Goal: Transaction & Acquisition: Purchase product/service

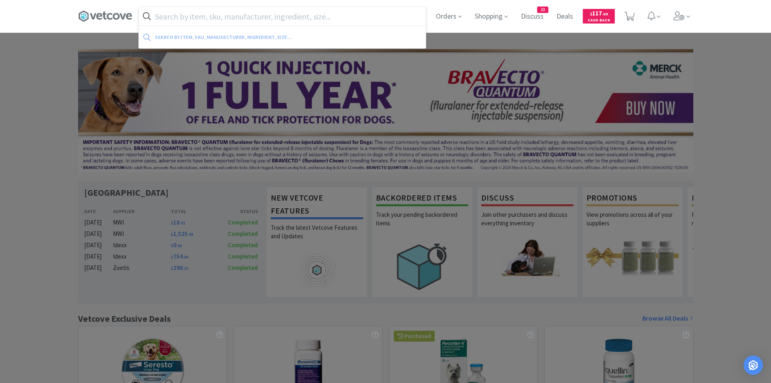
click at [309, 13] on input "text" at bounding box center [282, 16] width 287 height 19
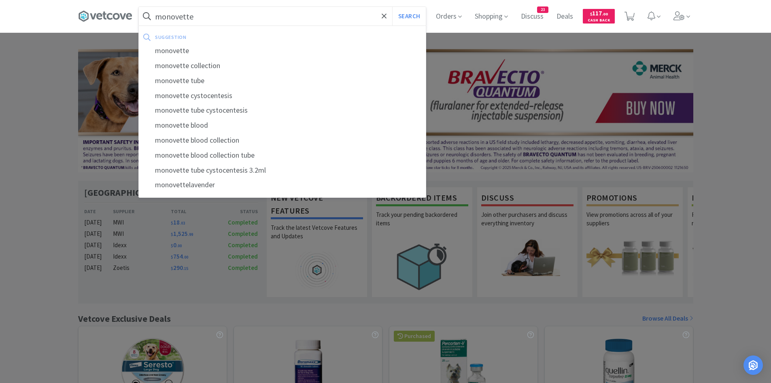
type input "monovette"
click at [392, 7] on button "Search" at bounding box center [409, 16] width 34 height 19
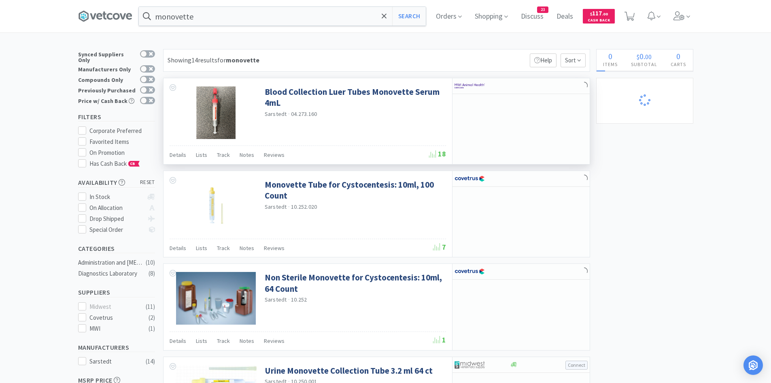
select select "10"
select select "1"
select select "3"
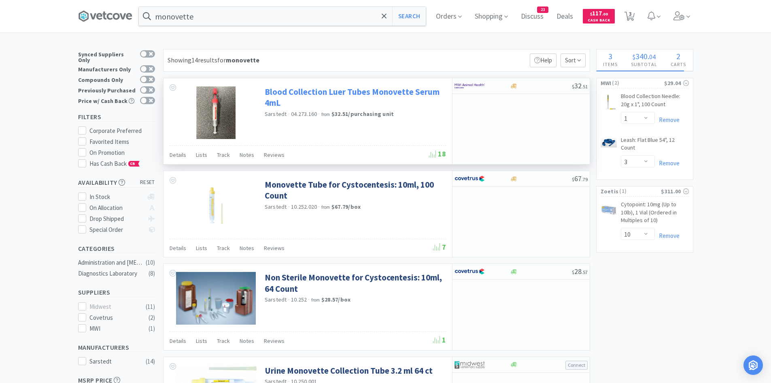
click at [296, 96] on link "Blood Collection Luer Tubes Monovette Serum 4mL" at bounding box center [354, 97] width 179 height 22
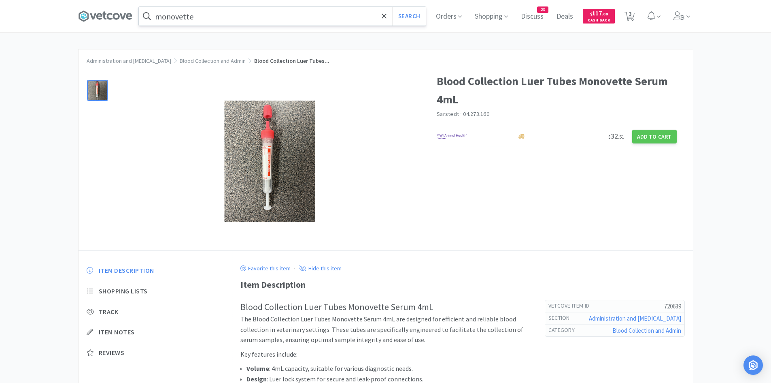
click at [212, 15] on input "monovette" at bounding box center [282, 16] width 287 height 19
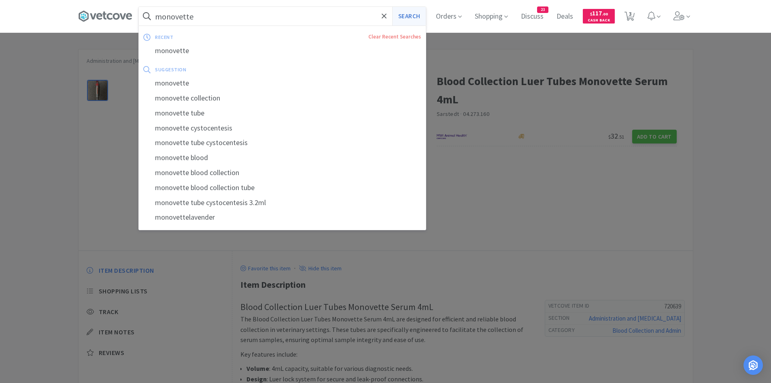
click at [421, 13] on button "Search" at bounding box center [409, 16] width 34 height 19
select select "1"
select select "3"
select select "10"
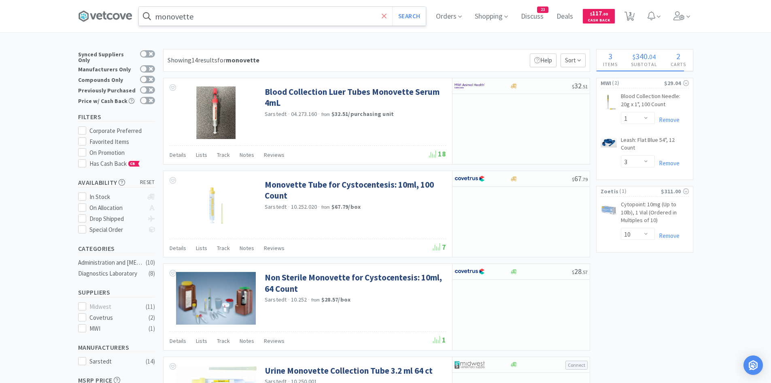
click at [387, 14] on icon at bounding box center [384, 16] width 5 height 8
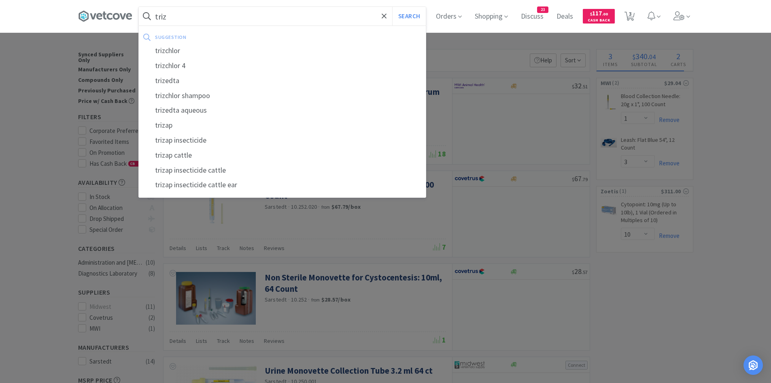
type input "triz"
click at [392, 7] on button "Search" at bounding box center [409, 16] width 34 height 19
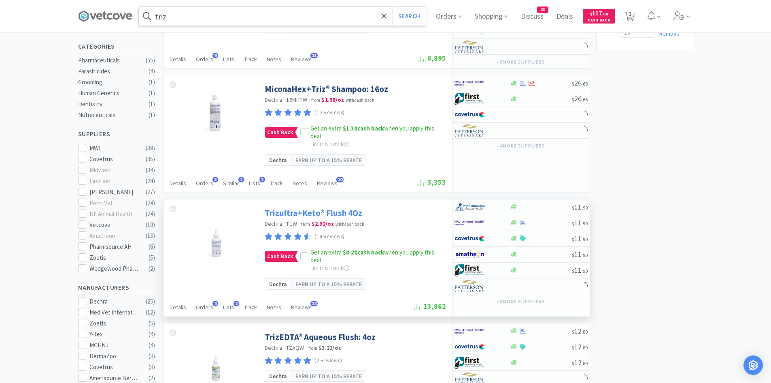
scroll to position [202, 0]
click at [489, 221] on div at bounding box center [477, 222] width 45 height 14
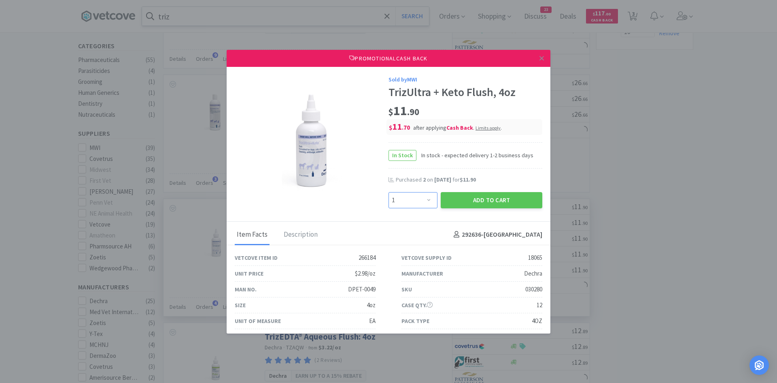
click at [405, 197] on select "Enter Quantity 1 2 3 4 5 6 7 8 9 10 11 12 13 14 15 16 17 18 19 20 Enter Quantity" at bounding box center [413, 200] width 49 height 16
select select "4"
click at [389, 192] on select "Enter Quantity 1 2 3 4 5 6 7 8 9 10 11 12 13 14 15 16 17 18 19 20 Enter Quantity" at bounding box center [413, 200] width 49 height 16
click at [481, 203] on button "Add to Cart" at bounding box center [492, 200] width 102 height 16
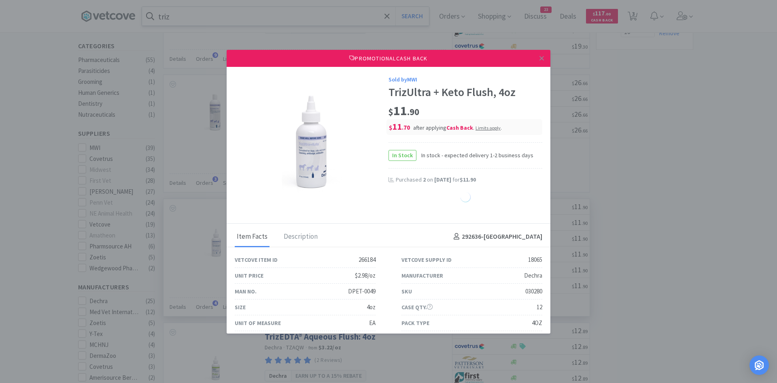
select select "1"
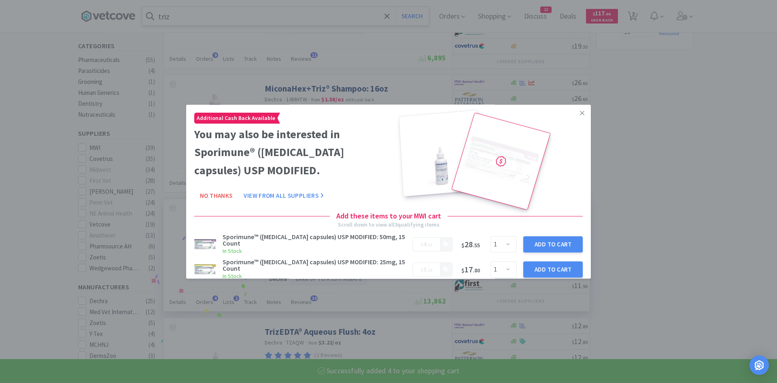
select select "4"
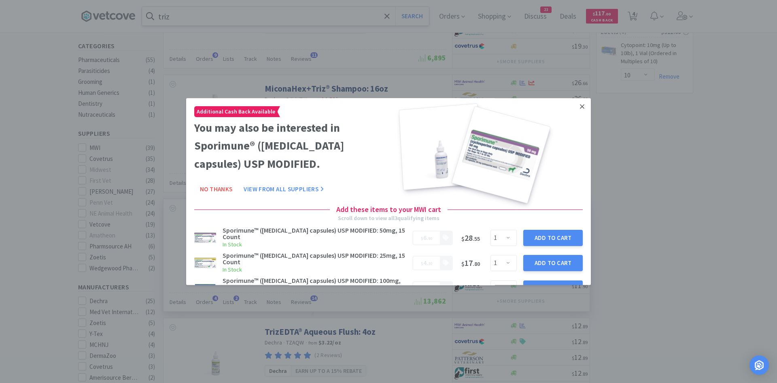
click at [580, 106] on icon at bounding box center [582, 106] width 4 height 4
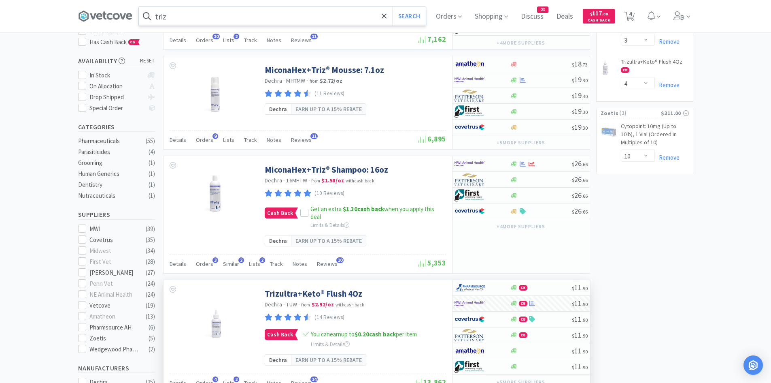
scroll to position [0, 0]
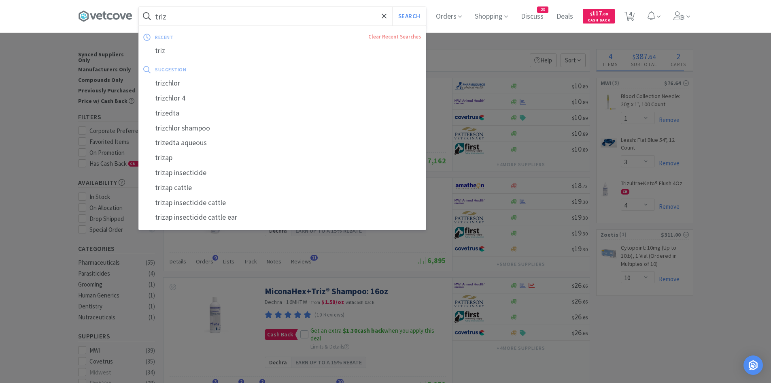
click at [206, 15] on input "triz" at bounding box center [282, 16] width 287 height 19
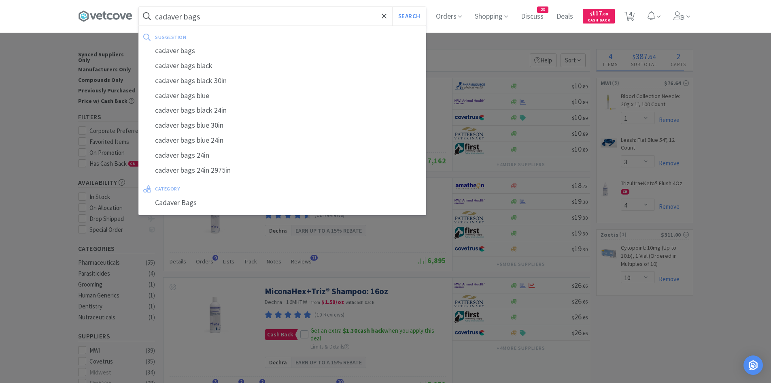
type input "cadaver bags"
click at [392, 7] on button "Search" at bounding box center [409, 16] width 34 height 19
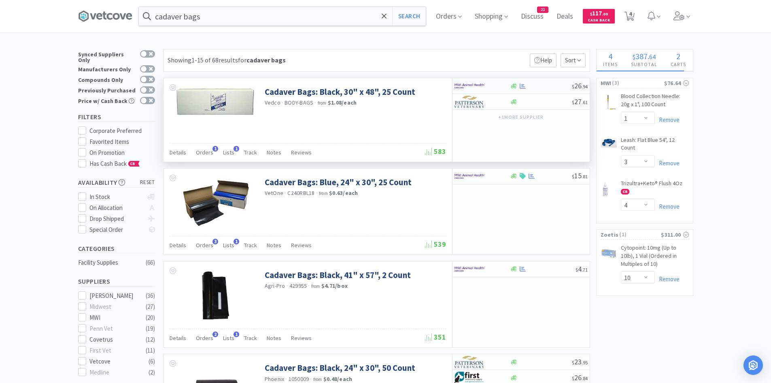
click at [560, 87] on div at bounding box center [541, 86] width 62 height 6
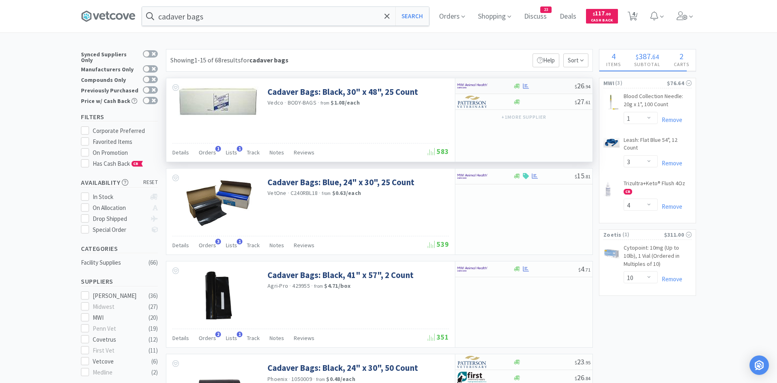
select select "1"
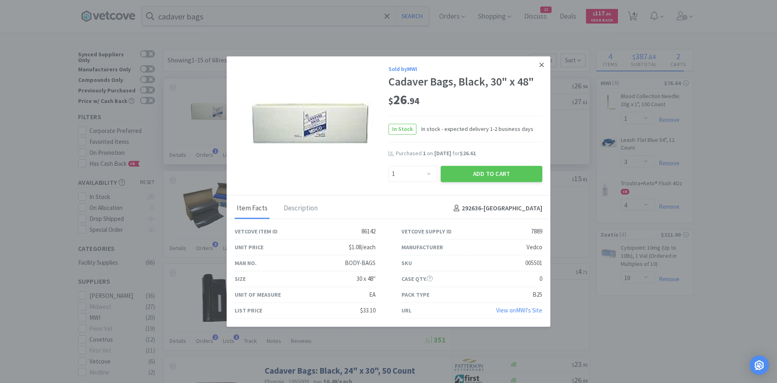
click at [541, 64] on icon at bounding box center [542, 64] width 4 height 4
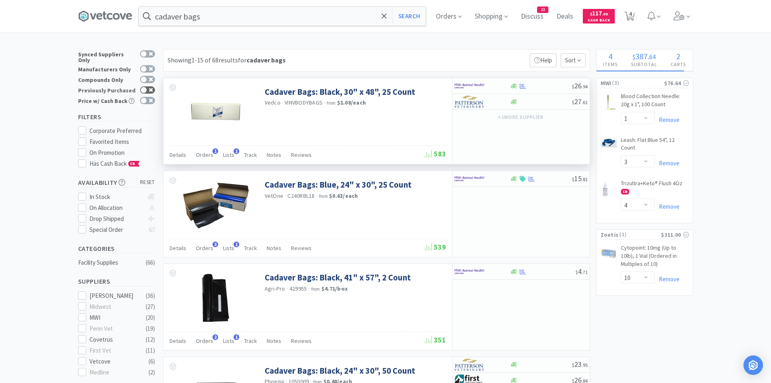
click at [150, 88] on icon at bounding box center [151, 90] width 4 height 4
checkbox input "true"
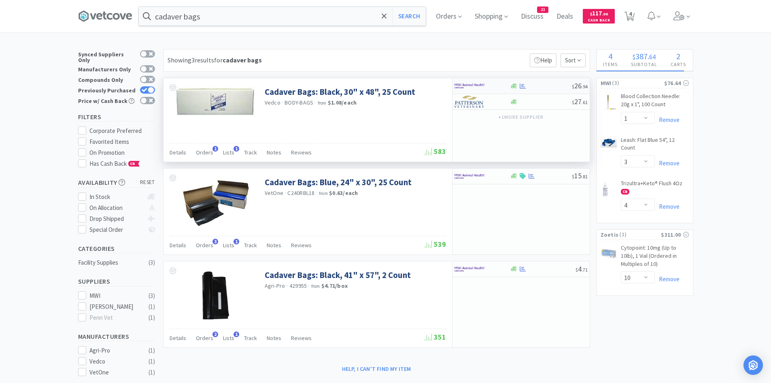
click at [473, 85] on img at bounding box center [470, 86] width 30 height 12
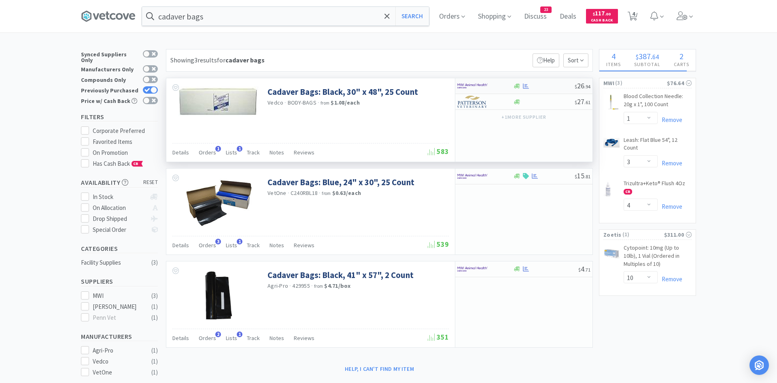
select select "1"
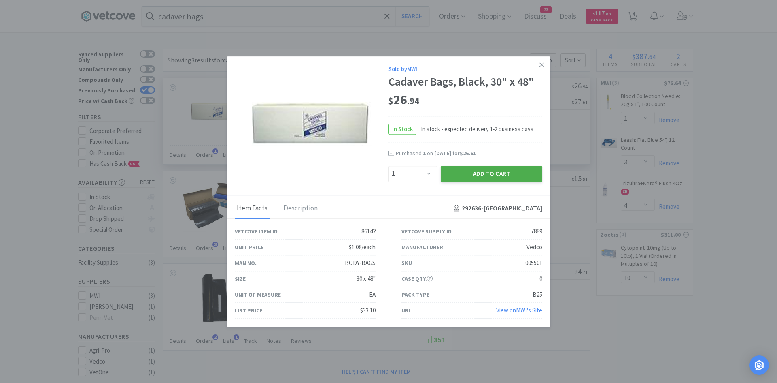
click at [477, 173] on button "Add to Cart" at bounding box center [492, 174] width 102 height 16
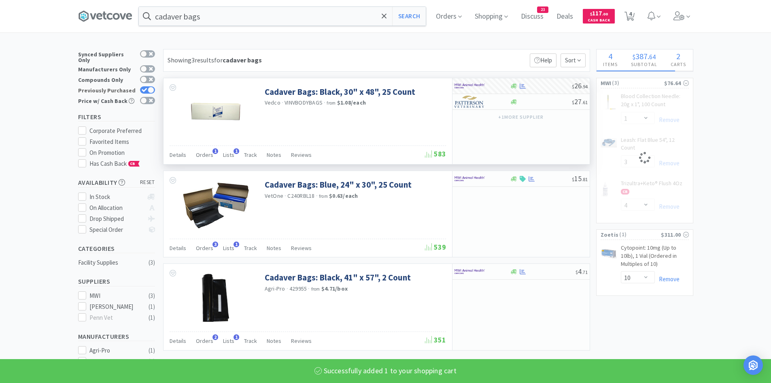
select select "1"
select select "3"
select select "4"
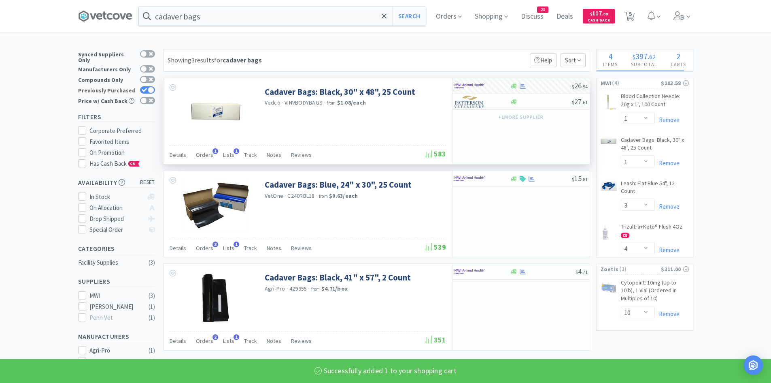
click at [146, 88] on icon at bounding box center [144, 90] width 5 height 4
checkbox input "false"
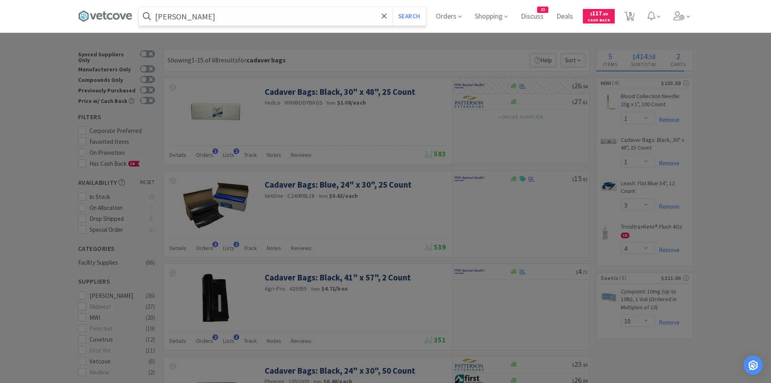
type input "[PERSON_NAME]"
click at [392, 7] on button "Search" at bounding box center [409, 16] width 34 height 19
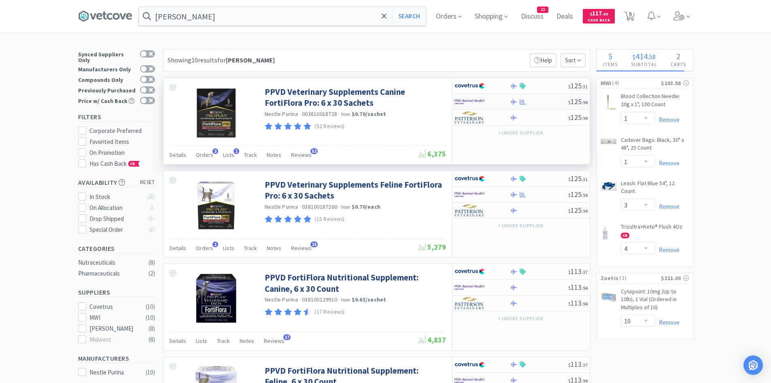
click at [491, 104] on div at bounding box center [477, 102] width 45 height 14
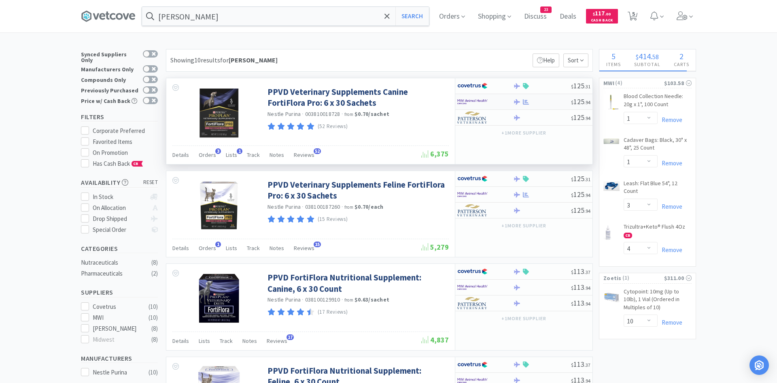
select select "1"
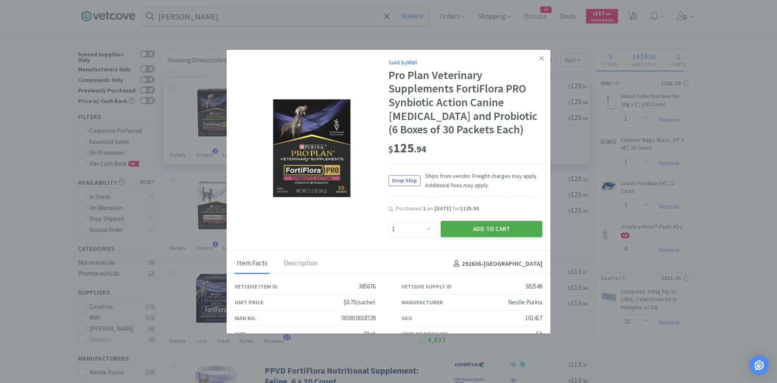
click at [479, 228] on button "Add to Cart" at bounding box center [492, 229] width 102 height 16
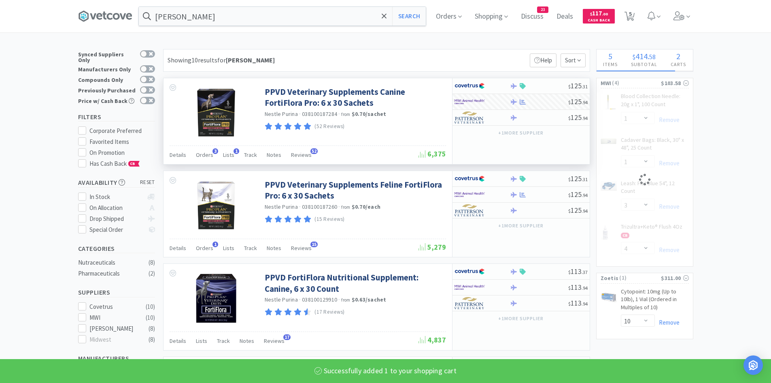
select select "1"
select select "4"
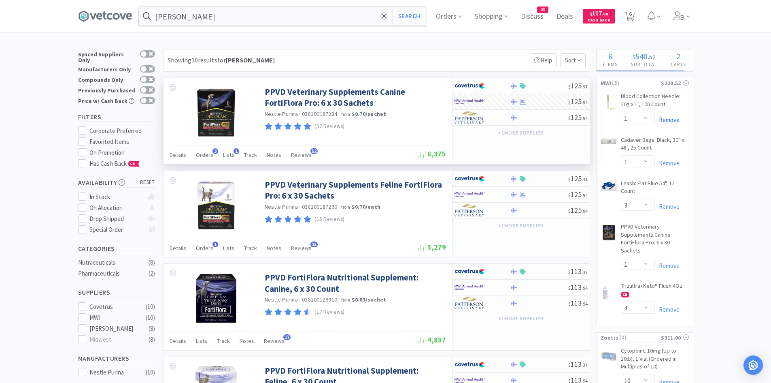
click at [671, 122] on link "Remove" at bounding box center [667, 120] width 25 height 8
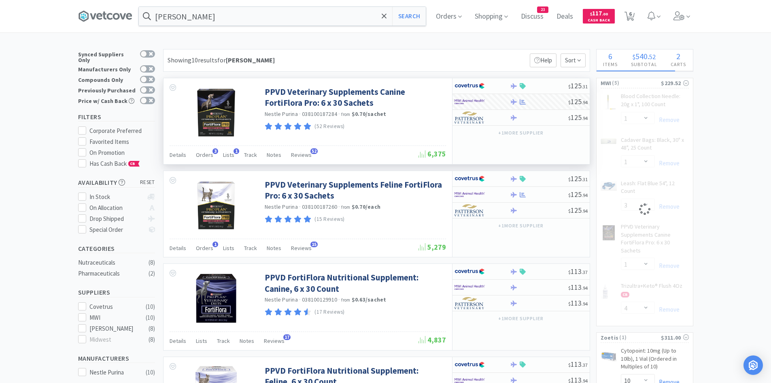
select select "3"
select select "1"
select select "4"
select select "1"
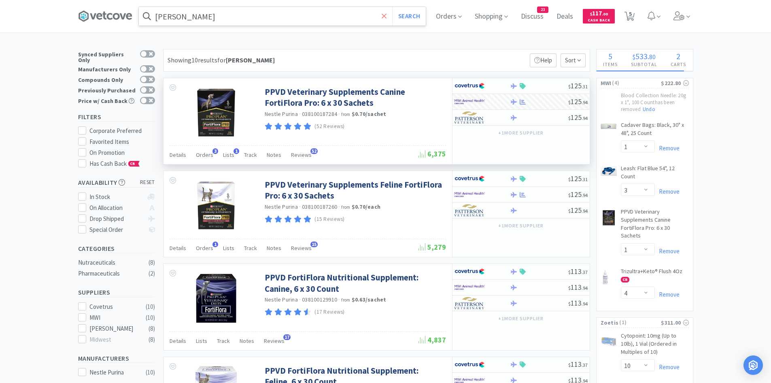
click at [383, 14] on span at bounding box center [384, 16] width 9 height 17
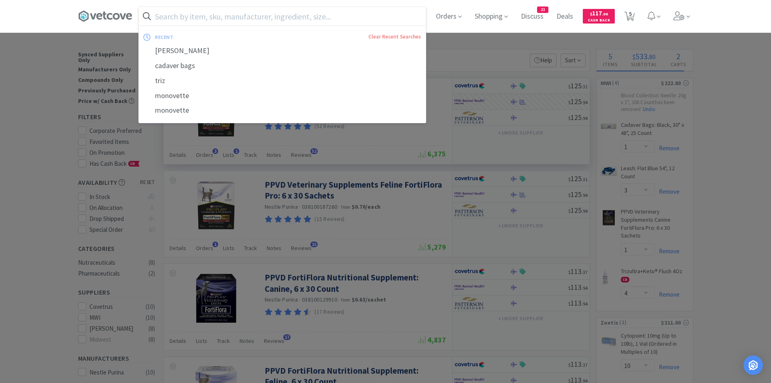
click at [52, 9] on div "recent Clear Recent Searches [PERSON_NAME] cadaver bags triz monovette monovett…" at bounding box center [385, 16] width 771 height 32
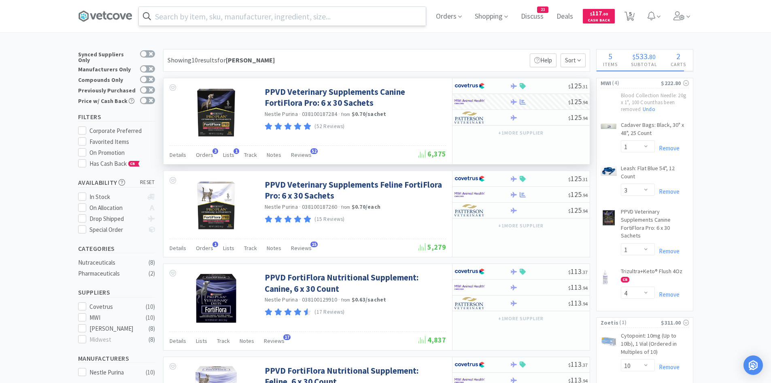
click at [219, 18] on input "text" at bounding box center [282, 16] width 287 height 19
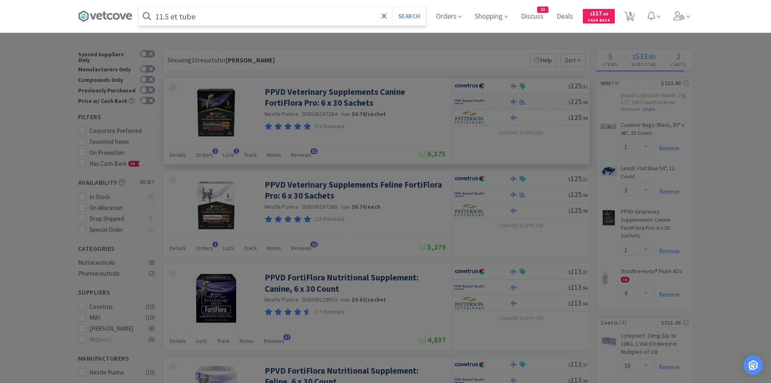
click at [392, 7] on button "Search" at bounding box center [409, 16] width 34 height 19
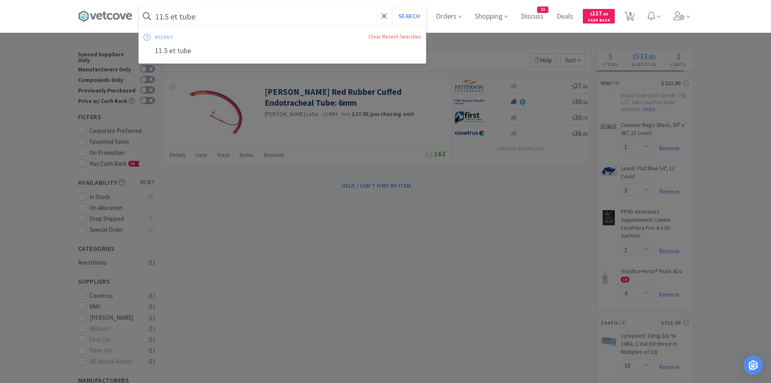
click at [211, 14] on input "11.5 et tube" at bounding box center [282, 16] width 287 height 19
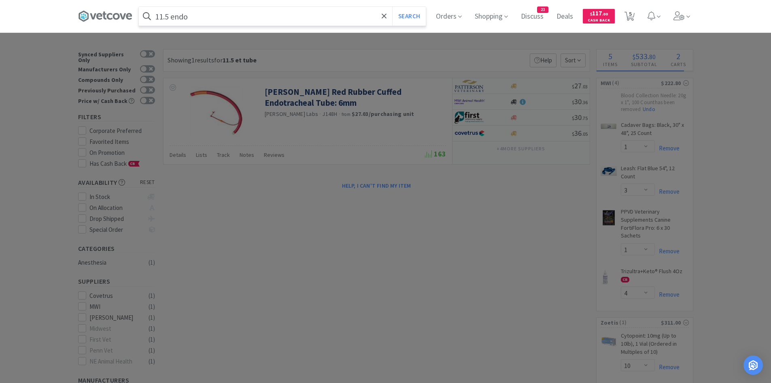
type input "11.5 endo"
click at [392, 7] on button "Search" at bounding box center [409, 16] width 34 height 19
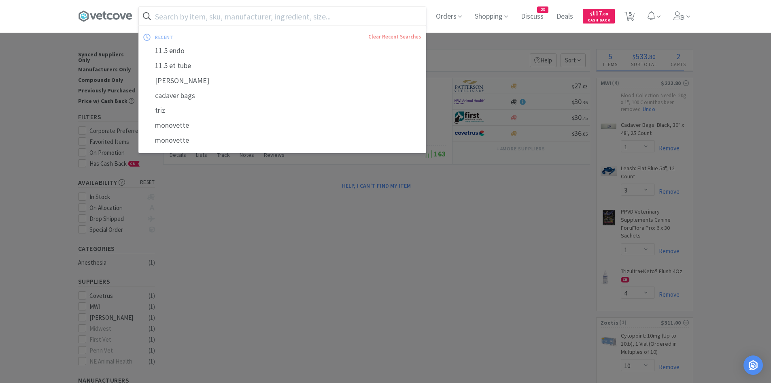
click at [547, 322] on div at bounding box center [385, 191] width 771 height 383
click at [193, 23] on input "text" at bounding box center [282, 16] width 287 height 19
click at [585, 321] on div at bounding box center [385, 191] width 771 height 383
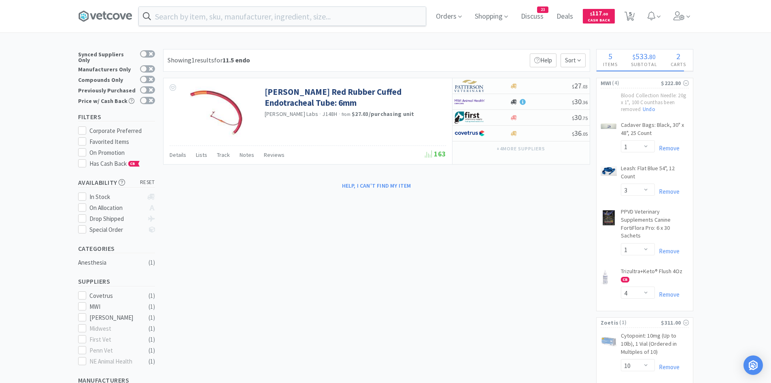
click at [203, 3] on div "Orders Shopping Discuss Discuss 23 Deals Deals $ 117 . 00 Cash Back 5 5" at bounding box center [385, 16] width 615 height 32
click at [197, 19] on input "text" at bounding box center [282, 16] width 287 height 19
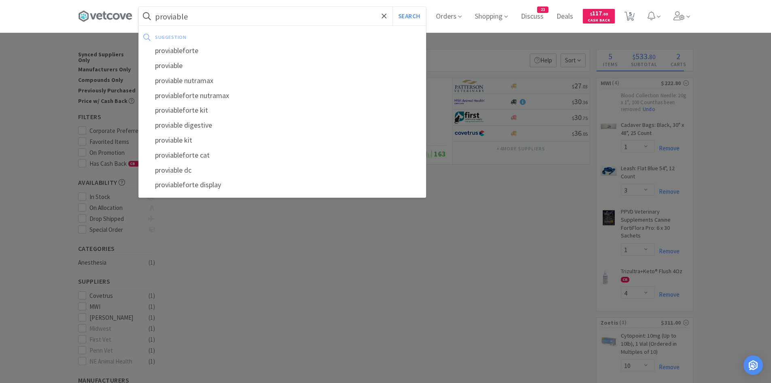
type input "proviable"
click at [392, 7] on button "Search" at bounding box center [409, 16] width 34 height 19
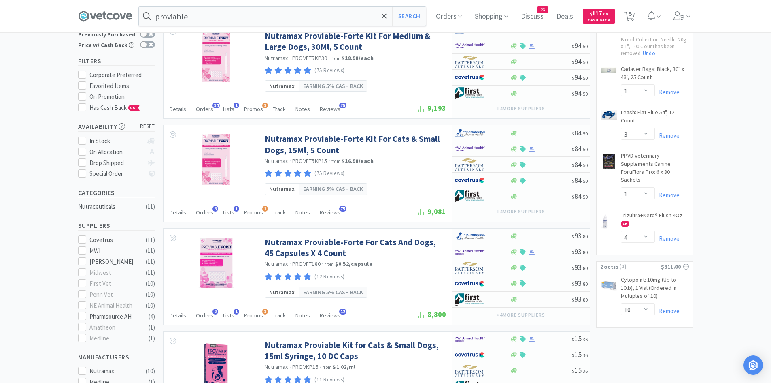
scroll to position [41, 0]
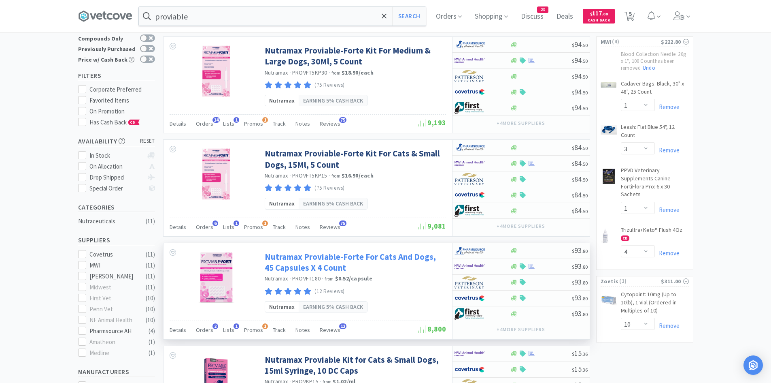
click at [319, 264] on link "Nutramax Proviable-Forte For Cats And Dogs, 45 Capsules X 4 Count" at bounding box center [354, 262] width 179 height 22
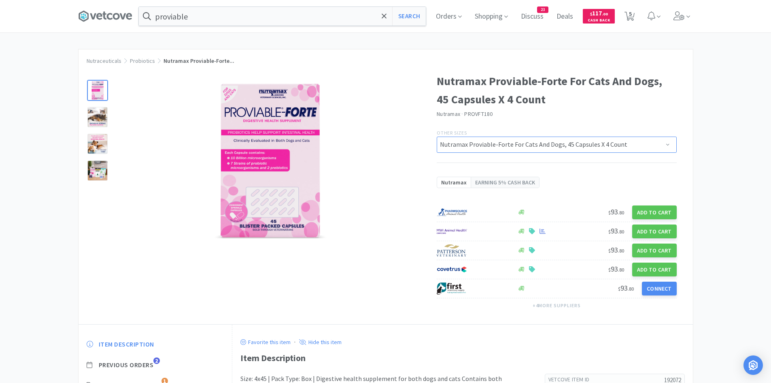
click at [615, 147] on select "Nutramax Proviable-Forte For Cats And Dogs, 45 Capsules X 4 Count Nutramax Prov…" at bounding box center [557, 144] width 240 height 16
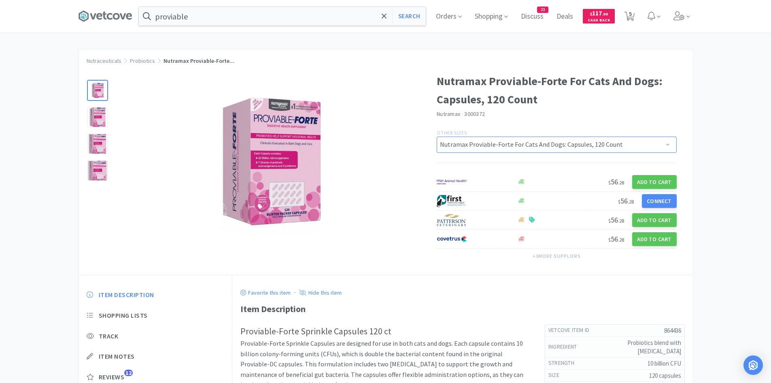
click at [596, 141] on select "Nutramax Proviable-Forte For Cats And Dogs, 45 Capsules X 4 Count Nutramax Prov…" at bounding box center [557, 144] width 240 height 16
select select "192072"
click at [437, 136] on select "Nutramax Proviable-Forte For Cats And Dogs, 45 Capsules X 4 Count Nutramax Prov…" at bounding box center [557, 144] width 240 height 16
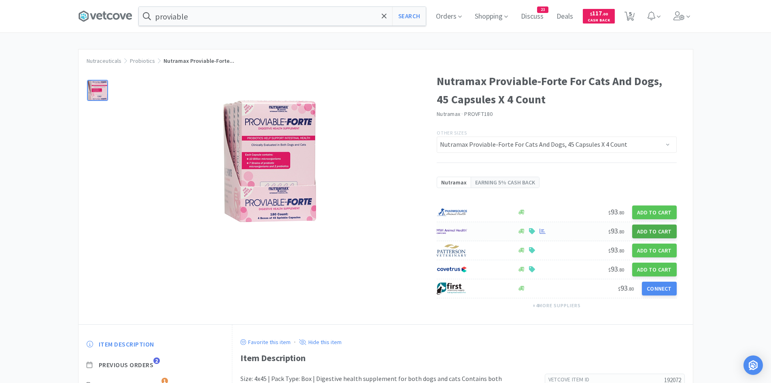
click at [656, 233] on button "Add to Cart" at bounding box center [655, 231] width 45 height 14
select select "1"
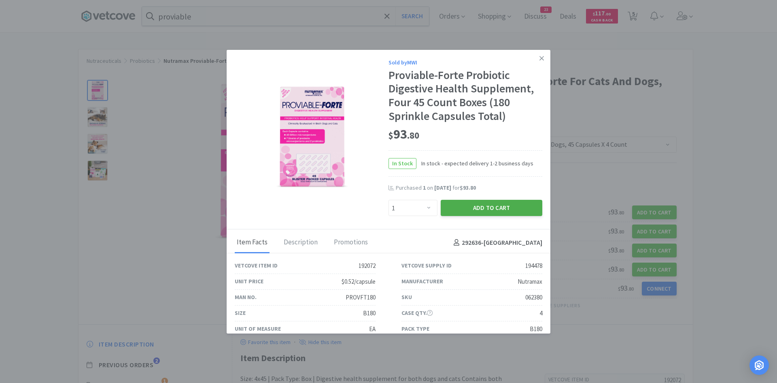
click at [466, 209] on button "Add to Cart" at bounding box center [492, 208] width 102 height 16
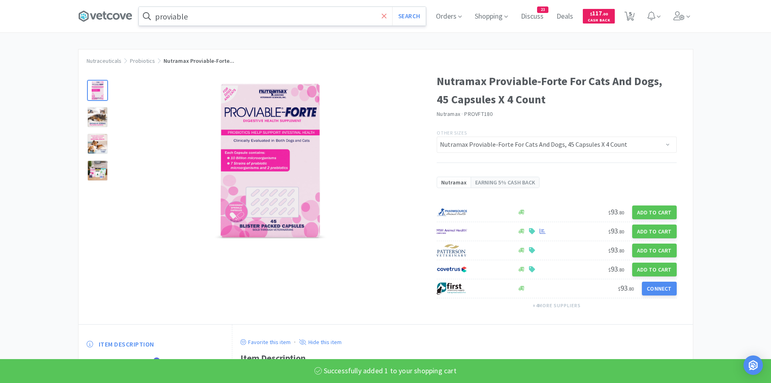
click at [387, 18] on icon at bounding box center [384, 16] width 5 height 8
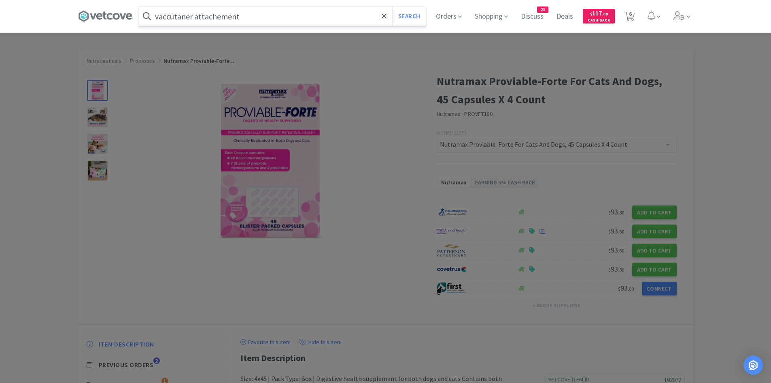
type input "vaccutaner attachement"
click at [392, 7] on button "Search" at bounding box center [409, 16] width 34 height 19
select select "1"
select select "3"
select select "1"
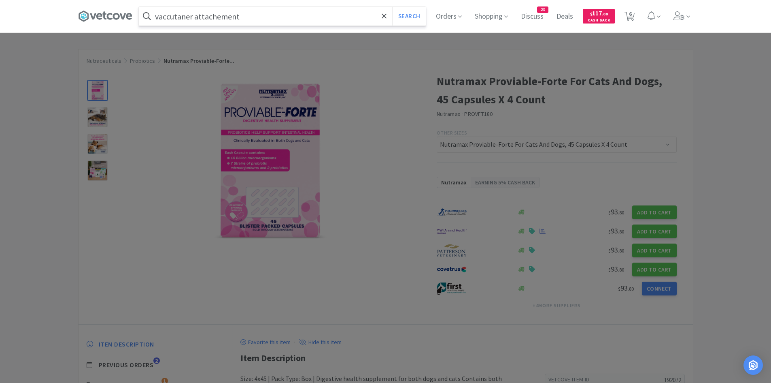
select select "1"
select select "4"
select select "10"
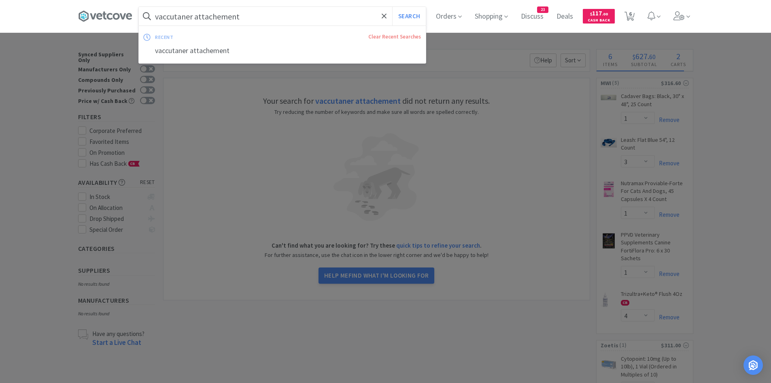
click at [252, 17] on input "vaccutaner attachement" at bounding box center [282, 16] width 287 height 19
drag, startPoint x: 249, startPoint y: 17, endPoint x: 199, endPoint y: 21, distance: 50.3
click at [199, 21] on input "vaccutaner attachement" at bounding box center [282, 16] width 287 height 19
click at [392, 7] on button "Search" at bounding box center [409, 16] width 34 height 19
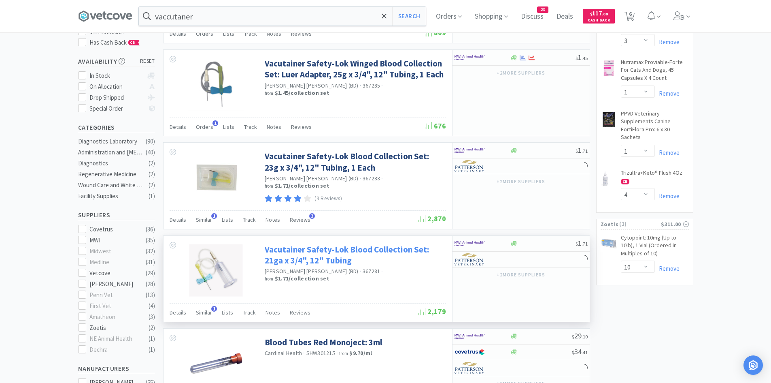
scroll to position [121, 0]
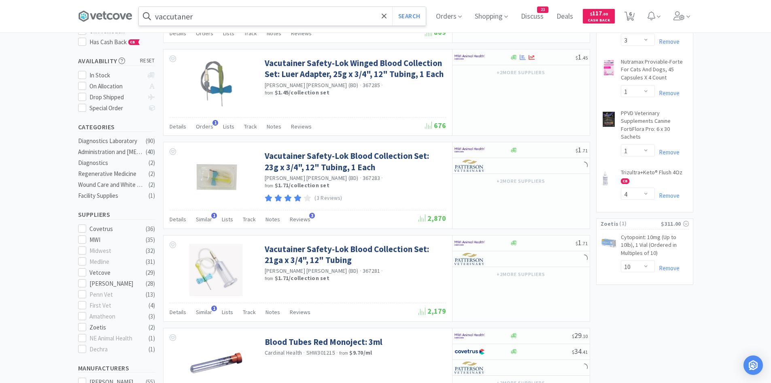
click at [277, 13] on input "vaccutaner" at bounding box center [282, 16] width 287 height 19
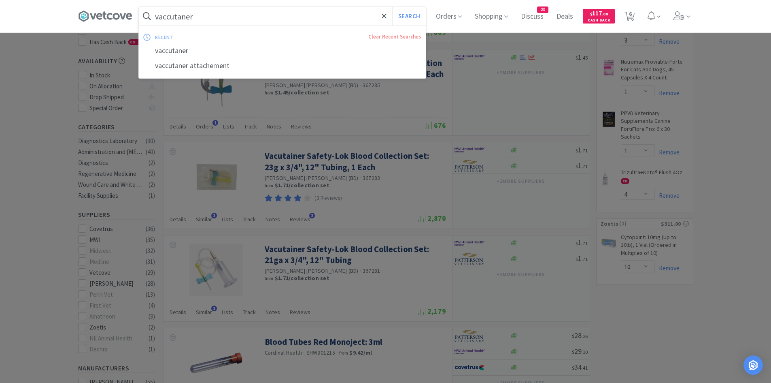
click at [228, 17] on input "vaccutaner" at bounding box center [282, 16] width 287 height 19
click at [228, 20] on input "vaccutaner" at bounding box center [282, 16] width 287 height 19
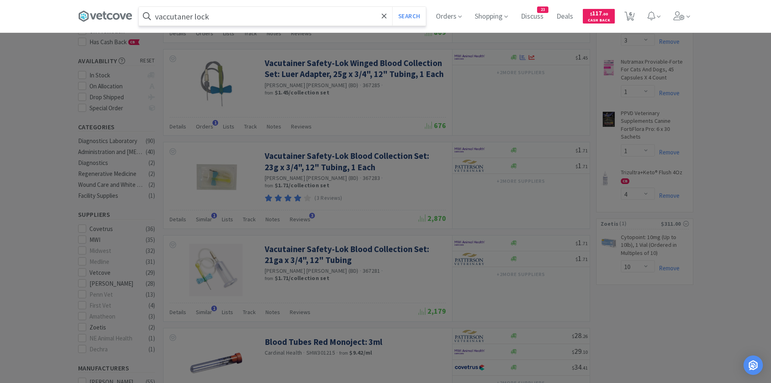
type input "vaccutaner lock"
click at [392, 7] on button "Search" at bounding box center [409, 16] width 34 height 19
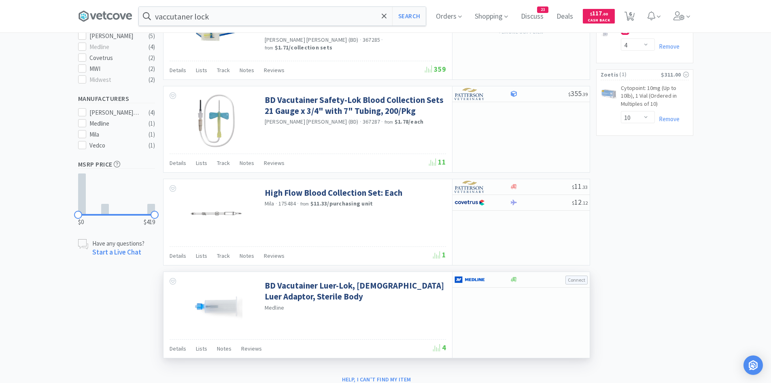
scroll to position [258, 0]
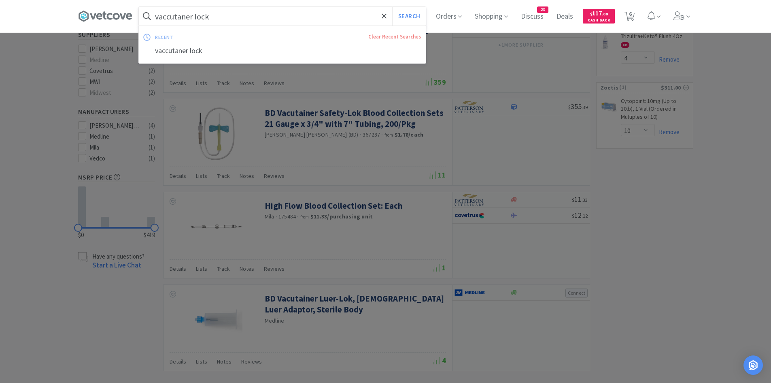
click at [242, 15] on input "vaccutaner lock" at bounding box center [282, 16] width 287 height 19
click at [224, 15] on input "vaccutaner lock" at bounding box center [282, 16] width 287 height 19
drag, startPoint x: 224, startPoint y: 15, endPoint x: 399, endPoint y: 120, distance: 204.9
click at [137, 21] on div "vaccutaner lock Search recent Clear Recent Searches vaccutaner lock Orders Shop…" at bounding box center [385, 16] width 615 height 32
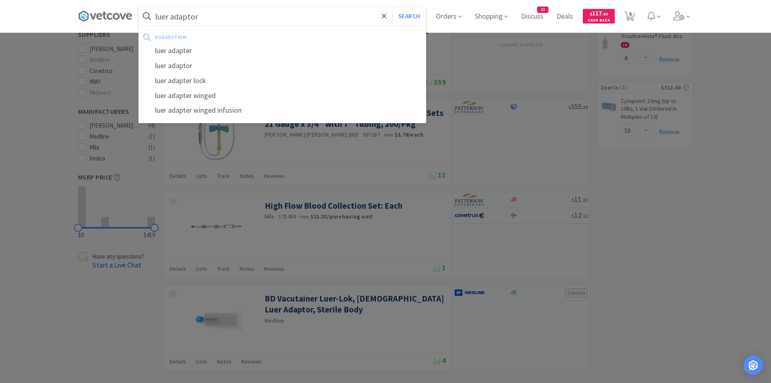
click at [392, 7] on button "Search" at bounding box center [409, 16] width 34 height 19
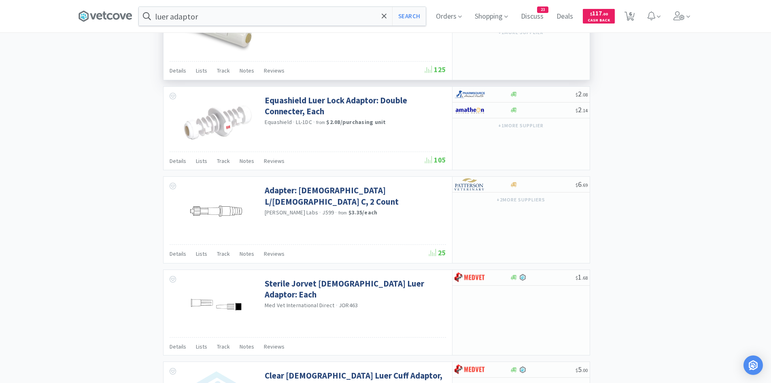
scroll to position [707, 0]
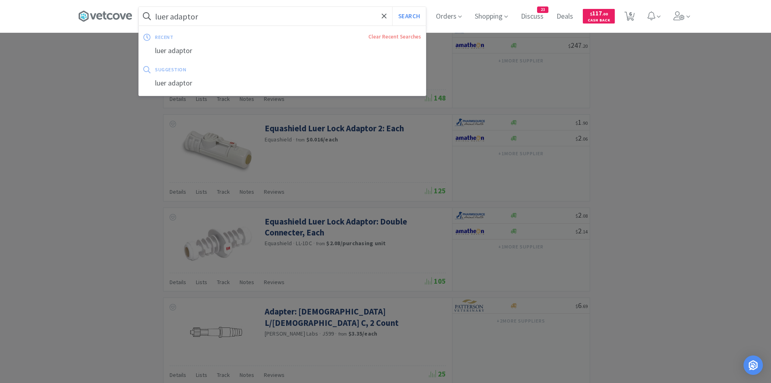
click at [224, 17] on input "luer adaptor" at bounding box center [282, 16] width 287 height 19
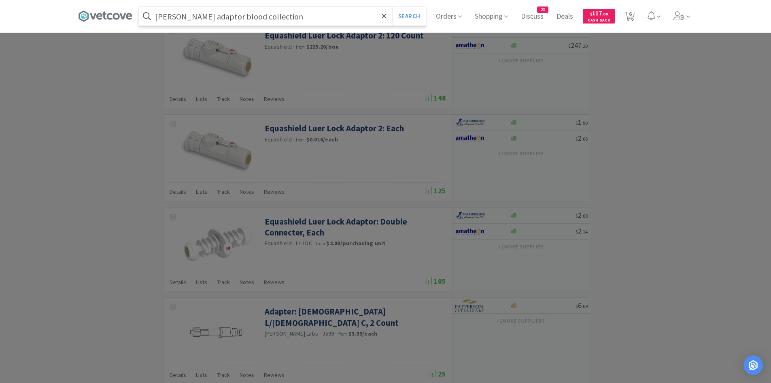
type input "[PERSON_NAME] adaptor blood collection"
click at [392, 7] on button "Search" at bounding box center [409, 16] width 34 height 19
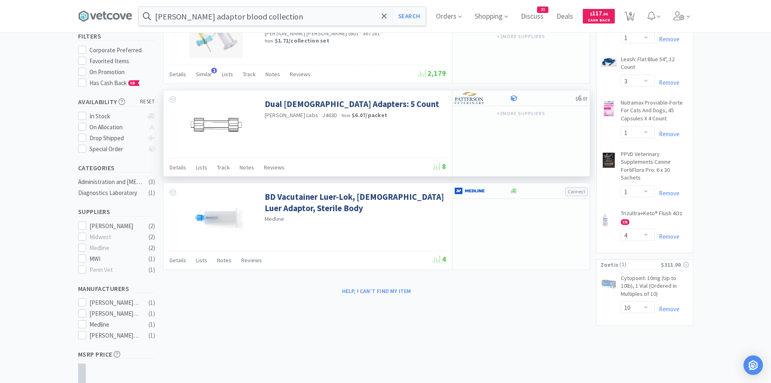
scroll to position [81, 0]
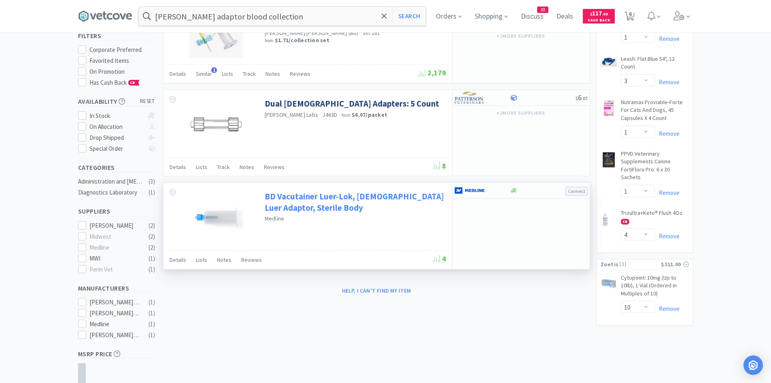
click at [297, 207] on link "BD Vacutainer Luer-Lok, [DEMOGRAPHIC_DATA] Luer Adaptor, Sterile Body" at bounding box center [354, 202] width 179 height 22
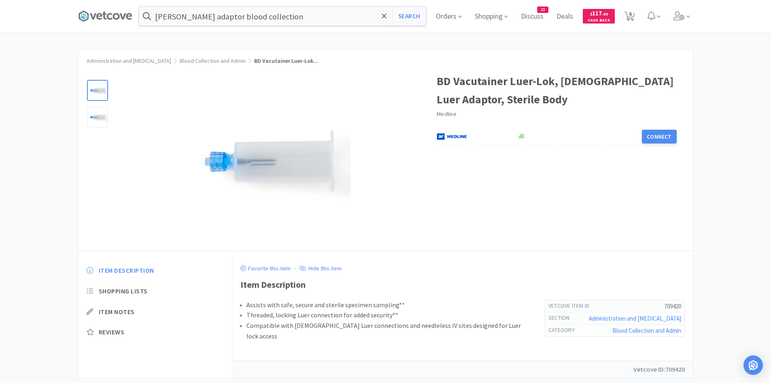
select select "1"
select select "3"
select select "1"
select select "4"
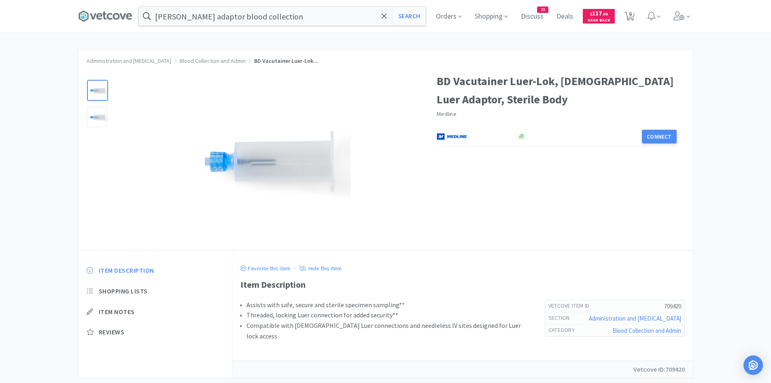
select select "10"
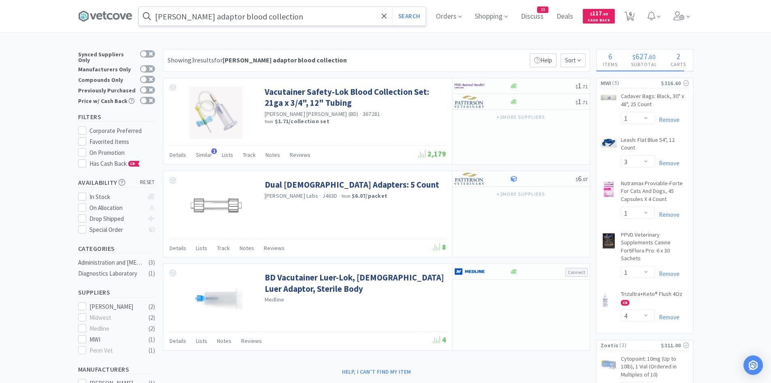
click at [285, 19] on input "[PERSON_NAME] adaptor blood collection" at bounding box center [282, 16] width 287 height 19
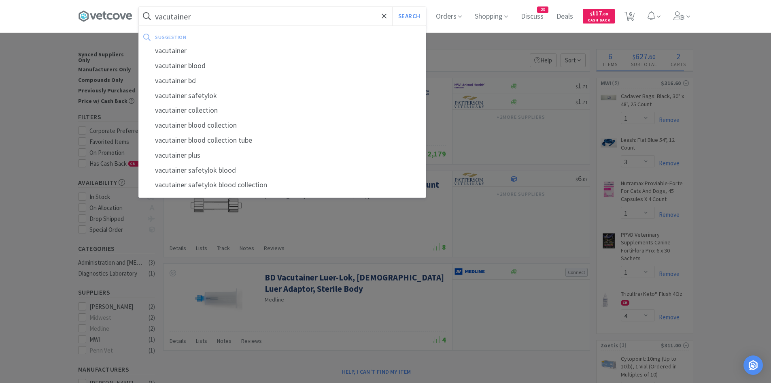
click at [392, 7] on button "Search" at bounding box center [409, 16] width 34 height 19
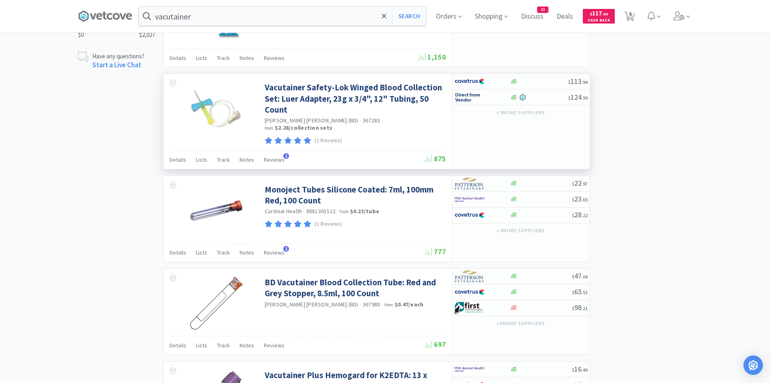
scroll to position [769, 0]
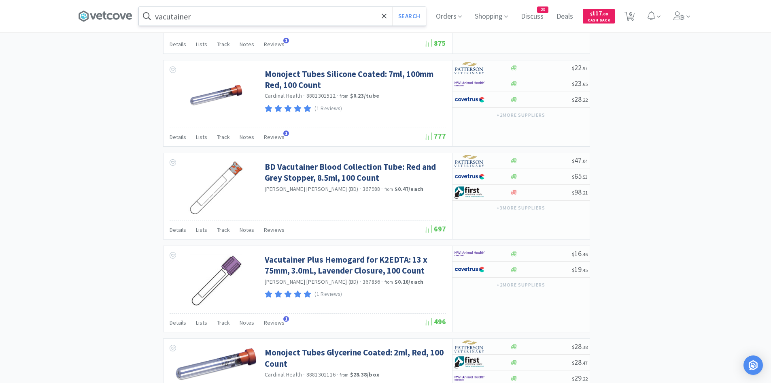
click at [225, 13] on input "vacutainer" at bounding box center [282, 16] width 287 height 19
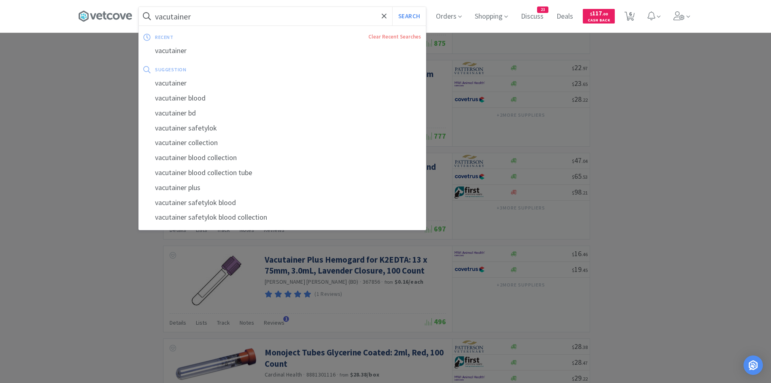
click at [333, 13] on input "vacutainer" at bounding box center [282, 16] width 287 height 19
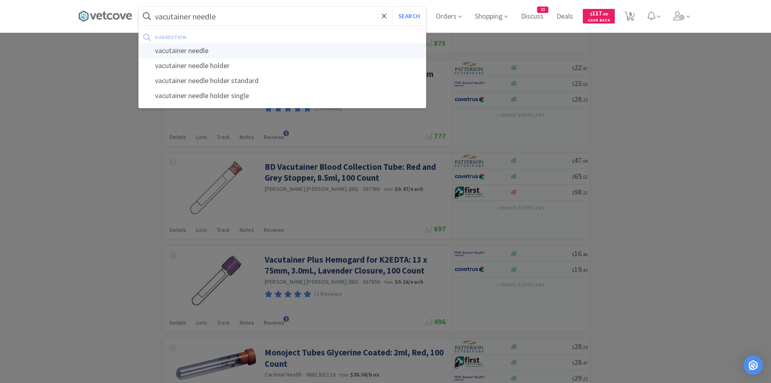
type input "vacutainer needle"
click at [392, 7] on button "Search" at bounding box center [409, 16] width 34 height 19
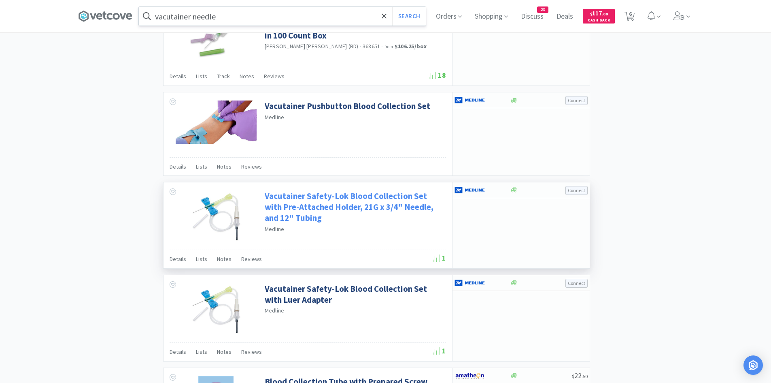
scroll to position [1162, 0]
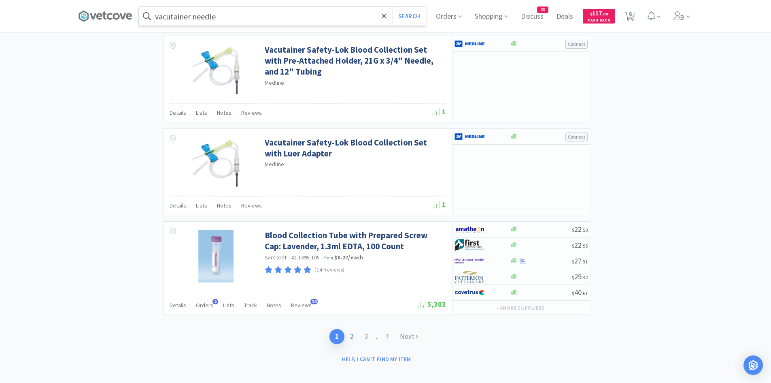
click at [352, 329] on link "2" at bounding box center [352, 336] width 15 height 15
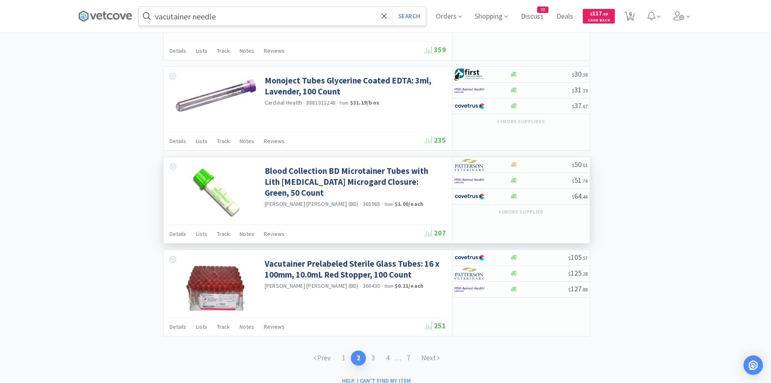
scroll to position [1151, 0]
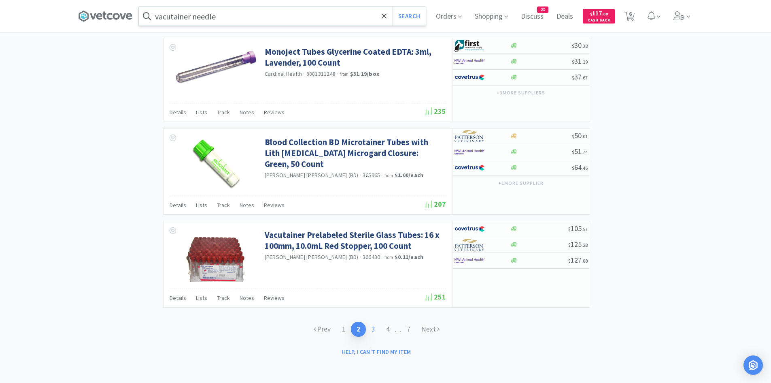
click at [373, 330] on link "3" at bounding box center [373, 329] width 15 height 15
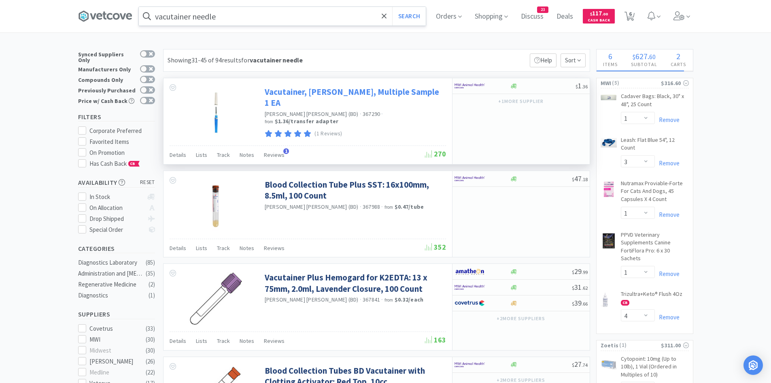
click at [349, 92] on link "Vacutainer, [PERSON_NAME], Multiple Sample 1 EA" at bounding box center [354, 97] width 179 height 22
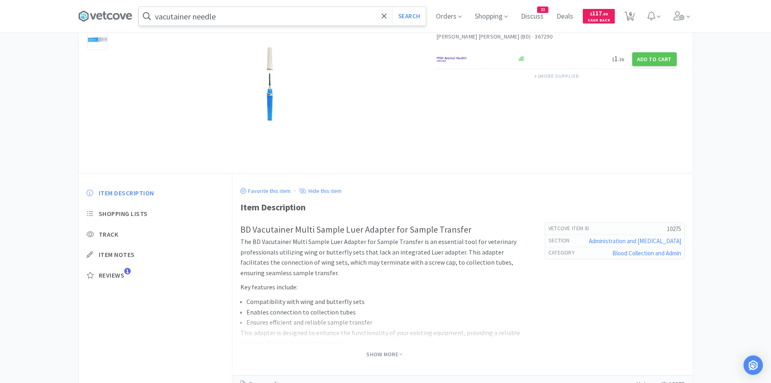
scroll to position [81, 0]
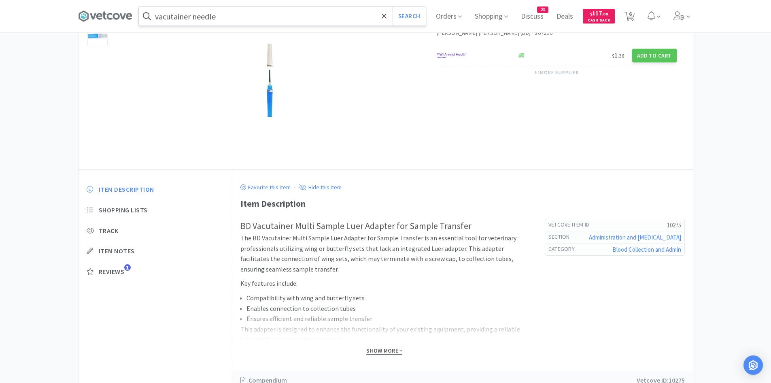
click at [378, 351] on span "Show More" at bounding box center [384, 351] width 36 height 8
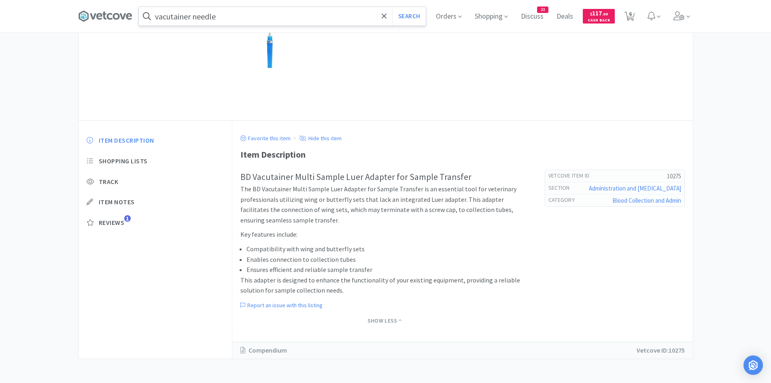
scroll to position [130, 0]
click at [115, 201] on span "Item Notes" at bounding box center [117, 201] width 36 height 9
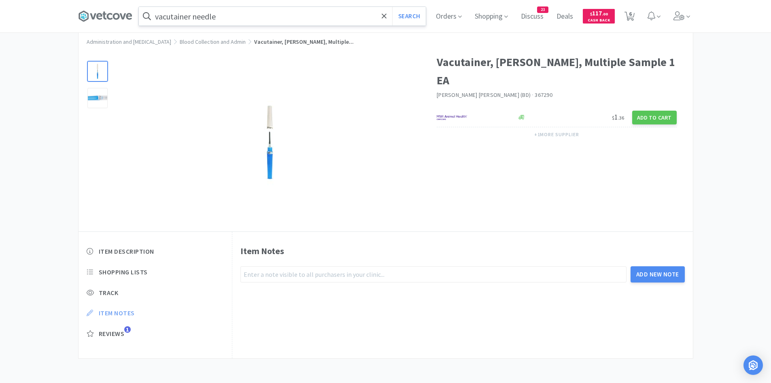
scroll to position [19, 0]
click at [106, 292] on span "Track" at bounding box center [109, 292] width 20 height 9
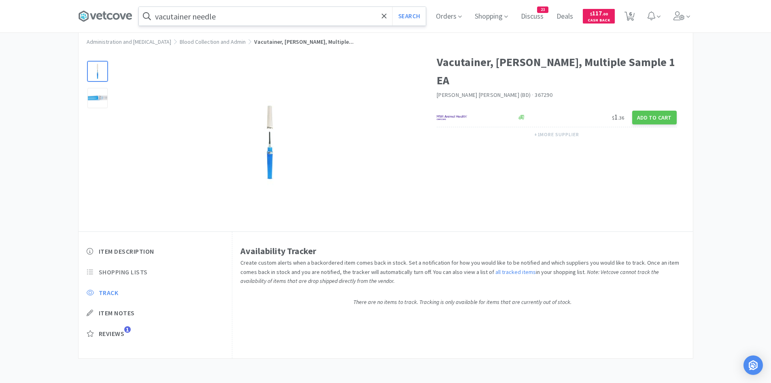
click at [131, 273] on span "Shopping Lists" at bounding box center [123, 272] width 49 height 9
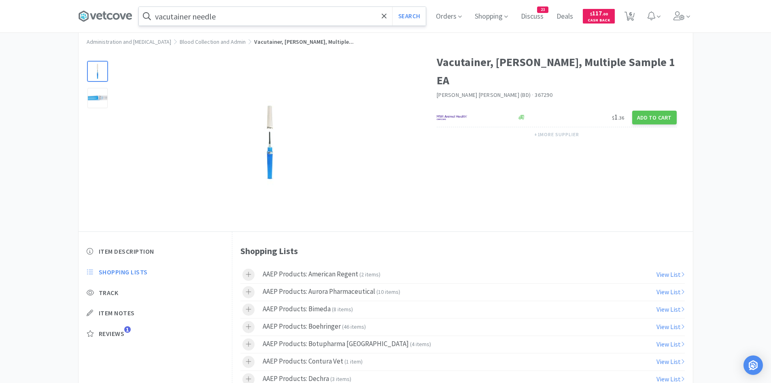
scroll to position [130, 0]
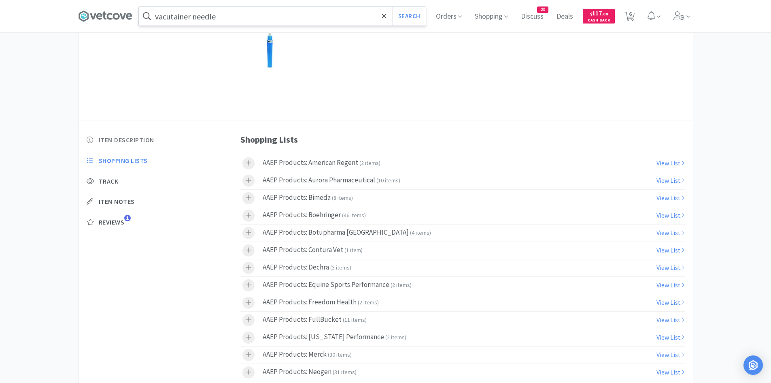
click at [133, 139] on span "Item Description" at bounding box center [126, 140] width 55 height 9
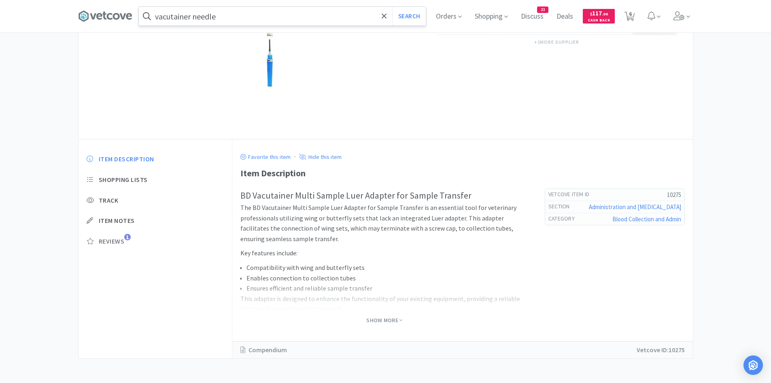
click at [119, 243] on span "Reviews" at bounding box center [112, 241] width 26 height 9
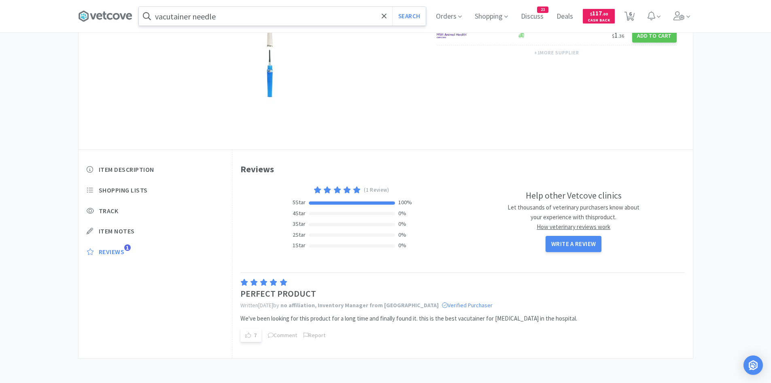
scroll to position [102, 0]
click at [124, 169] on span "Item Description" at bounding box center [126, 168] width 55 height 9
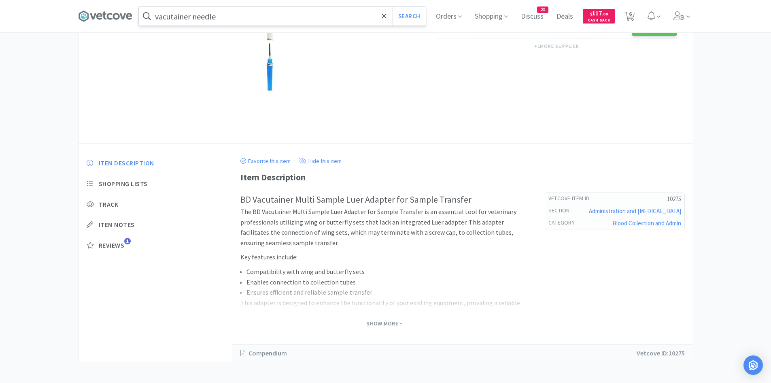
scroll to position [0, 0]
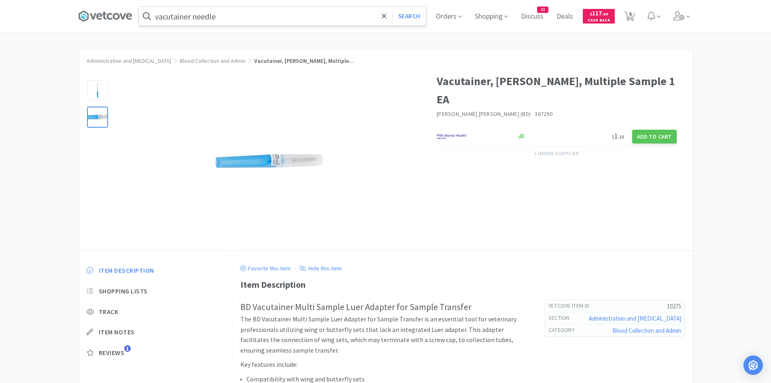
click at [97, 121] on div at bounding box center [97, 117] width 20 height 20
click at [257, 165] on img at bounding box center [269, 161] width 121 height 56
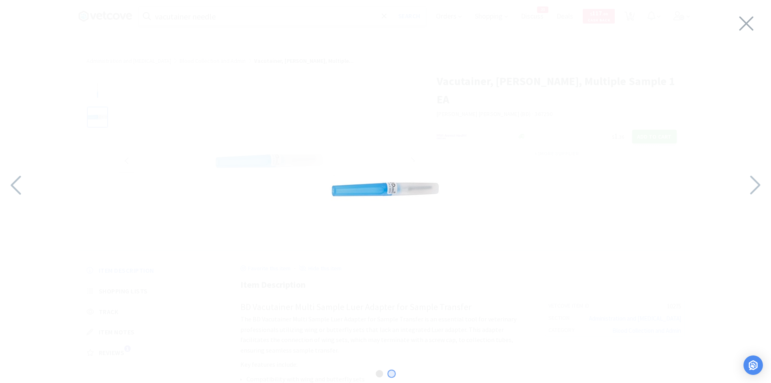
click at [398, 185] on img at bounding box center [385, 190] width 121 height 56
click at [741, 24] on icon at bounding box center [746, 23] width 17 height 23
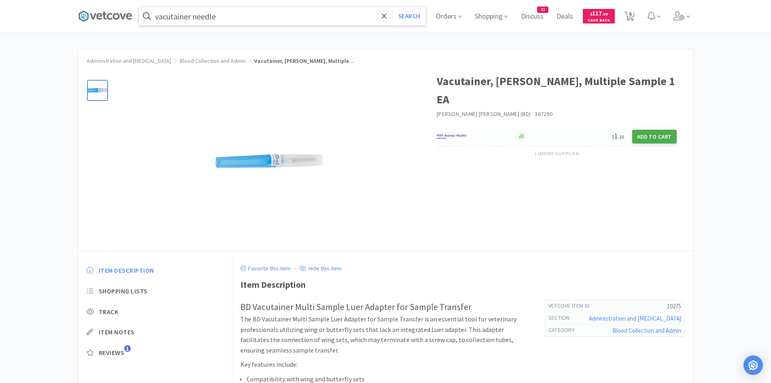
click at [653, 130] on button "Add to Cart" at bounding box center [655, 137] width 45 height 14
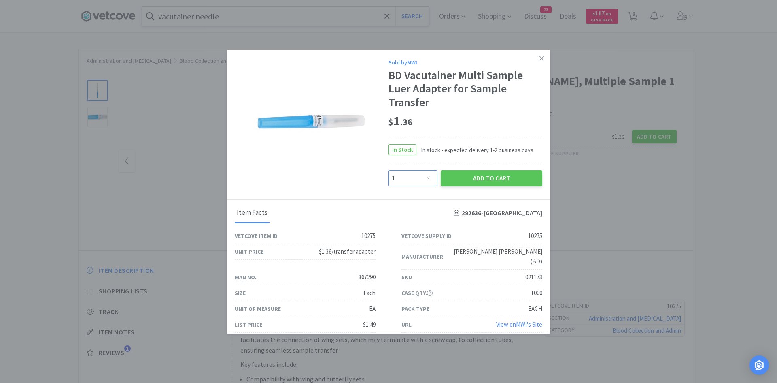
click at [425, 175] on select "Enter Quantity 1 2 3 4 5 6 7 8 9 10 11 12 13 14 15 16 17 18 19 20 Enter Quantity" at bounding box center [413, 178] width 49 height 16
select select "10"
click at [389, 171] on select "Enter Quantity 1 2 3 4 5 6 7 8 9 10 11 12 13 14 15 16 17 18 19 20 Enter Quantity" at bounding box center [413, 178] width 49 height 16
click at [482, 178] on button "Add to Cart" at bounding box center [492, 178] width 102 height 16
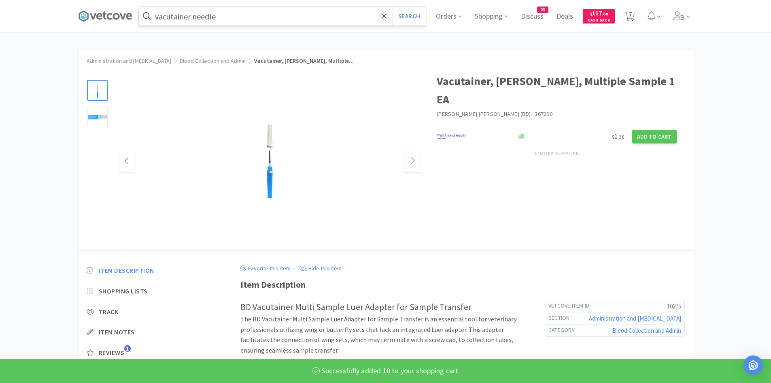
click at [417, 17] on button "Search" at bounding box center [409, 16] width 34 height 19
select select "1"
select select "3"
select select "1"
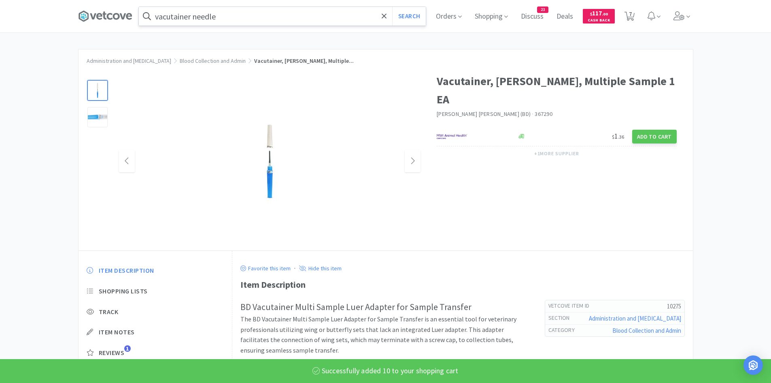
select select "4"
select select "10"
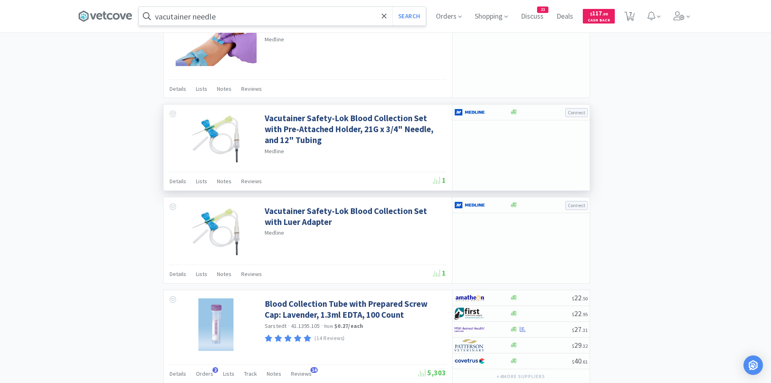
scroll to position [1162, 0]
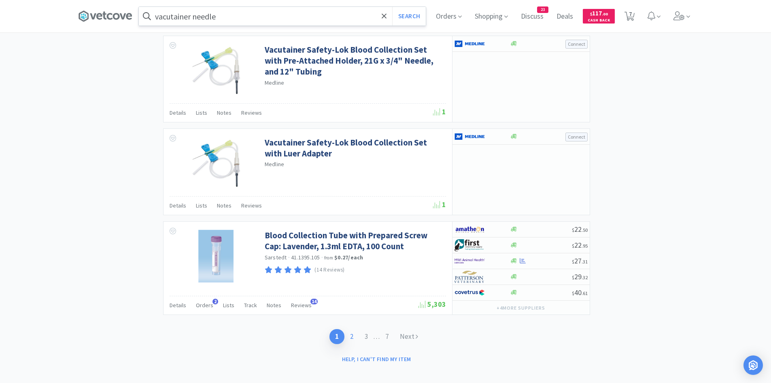
click at [351, 329] on link "2" at bounding box center [352, 336] width 15 height 15
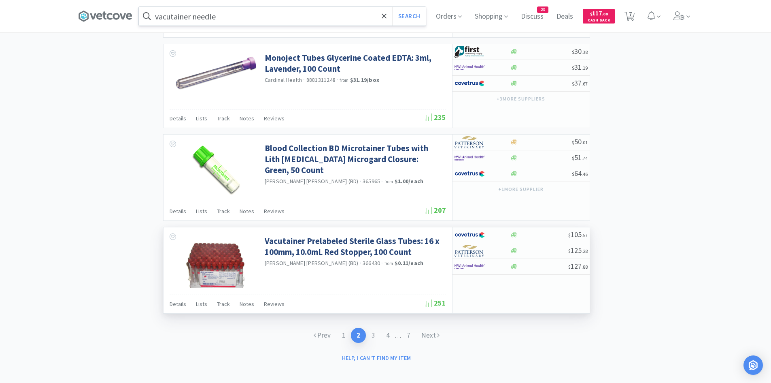
scroll to position [1151, 0]
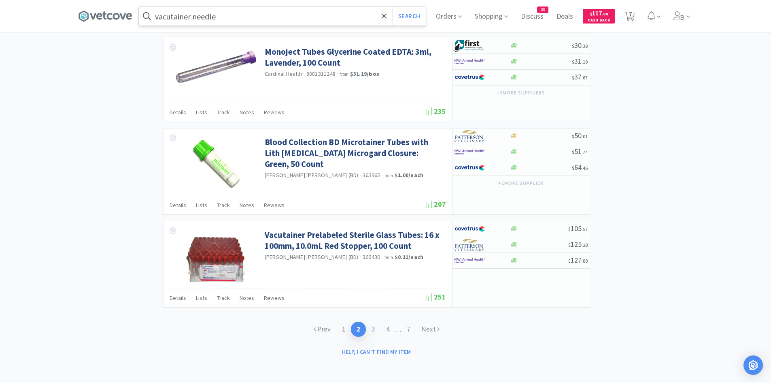
click at [372, 332] on link "3" at bounding box center [373, 329] width 15 height 15
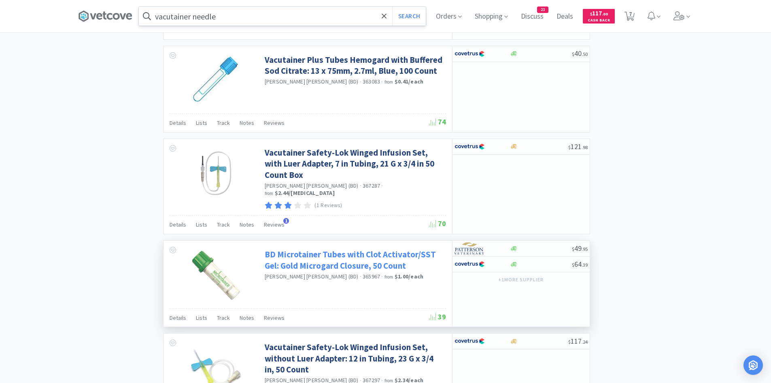
scroll to position [1093, 0]
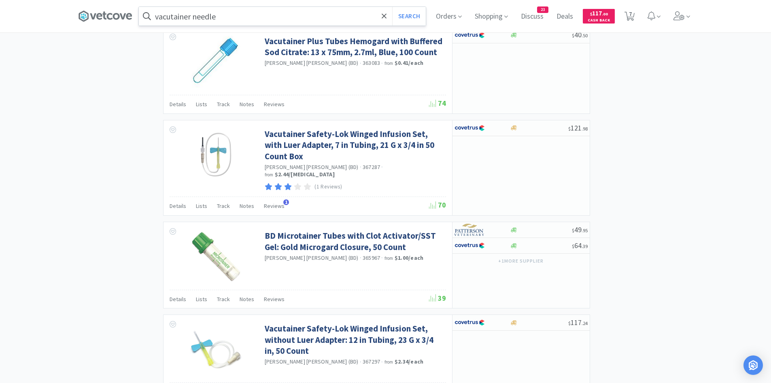
click at [243, 18] on input "vacutainer needle" at bounding box center [282, 16] width 287 height 19
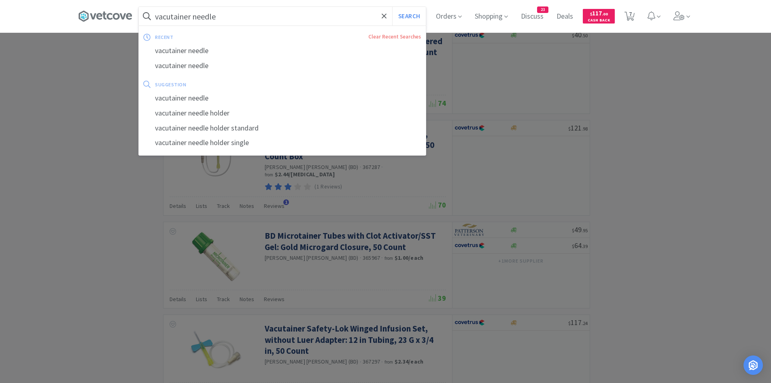
click at [219, 22] on input "vacutainer needle" at bounding box center [282, 16] width 287 height 19
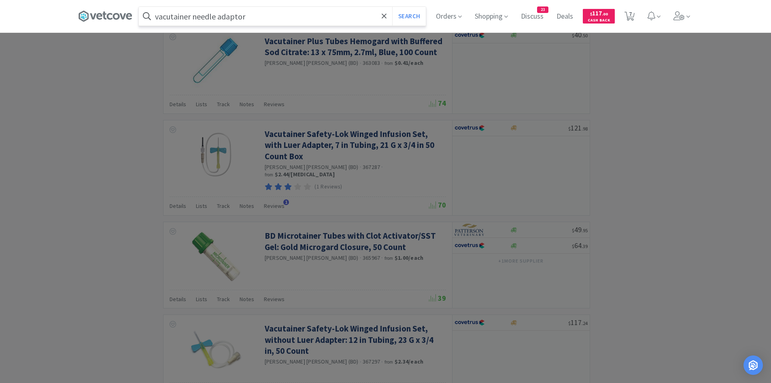
click at [392, 7] on button "Search" at bounding box center [409, 16] width 34 height 19
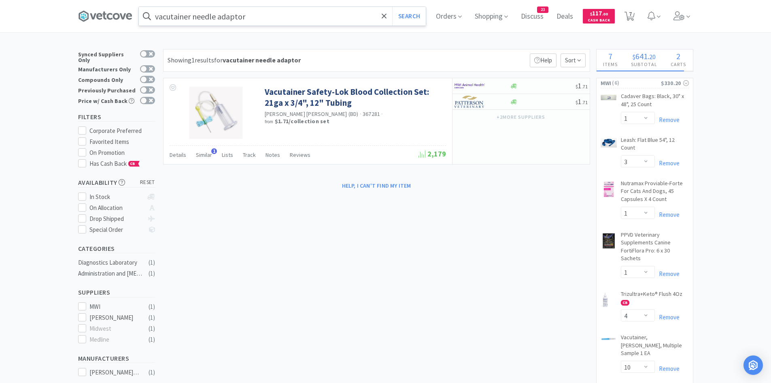
click at [245, 16] on input "vacutainer needle adaptor" at bounding box center [282, 16] width 287 height 19
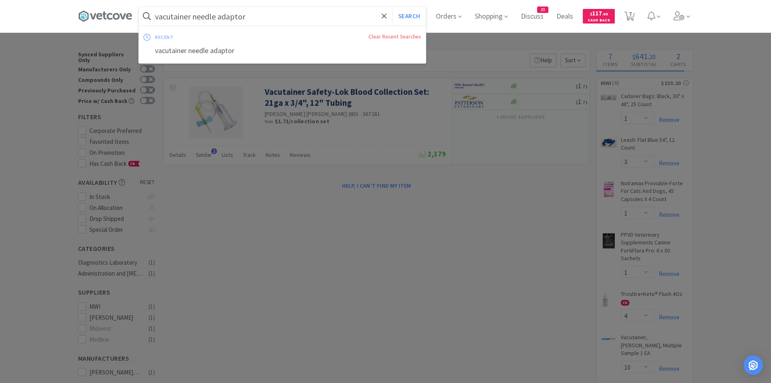
click at [251, 15] on input "vacutainer needle adaptor" at bounding box center [282, 16] width 287 height 19
drag, startPoint x: 251, startPoint y: 17, endPoint x: 219, endPoint y: 17, distance: 32.0
click at [219, 17] on input "vacutainer needle adaptor" at bounding box center [282, 16] width 287 height 19
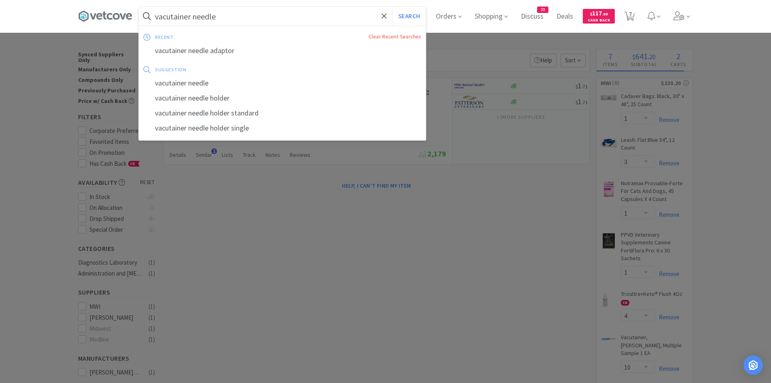
type input "vacutainer needle"
click at [392, 7] on button "Search" at bounding box center [409, 16] width 34 height 19
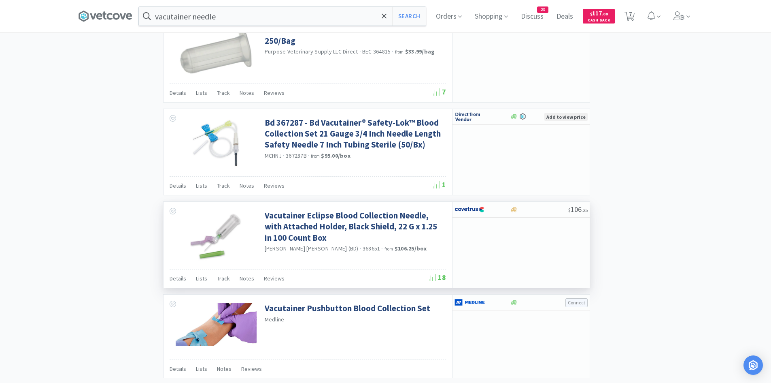
scroll to position [810, 0]
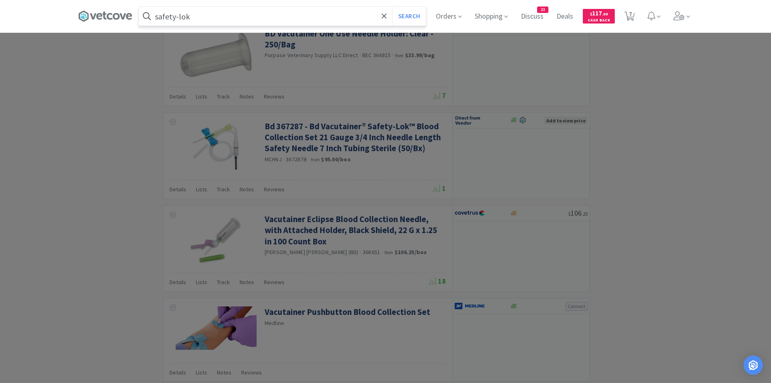
type input "safety-lok"
click at [392, 7] on button "Search" at bounding box center [409, 16] width 34 height 19
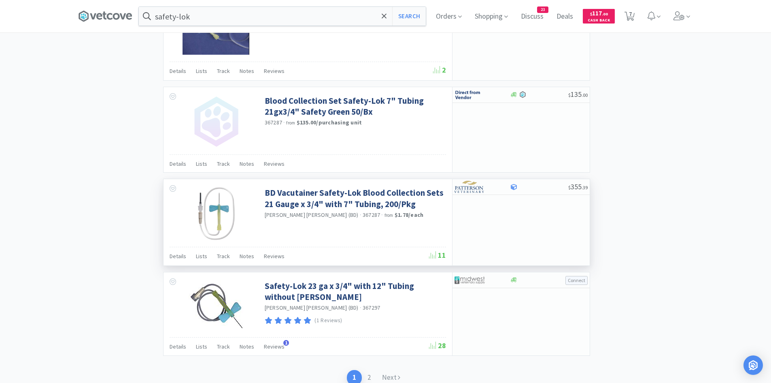
scroll to position [1156, 0]
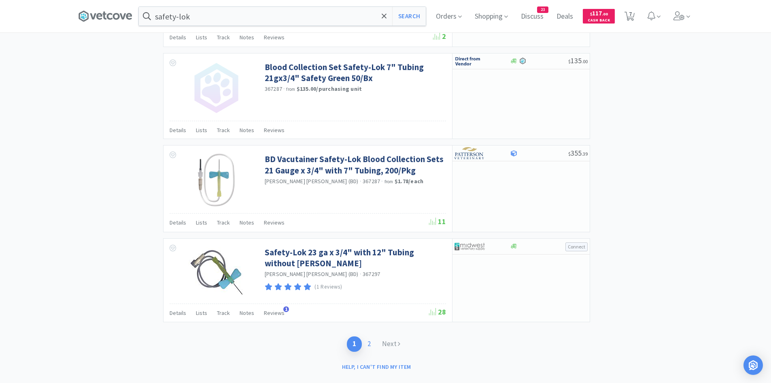
click at [367, 336] on link "2" at bounding box center [369, 343] width 15 height 15
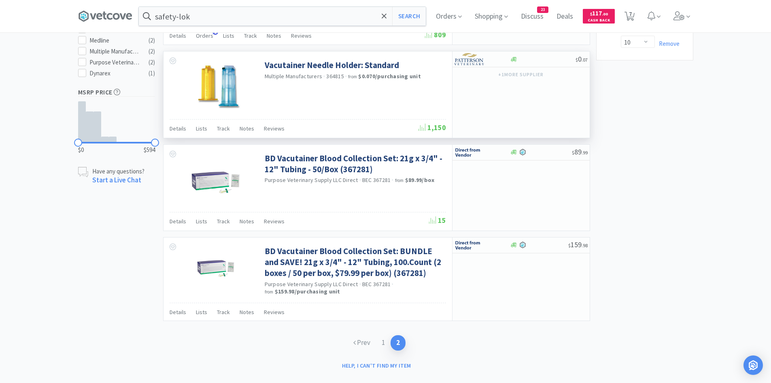
scroll to position [411, 0]
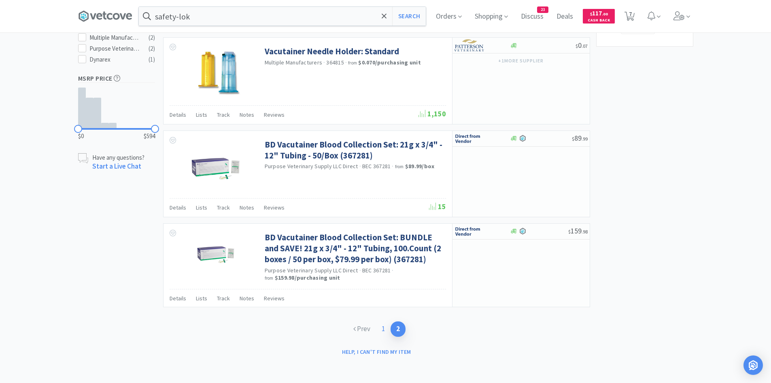
click at [379, 328] on link "1" at bounding box center [383, 328] width 15 height 15
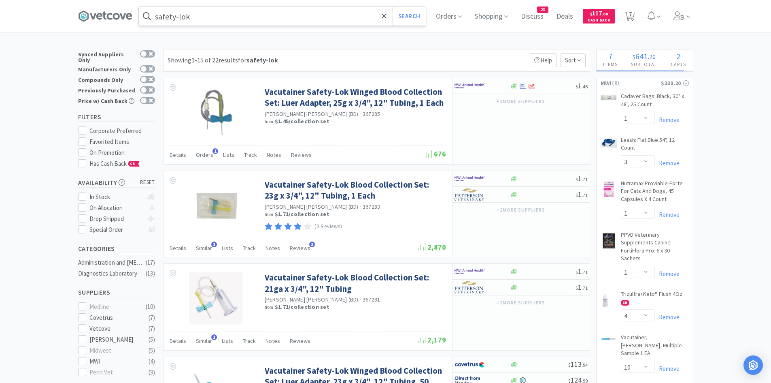
click at [213, 11] on input "safety-lok" at bounding box center [282, 16] width 287 height 19
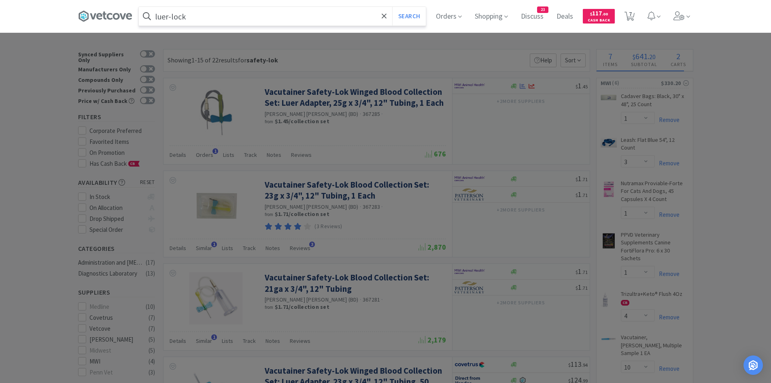
click at [392, 7] on button "Search" at bounding box center [409, 16] width 34 height 19
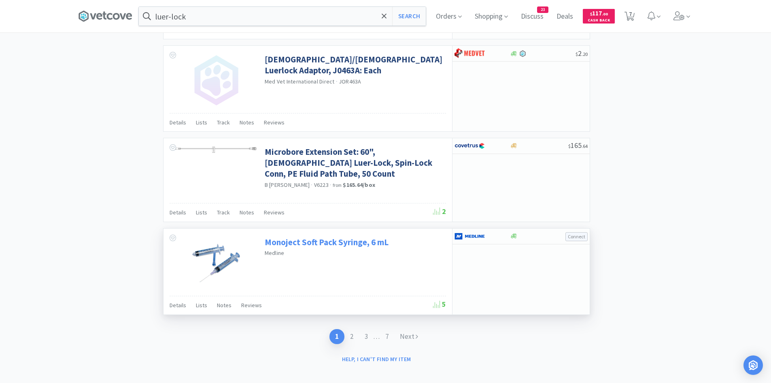
scroll to position [1236, 0]
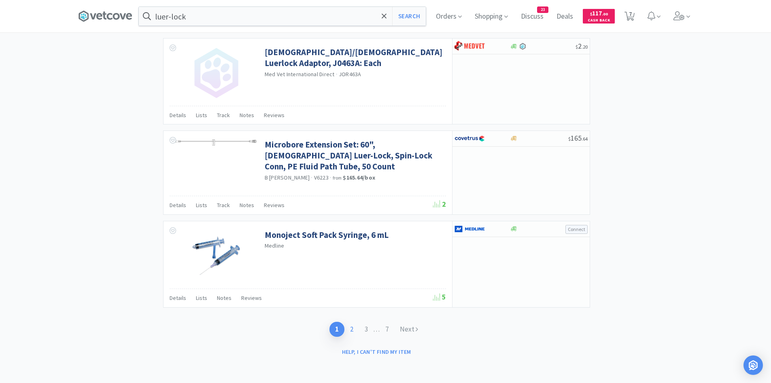
click at [349, 331] on link "2" at bounding box center [352, 329] width 15 height 15
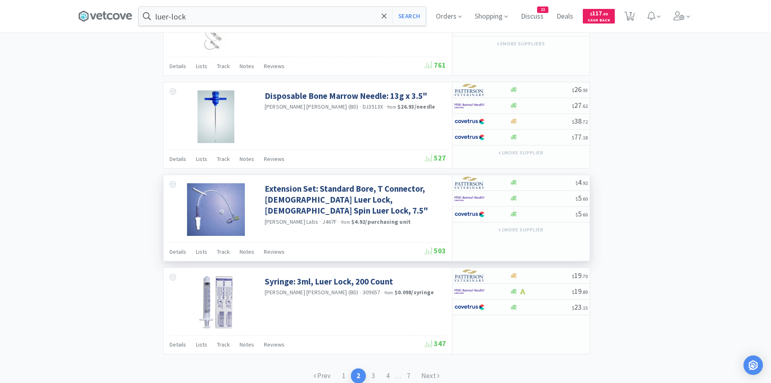
scroll to position [1263, 0]
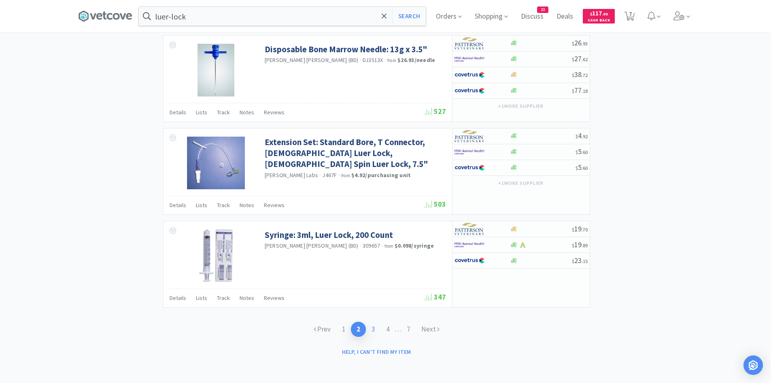
click at [372, 331] on link "3" at bounding box center [373, 329] width 15 height 15
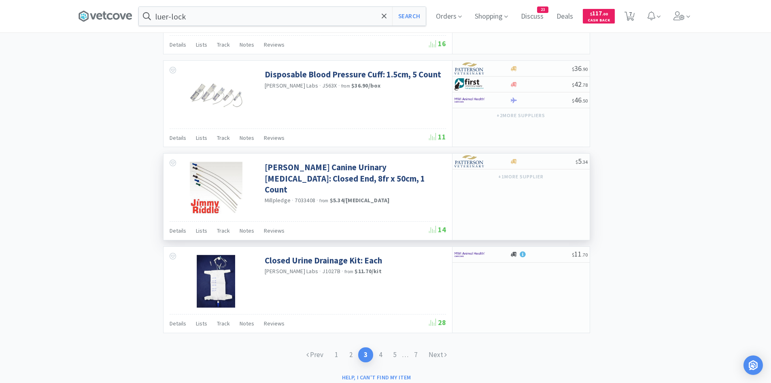
scroll to position [1164, 0]
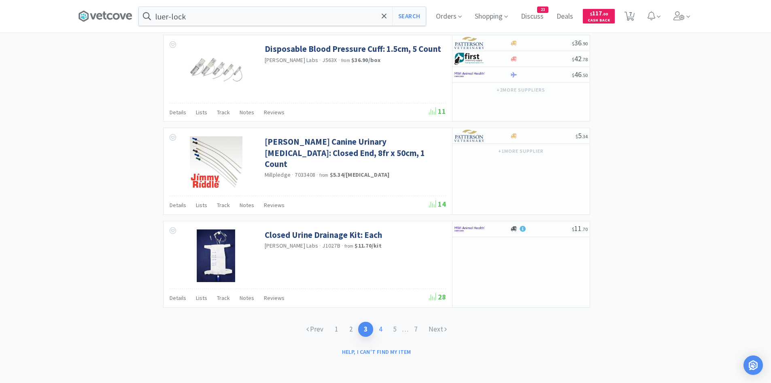
click at [381, 329] on link "4" at bounding box center [380, 329] width 15 height 15
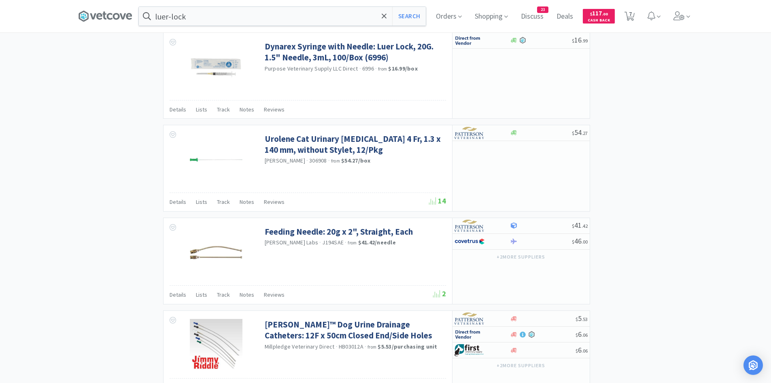
scroll to position [891, 0]
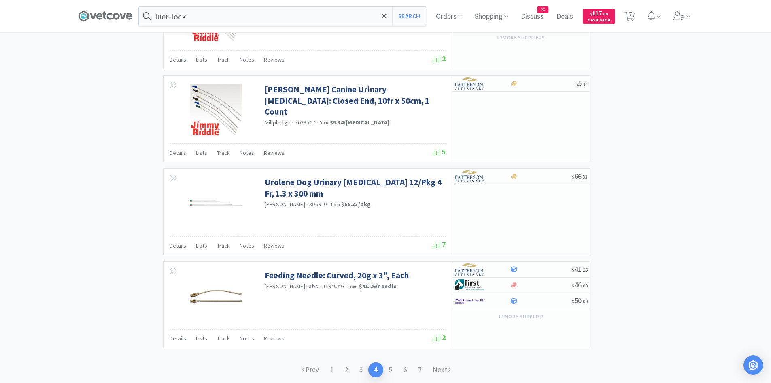
scroll to position [1154, 0]
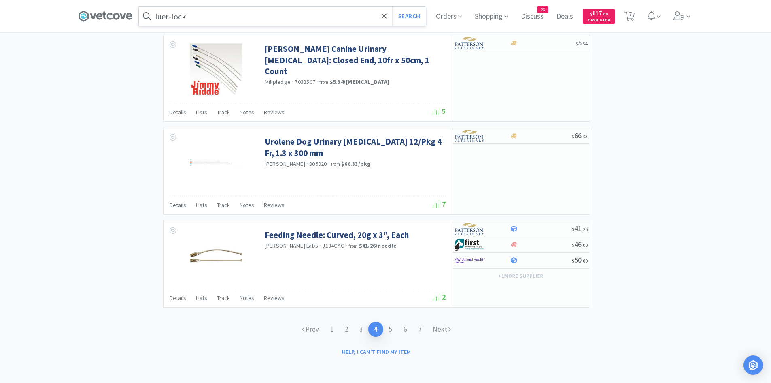
click at [237, 9] on input "luer-lock" at bounding box center [282, 16] width 287 height 19
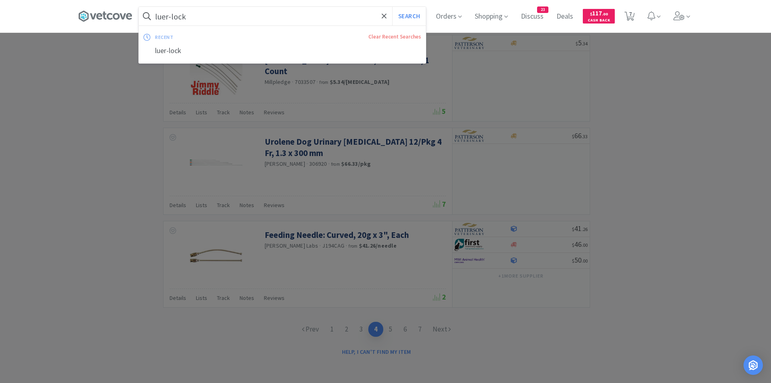
click at [232, 14] on input "luer-lock" at bounding box center [282, 16] width 287 height 19
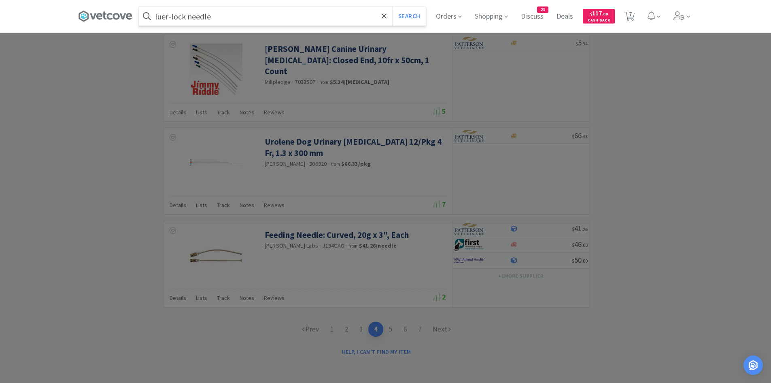
type input "luer-lock needle"
click at [392, 7] on button "Search" at bounding box center [409, 16] width 34 height 19
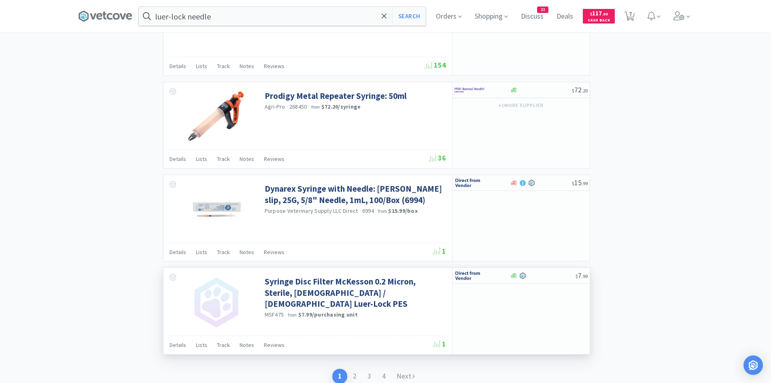
scroll to position [1343, 0]
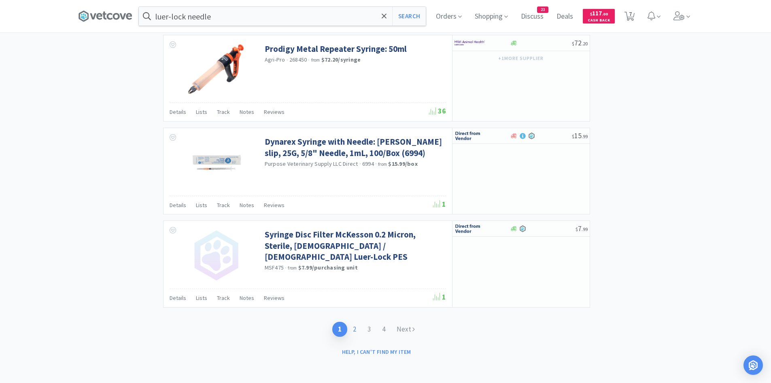
click at [358, 330] on link "2" at bounding box center [354, 329] width 15 height 15
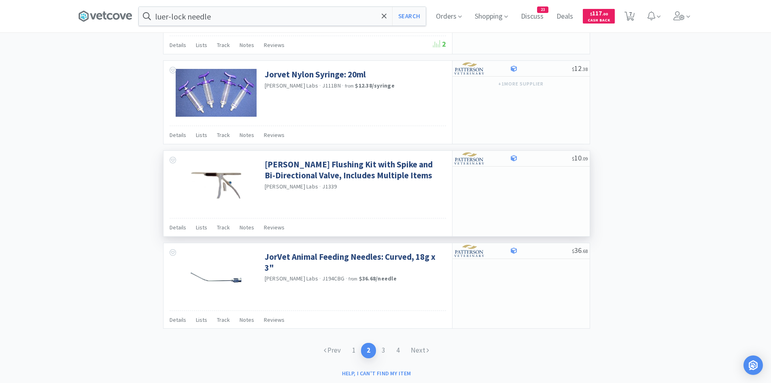
scroll to position [1106, 0]
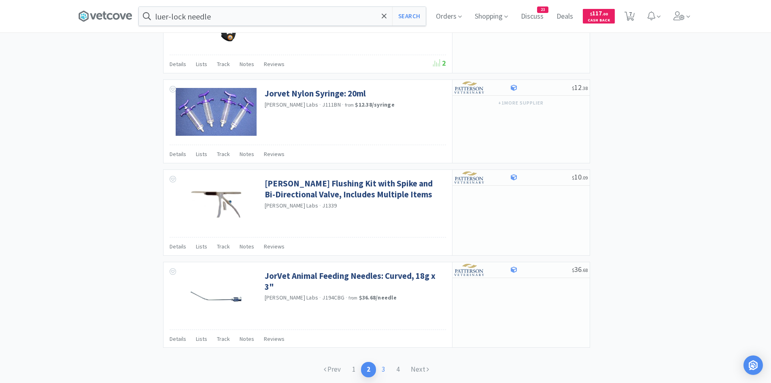
click at [383, 369] on link "3" at bounding box center [383, 369] width 15 height 15
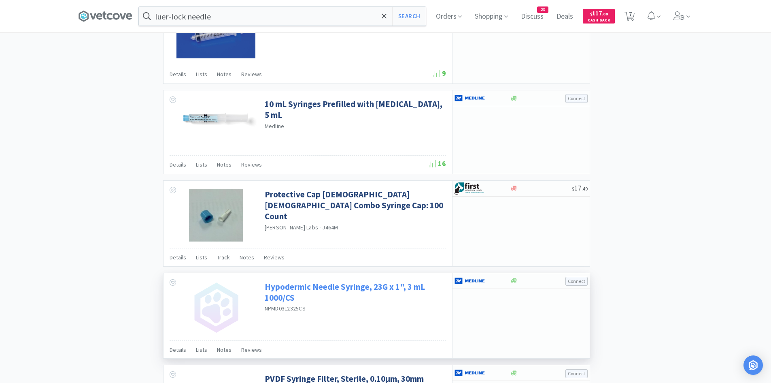
scroll to position [729, 0]
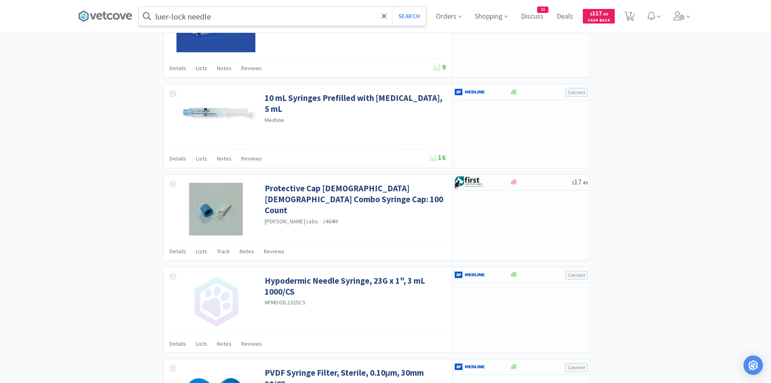
click at [262, 15] on input "luer-lock needle" at bounding box center [282, 16] width 287 height 19
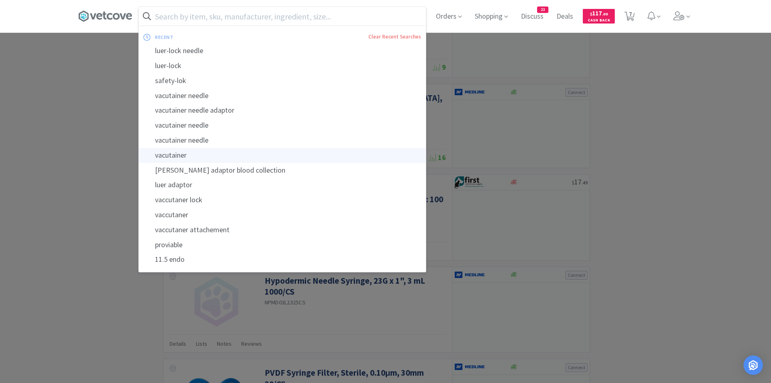
click at [195, 155] on div "vacutainer" at bounding box center [282, 155] width 287 height 15
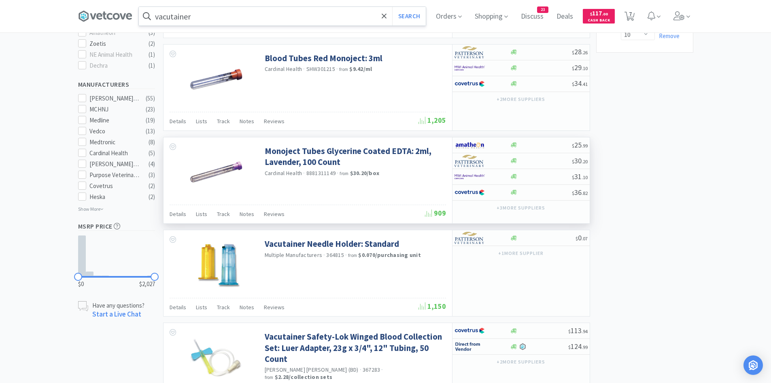
scroll to position [567, 0]
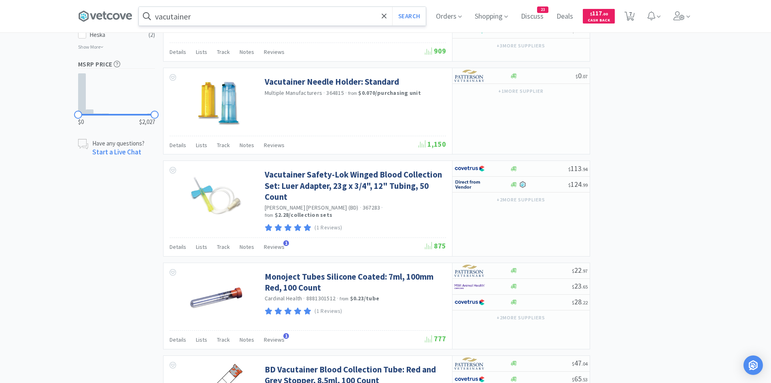
click at [225, 19] on input "vacutainer" at bounding box center [282, 16] width 287 height 19
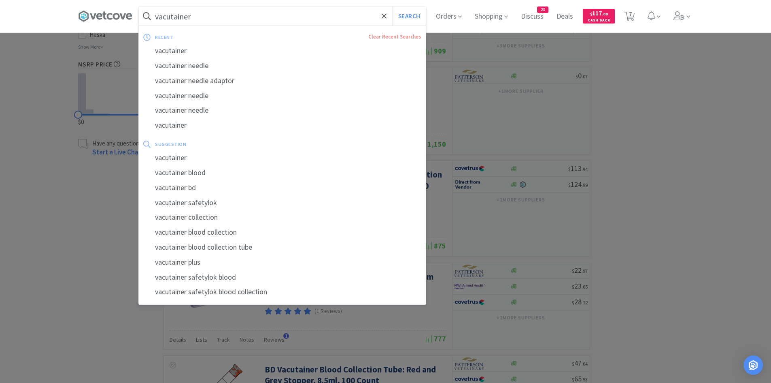
click at [229, 17] on input "vacutainer" at bounding box center [282, 16] width 287 height 19
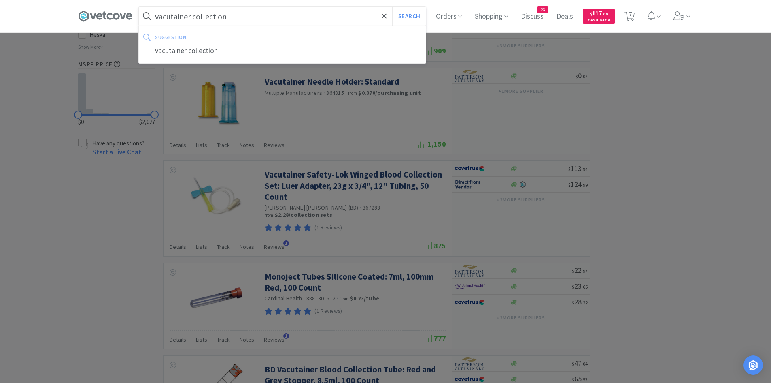
type input "vacutainer collection"
click at [392, 7] on button "Search" at bounding box center [409, 16] width 34 height 19
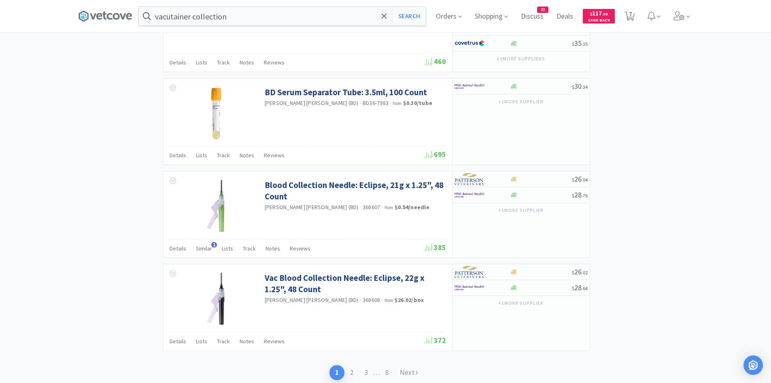
scroll to position [1134, 0]
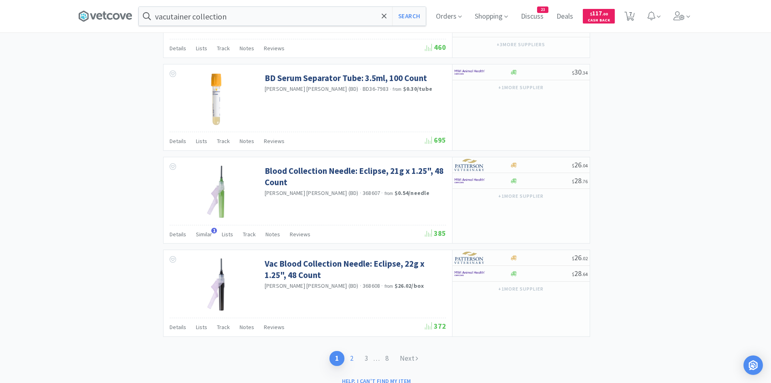
click at [351, 351] on link "2" at bounding box center [352, 358] width 15 height 15
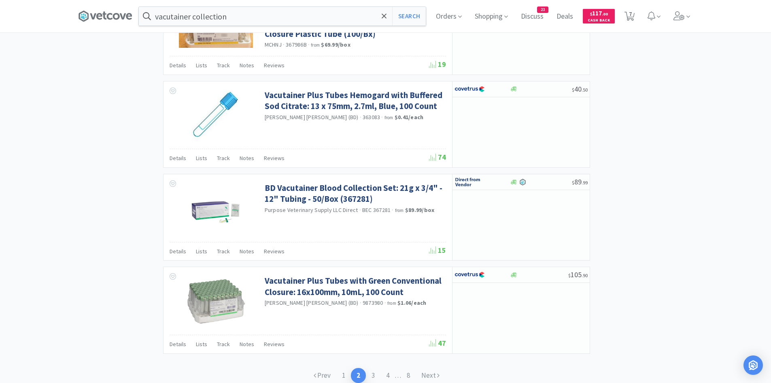
scroll to position [1134, 0]
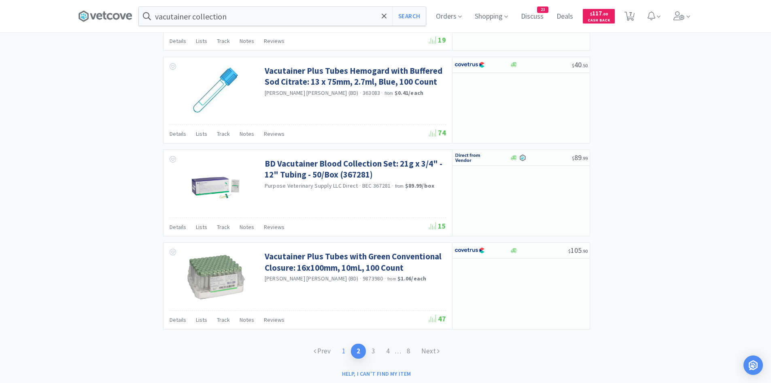
click at [344, 348] on link "1" at bounding box center [344, 350] width 15 height 15
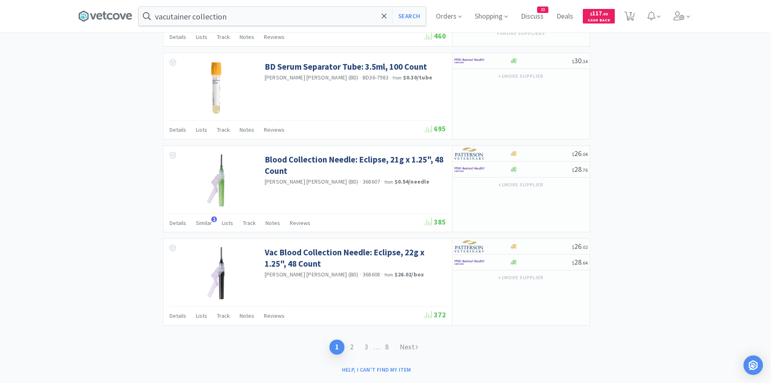
scroll to position [1156, 0]
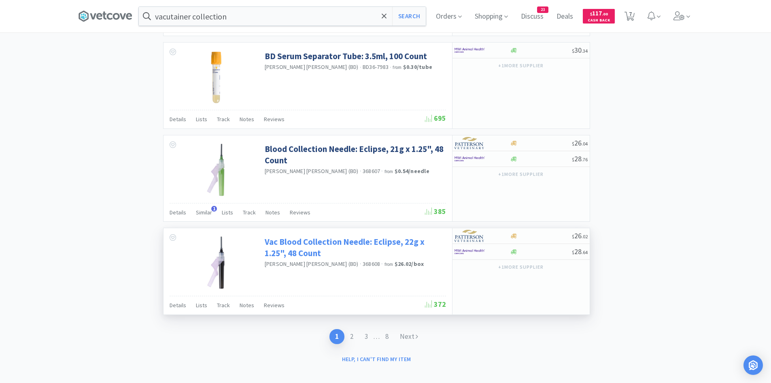
click at [297, 236] on link "Vac Blood Collection Needle: Eclipse, 22g x 1.25", 48 Count" at bounding box center [354, 247] width 179 height 22
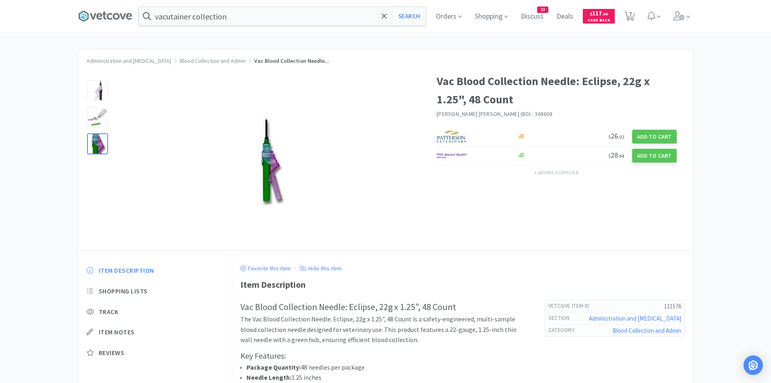
click at [97, 150] on div at bounding box center [97, 144] width 20 height 20
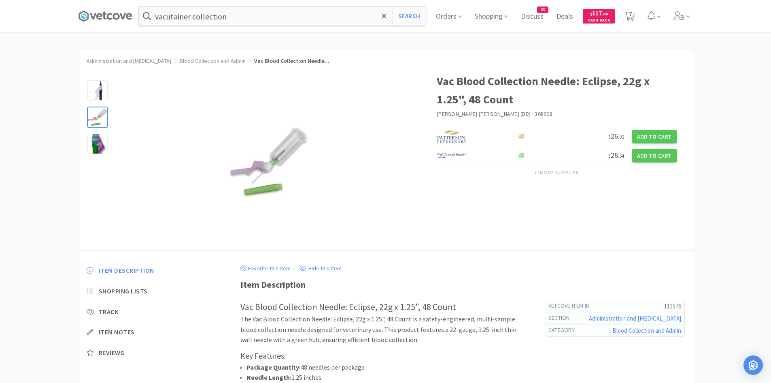
click at [97, 121] on div at bounding box center [97, 117] width 20 height 20
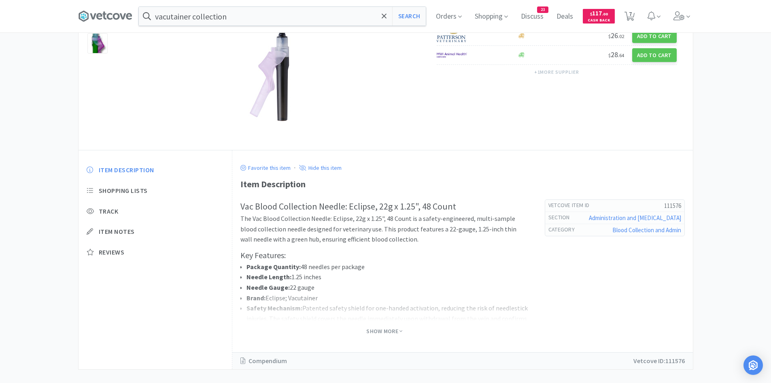
scroll to position [111, 0]
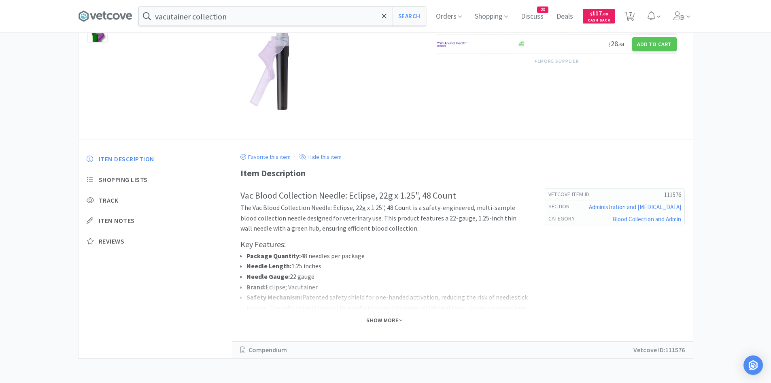
click at [377, 322] on span "Show More" at bounding box center [384, 320] width 36 height 8
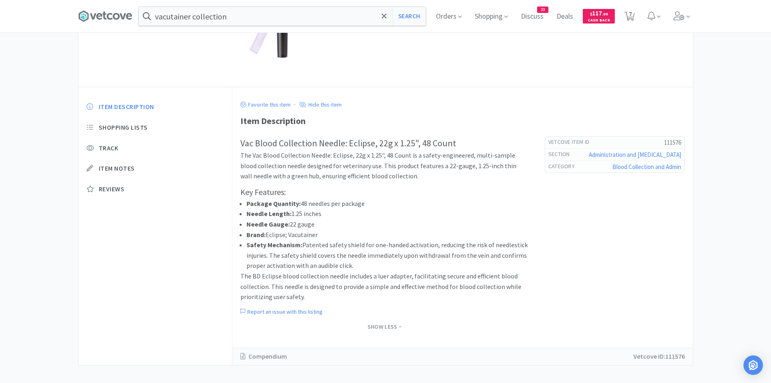
scroll to position [8, 0]
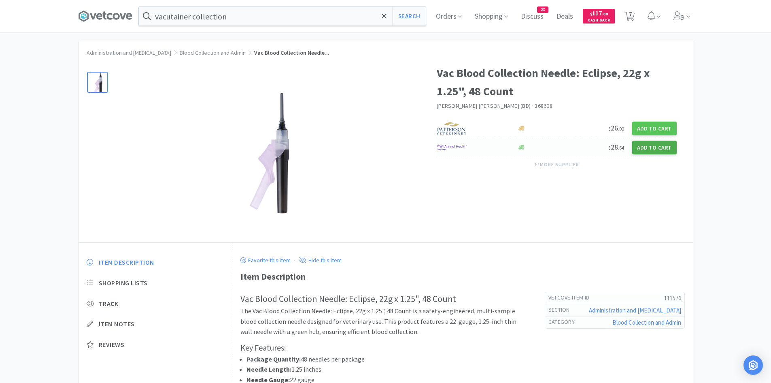
click at [643, 146] on button "Add to Cart" at bounding box center [655, 148] width 45 height 14
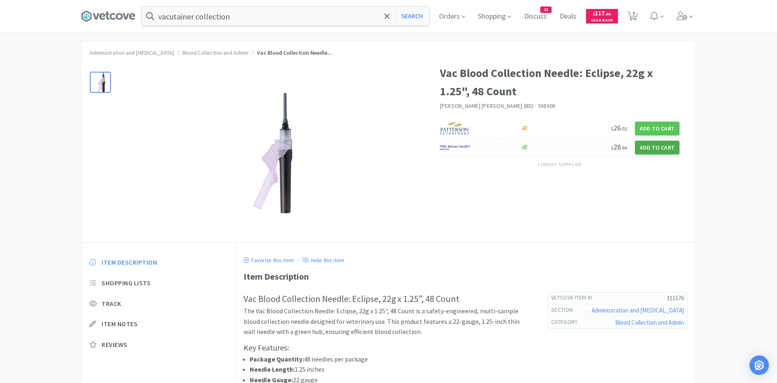
select select "1"
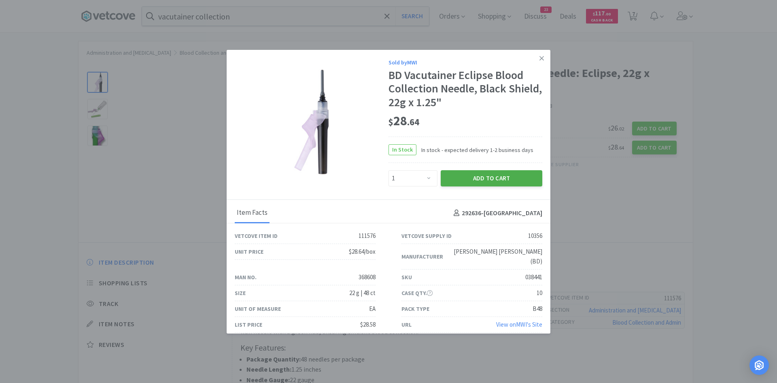
click at [464, 181] on button "Add to Cart" at bounding box center [492, 178] width 102 height 16
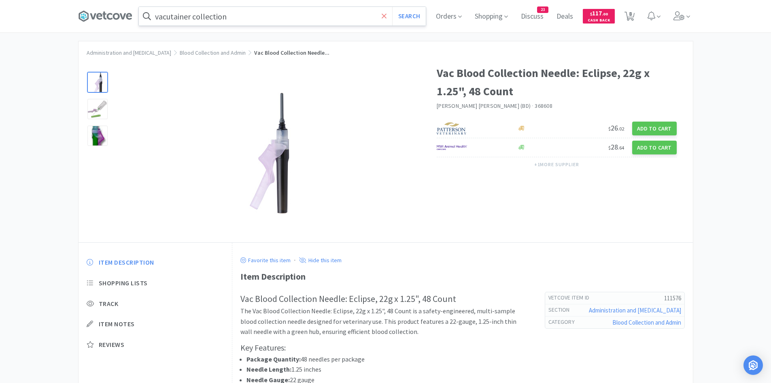
click at [387, 15] on icon at bounding box center [384, 16] width 5 height 8
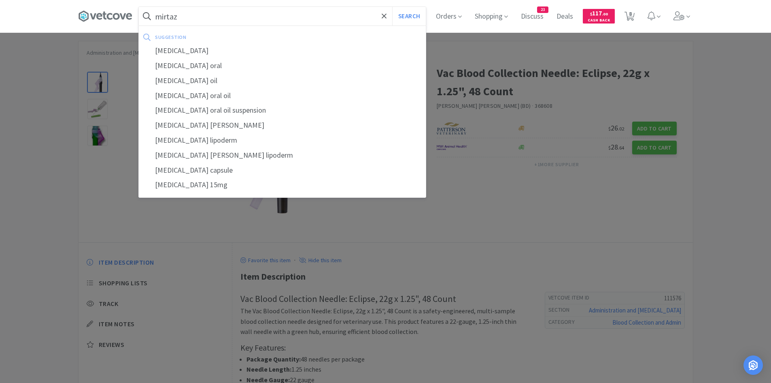
type input "mirtaz"
click at [392, 7] on button "Search" at bounding box center [409, 16] width 34 height 19
select select "1"
select select "3"
select select "1"
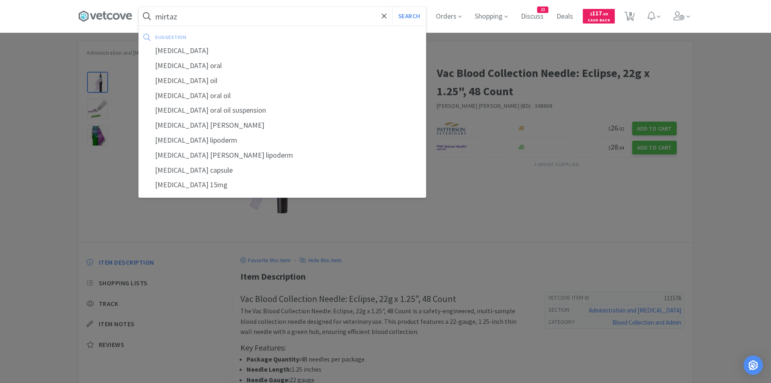
select select "1"
select select "4"
select select "1"
select select "10"
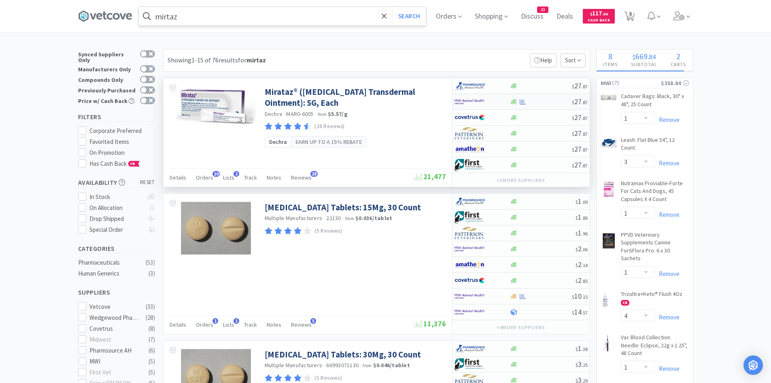
click at [490, 104] on div at bounding box center [477, 102] width 45 height 14
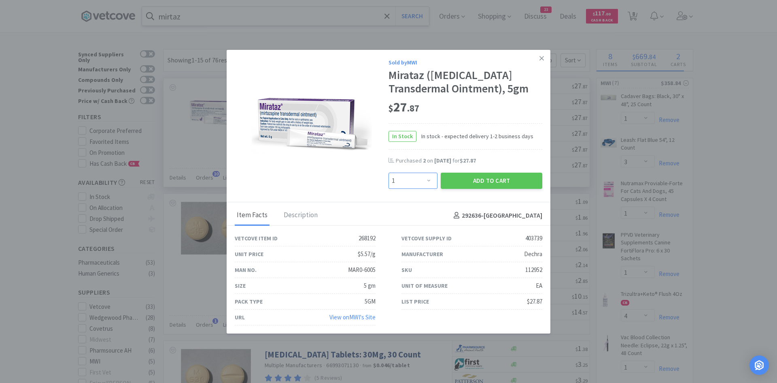
drag, startPoint x: 426, startPoint y: 185, endPoint x: 421, endPoint y: 185, distance: 4.5
click at [426, 185] on select "Enter Quantity 1 2 3 4 5 6 7 8 9 10 11 12 13 14 15 16 17 18 19 20 Enter Quantity" at bounding box center [413, 181] width 49 height 16
select select "2"
click at [389, 173] on select "Enter Quantity 1 2 3 4 5 6 7 8 9 10 11 12 13 14 15 16 17 18 19 20 Enter Quantity" at bounding box center [413, 181] width 49 height 16
click at [474, 184] on button "Add to Cart" at bounding box center [492, 181] width 102 height 16
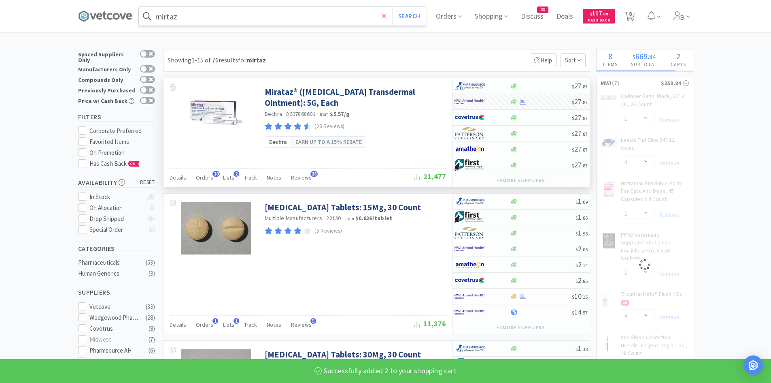
select select "2"
select select "1"
select select "4"
select select "1"
select select "10"
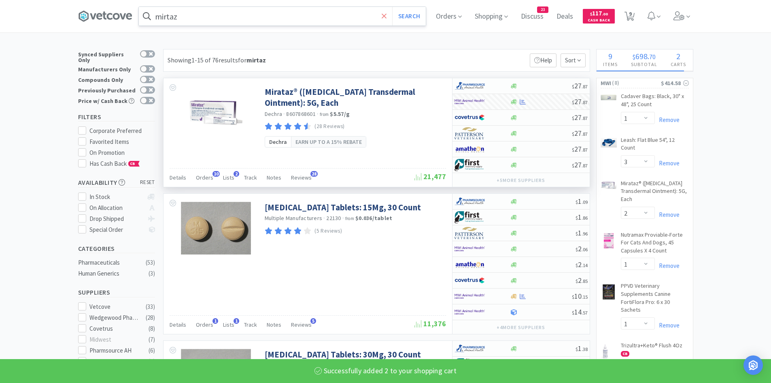
click at [387, 18] on icon at bounding box center [384, 15] width 5 height 5
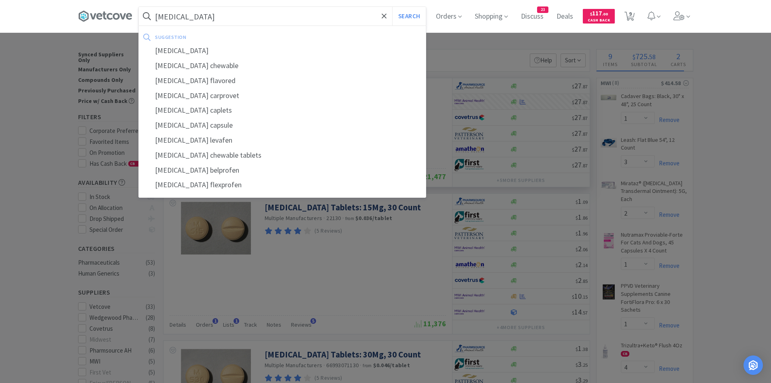
type input "[MEDICAL_DATA]"
click at [392, 7] on button "Search" at bounding box center [409, 16] width 34 height 19
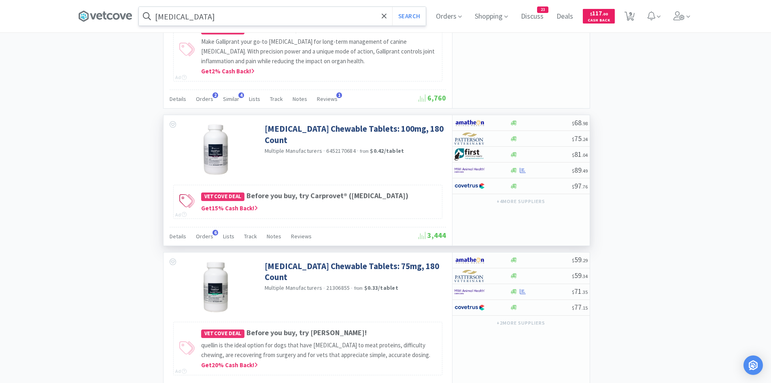
scroll to position [850, 0]
click at [357, 262] on link "[MEDICAL_DATA] Chewable Tablets: 75mg, 180 Count" at bounding box center [354, 271] width 179 height 22
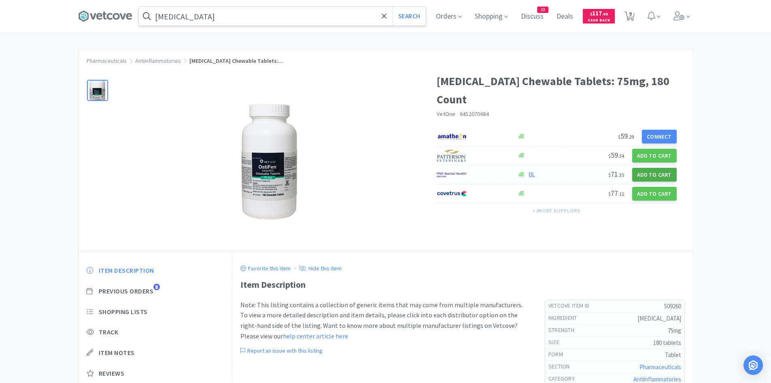
click at [648, 168] on button "Add to Cart" at bounding box center [655, 175] width 45 height 14
select select "1"
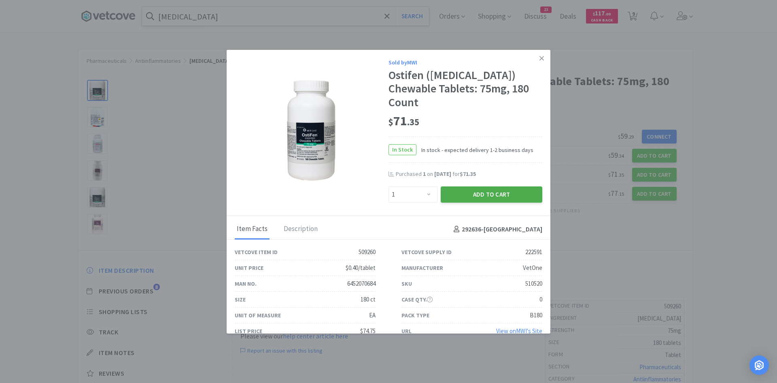
click at [479, 186] on button "Add to Cart" at bounding box center [492, 194] width 102 height 16
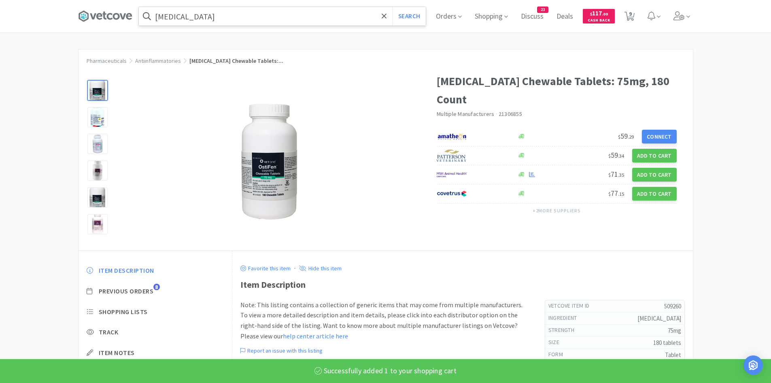
select select "1"
select select "3"
select select "2"
select select "1"
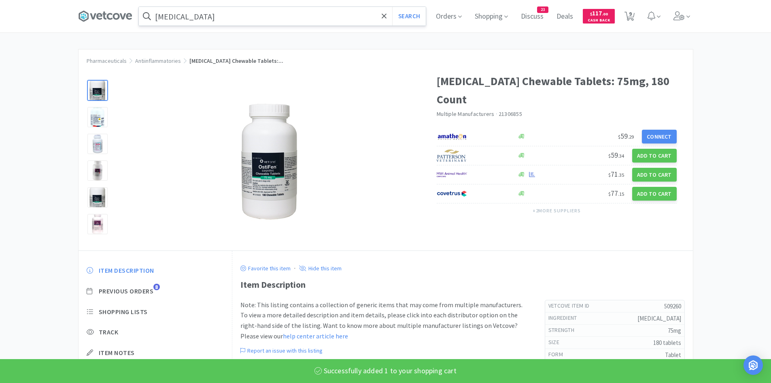
select select "4"
select select "1"
select select "10"
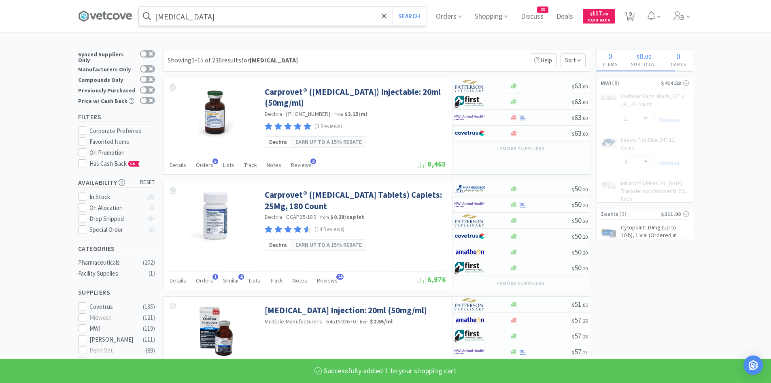
select select "10"
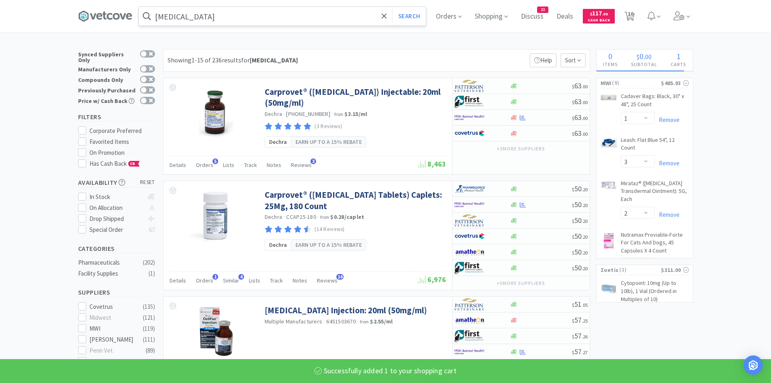
select select "1"
select select "4"
select select "1"
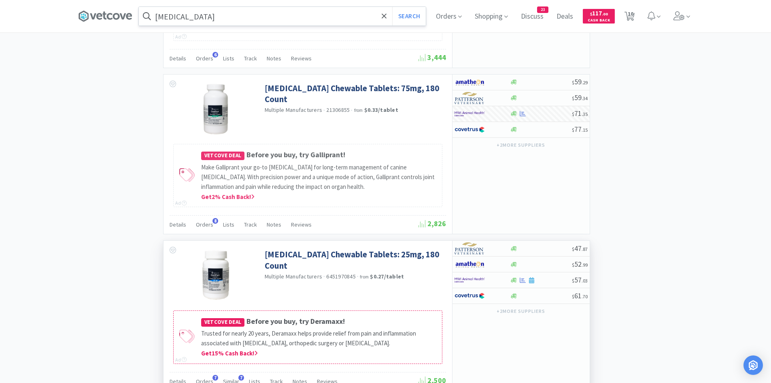
scroll to position [1053, 0]
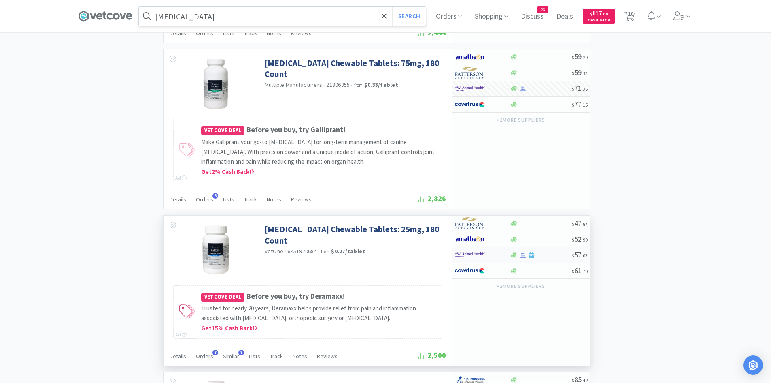
click at [488, 253] on div at bounding box center [477, 255] width 45 height 14
select select "1"
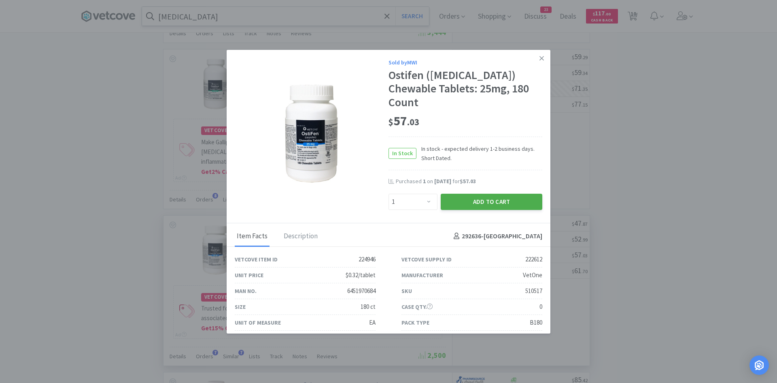
click at [498, 194] on button "Add to Cart" at bounding box center [492, 202] width 102 height 16
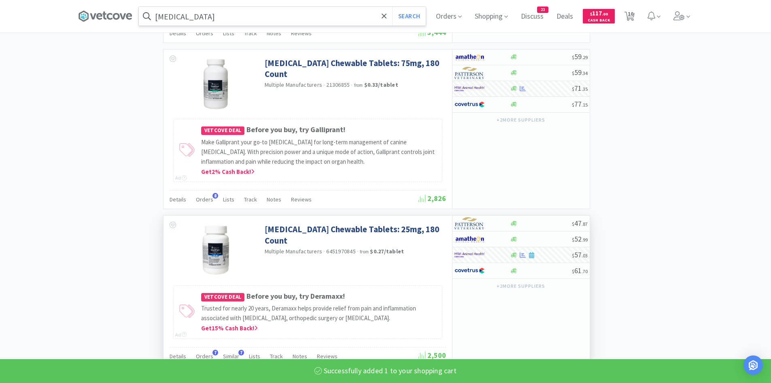
click at [364, 15] on input "[MEDICAL_DATA]" at bounding box center [282, 16] width 287 height 19
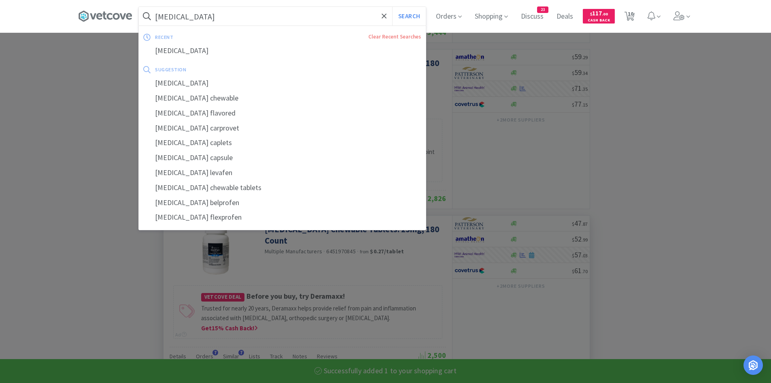
select select "1"
select select "4"
select select "1"
select select "10"
click at [385, 12] on icon at bounding box center [384, 16] width 5 height 8
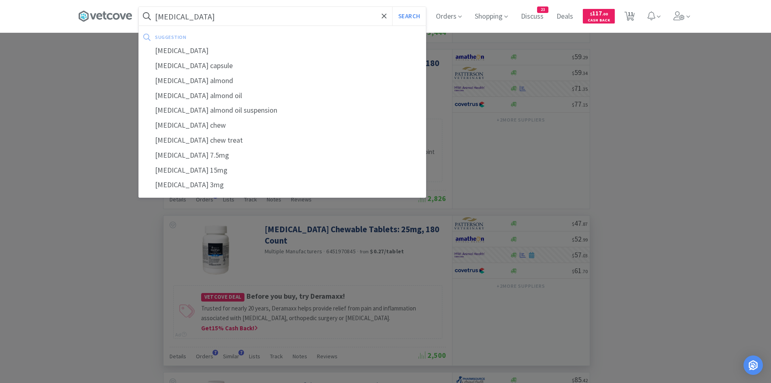
type input "[MEDICAL_DATA]"
click at [392, 7] on button "Search" at bounding box center [409, 16] width 34 height 19
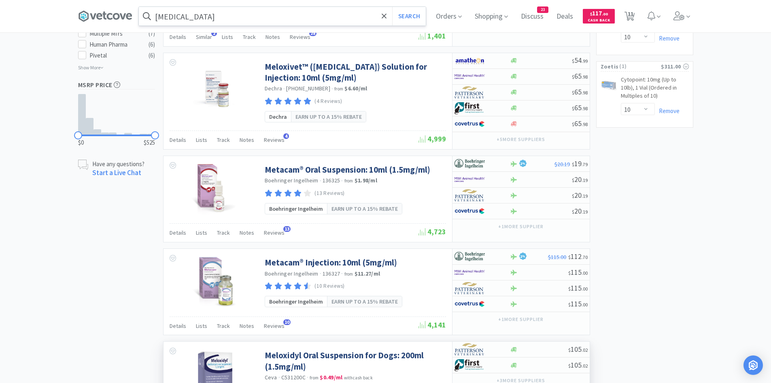
scroll to position [493, 0]
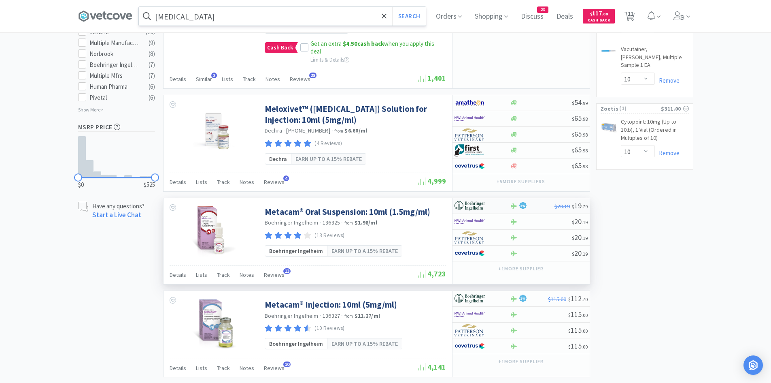
click at [482, 204] on img at bounding box center [470, 206] width 30 height 12
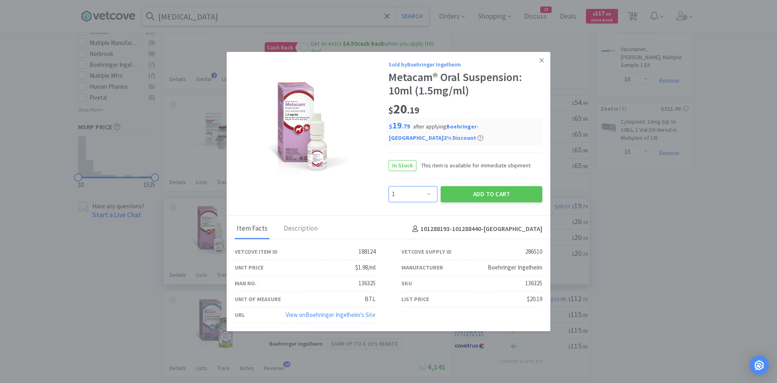
click at [423, 188] on select "Enter Quantity 1 2 3 4 5 6 7 8 9 10 11 12 13 14 15 16 17 18 19 20 Enter Quantity" at bounding box center [413, 194] width 49 height 16
select select "2"
click at [389, 186] on select "Enter Quantity 1 2 3 4 5 6 7 8 9 10 11 12 13 14 15 16 17 18 19 20 Enter Quantity" at bounding box center [413, 194] width 49 height 16
click at [542, 64] on icon at bounding box center [542, 60] width 4 height 7
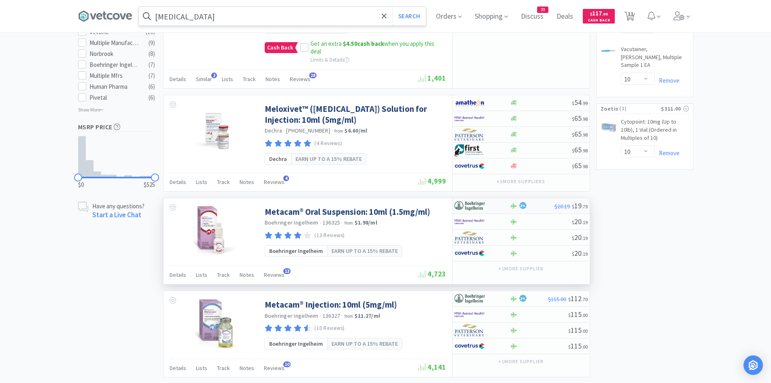
click at [494, 207] on div at bounding box center [477, 206] width 45 height 14
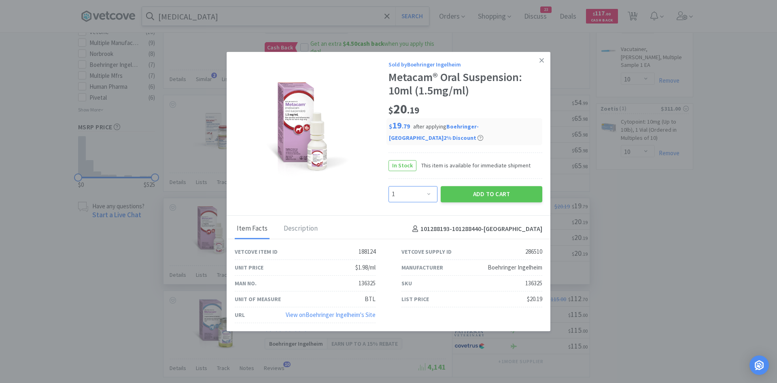
click at [404, 186] on select "Enter Quantity 1 2 3 4 5 6 7 8 9 10 11 12 13 14 15 16 17 18 19 20 Enter Quantity" at bounding box center [413, 194] width 49 height 16
select select "2"
click at [389, 186] on select "Enter Quantity 1 2 3 4 5 6 7 8 9 10 11 12 13 14 15 16 17 18 19 20 Enter Quantity" at bounding box center [413, 194] width 49 height 16
click at [507, 187] on button "Add to Cart" at bounding box center [492, 194] width 102 height 16
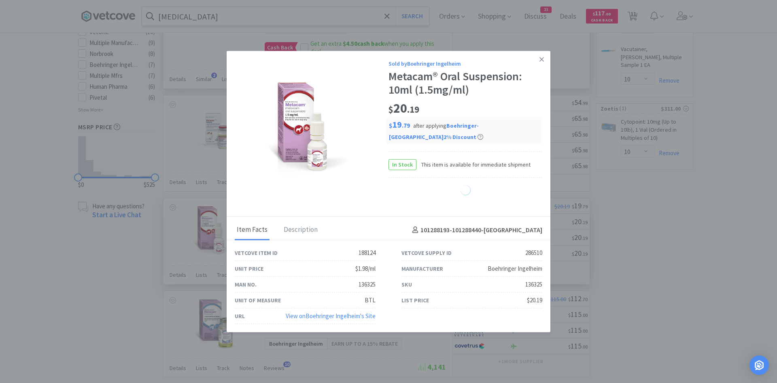
select select "2"
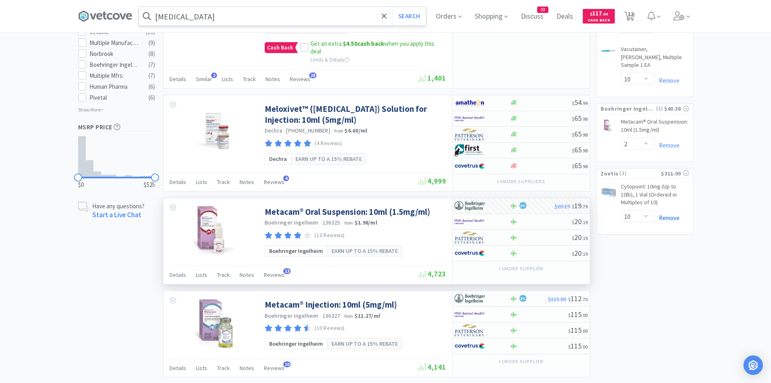
click at [672, 214] on link "Remove" at bounding box center [667, 218] width 25 height 8
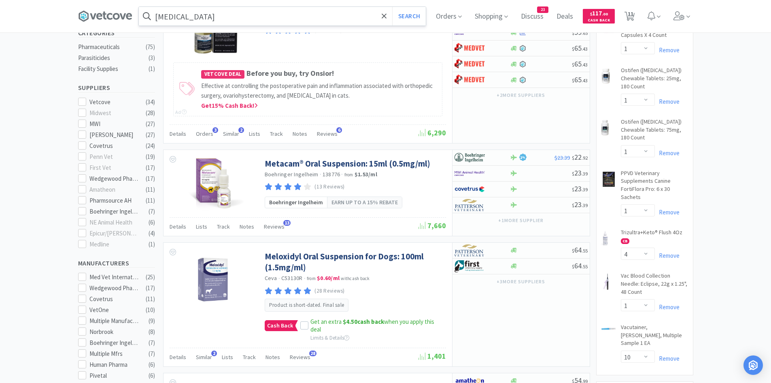
scroll to position [291, 0]
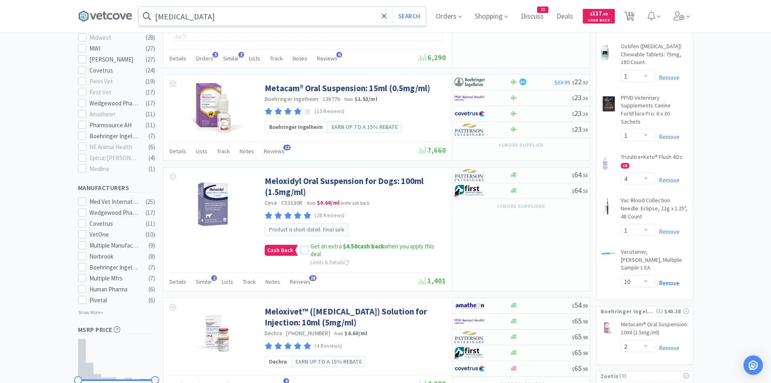
click at [667, 279] on link "Remove" at bounding box center [667, 283] width 25 height 8
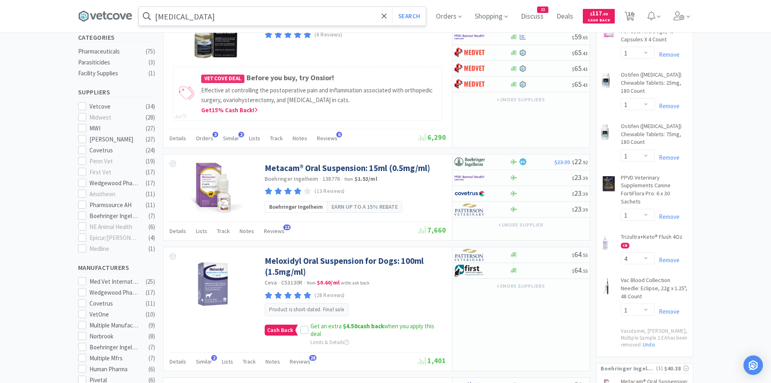
scroll to position [162, 0]
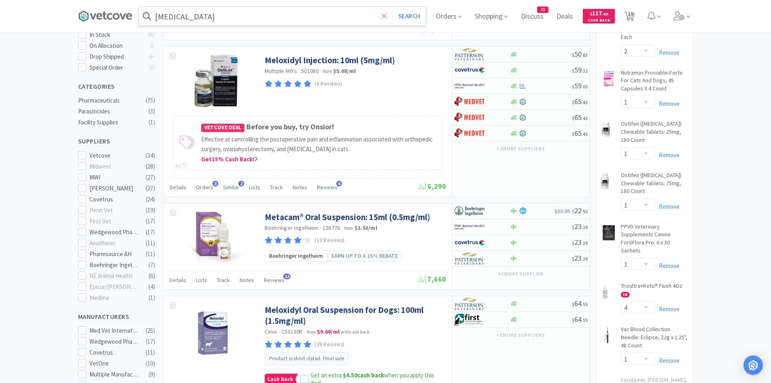
click at [384, 15] on span at bounding box center [384, 16] width 9 height 17
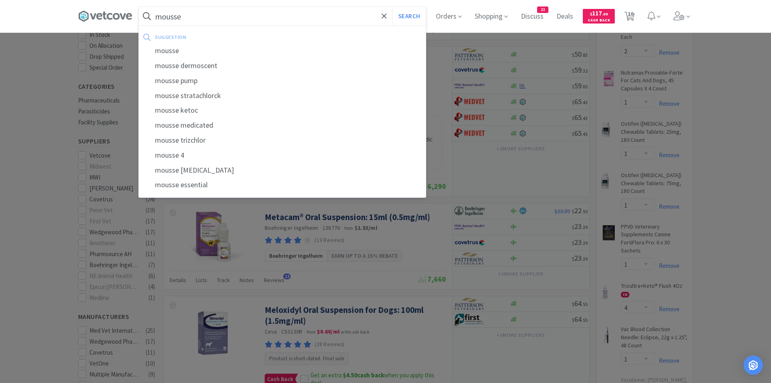
type input "mousse"
click at [392, 7] on button "Search" at bounding box center [409, 16] width 34 height 19
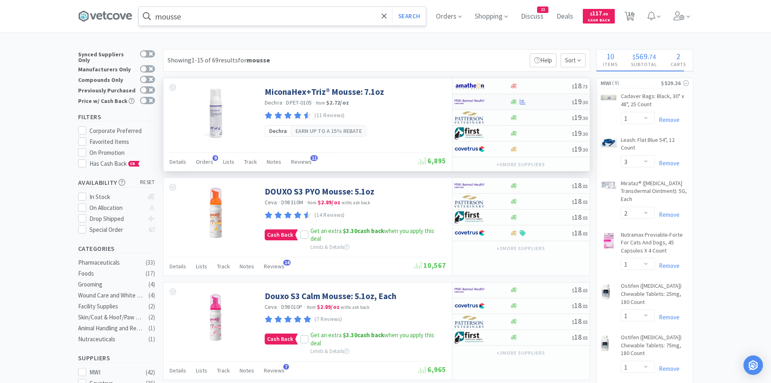
click at [482, 98] on img at bounding box center [470, 102] width 30 height 12
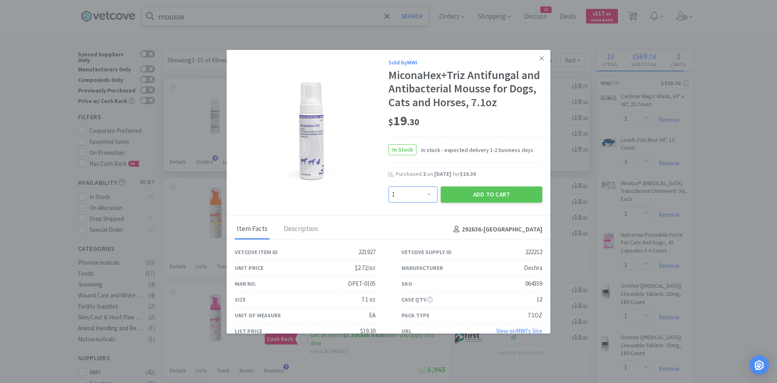
drag, startPoint x: 428, startPoint y: 190, endPoint x: 424, endPoint y: 193, distance: 4.7
click at [428, 190] on select "Enter Quantity 1 2 3 4 5 6 7 8 9 10 11 12 13 14 15 16 17 18 19 20 Enter Quantity" at bounding box center [413, 194] width 49 height 16
select select "4"
click at [389, 186] on select "Enter Quantity 1 2 3 4 5 6 7 8 9 10 11 12 13 14 15 16 17 18 19 20 Enter Quantity" at bounding box center [413, 194] width 49 height 16
click at [470, 197] on button "Add to Cart" at bounding box center [492, 194] width 102 height 16
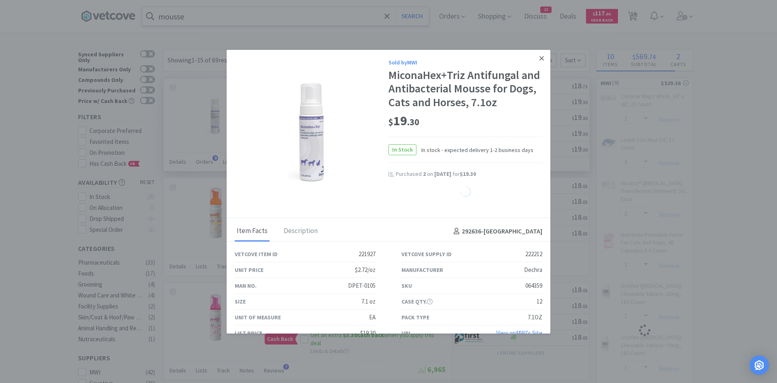
select select "1"
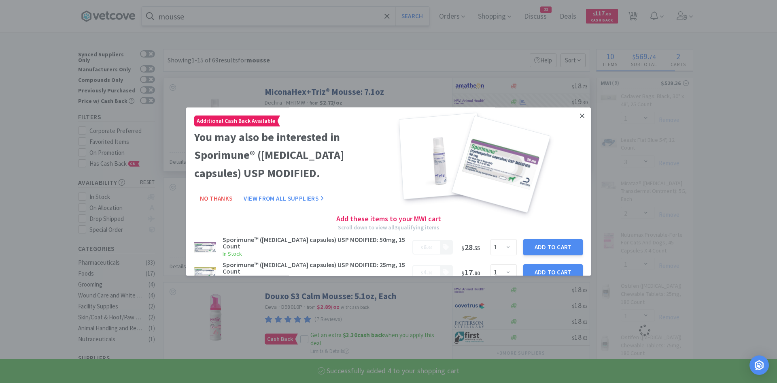
select select "4"
select select "2"
select select "1"
select select "4"
select select "1"
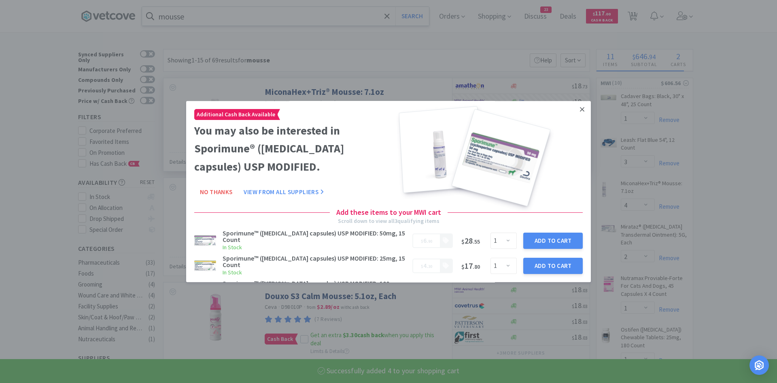
click at [580, 108] on icon at bounding box center [582, 109] width 4 height 7
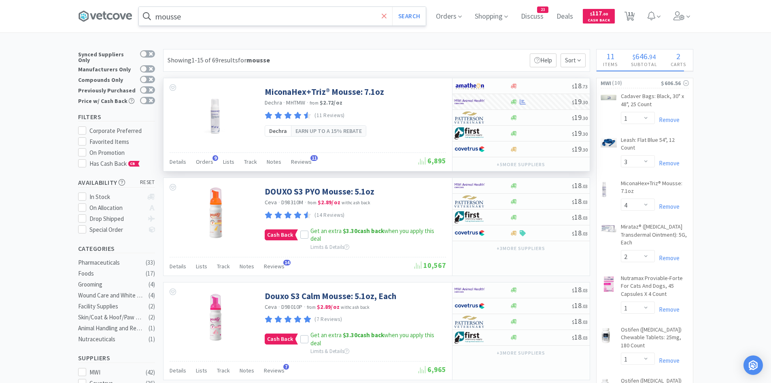
click at [389, 15] on span at bounding box center [384, 16] width 9 height 17
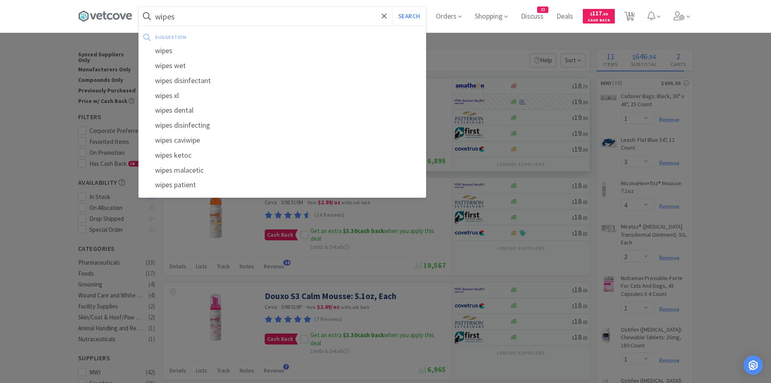
type input "wipes"
click at [392, 7] on button "Search" at bounding box center [409, 16] width 34 height 19
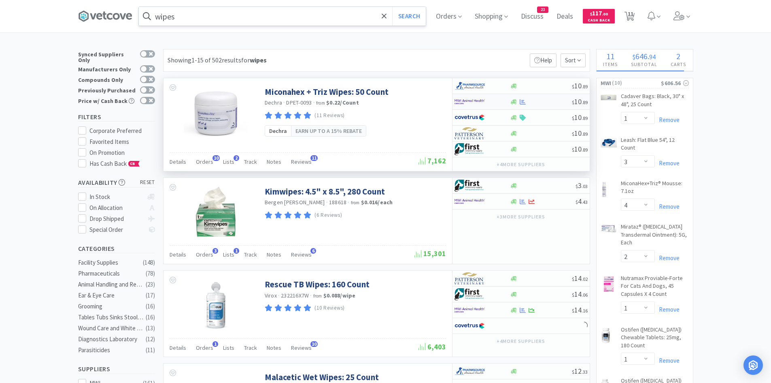
click at [501, 104] on div at bounding box center [482, 102] width 55 height 14
select select "1"
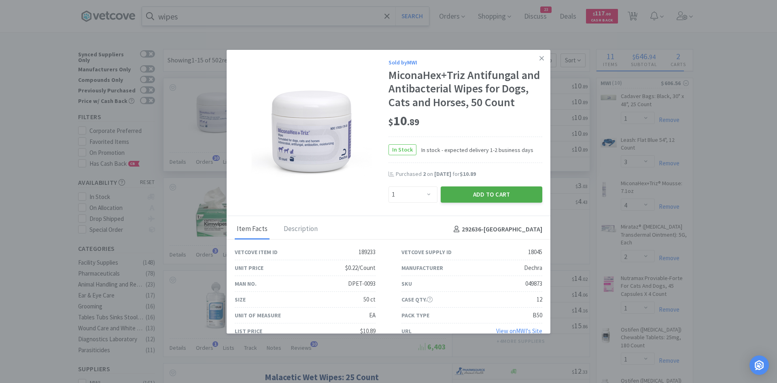
click at [458, 202] on button "Add to Cart" at bounding box center [492, 194] width 102 height 16
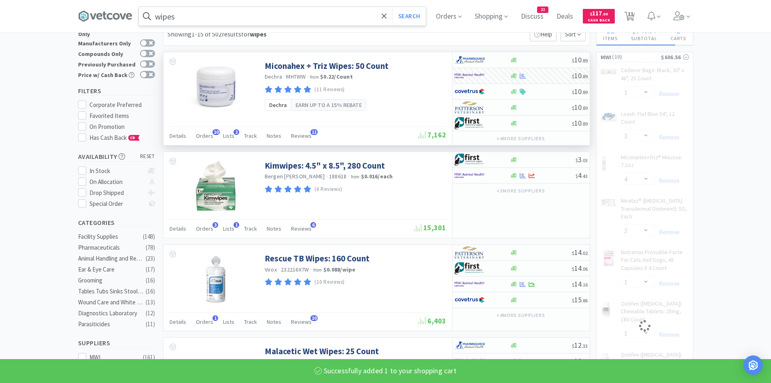
scroll to position [40, 0]
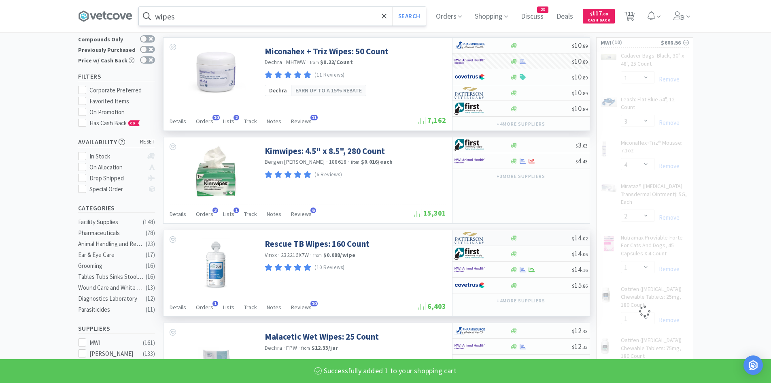
select select "1"
select select "2"
select select "1"
select select "4"
select select "1"
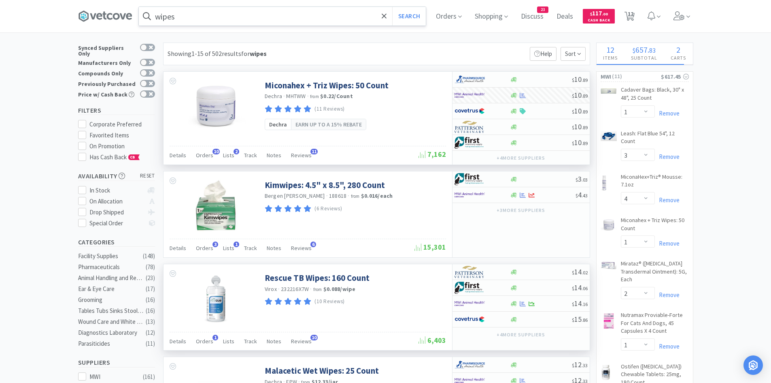
scroll to position [0, 0]
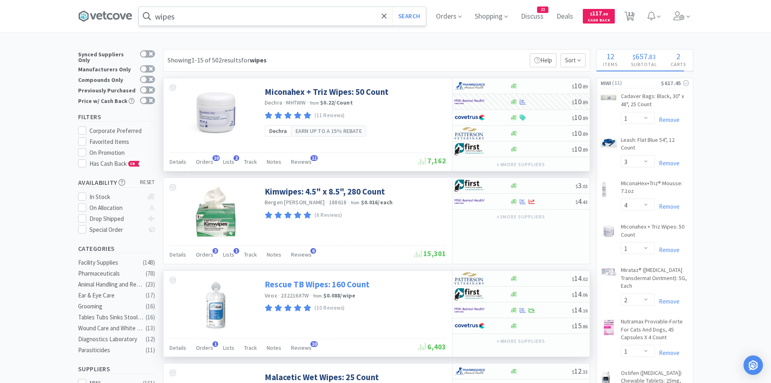
click at [298, 280] on link "Rescue TB Wipes: 160 Count" at bounding box center [317, 284] width 105 height 11
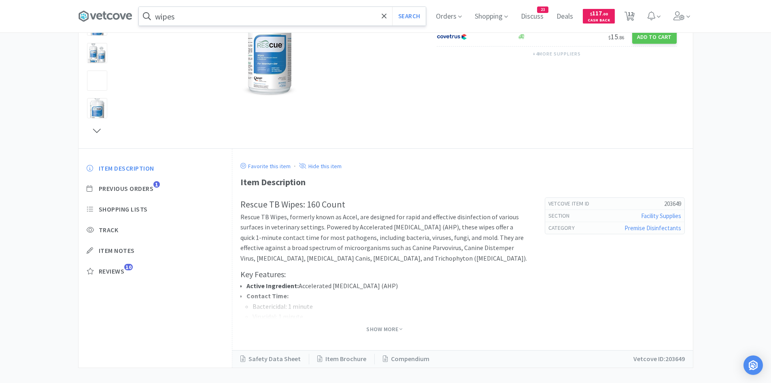
scroll to position [148, 0]
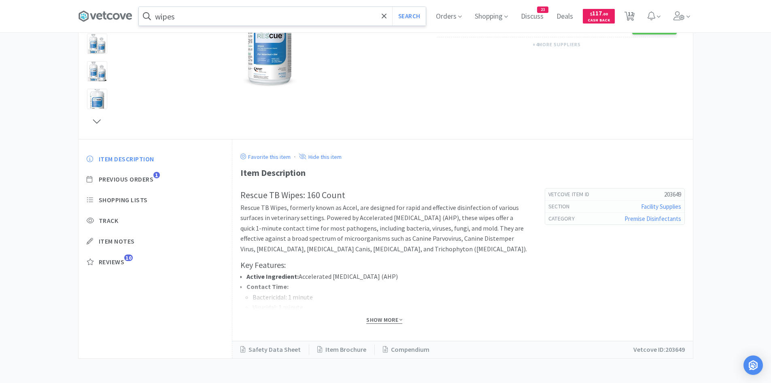
click at [388, 323] on span "Show More" at bounding box center [384, 320] width 36 height 8
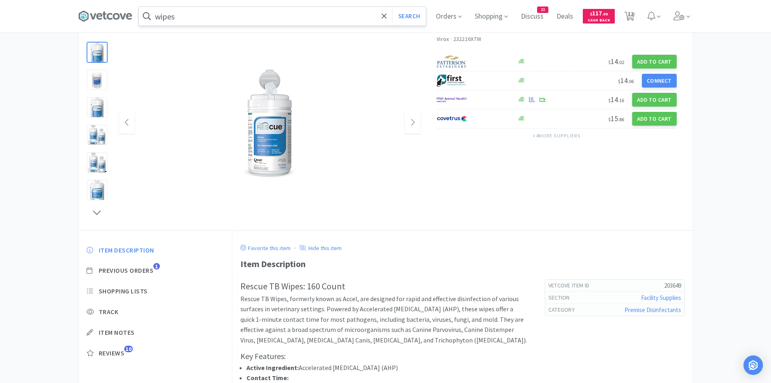
scroll to position [0, 0]
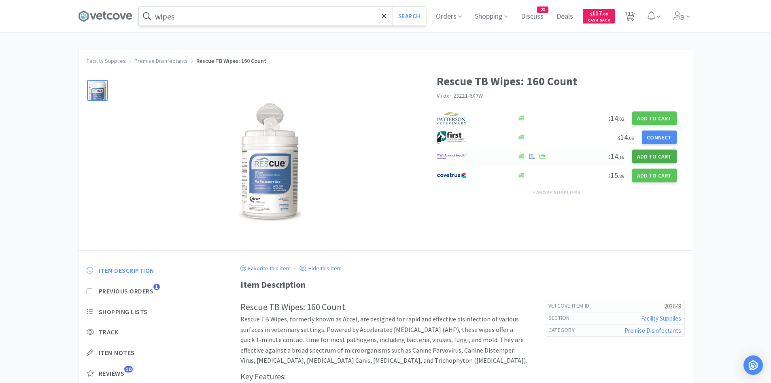
click at [649, 153] on button "Add to Cart" at bounding box center [655, 156] width 45 height 14
select select "1"
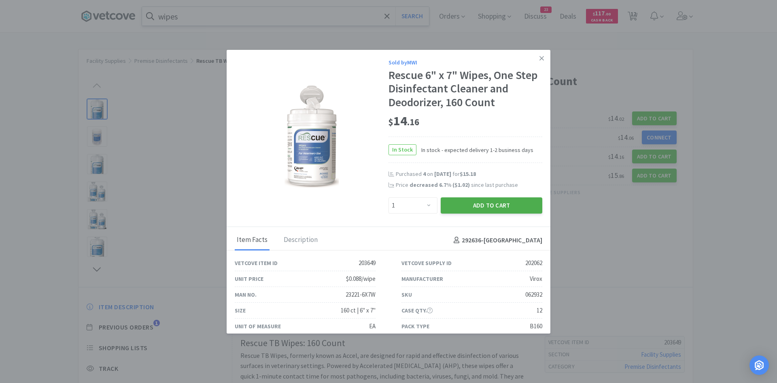
click at [466, 202] on button "Add to Cart" at bounding box center [492, 205] width 102 height 16
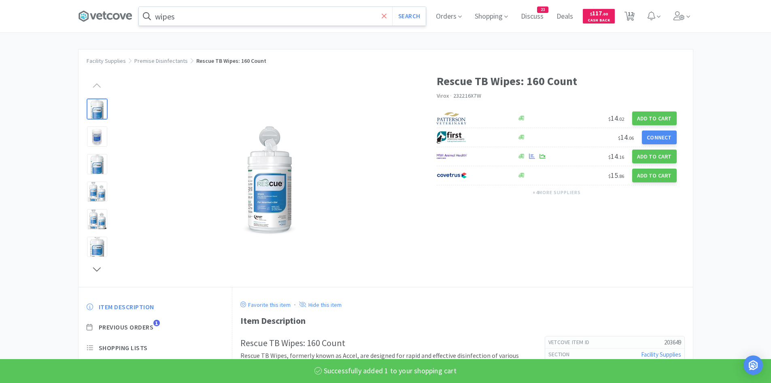
click at [387, 16] on icon at bounding box center [384, 15] width 5 height 5
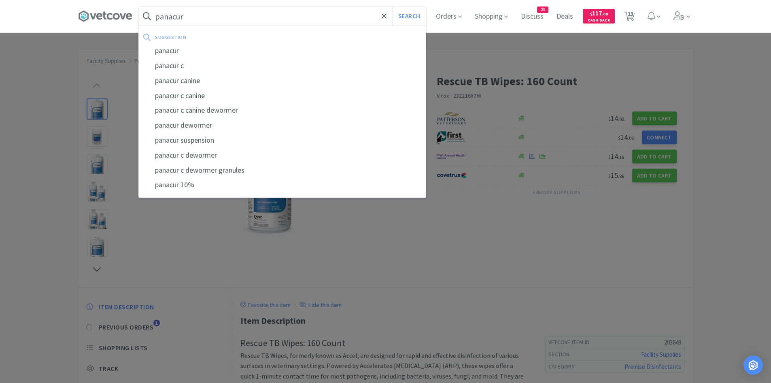
type input "panacur"
click at [392, 7] on button "Search" at bounding box center [409, 16] width 34 height 19
select select "1"
select select "3"
select select "4"
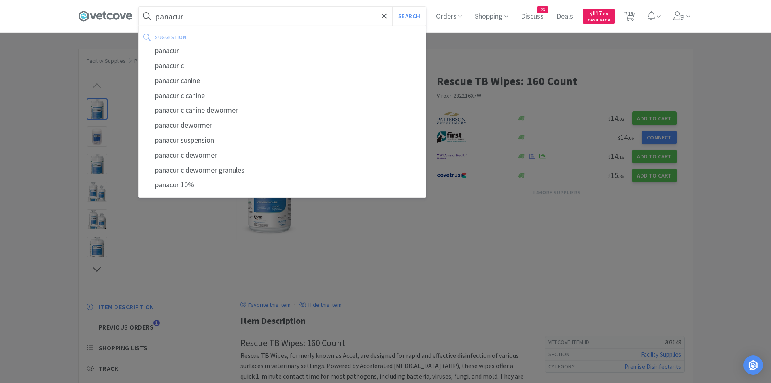
select select "1"
select select "2"
select select "1"
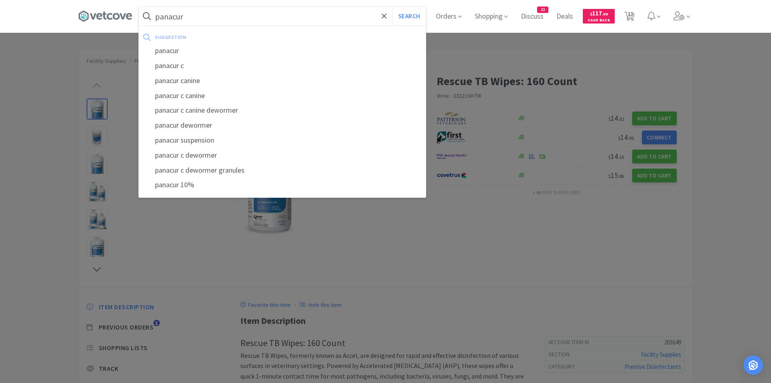
select select "1"
select select "4"
select select "1"
select select "2"
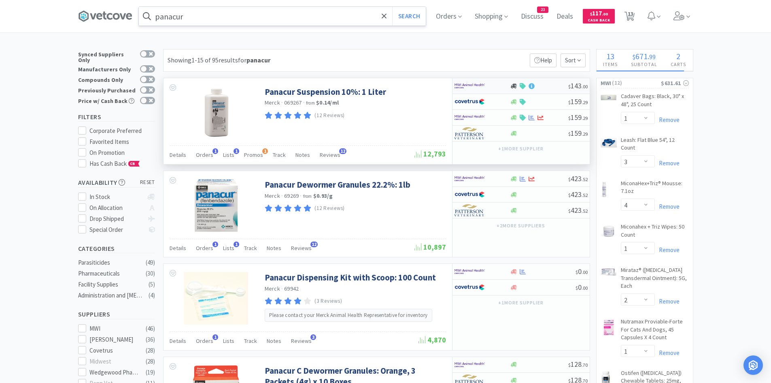
click at [479, 81] on img at bounding box center [470, 86] width 30 height 12
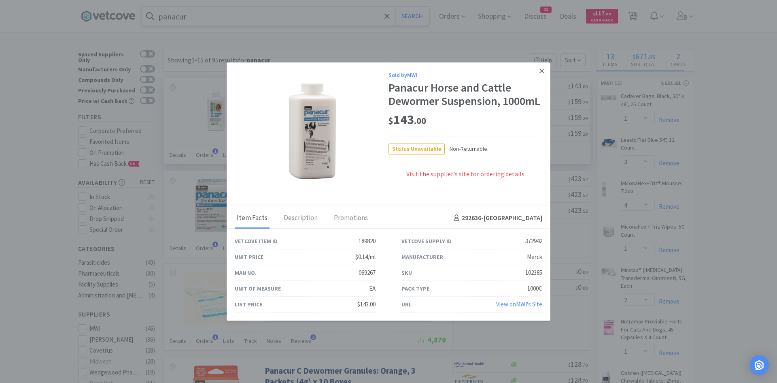
click at [541, 71] on icon at bounding box center [542, 70] width 4 height 7
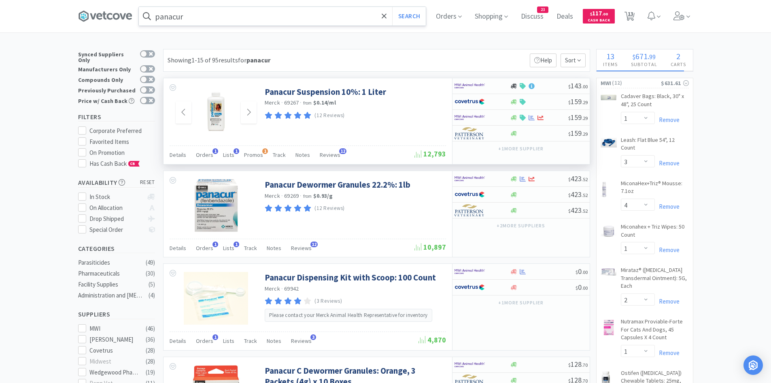
click at [210, 115] on img at bounding box center [215, 112] width 47 height 53
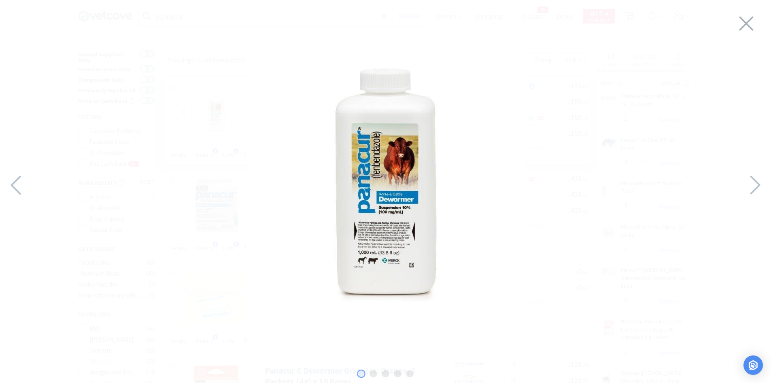
click at [575, 131] on div at bounding box center [385, 189] width 771 height 362
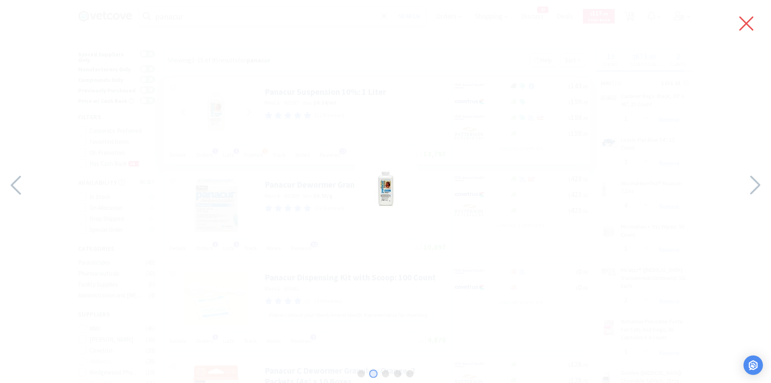
click at [744, 26] on icon at bounding box center [747, 24] width 14 height 14
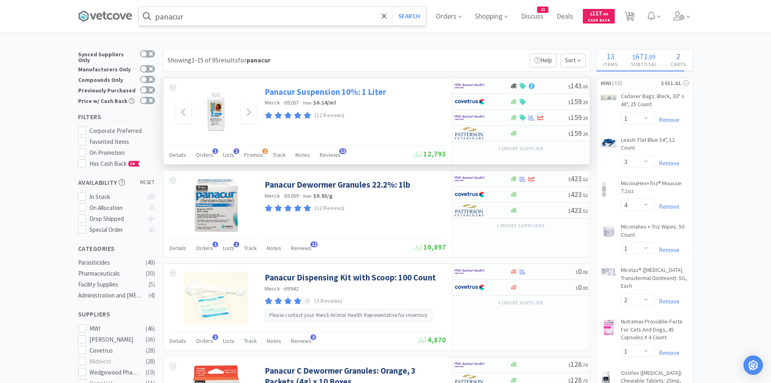
click at [322, 92] on link "Panacur Suspension 10%: 1 Liter" at bounding box center [325, 91] width 121 height 11
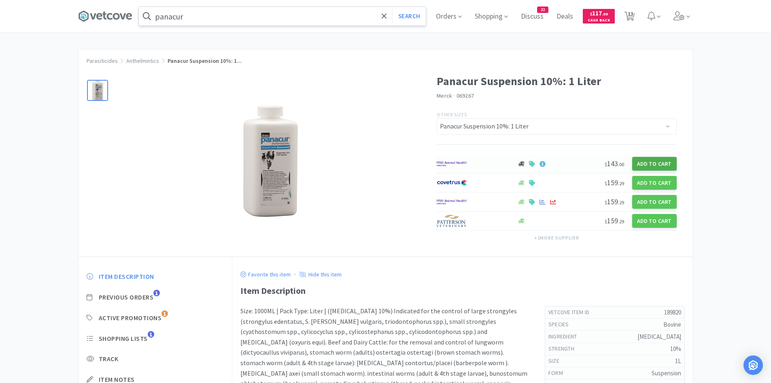
click at [670, 163] on button "Add to Cart" at bounding box center [655, 164] width 45 height 14
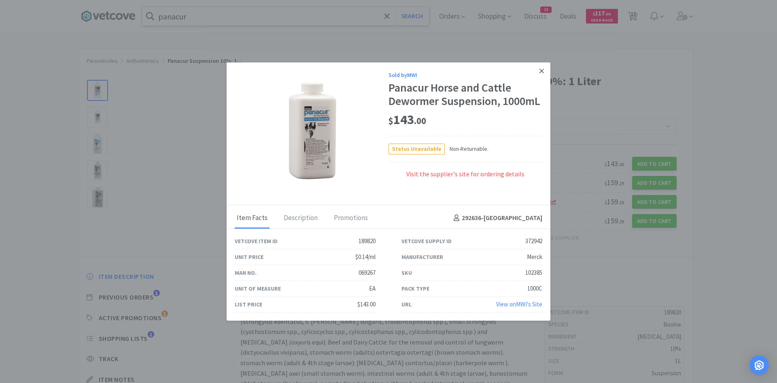
click at [545, 68] on link at bounding box center [542, 70] width 14 height 17
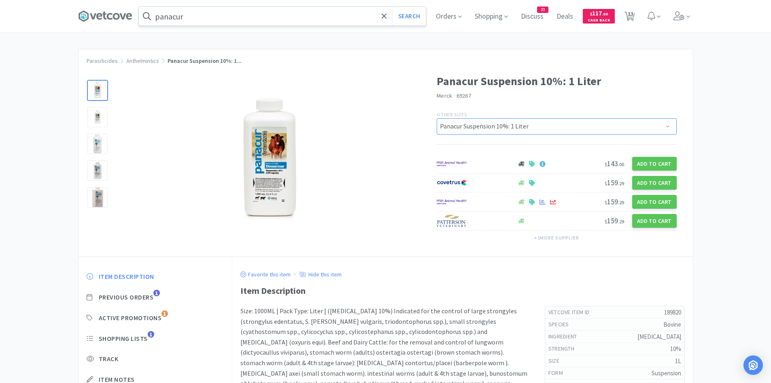
click at [520, 129] on select "Panacur Suspension 10%: 1 Liter Panacur Suspension 10%: 1 Gallon" at bounding box center [557, 126] width 240 height 16
click at [437, 118] on select "Panacur Suspension 10%: 1 Liter Panacur Suspension 10%: 1 Gallon" at bounding box center [557, 126] width 240 height 16
click at [385, 15] on icon at bounding box center [384, 15] width 5 height 5
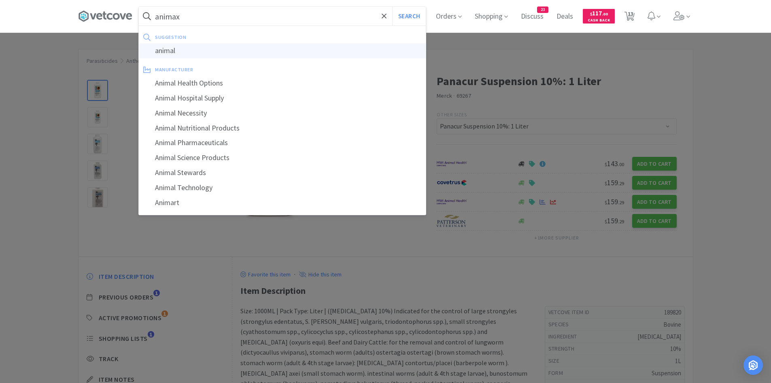
type input "animax"
click at [392, 7] on button "Search" at bounding box center [409, 16] width 34 height 19
select select "1"
select select "3"
select select "4"
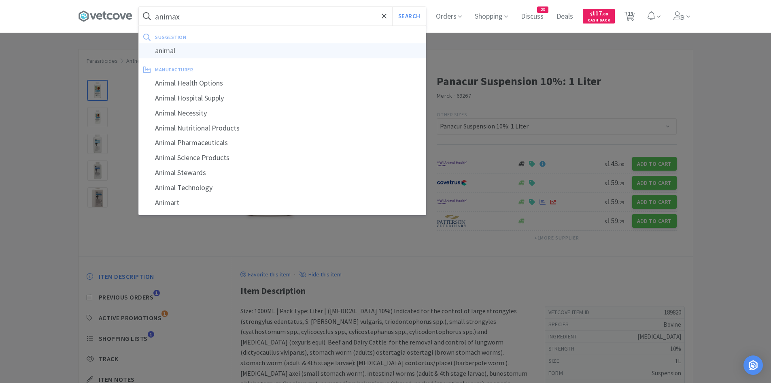
select select "1"
select select "2"
select select "1"
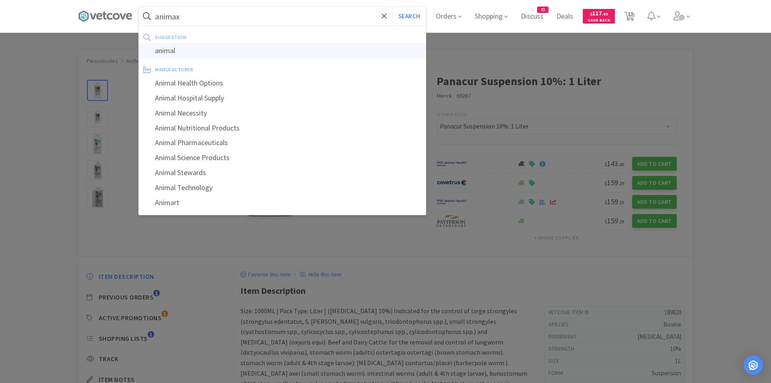
select select "1"
select select "4"
select select "1"
select select "2"
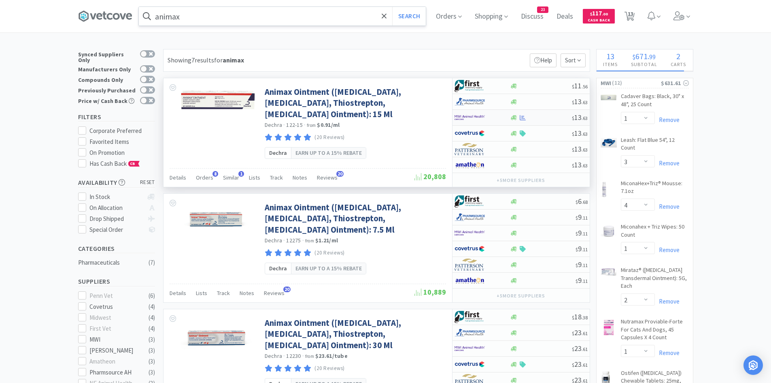
click at [491, 114] on div at bounding box center [477, 118] width 45 height 14
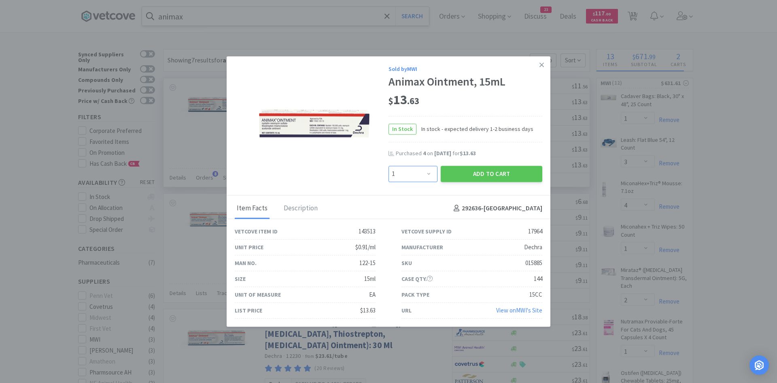
click at [418, 177] on select "Enter Quantity 1 2 3 4 5 6 7 8 9 10 11 12 13 14 15 16 17 18 19 20 Enter Quantity" at bounding box center [413, 174] width 49 height 16
click at [389, 166] on select "Enter Quantity 1 2 3 4 5 6 7 8 9 10 11 12 13 14 15 16 17 18 19 20 Enter Quantity" at bounding box center [413, 174] width 49 height 16
click at [428, 175] on select "Enter Quantity 1 2 3 4 5 6 7 8 9 10 11 12 13 14 15 16 17 18 19 20 Enter Quantity" at bounding box center [413, 174] width 49 height 16
select select "3"
click at [389, 166] on select "Enter Quantity 1 2 3 4 5 6 7 8 9 10 11 12 13 14 15 16 17 18 19 20 Enter Quantity" at bounding box center [413, 174] width 49 height 16
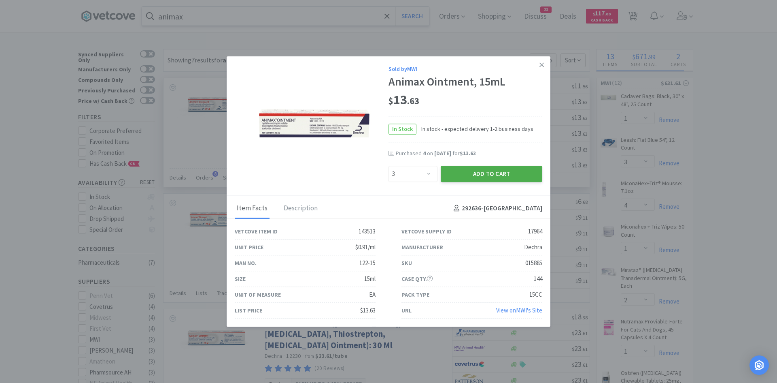
click at [454, 175] on button "Add to Cart" at bounding box center [492, 174] width 102 height 16
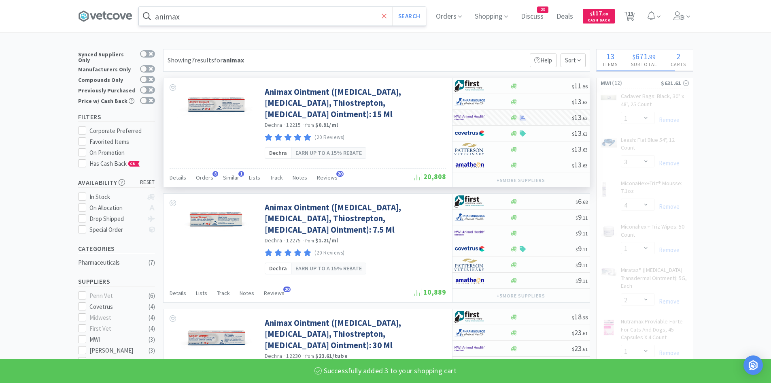
click at [387, 14] on icon at bounding box center [384, 15] width 5 height 5
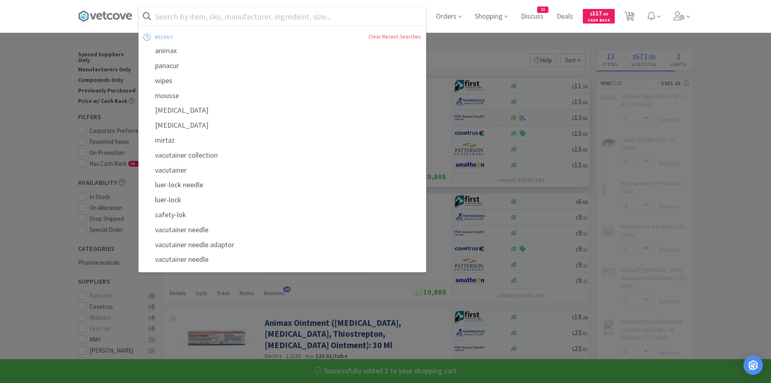
select select "3"
select select "1"
select select "3"
select select "4"
select select "1"
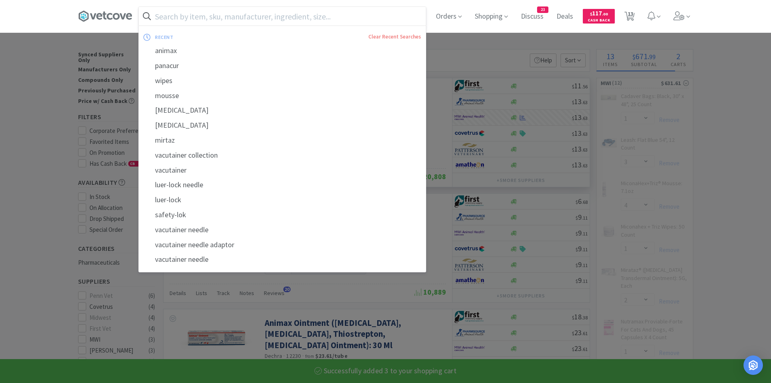
select select "2"
select select "1"
select select "4"
select select "1"
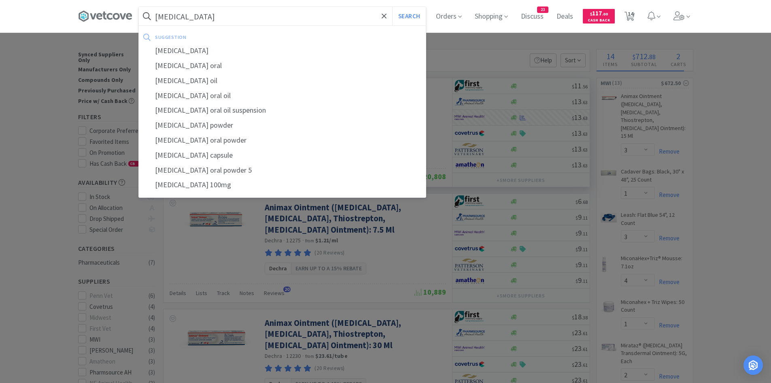
type input "[MEDICAL_DATA]"
click at [392, 7] on button "Search" at bounding box center [409, 16] width 34 height 19
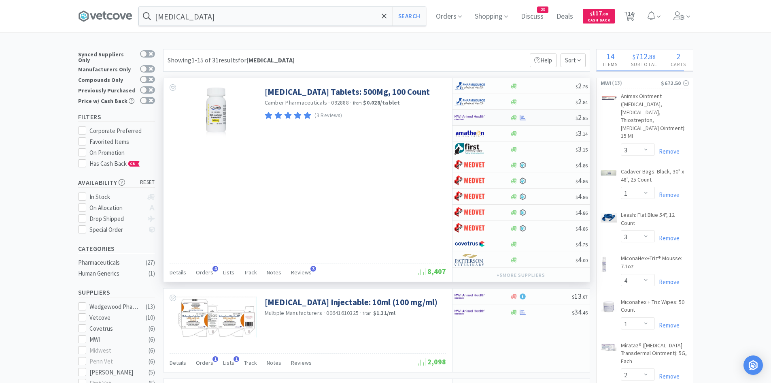
click at [500, 114] on div at bounding box center [482, 118] width 55 height 14
select select "1"
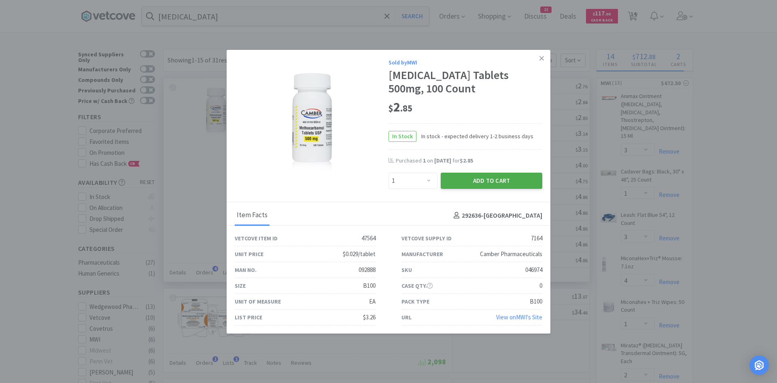
click at [476, 181] on button "Add to Cart" at bounding box center [492, 181] width 102 height 16
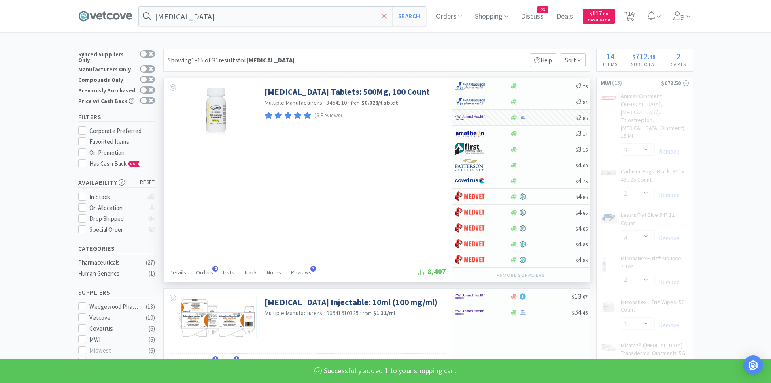
click at [387, 15] on icon at bounding box center [384, 16] width 5 height 8
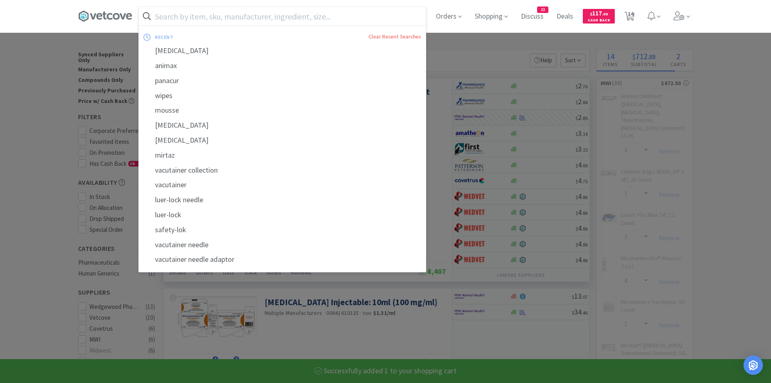
select select "1"
select select "4"
select select "1"
select select "2"
select select "1"
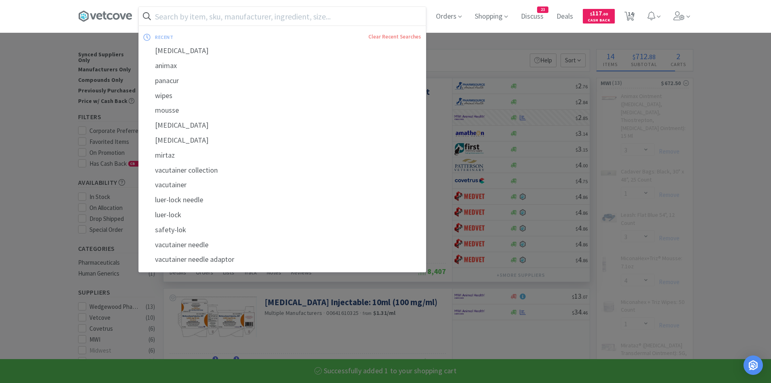
select select "4"
select select "1"
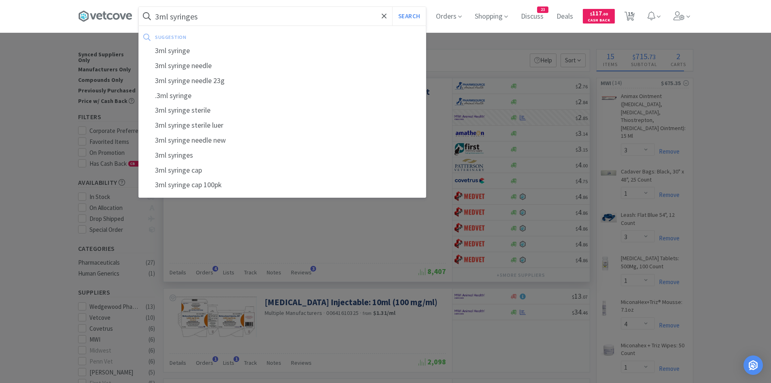
type input "3ml syringes"
click at [392, 7] on button "Search" at bounding box center [409, 16] width 34 height 19
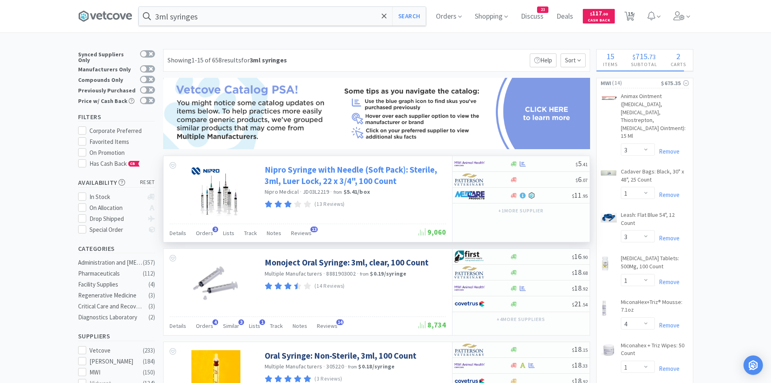
click at [406, 168] on link "Nipro Syringe with Needle (Soft Pack): Sterile, 3ml, Luer Lock, 22 x 3/4", 100 …" at bounding box center [354, 175] width 179 height 22
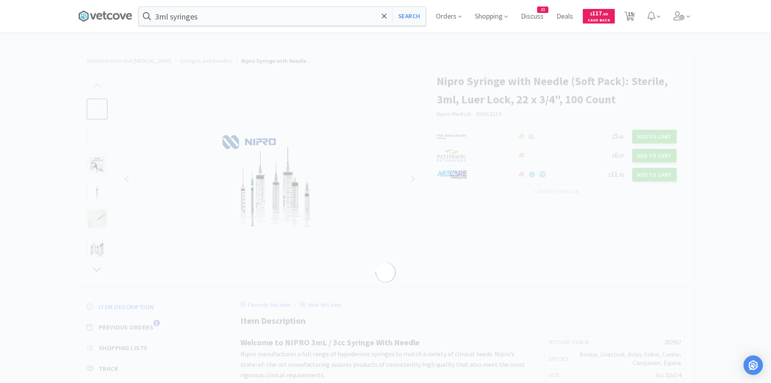
select select "382907"
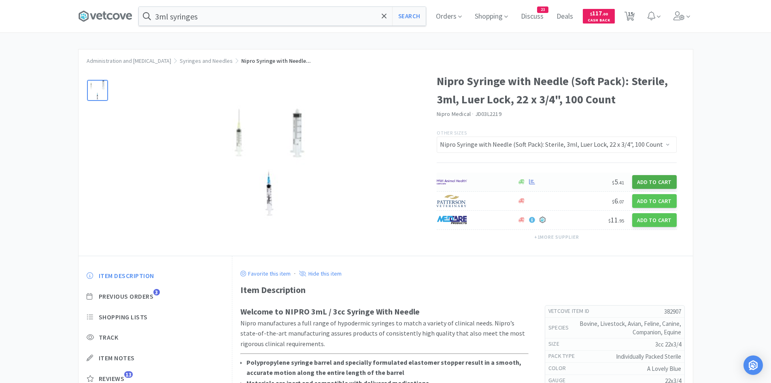
click at [642, 181] on button "Add to Cart" at bounding box center [655, 182] width 45 height 14
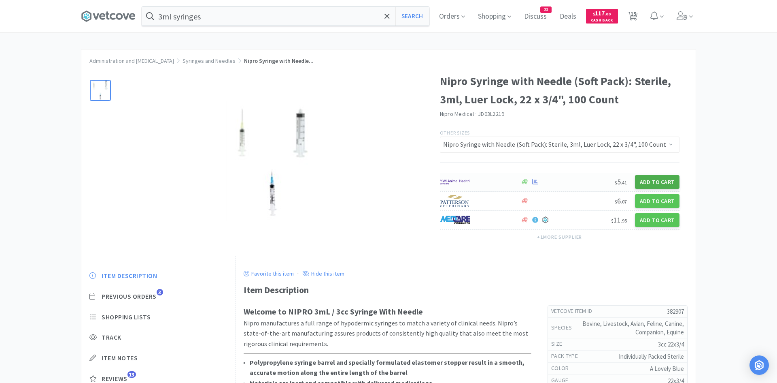
select select "1"
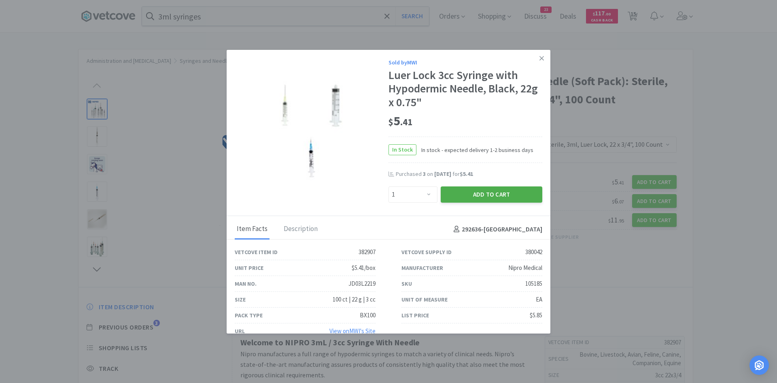
click at [470, 196] on button "Add to Cart" at bounding box center [492, 194] width 102 height 16
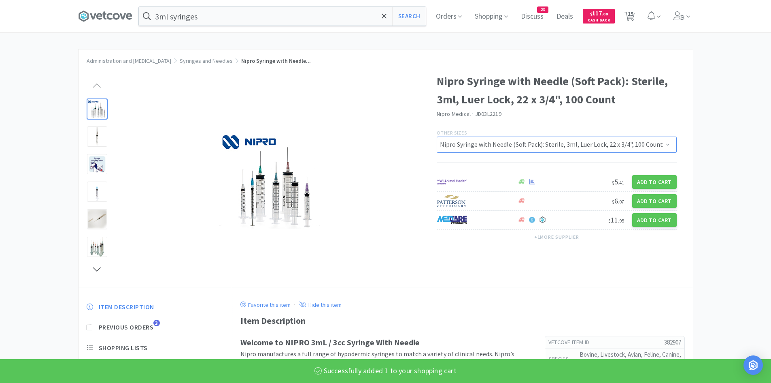
click at [466, 141] on select "NIPRO 3mL 3cc Syringe With Needle 100/Box: 3mL cc 20x1 Slip Tip Syringe with Ne…" at bounding box center [557, 144] width 240 height 16
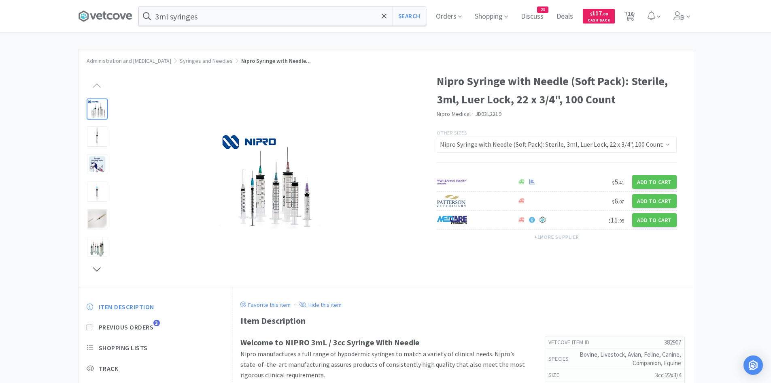
click at [498, 255] on div "$ 5 . 41 Add to Cart $ 6 . 07 Add to Cart $ 11 . 95 Add to Cart + 1 more suppli…" at bounding box center [557, 214] width 240 height 83
click at [96, 16] on icon at bounding box center [93, 16] width 6 height 6
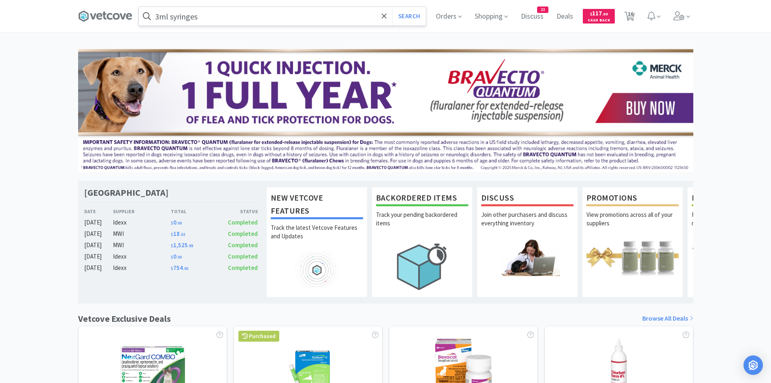
click at [223, 19] on input "3ml syringes" at bounding box center [282, 16] width 287 height 19
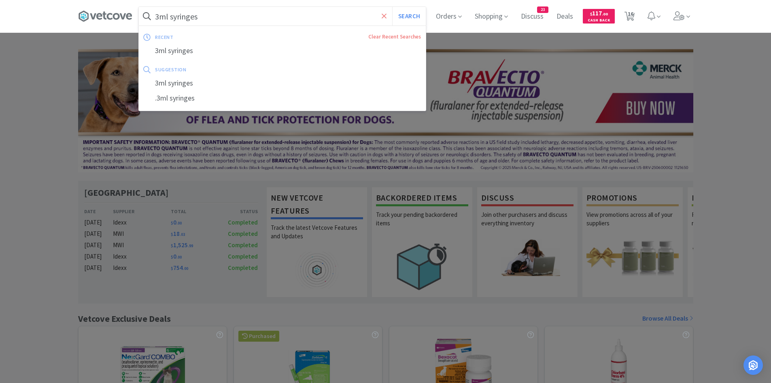
click at [387, 17] on span at bounding box center [384, 16] width 9 height 17
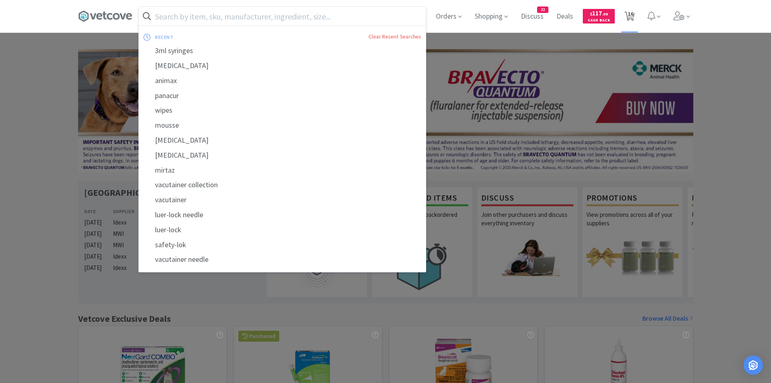
click at [637, 15] on span "16" at bounding box center [630, 16] width 17 height 32
select select "2"
select select "3"
select select "1"
select select "3"
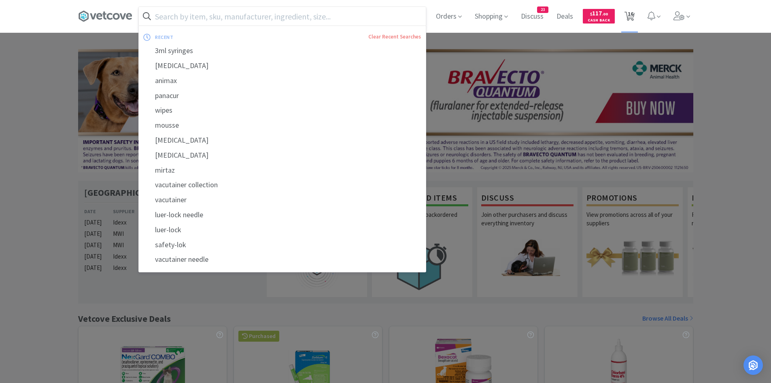
select select "1"
select select "4"
select select "1"
select select "2"
select select "1"
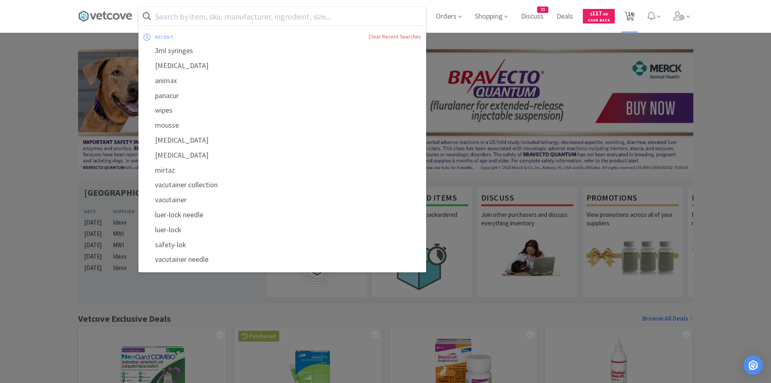
select select "1"
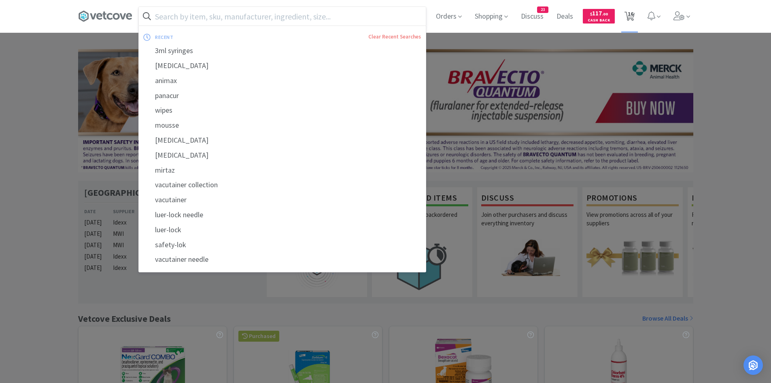
select select "4"
select select "1"
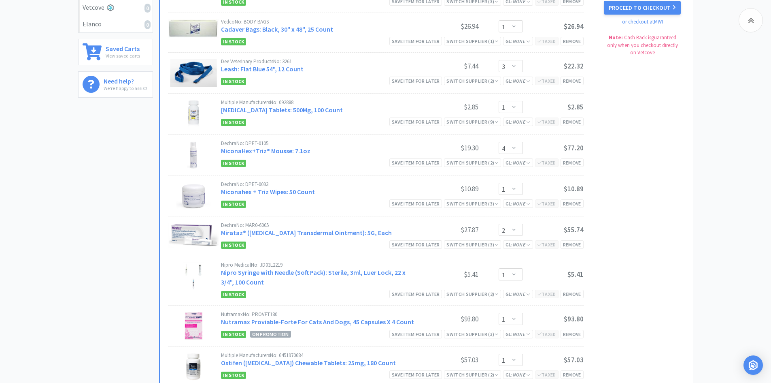
scroll to position [243, 0]
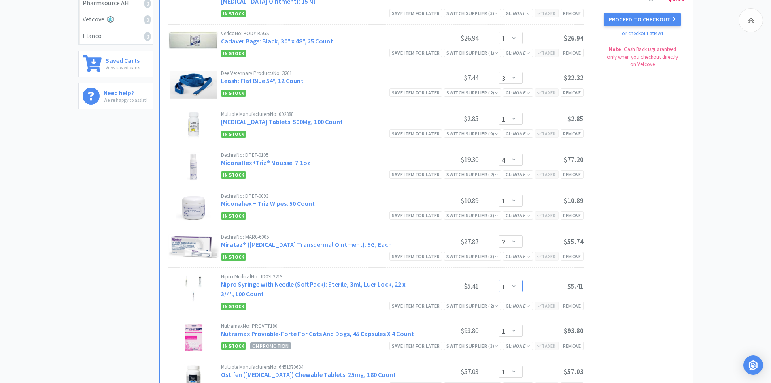
click at [517, 285] on select "Enter Quantity 1 2 3 4 5 6 7 8 9 10 11 12 13 14 15 16 17 18 19 20 Enter Quantity" at bounding box center [511, 286] width 24 height 12
click at [499, 280] on select "Enter Quantity 1 2 3 4 5 6 7 8 9 10 11 12 13 14 15 16 17 18 19 20 Enter Quantity" at bounding box center [511, 286] width 24 height 12
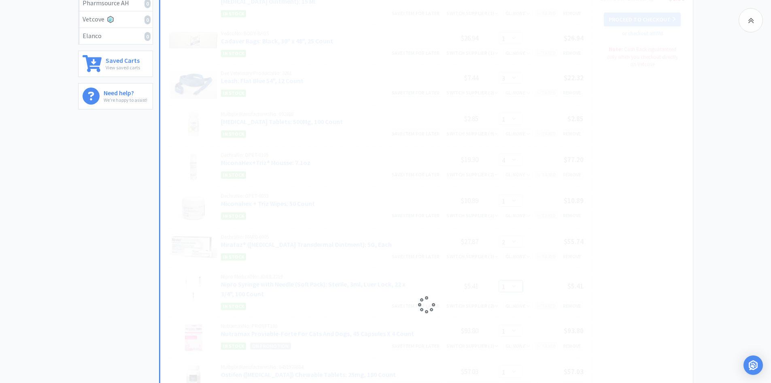
select select "3"
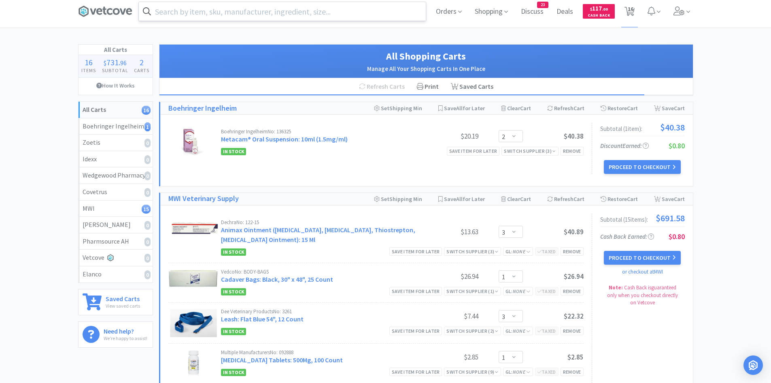
scroll to position [0, 0]
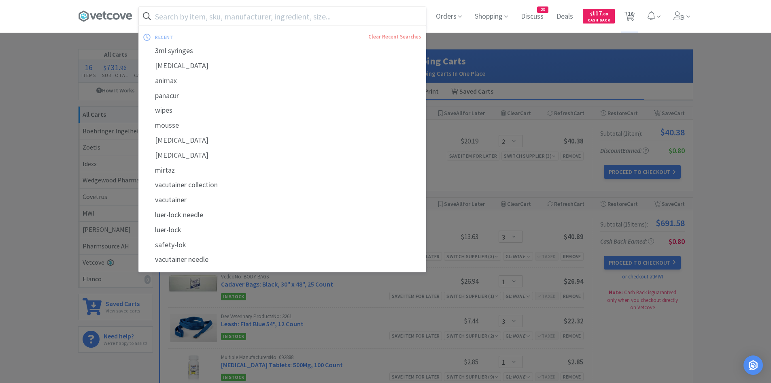
click at [202, 21] on input "text" at bounding box center [282, 16] width 287 height 19
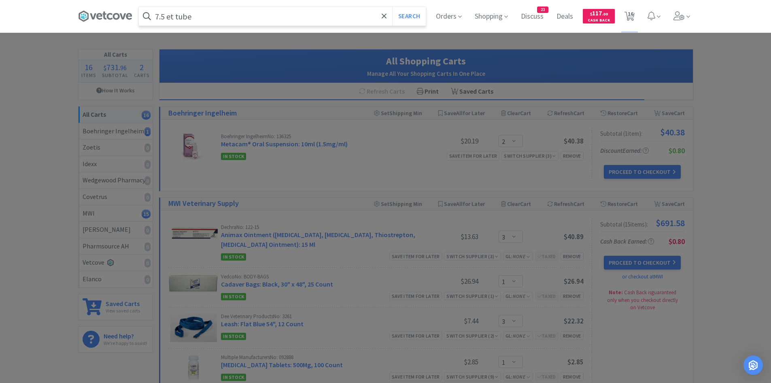
type input "7.5 et tube"
click at [392, 7] on button "Search" at bounding box center [409, 16] width 34 height 19
select select "3"
select select "1"
select select "3"
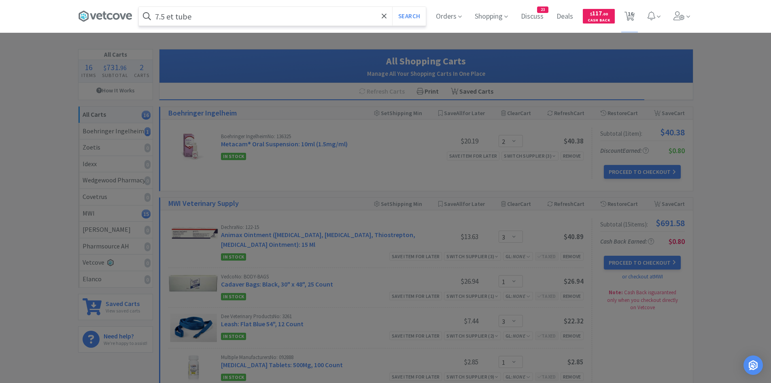
select select "1"
select select "4"
select select "1"
select select "2"
select select "3"
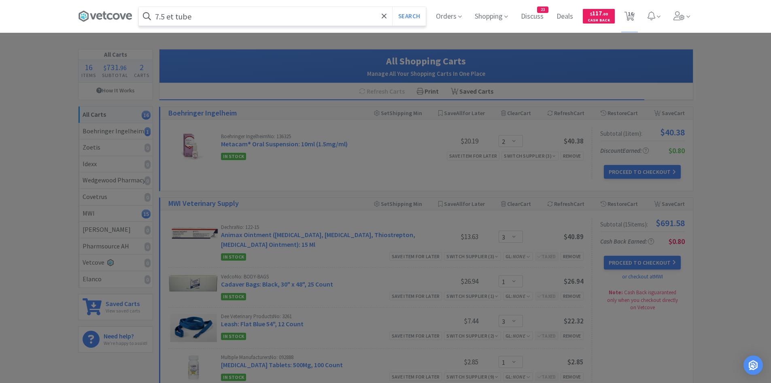
select select "1"
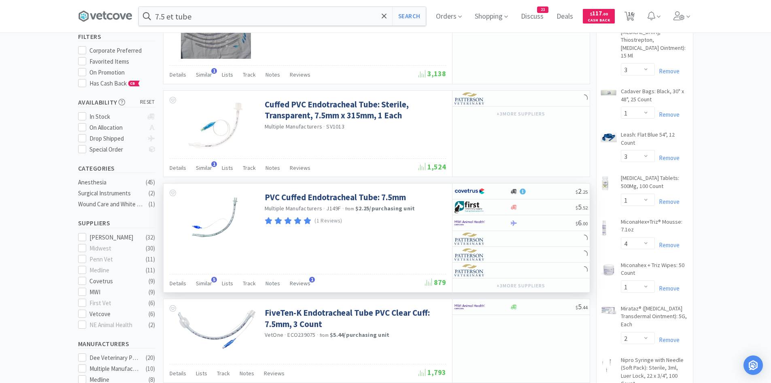
scroll to position [81, 0]
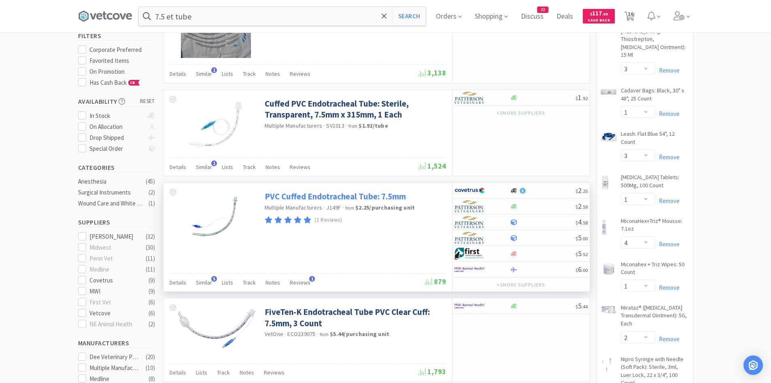
click at [307, 197] on link "PVC Cuffed Endotracheal Tube: 7.5mm" at bounding box center [335, 196] width 141 height 11
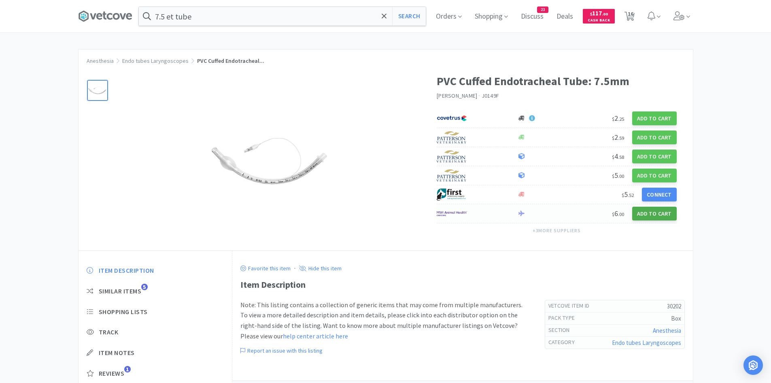
click at [653, 213] on button "Add to Cart" at bounding box center [655, 214] width 45 height 14
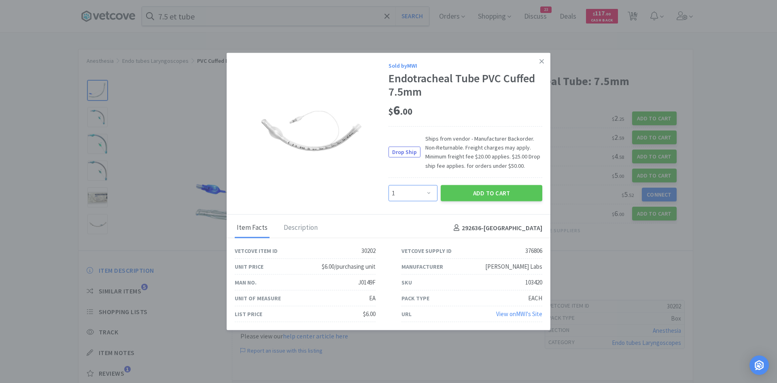
click at [427, 193] on select "Enter Quantity 1 2 3 4 5 6 7 8 9 10 11 12 13 14 15 16 17 18 19 20 Enter Quantity" at bounding box center [413, 193] width 49 height 16
click at [389, 185] on select "Enter Quantity 1 2 3 4 5 6 7 8 9 10 11 12 13 14 15 16 17 18 19 20 Enter Quantity" at bounding box center [413, 193] width 49 height 16
click at [483, 200] on button "Add to Cart" at bounding box center [492, 193] width 102 height 16
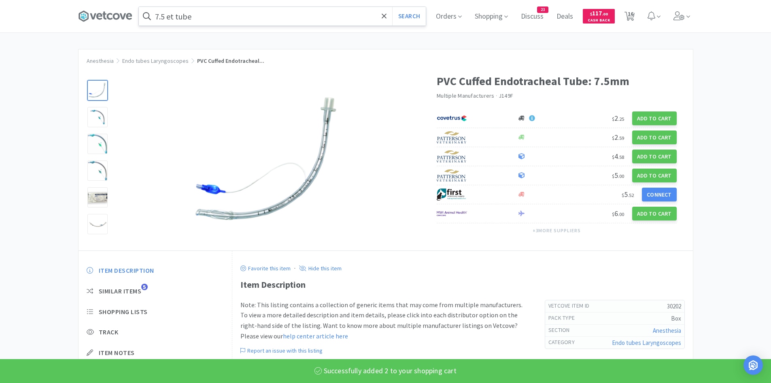
click at [339, 17] on input "7.5 et tube" at bounding box center [282, 16] width 287 height 19
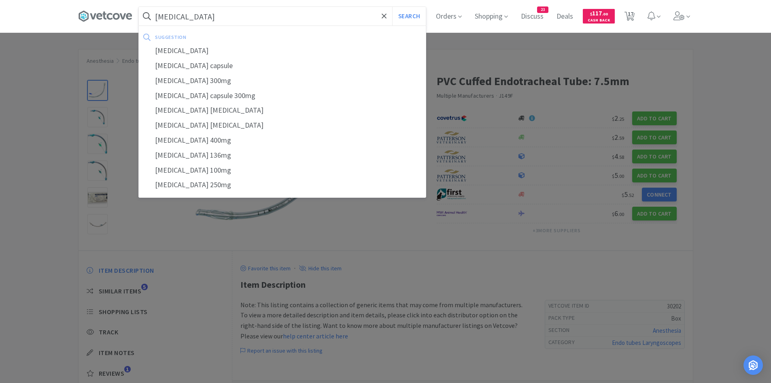
click at [392, 7] on button "Search" at bounding box center [409, 16] width 34 height 19
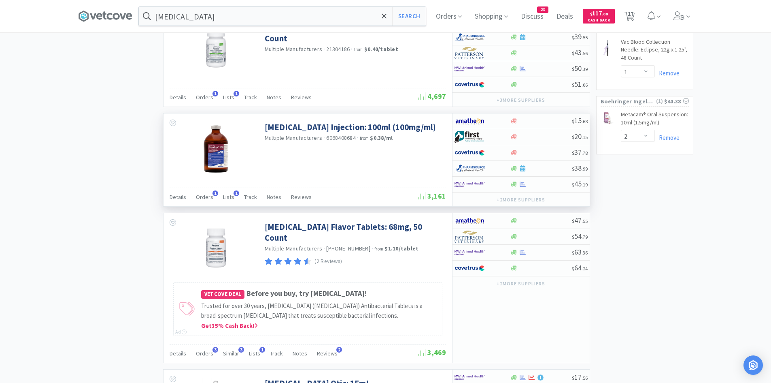
scroll to position [810, 0]
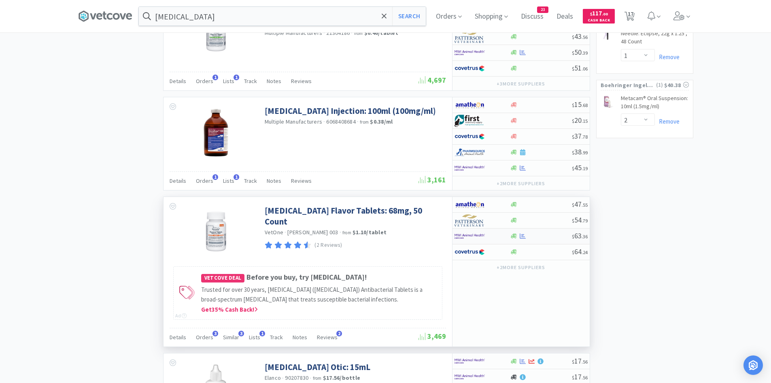
click at [478, 233] on img at bounding box center [470, 236] width 30 height 12
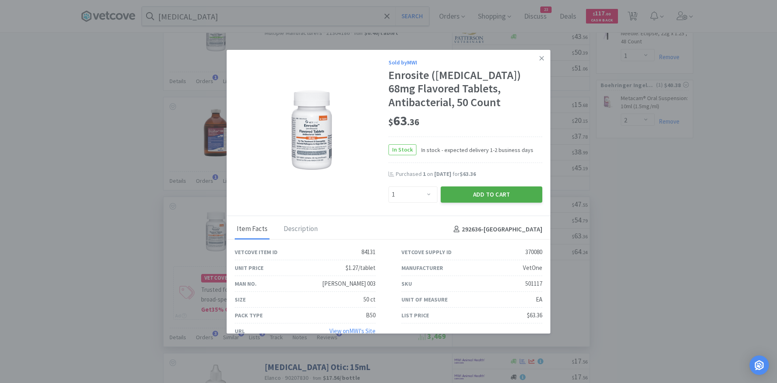
click at [490, 197] on button "Add to Cart" at bounding box center [492, 194] width 102 height 16
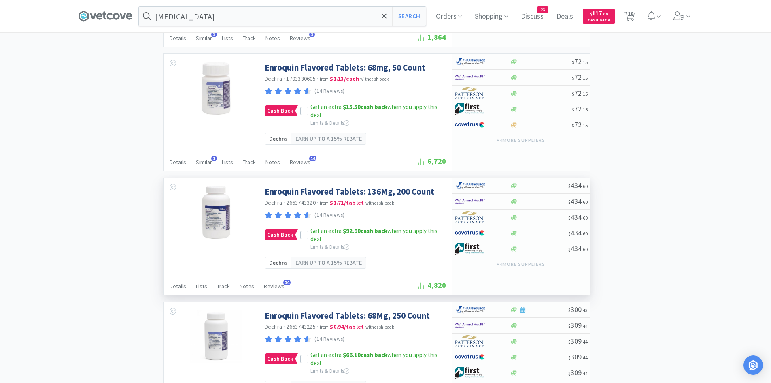
scroll to position [1417, 0]
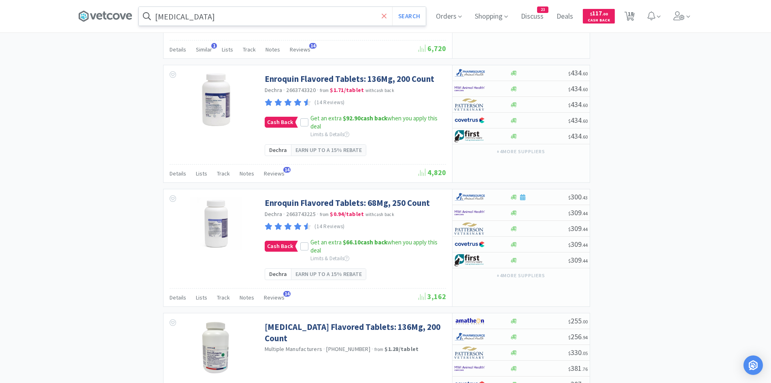
click at [386, 16] on icon at bounding box center [384, 16] width 5 height 8
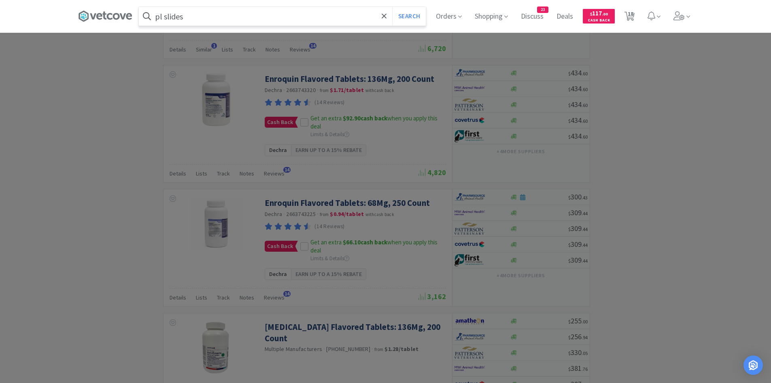
click at [392, 7] on button "Search" at bounding box center [409, 16] width 34 height 19
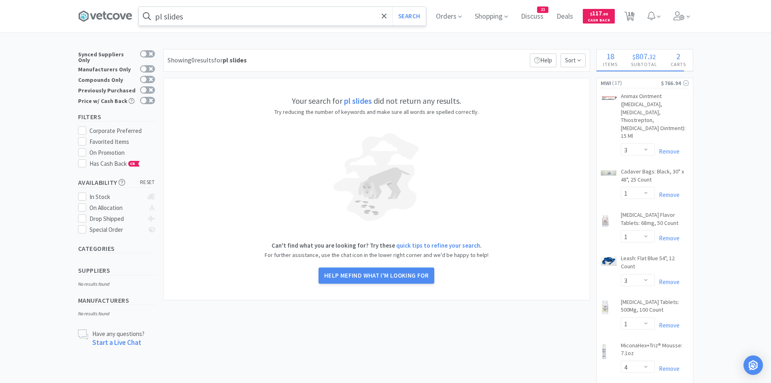
click at [196, 16] on input "pl slides" at bounding box center [282, 16] width 287 height 19
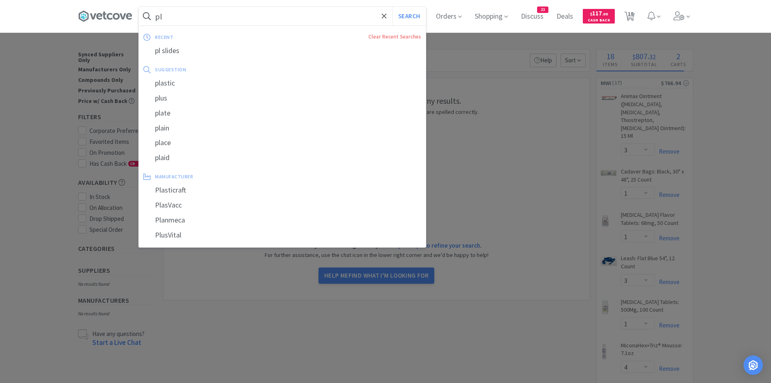
click at [392, 7] on button "Search" at bounding box center [409, 16] width 34 height 19
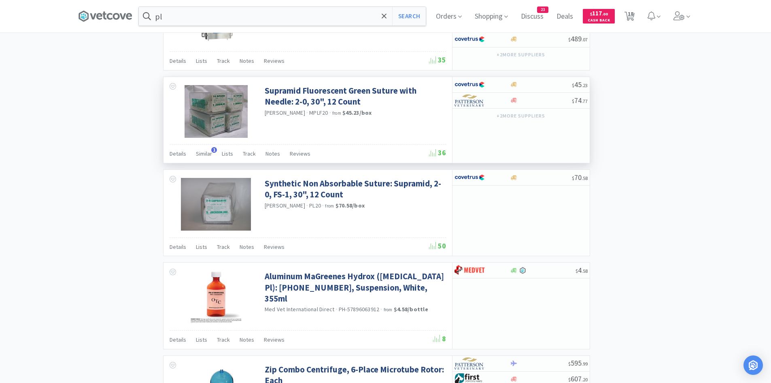
scroll to position [931, 0]
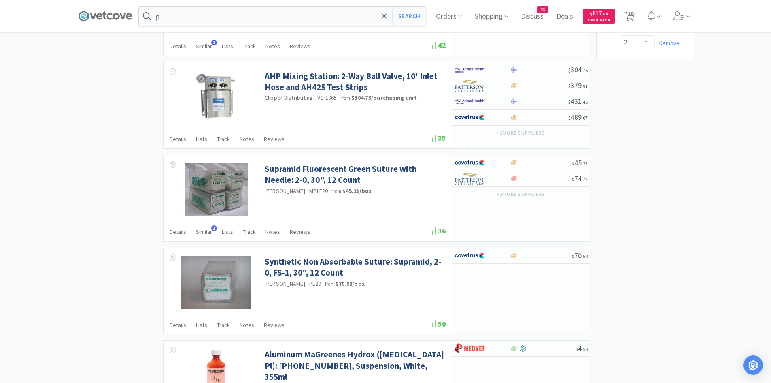
click at [217, 29] on div "pl Search Orders Shopping Discuss Discuss 23 Deals Deals $ 117 . 00 Cash Back 1…" at bounding box center [385, 16] width 615 height 32
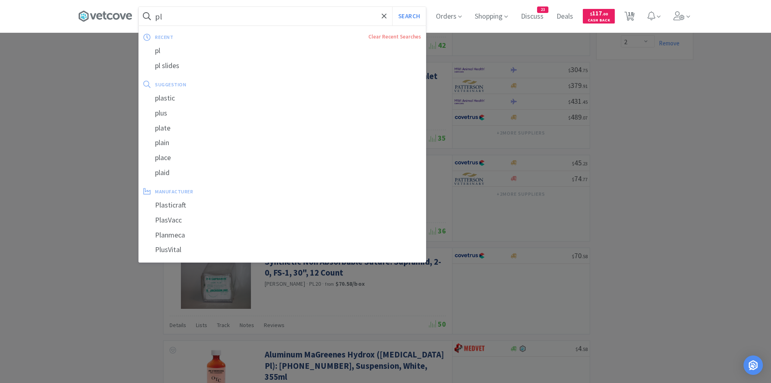
click at [224, 22] on input "pl" at bounding box center [282, 16] width 287 height 19
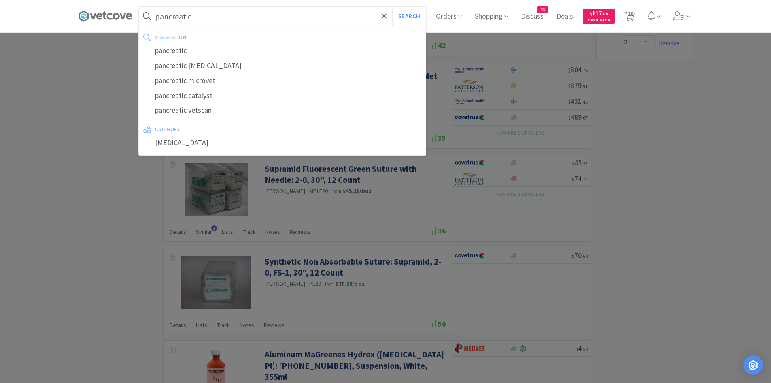
click at [392, 7] on button "Search" at bounding box center [409, 16] width 34 height 19
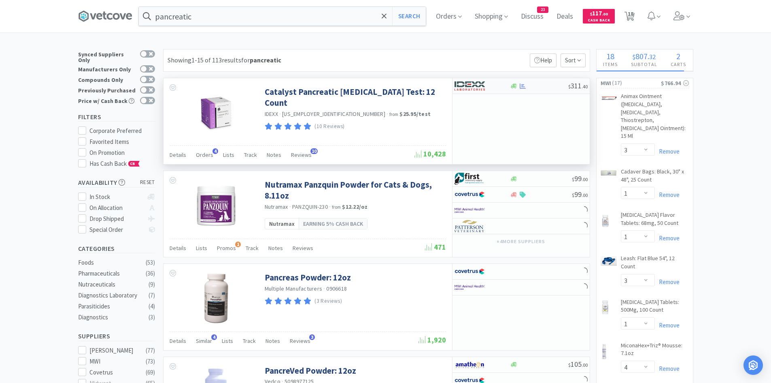
click at [500, 87] on div at bounding box center [482, 86] width 55 height 14
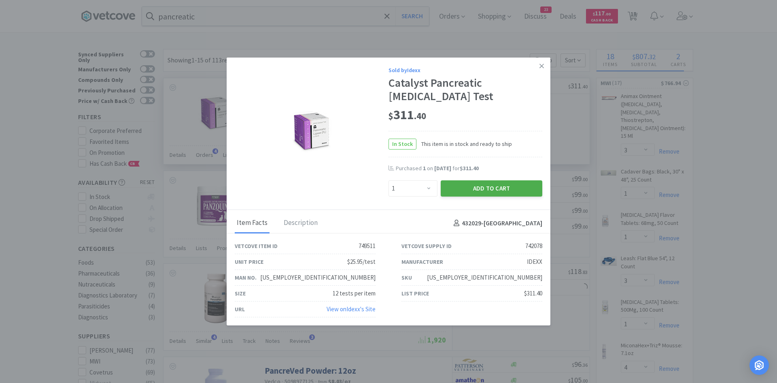
click at [495, 183] on button "Add to Cart" at bounding box center [492, 188] width 102 height 16
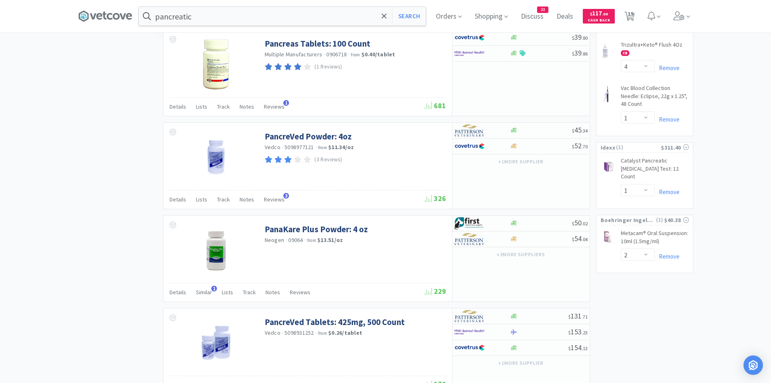
scroll to position [810, 0]
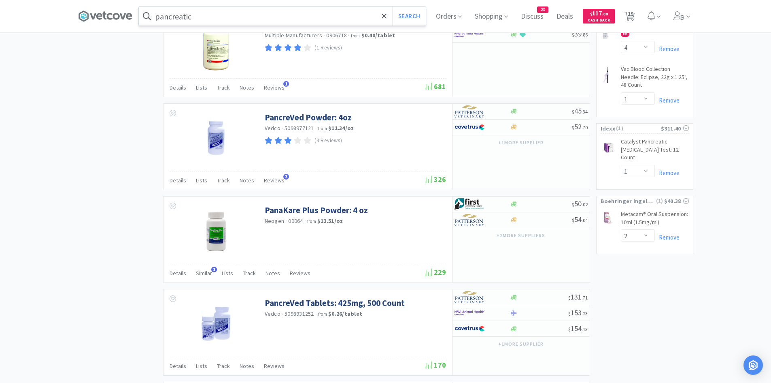
click at [254, 14] on input "pancreatic" at bounding box center [282, 16] width 287 height 19
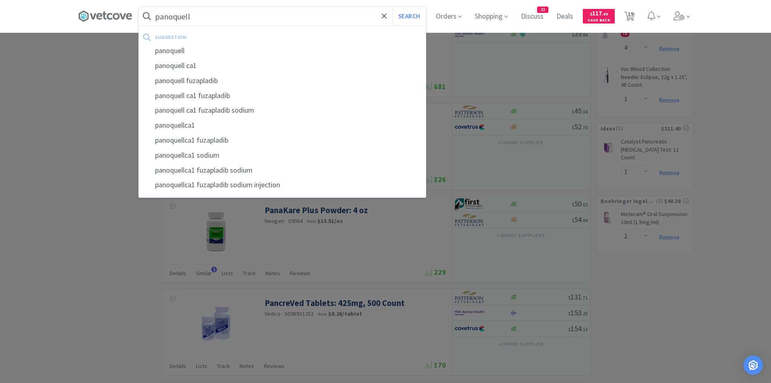
click at [392, 7] on button "Search" at bounding box center [409, 16] width 34 height 19
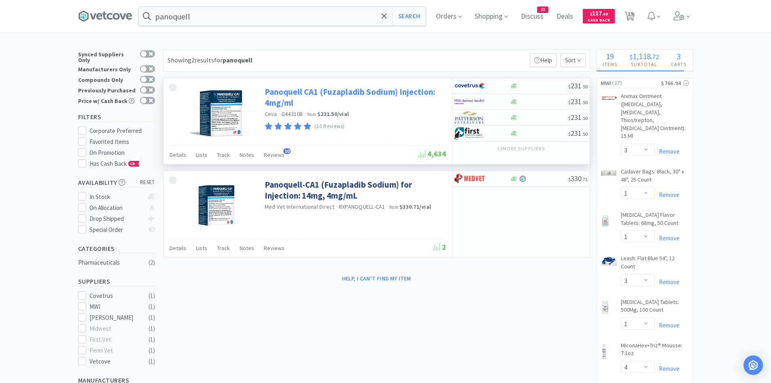
click at [365, 89] on link "Panoquell CA1 (Fuzapladib Sodium) Injection: 4mg/ml" at bounding box center [354, 97] width 179 height 22
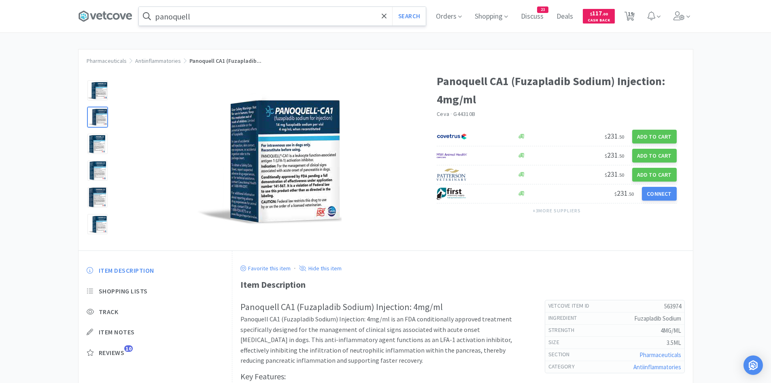
click at [198, 19] on input "panoquell" at bounding box center [282, 16] width 287 height 19
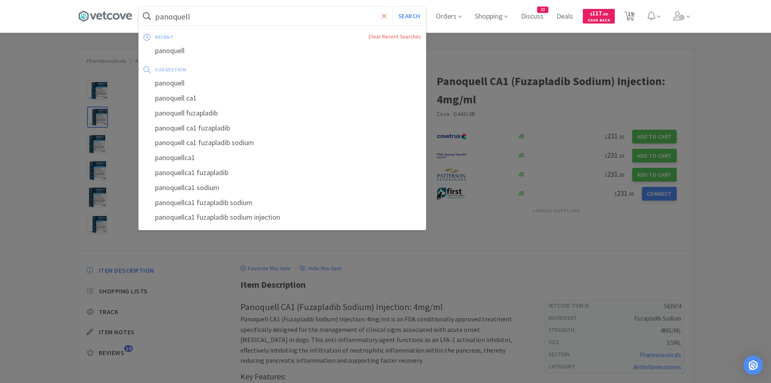
click at [387, 17] on icon at bounding box center [384, 15] width 5 height 5
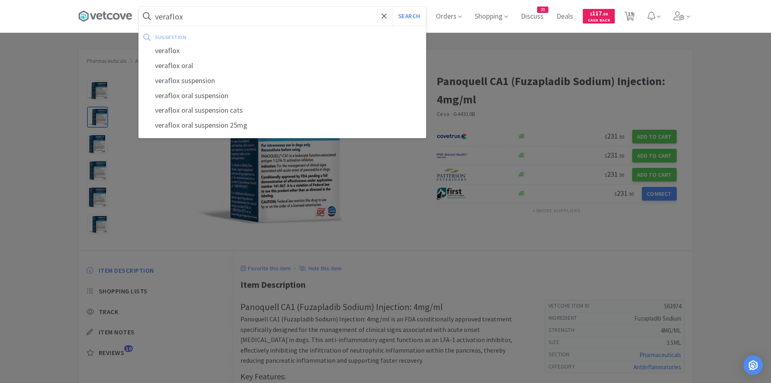
click at [392, 7] on button "Search" at bounding box center [409, 16] width 34 height 19
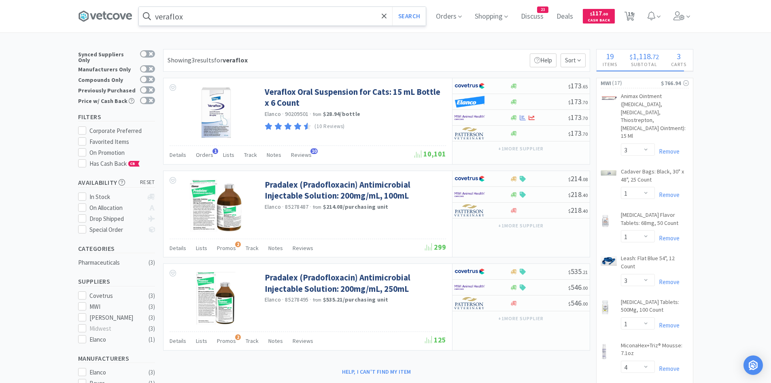
click at [211, 16] on input "veraflox" at bounding box center [282, 16] width 287 height 19
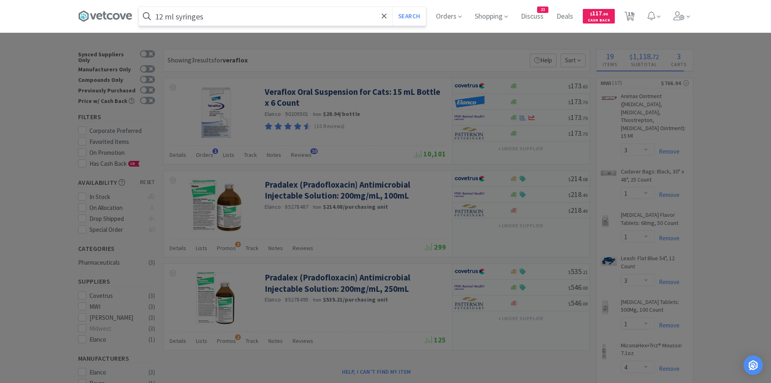
click at [392, 7] on button "Search" at bounding box center [409, 16] width 34 height 19
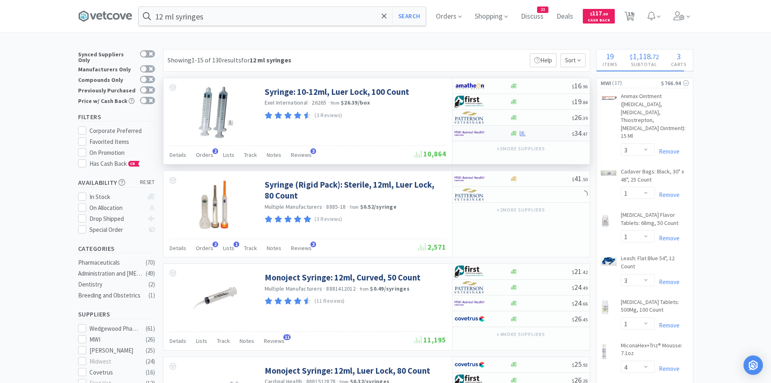
click at [479, 131] on img at bounding box center [470, 133] width 30 height 12
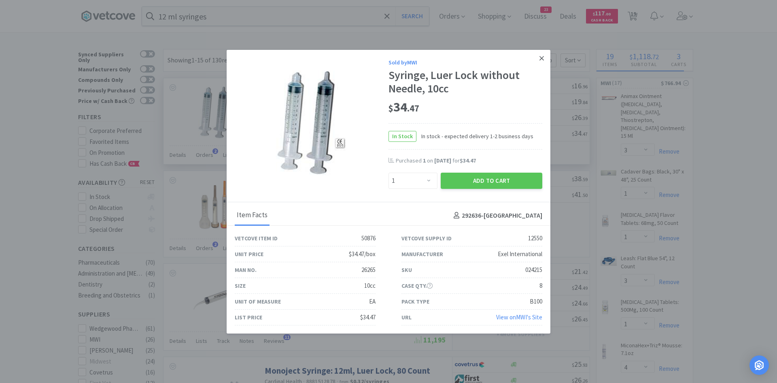
click at [540, 56] on link at bounding box center [542, 58] width 14 height 17
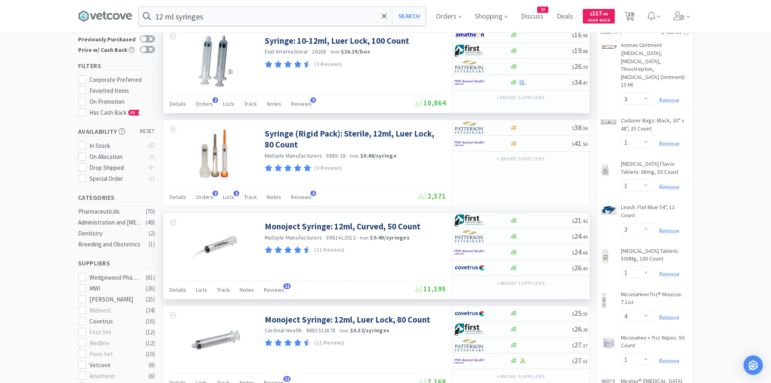
scroll to position [162, 0]
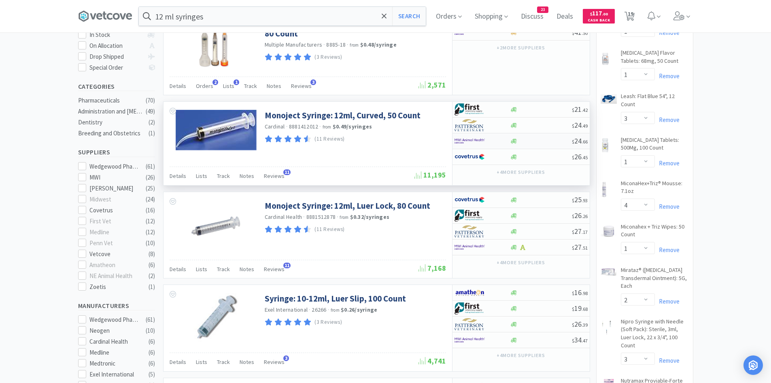
click at [468, 141] on img at bounding box center [470, 141] width 30 height 12
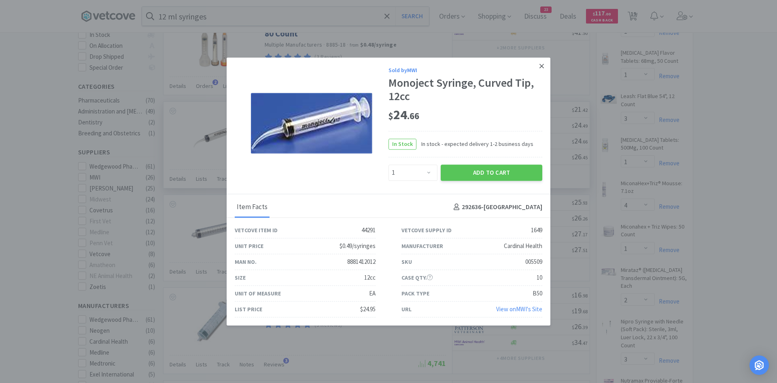
click at [541, 66] on icon at bounding box center [542, 65] width 4 height 7
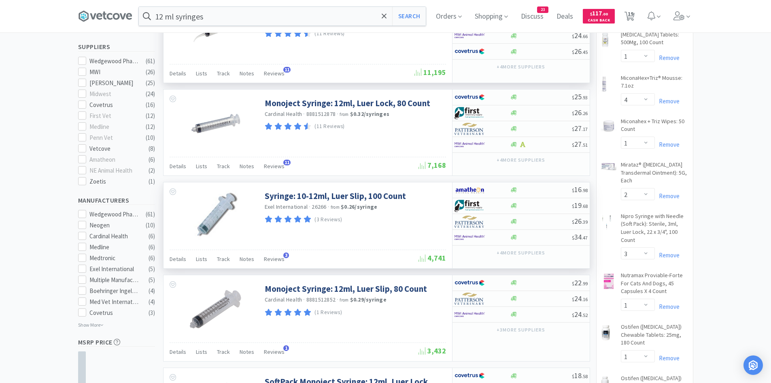
scroll to position [364, 0]
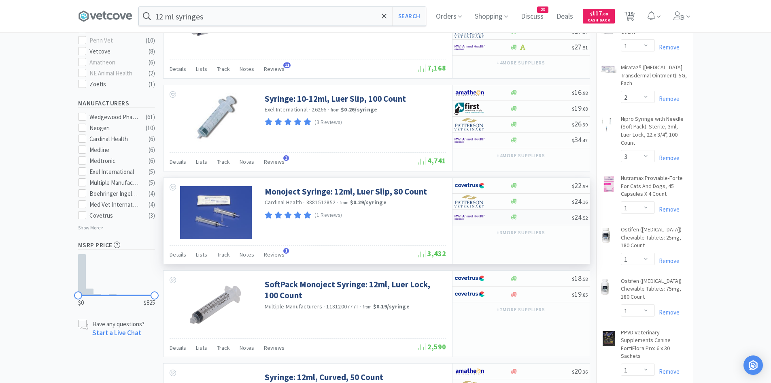
click at [460, 217] on img at bounding box center [470, 217] width 30 height 12
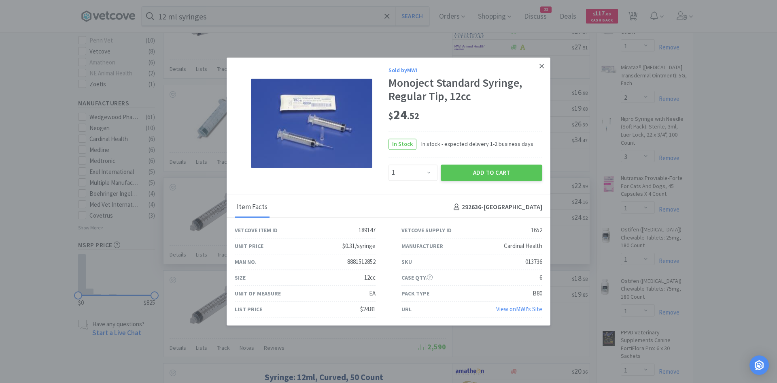
click at [541, 62] on icon at bounding box center [542, 65] width 4 height 7
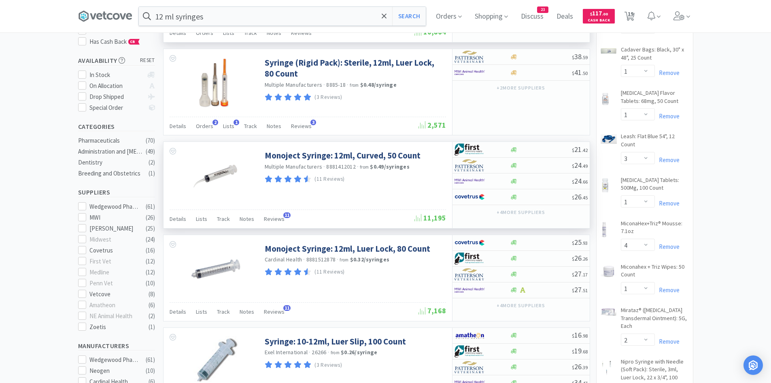
scroll to position [0, 0]
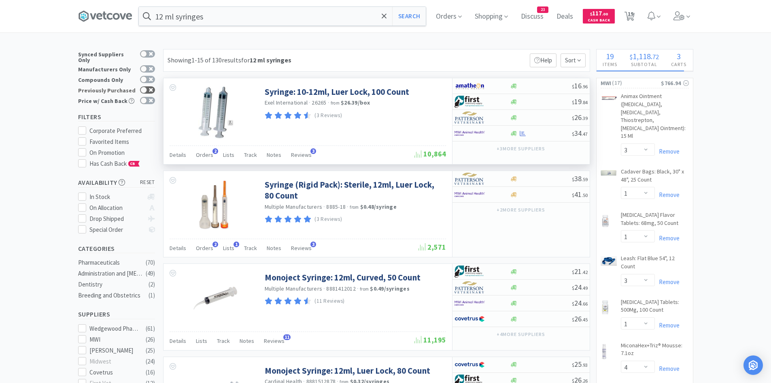
click at [146, 87] on div at bounding box center [144, 90] width 6 height 6
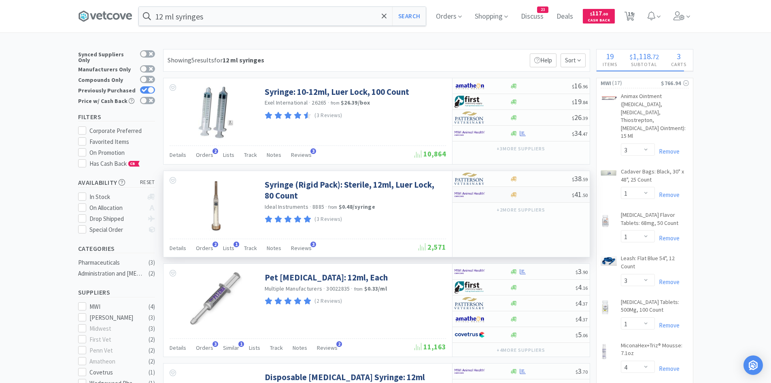
click at [475, 190] on img at bounding box center [470, 194] width 30 height 12
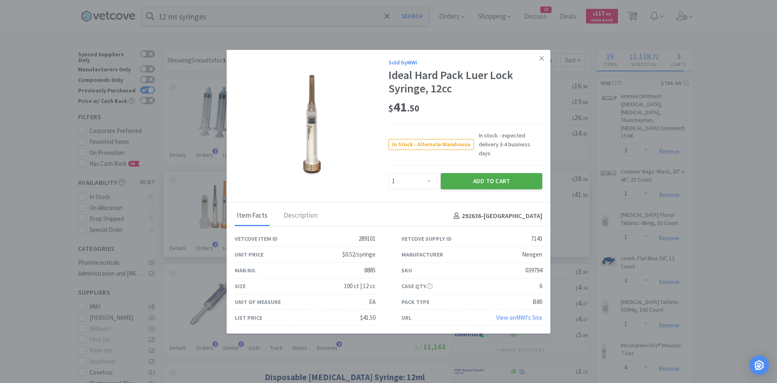
click at [462, 181] on button "Add to Cart" at bounding box center [492, 181] width 102 height 16
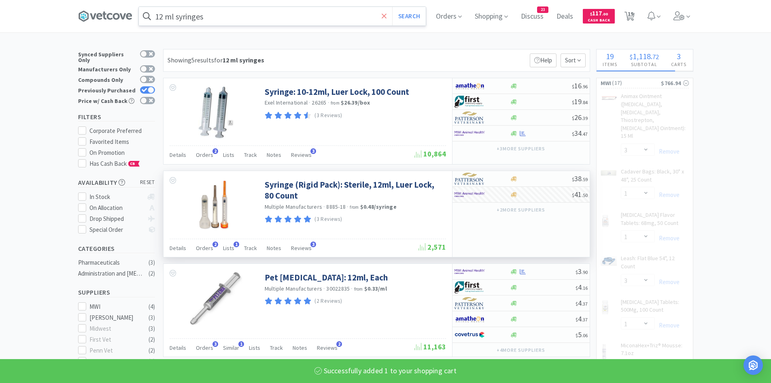
click at [385, 18] on icon at bounding box center [384, 15] width 5 height 5
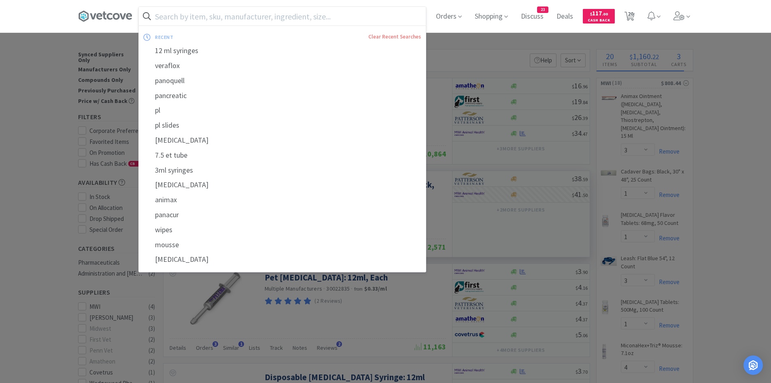
click at [363, 25] on input "text" at bounding box center [282, 16] width 287 height 19
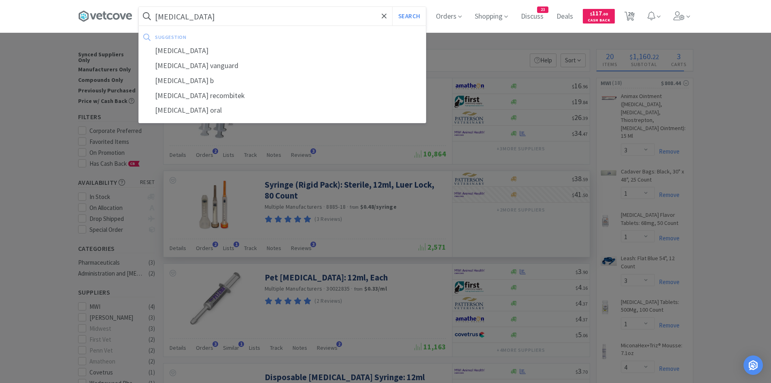
click at [392, 7] on button "Search" at bounding box center [409, 16] width 34 height 19
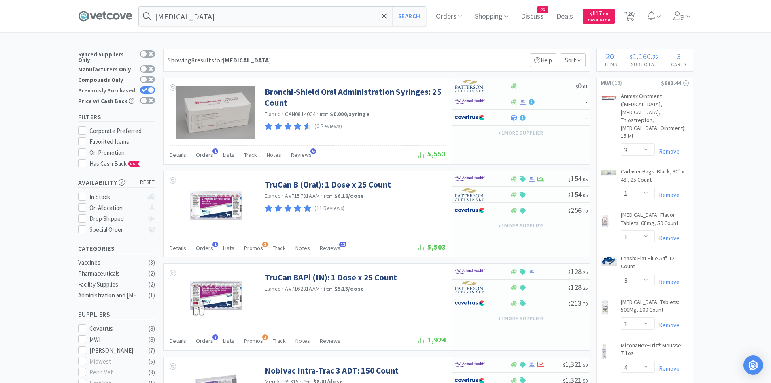
click at [145, 88] on icon at bounding box center [145, 90] width 6 height 4
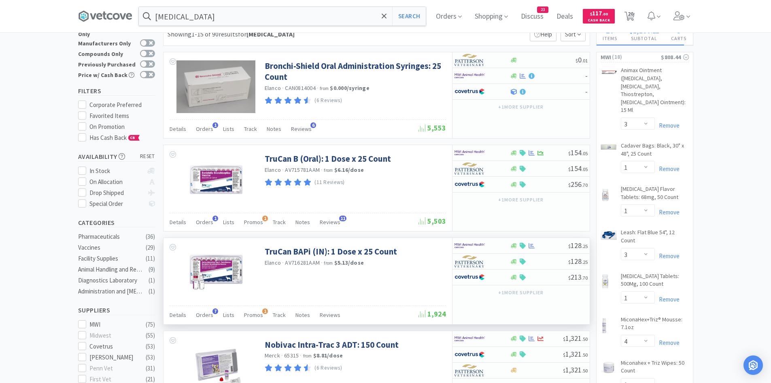
scroll to position [40, 0]
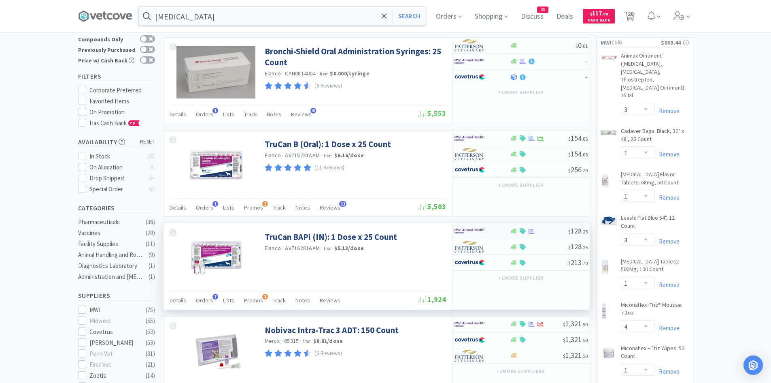
click at [474, 232] on img at bounding box center [470, 231] width 30 height 12
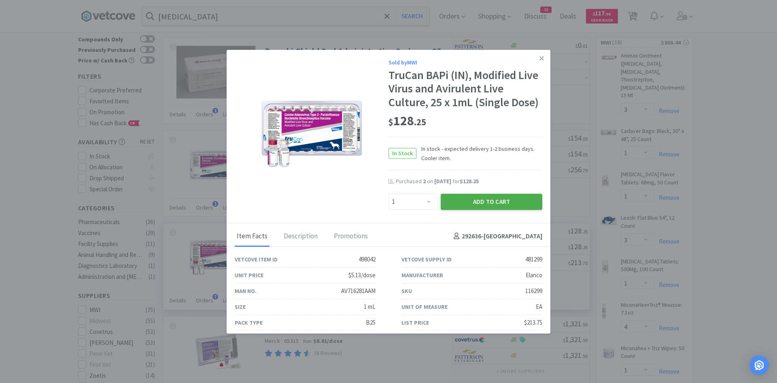
click at [458, 199] on button "Add to Cart" at bounding box center [492, 202] width 102 height 16
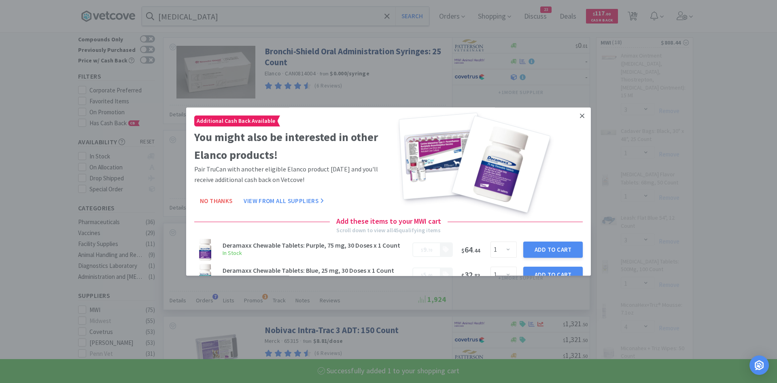
click at [579, 115] on link at bounding box center [582, 115] width 14 height 17
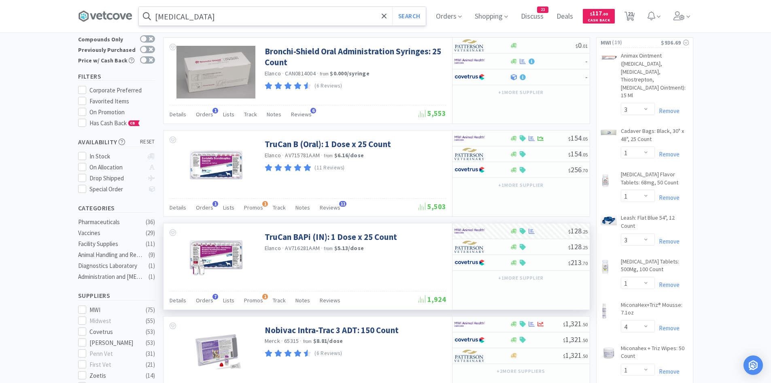
click at [339, 19] on input "[MEDICAL_DATA]" at bounding box center [282, 16] width 287 height 19
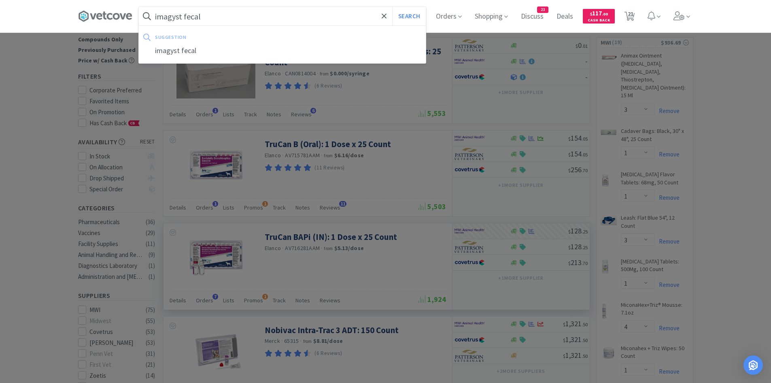
click at [392, 7] on button "Search" at bounding box center [409, 16] width 34 height 19
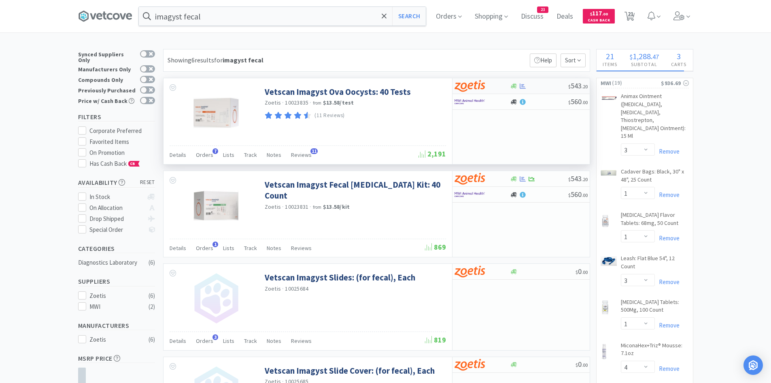
click at [507, 88] on div at bounding box center [482, 86] width 55 height 14
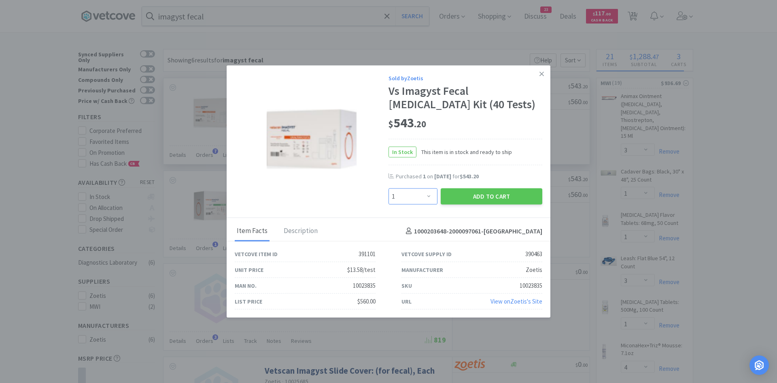
click at [421, 197] on select "Enter Quantity 1 2 3 4 5 6 7 8 9 10 11 12 13 14 15 16 17 18 19 20 Enter Quantity" at bounding box center [413, 196] width 49 height 16
click at [389, 188] on select "Enter Quantity 1 2 3 4 5 6 7 8 9 10 11 12 13 14 15 16 17 18 19 20 Enter Quantity" at bounding box center [413, 196] width 49 height 16
click at [422, 198] on select "Enter Quantity 1 2 3 4 5 6 7 8 9 10 11 12 13 14 15 16 17 18 19 20 Enter Quantity" at bounding box center [413, 196] width 49 height 16
click at [389, 188] on select "Enter Quantity 1 2 3 4 5 6 7 8 9 10 11 12 13 14 15 16 17 18 19 20 Enter Quantity" at bounding box center [413, 196] width 49 height 16
click at [467, 195] on button "Add to Cart" at bounding box center [492, 196] width 102 height 16
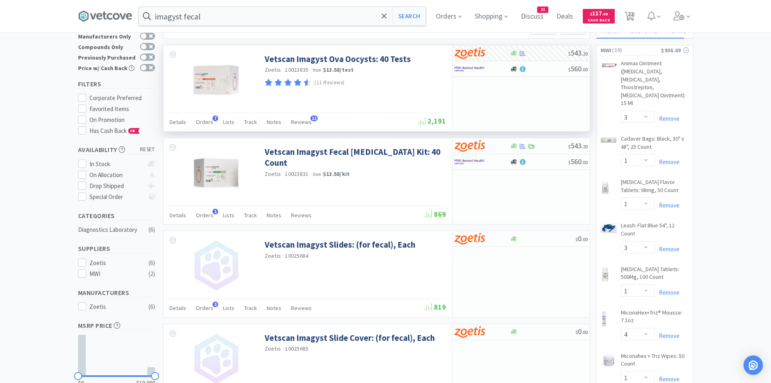
scroll to position [121, 0]
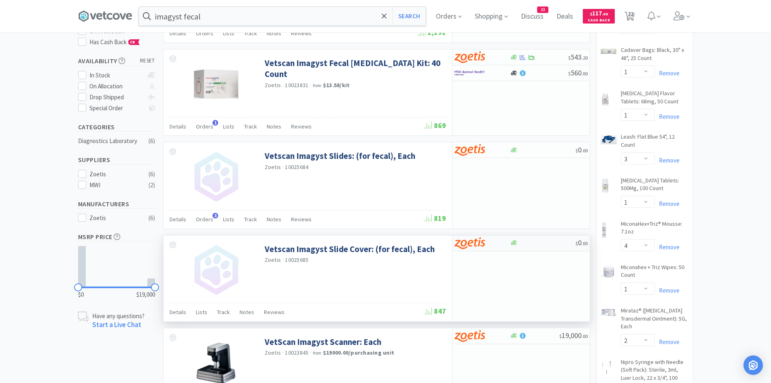
click at [467, 242] on img at bounding box center [470, 243] width 30 height 12
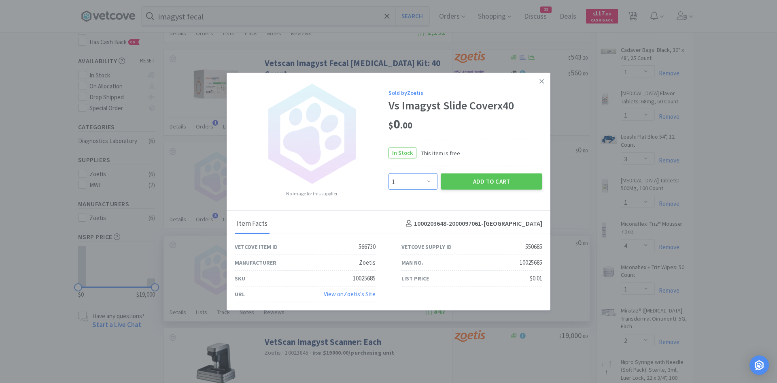
drag, startPoint x: 418, startPoint y: 183, endPoint x: 413, endPoint y: 184, distance: 5.3
click at [418, 183] on select "Enter Quantity 1 2 3 4 5 6 7 8 9 10 11 12 13 14 15 16 17 18 19 20 Enter Quantity" at bounding box center [413, 181] width 49 height 16
click at [389, 173] on select "Enter Quantity 1 2 3 4 5 6 7 8 9 10 11 12 13 14 15 16 17 18 19 20 Enter Quantity" at bounding box center [413, 181] width 49 height 16
click at [471, 186] on button "Add to Cart" at bounding box center [492, 181] width 102 height 16
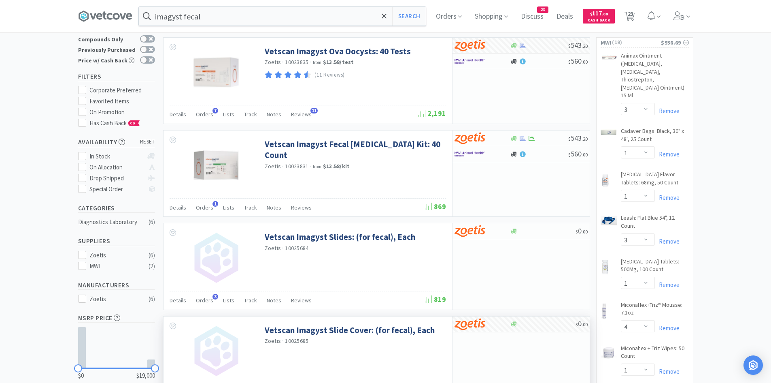
scroll to position [0, 0]
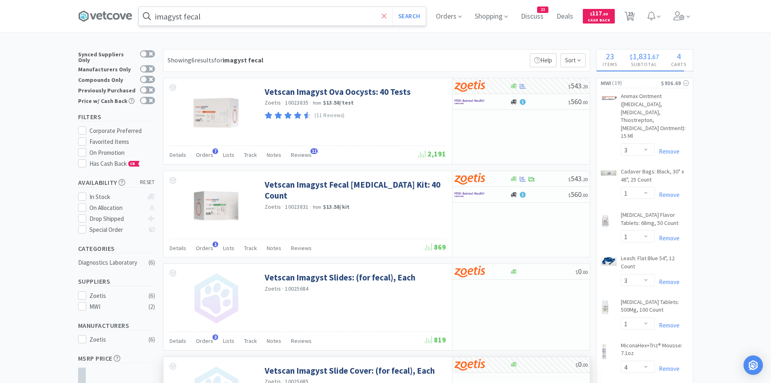
click at [386, 13] on icon at bounding box center [384, 16] width 5 height 8
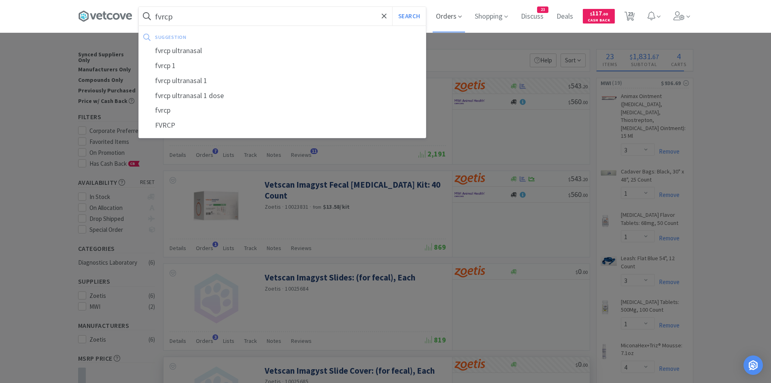
click at [392, 7] on button "Search" at bounding box center [409, 16] width 34 height 19
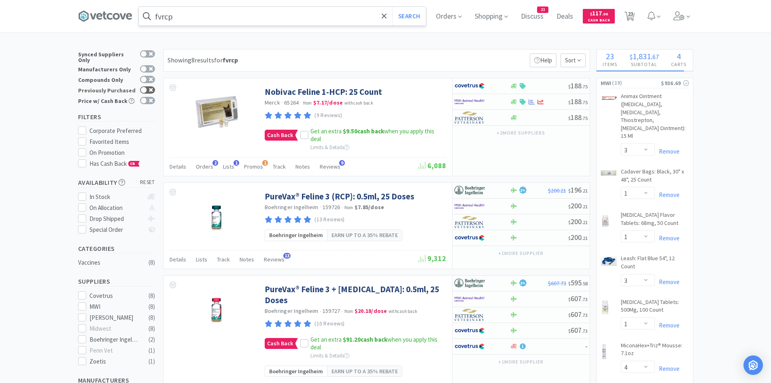
click at [145, 87] on div at bounding box center [144, 90] width 6 height 6
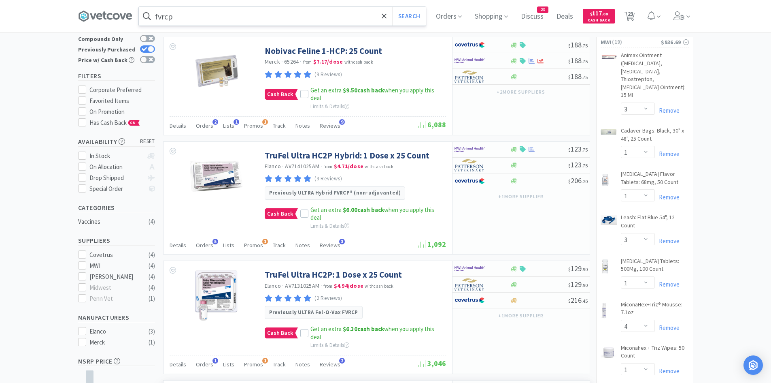
scroll to position [40, 0]
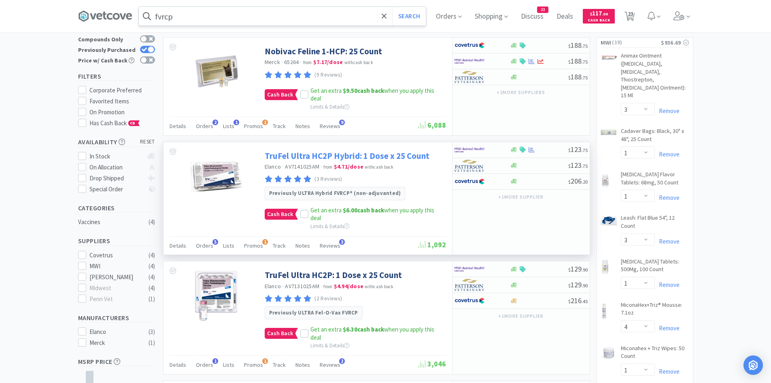
click at [350, 155] on link "TruFel Ultra HC2P Hybrid: 1 Dose x 25 Count" at bounding box center [347, 155] width 165 height 11
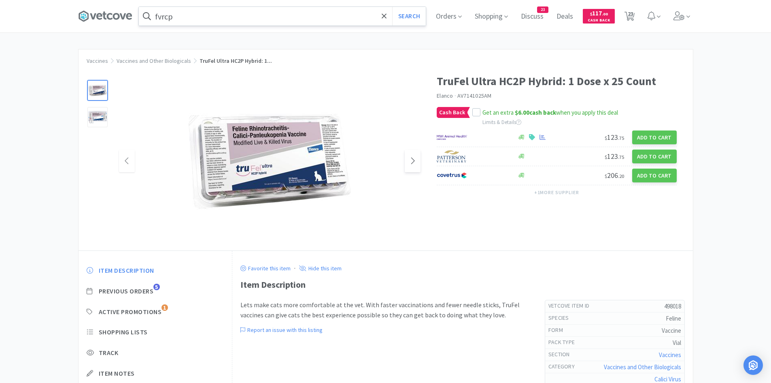
click at [414, 164] on icon at bounding box center [413, 161] width 6 height 10
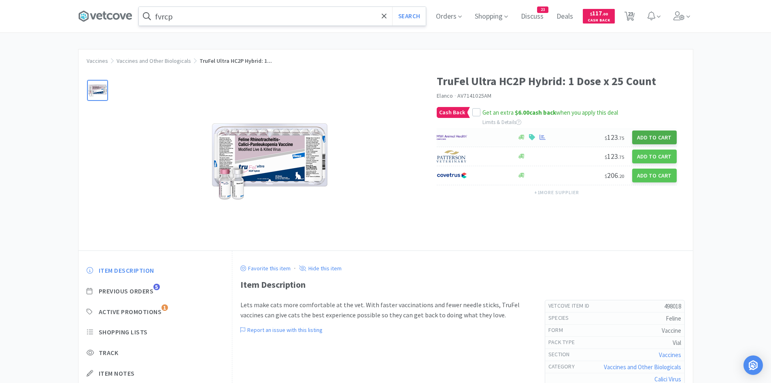
click at [641, 139] on button "Add to Cart" at bounding box center [655, 137] width 45 height 14
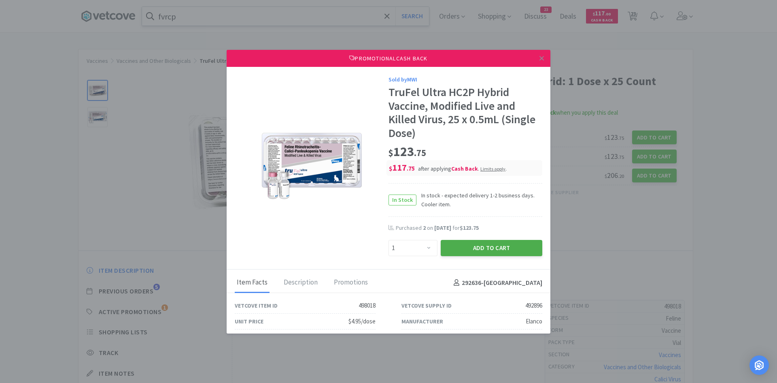
click at [462, 248] on button "Add to Cart" at bounding box center [492, 248] width 102 height 16
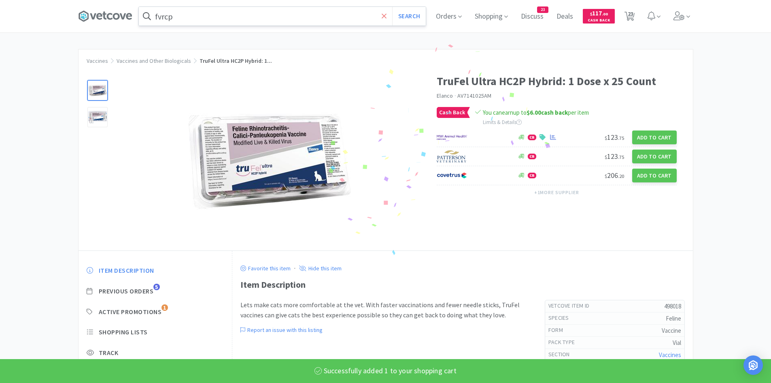
click at [383, 16] on span at bounding box center [384, 16] width 9 height 17
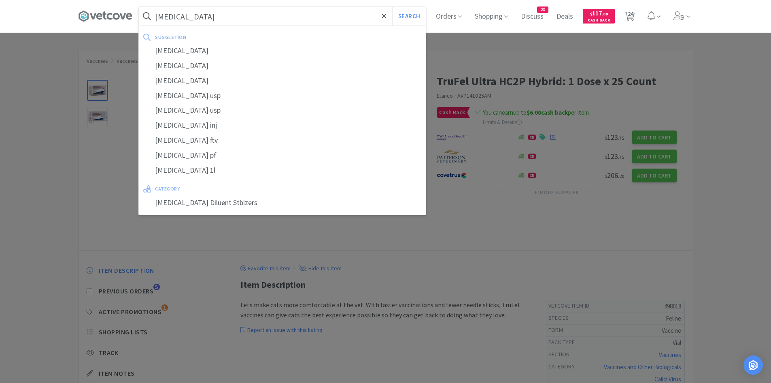
click at [392, 7] on button "Search" at bounding box center [409, 16] width 34 height 19
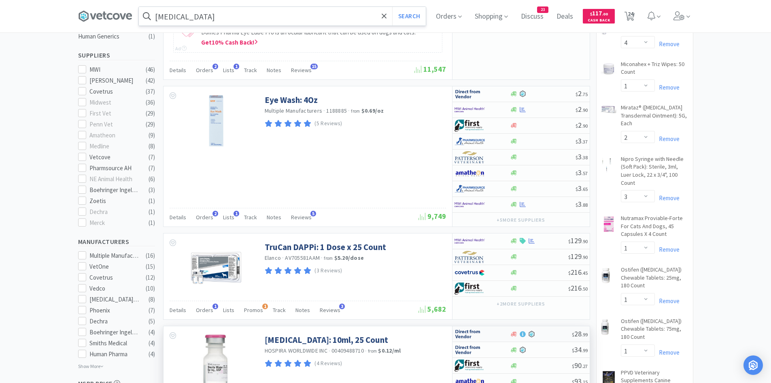
scroll to position [324, 0]
click at [489, 110] on div at bounding box center [477, 110] width 45 height 14
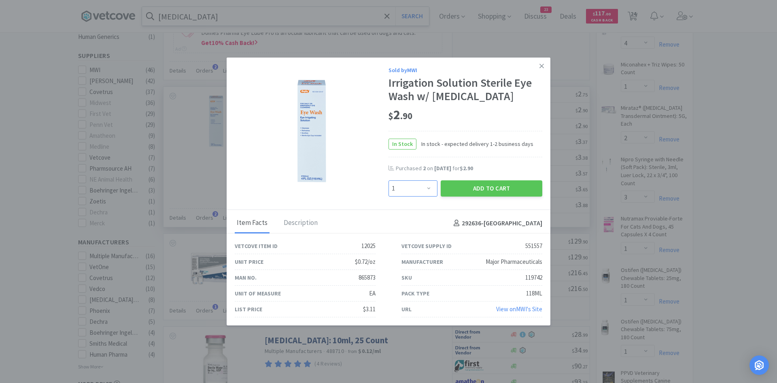
click at [409, 189] on select "Enter Quantity 1 2 3 4 5 6 7 8 9 10 11 12 13 14 15 16 17 18 19 20 Enter Quantity" at bounding box center [413, 188] width 49 height 16
click at [389, 180] on select "Enter Quantity 1 2 3 4 5 6 7 8 9 10 11 12 13 14 15 16 17 18 19 20 Enter Quantity" at bounding box center [413, 188] width 49 height 16
click at [457, 191] on button "Add to Cart" at bounding box center [492, 188] width 102 height 16
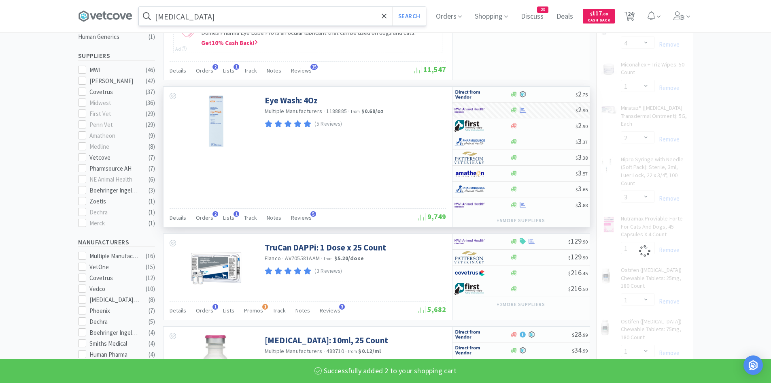
scroll to position [405, 0]
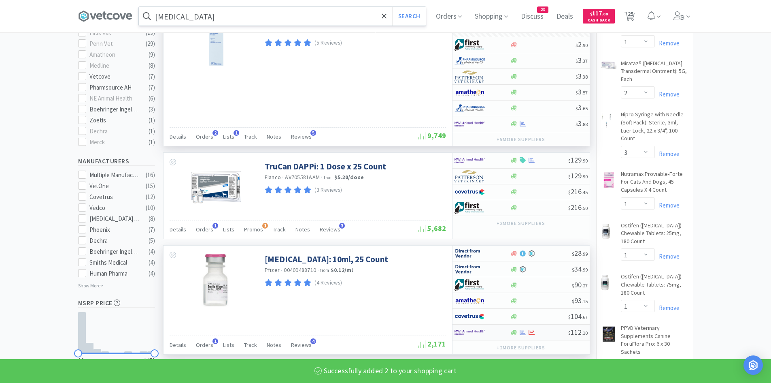
click at [476, 330] on img at bounding box center [470, 332] width 30 height 12
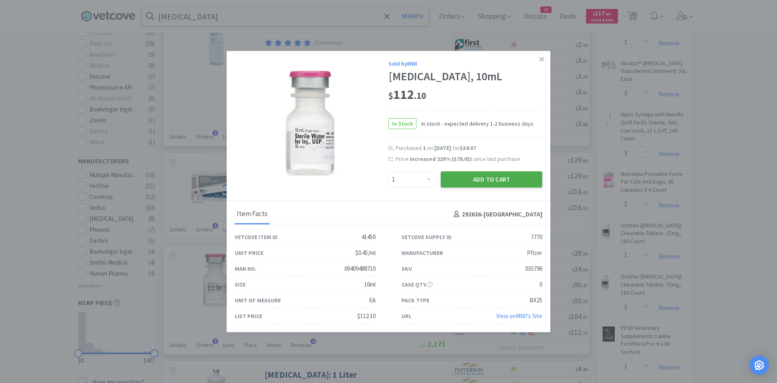
click at [485, 187] on button "Add to Cart" at bounding box center [492, 179] width 102 height 16
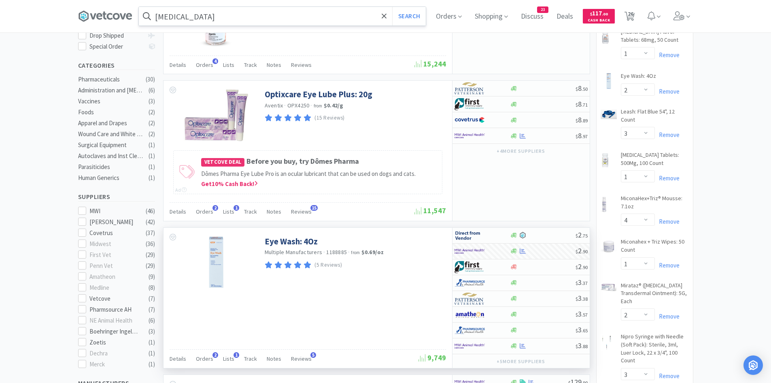
scroll to position [121, 0]
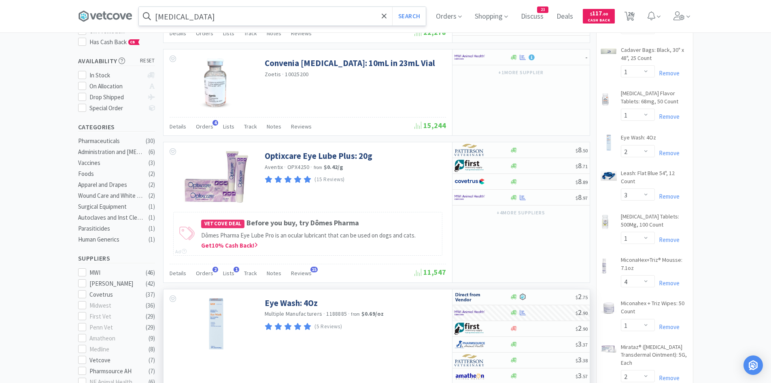
click at [228, 13] on input "[MEDICAL_DATA]" at bounding box center [282, 16] width 287 height 19
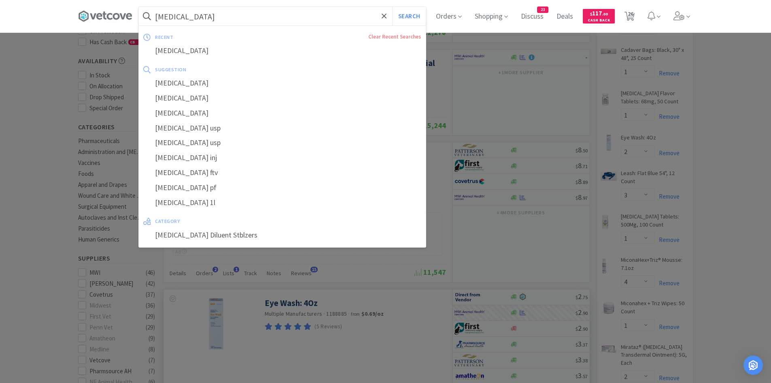
click at [355, 14] on input "[MEDICAL_DATA]" at bounding box center [282, 16] width 287 height 19
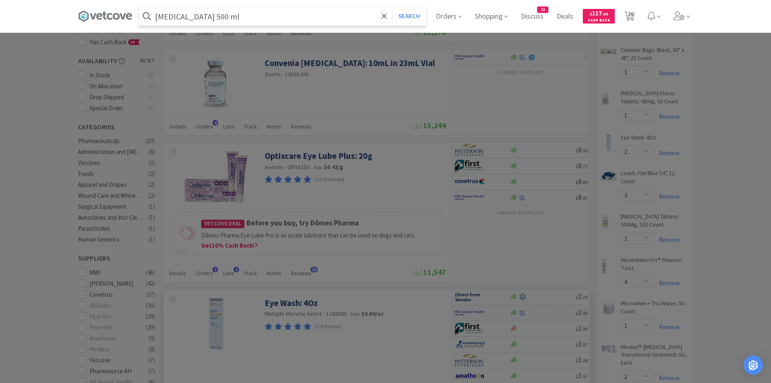
click at [392, 7] on button "Search" at bounding box center [409, 16] width 34 height 19
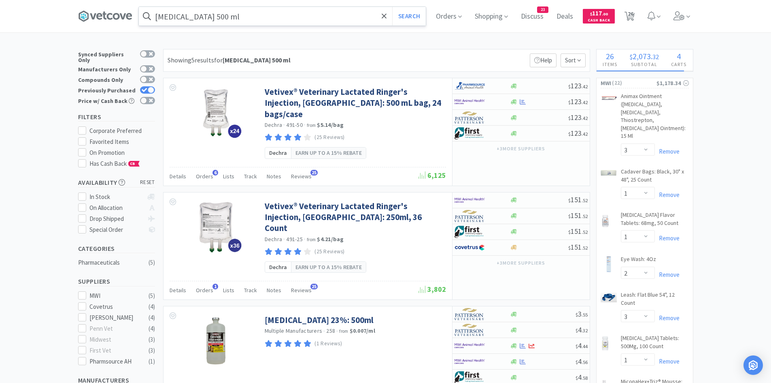
click at [236, 22] on input "[MEDICAL_DATA] 500 ml" at bounding box center [282, 16] width 287 height 19
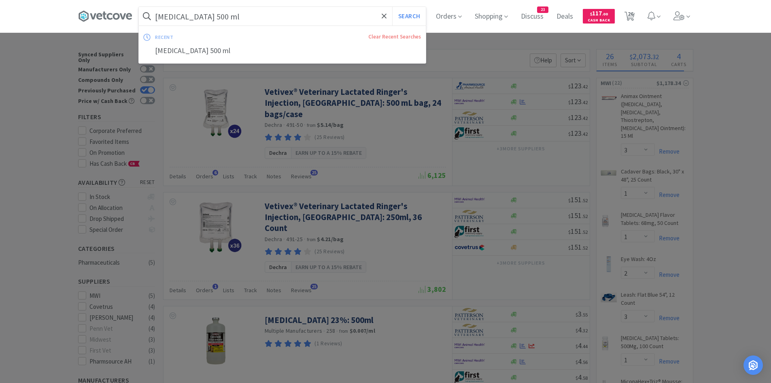
click at [237, 19] on input "[MEDICAL_DATA] 500 ml" at bounding box center [282, 16] width 287 height 19
drag, startPoint x: 238, startPoint y: 17, endPoint x: 199, endPoint y: 17, distance: 38.9
click at [199, 17] on input "[MEDICAL_DATA] 500 ml" at bounding box center [282, 16] width 287 height 19
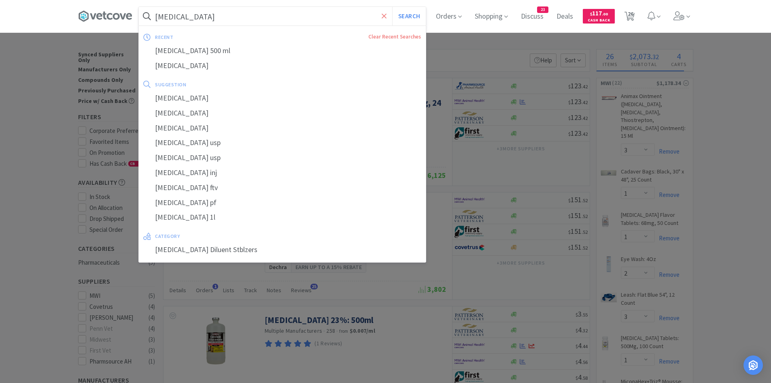
click at [384, 19] on span at bounding box center [384, 16] width 9 height 17
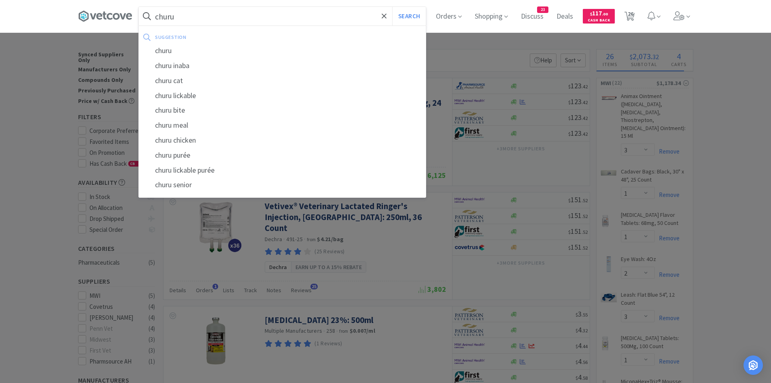
click at [392, 7] on button "Search" at bounding box center [409, 16] width 34 height 19
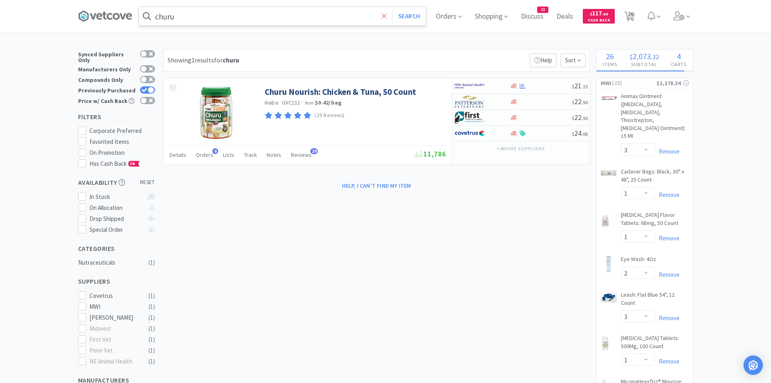
click at [387, 15] on icon at bounding box center [384, 15] width 5 height 5
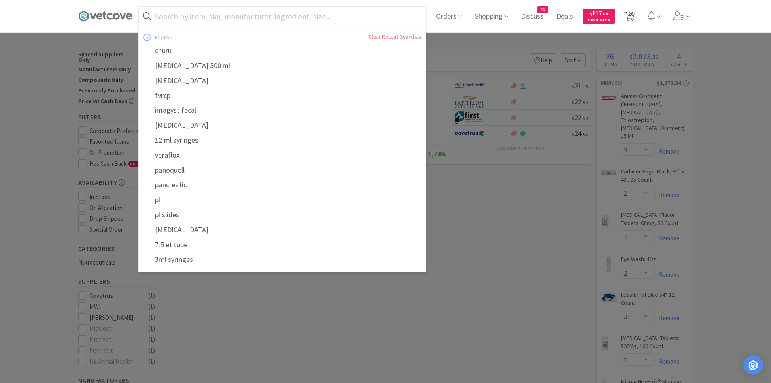
click at [629, 19] on icon at bounding box center [630, 16] width 10 height 9
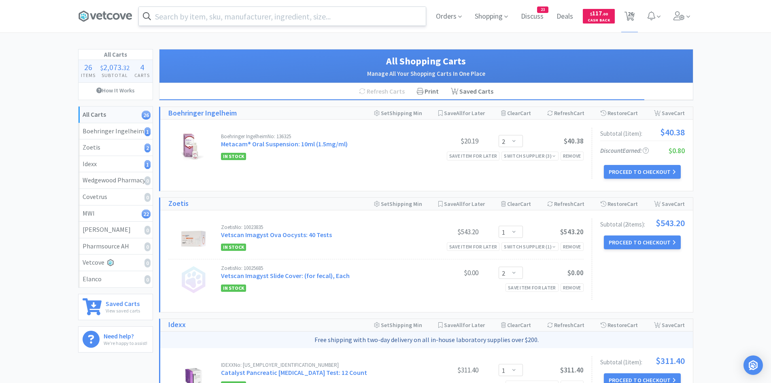
click at [282, 24] on input "text" at bounding box center [282, 16] width 287 height 19
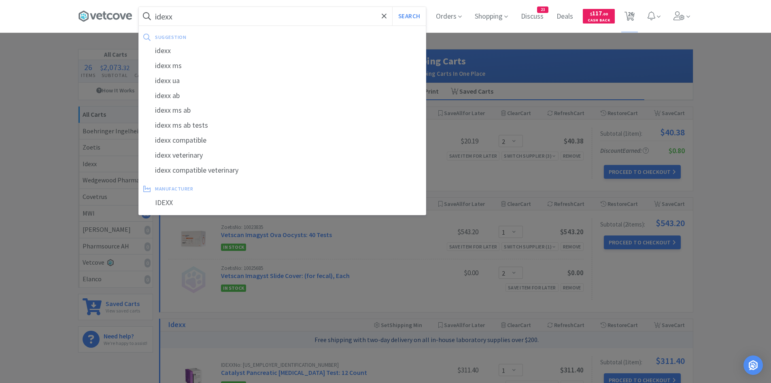
click at [392, 7] on button "Search" at bounding box center [409, 16] width 34 height 19
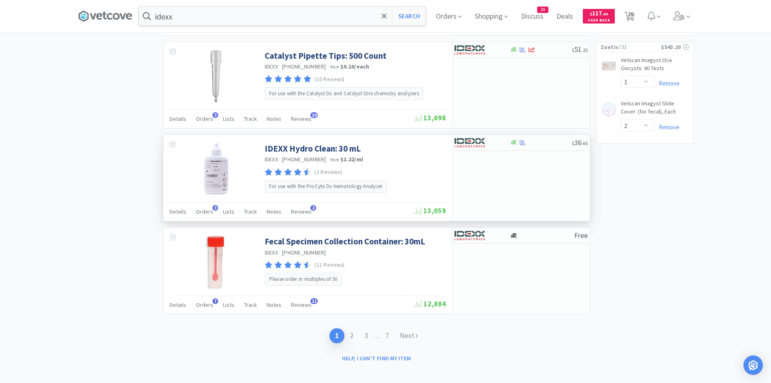
scroll to position [1245, 0]
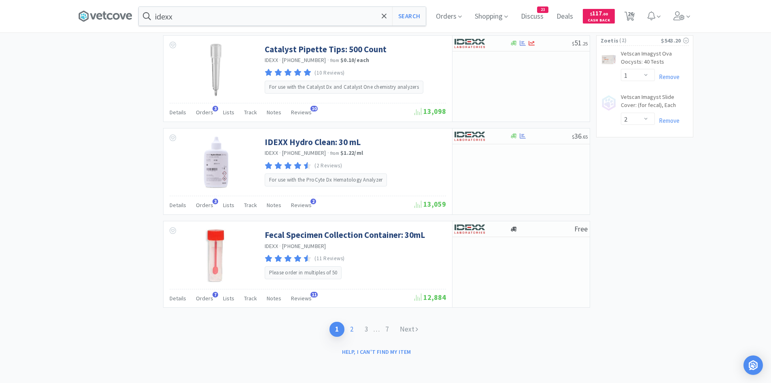
click at [351, 328] on link "2" at bounding box center [352, 329] width 15 height 15
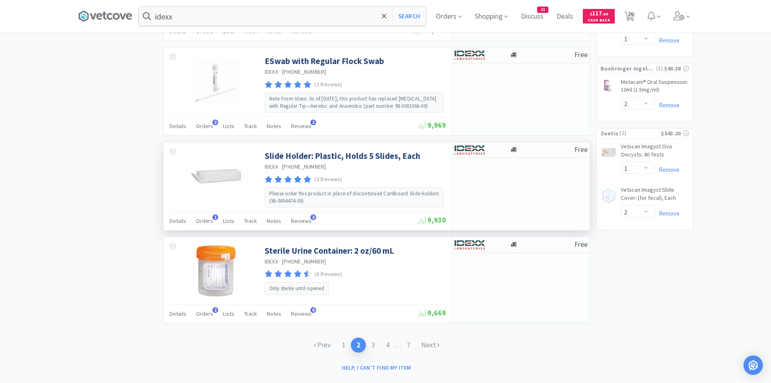
scroll to position [1162, 0]
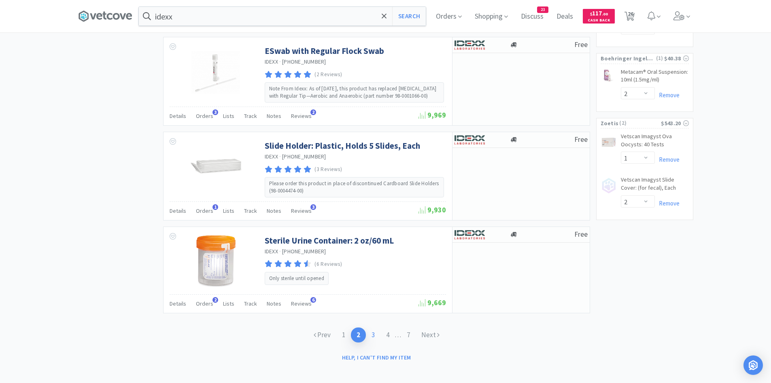
click at [373, 327] on link "3" at bounding box center [373, 334] width 15 height 15
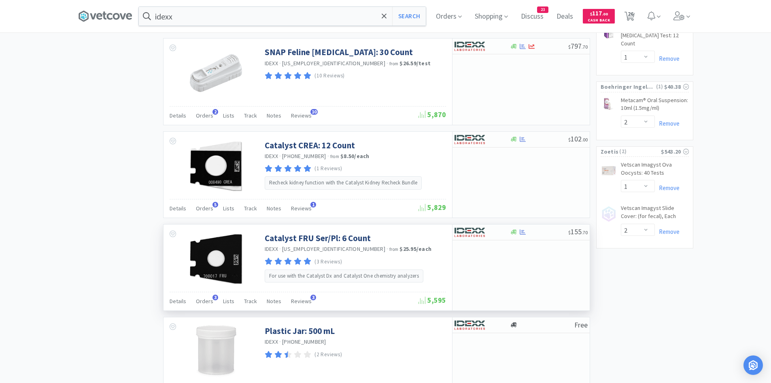
scroll to position [1215, 0]
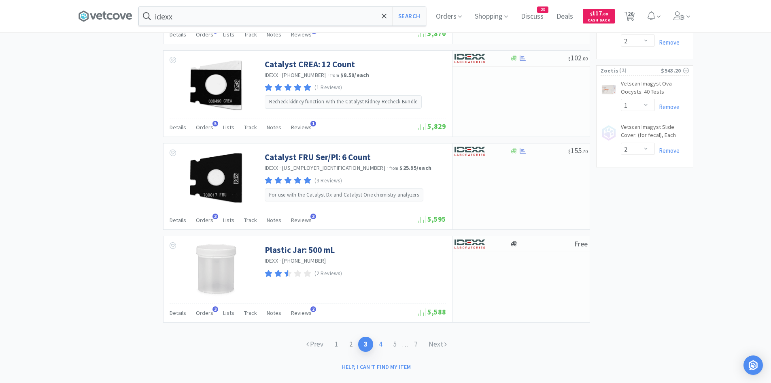
click at [379, 346] on link "4" at bounding box center [380, 344] width 15 height 15
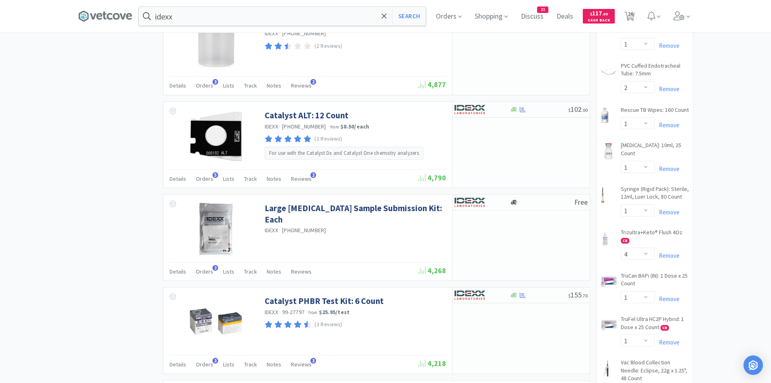
scroll to position [729, 0]
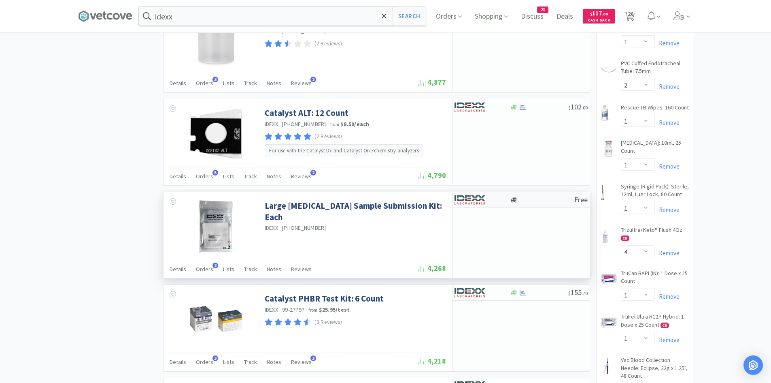
click at [471, 197] on img at bounding box center [470, 200] width 30 height 12
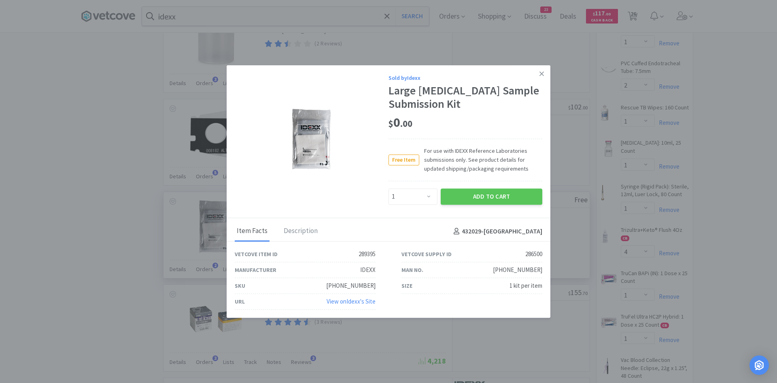
click at [417, 204] on div "Enter Quantity 1 2 3 4 5 6 7 8 9 10 11 12 13 14 15 16 17 18 19 20 Enter Quantity" at bounding box center [413, 196] width 49 height 16
click at [414, 198] on select "Enter Quantity 1 2 3 4 5 6 7 8 9 10 11 12 13 14 15 16 17 18 19 20 Enter Quantity" at bounding box center [413, 196] width 49 height 16
click at [389, 188] on select "Enter Quantity 1 2 3 4 5 6 7 8 9 10 11 12 13 14 15 16 17 18 19 20 Enter Quantity" at bounding box center [413, 196] width 49 height 16
click at [498, 191] on button "Add to Cart" at bounding box center [492, 196] width 102 height 16
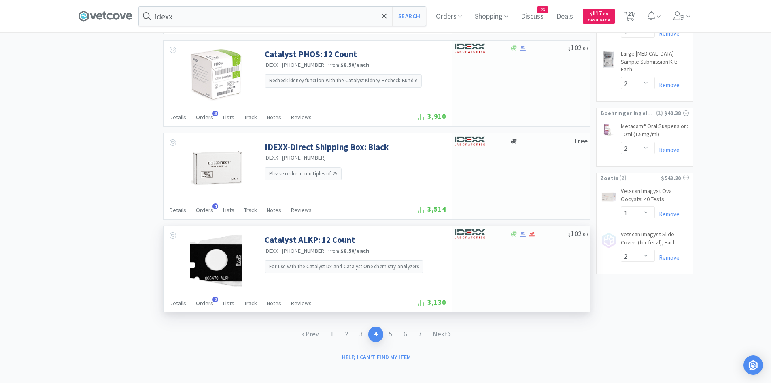
scroll to position [1164, 0]
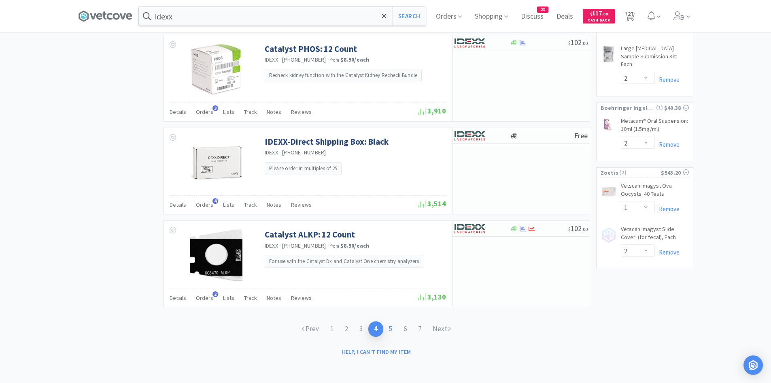
click at [394, 326] on link "5" at bounding box center [390, 328] width 15 height 15
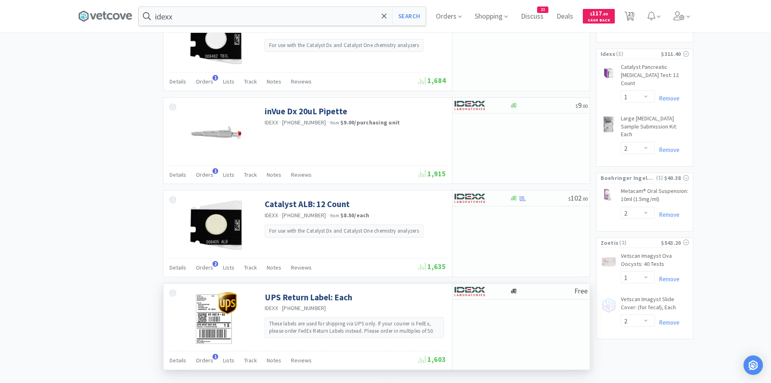
scroll to position [1156, 0]
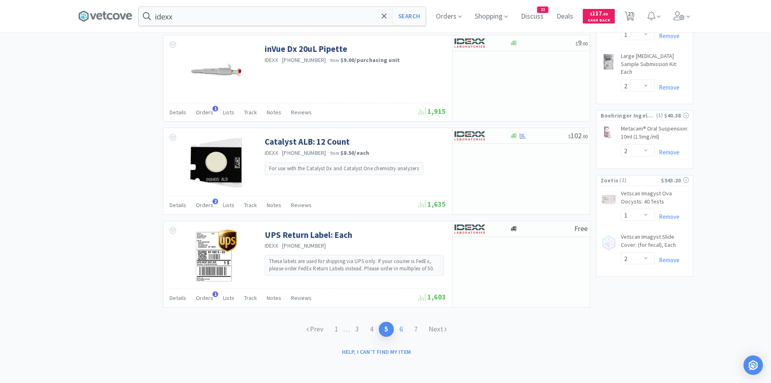
click at [402, 326] on link "6" at bounding box center [401, 329] width 15 height 15
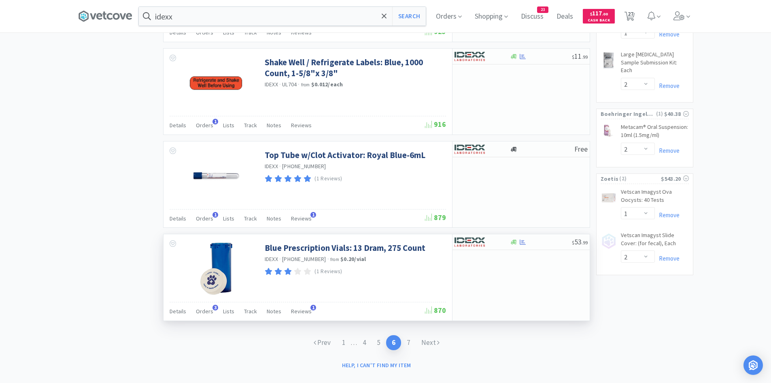
scroll to position [1169, 0]
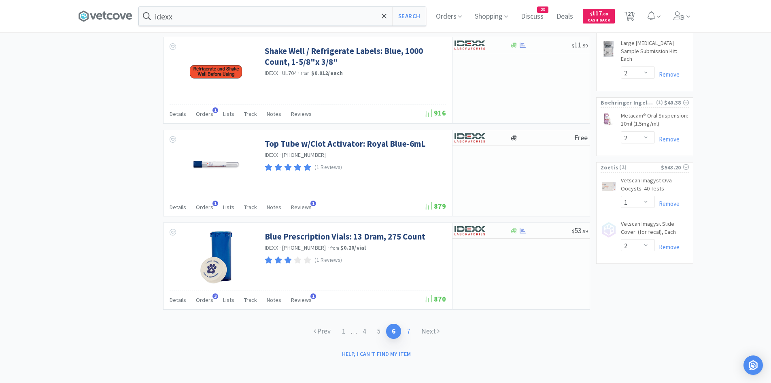
click at [411, 327] on link "7" at bounding box center [408, 331] width 15 height 15
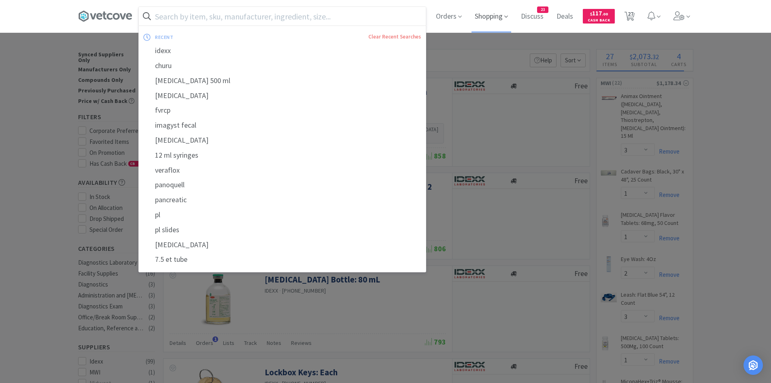
click at [494, 27] on span "Shopping" at bounding box center [492, 16] width 40 height 32
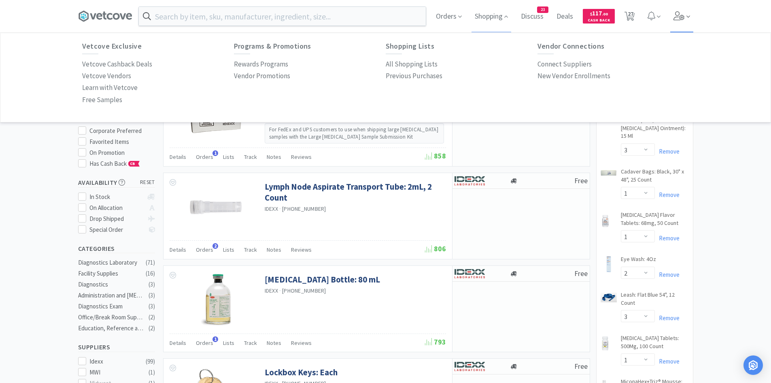
click at [685, 19] on icon at bounding box center [679, 15] width 11 height 9
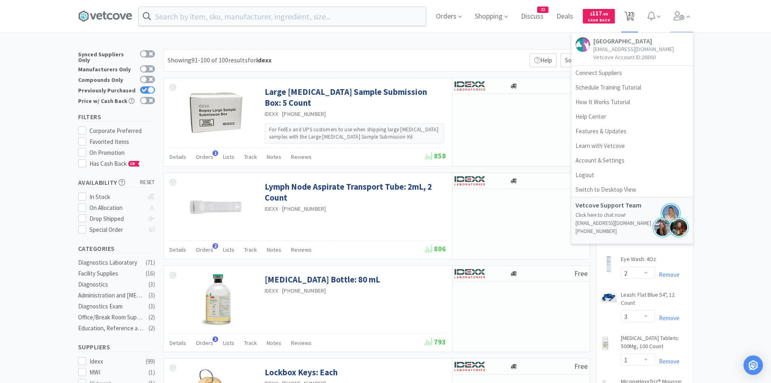
click at [635, 17] on icon at bounding box center [630, 16] width 10 height 9
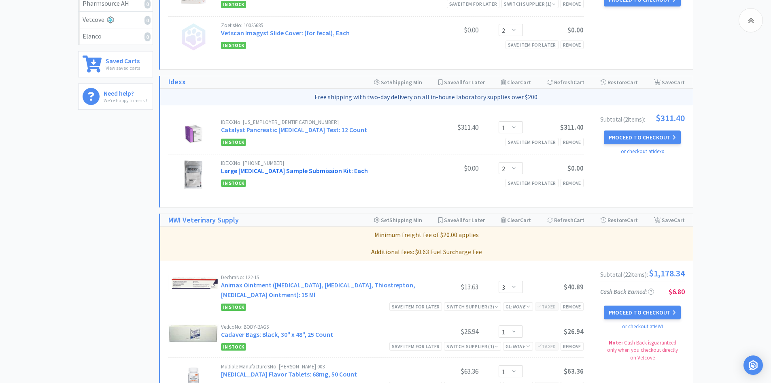
scroll to position [243, 0]
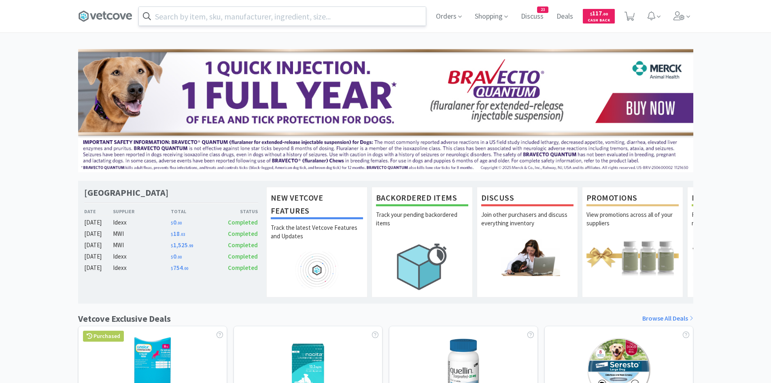
click at [292, 17] on input "text" at bounding box center [282, 16] width 287 height 19
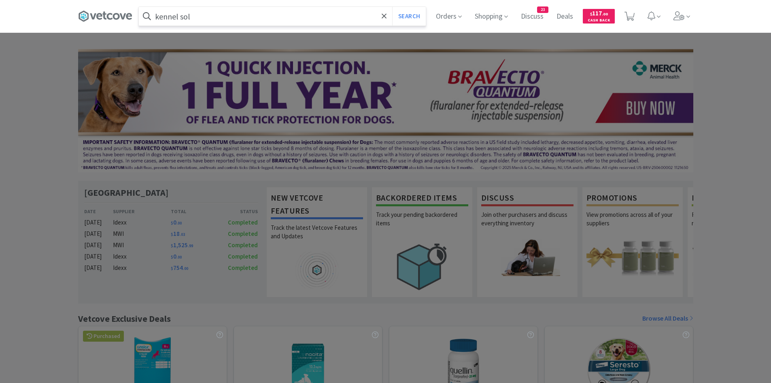
type input "kennel sol"
click at [392, 7] on button "Search" at bounding box center [409, 16] width 34 height 19
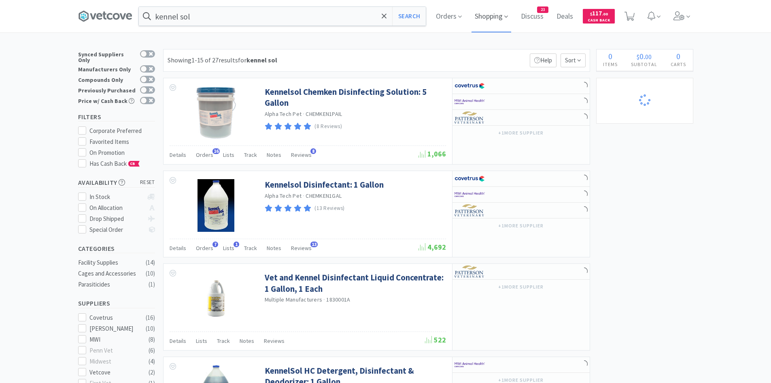
select select "1"
select select "3"
select select "4"
select select "1"
select select "2"
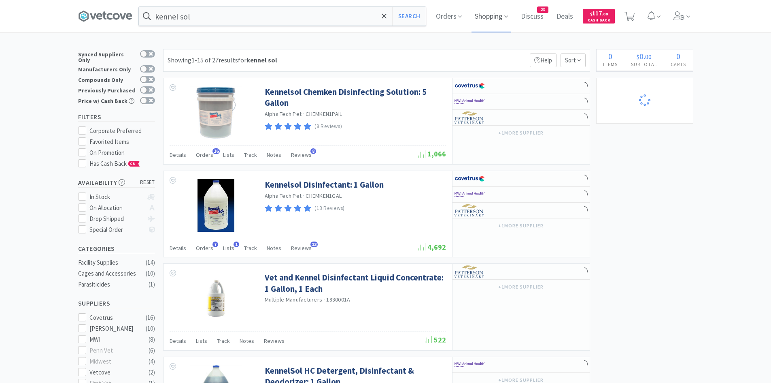
select select "1"
select select "4"
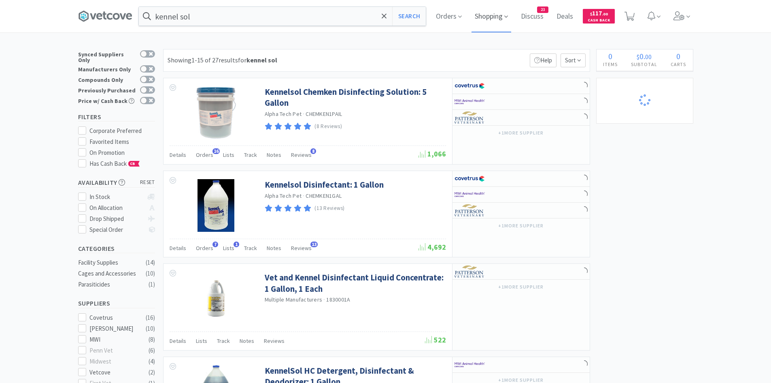
select select "1"
select select "2"
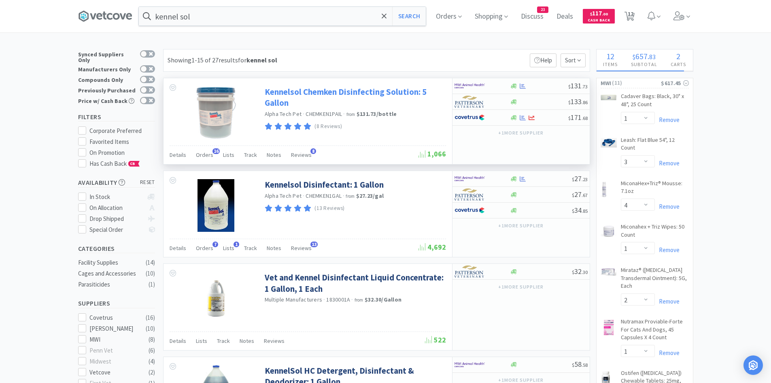
click at [295, 91] on link "Kennelsol Chemken Disinfecting Solution: 5 Gallon" at bounding box center [354, 97] width 179 height 22
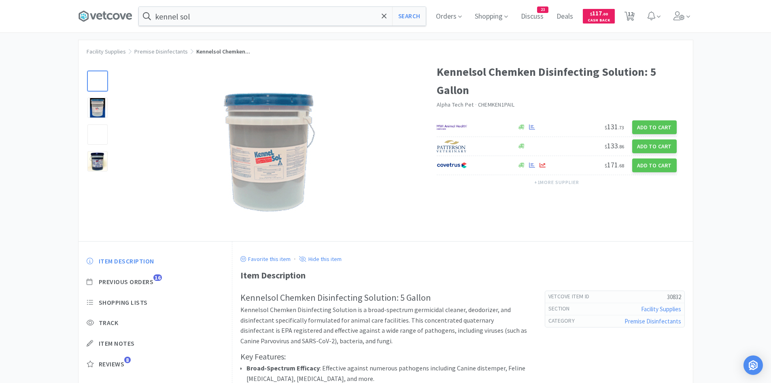
scroll to position [81, 0]
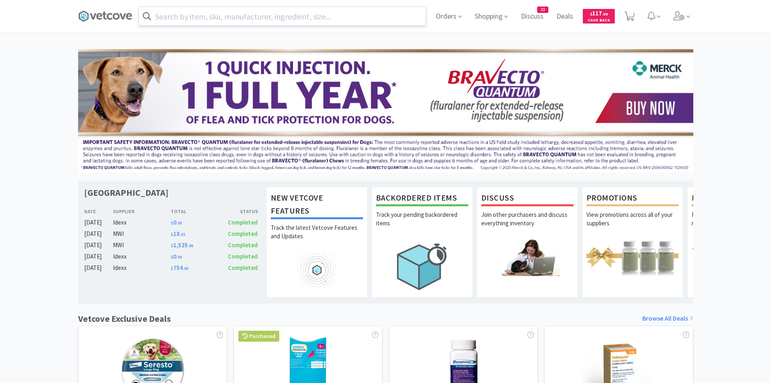
drag, startPoint x: 281, startPoint y: 18, endPoint x: 294, endPoint y: 15, distance: 12.9
click at [281, 18] on input "text" at bounding box center [282, 16] width 287 height 19
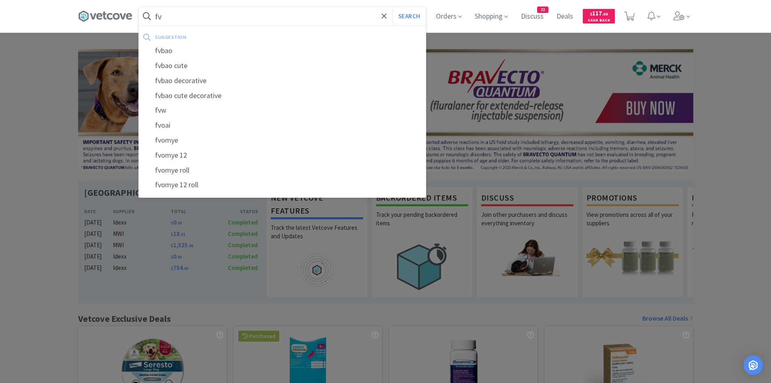
type input "f"
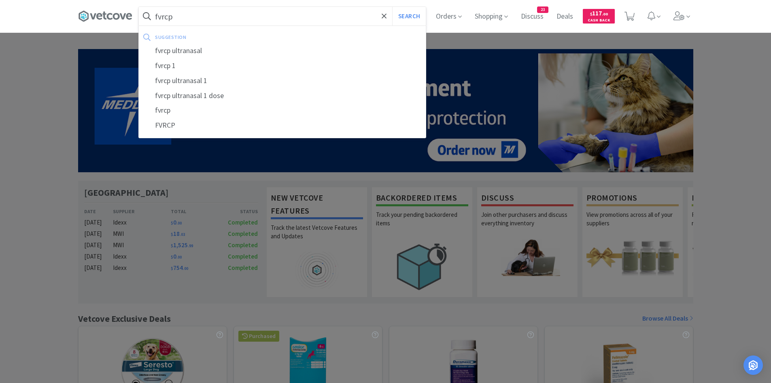
type input "fvrcp"
click at [392, 7] on button "Search" at bounding box center [409, 16] width 34 height 19
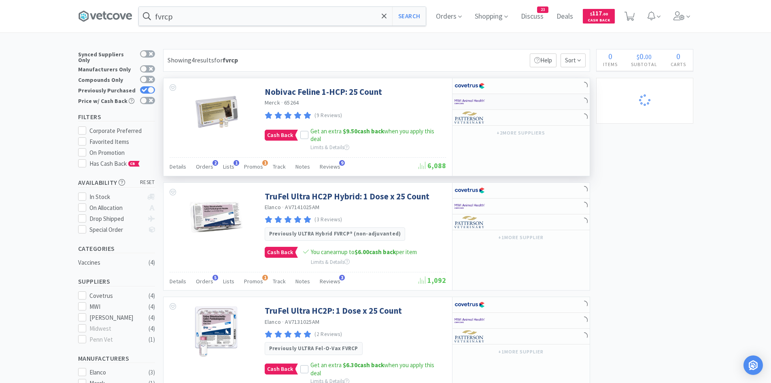
select select "3"
select select "1"
select select "2"
select select "3"
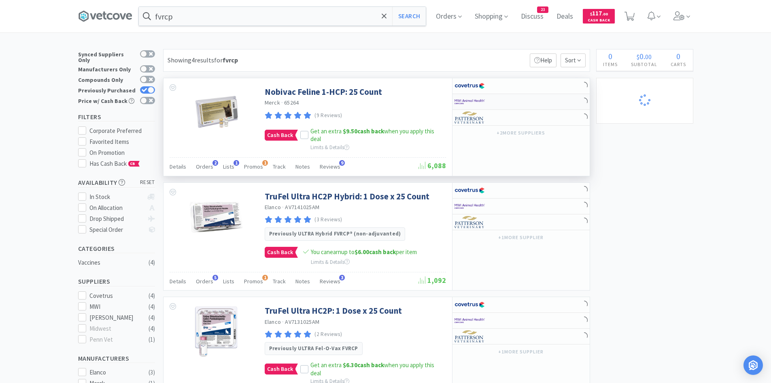
select select "1"
select select "4"
select select "1"
select select "2"
select select "3"
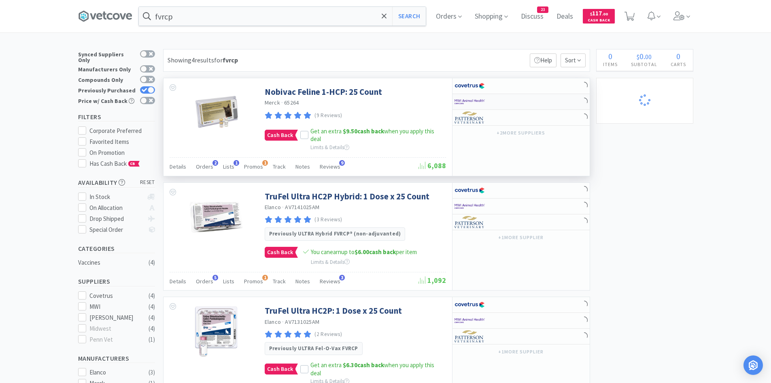
select select "1"
select select "2"
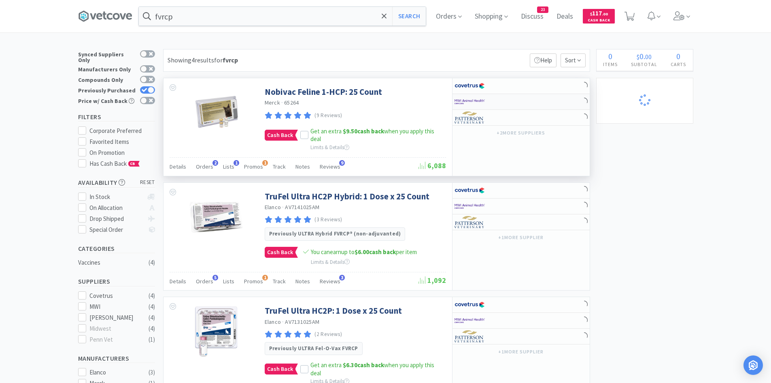
select select "1"
select select "4"
select select "1"
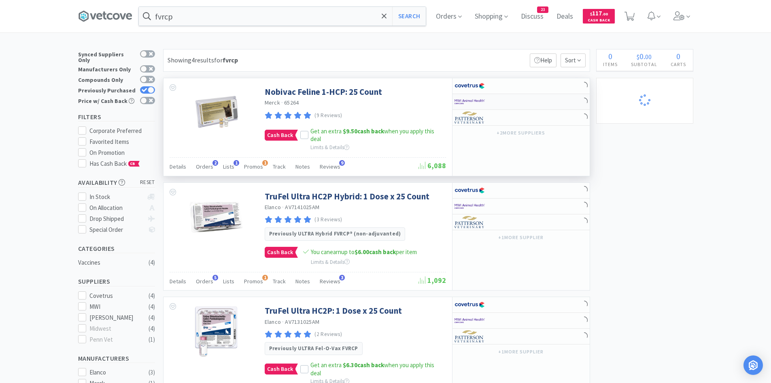
select select "1"
select select "2"
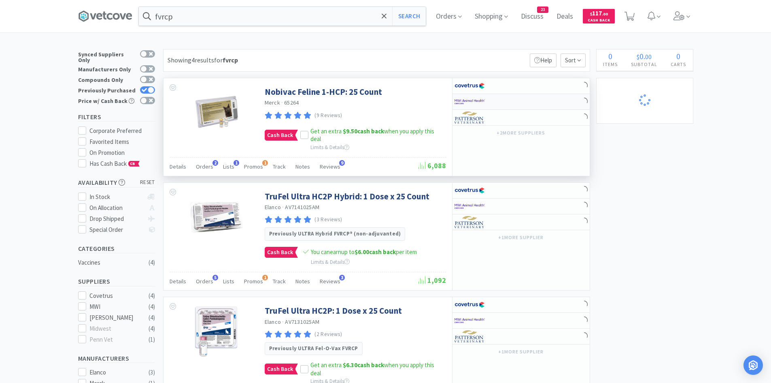
select select "1"
select select "2"
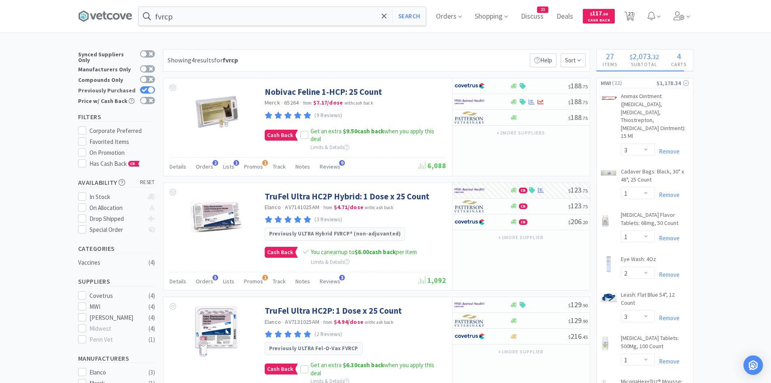
click at [147, 88] on icon at bounding box center [145, 90] width 6 height 4
checkbox input "false"
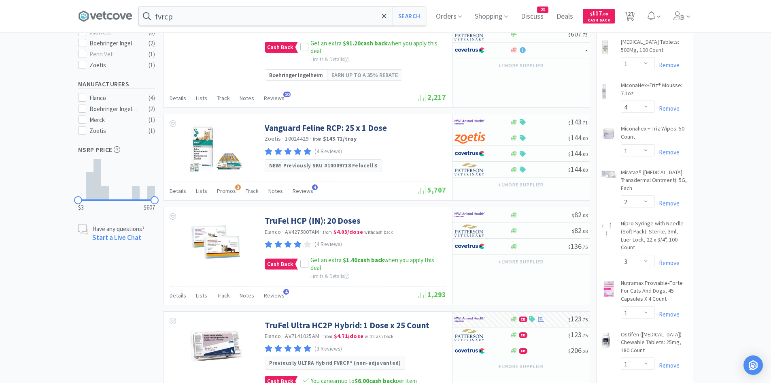
scroll to position [202, 0]
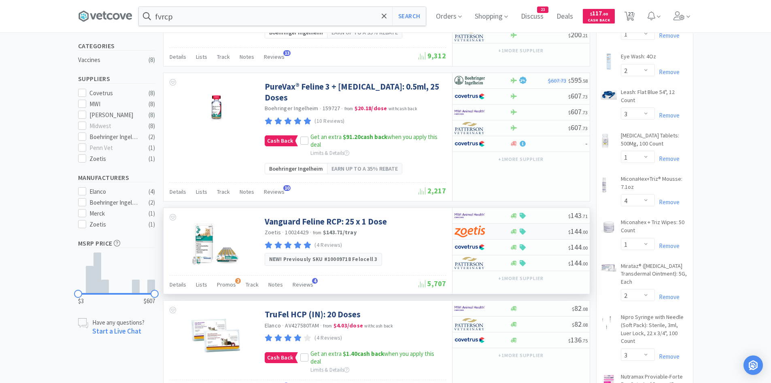
click at [498, 224] on div at bounding box center [477, 231] width 45 height 14
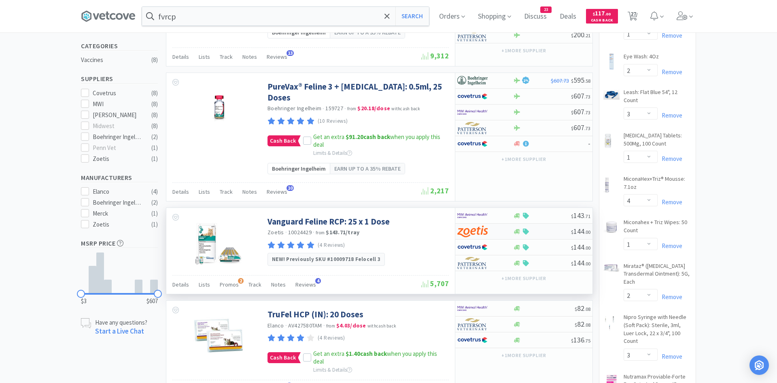
select select "25"
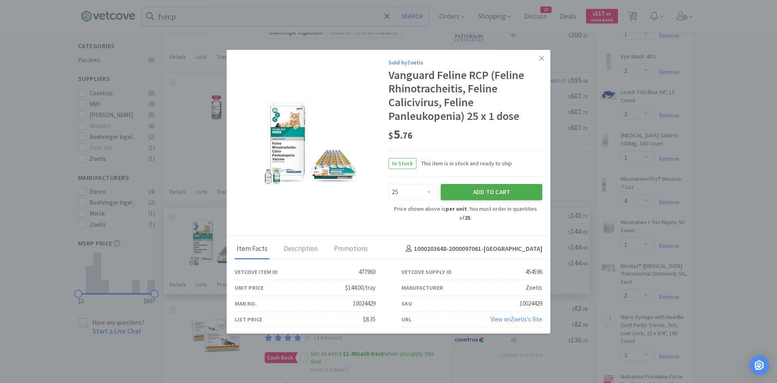
click at [466, 197] on button "Add to Cart" at bounding box center [492, 192] width 102 height 16
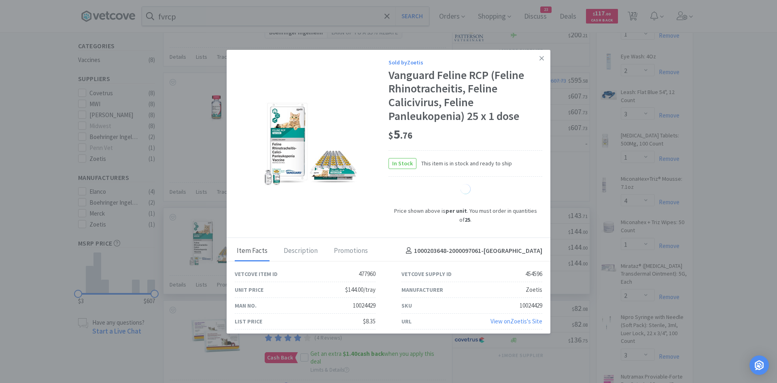
select select "1"
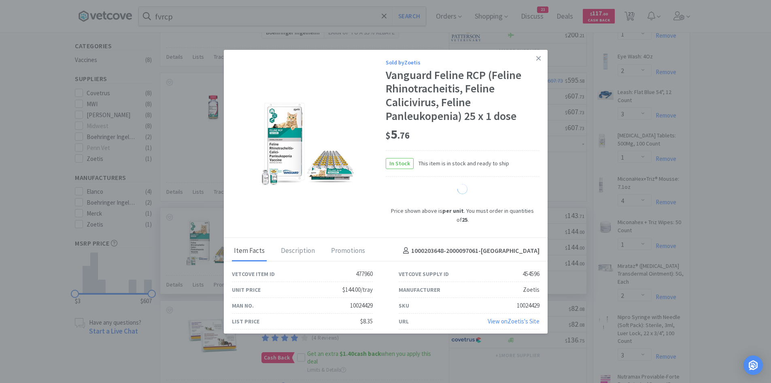
select select "25"
select select "2"
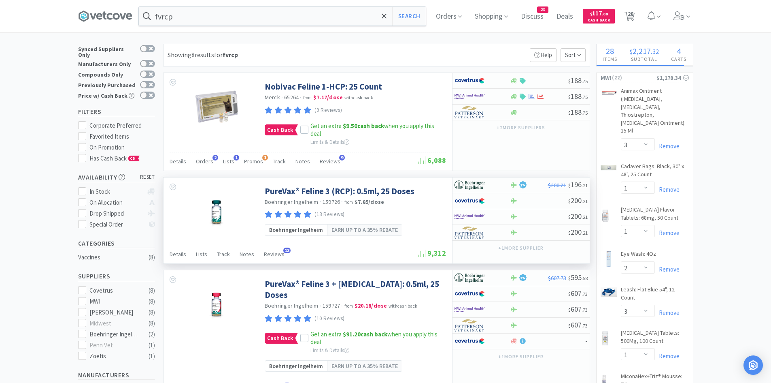
scroll to position [0, 0]
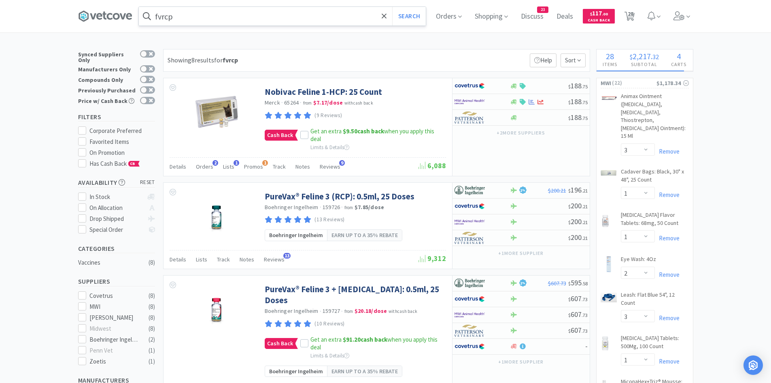
click at [191, 10] on input "fvrcp" at bounding box center [282, 16] width 287 height 19
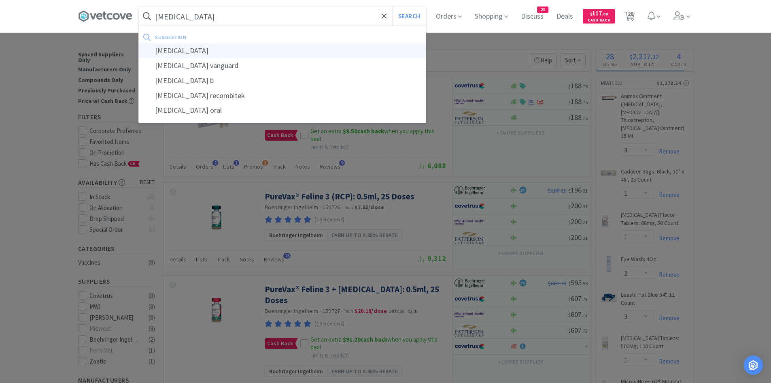
click at [199, 49] on div "[MEDICAL_DATA]" at bounding box center [282, 50] width 287 height 15
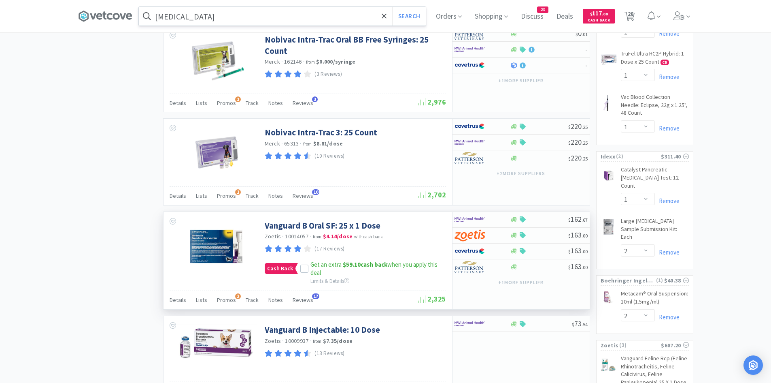
scroll to position [1134, 0]
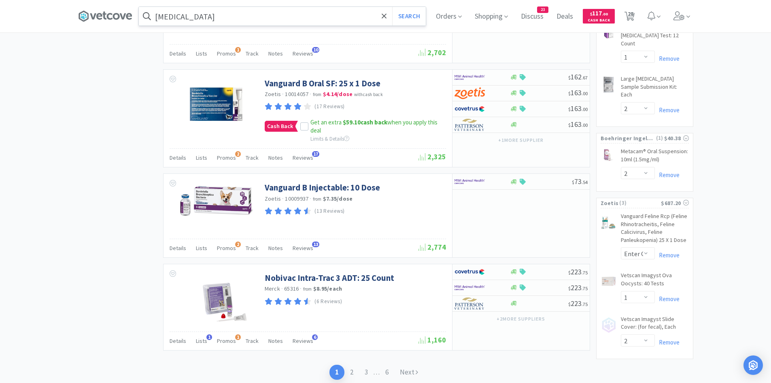
click at [211, 13] on input "[MEDICAL_DATA]" at bounding box center [282, 16] width 287 height 19
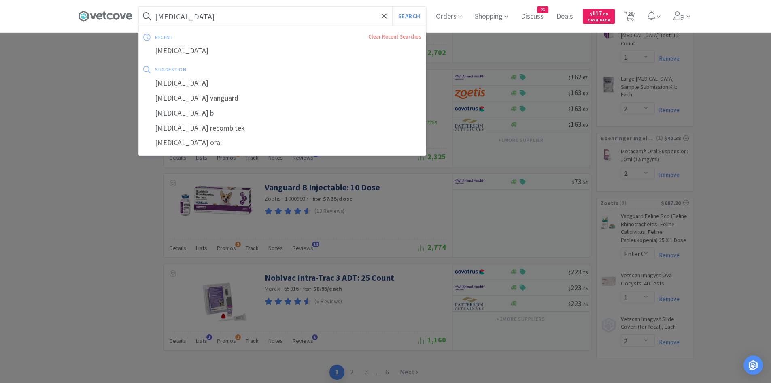
click at [258, 24] on input "[MEDICAL_DATA]" at bounding box center [282, 16] width 287 height 19
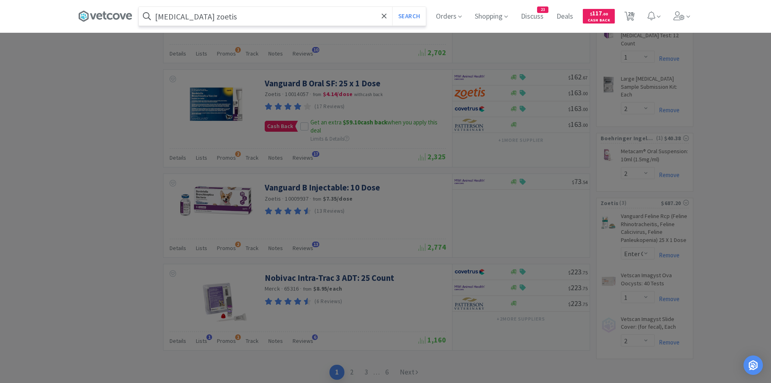
type input "bordetella zoetis"
click at [392, 7] on button "Search" at bounding box center [409, 16] width 34 height 19
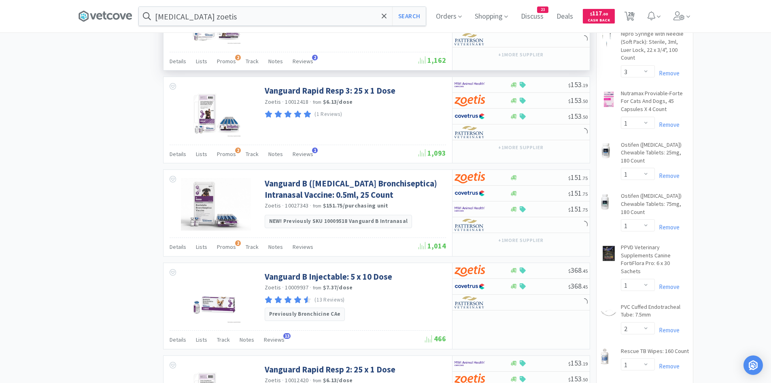
scroll to position [486, 0]
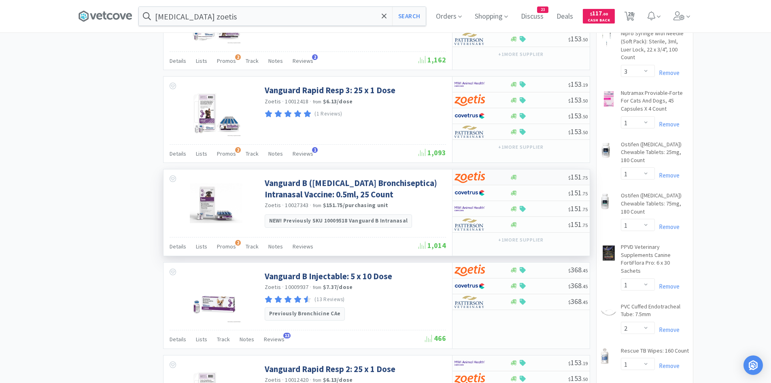
click at [472, 173] on img at bounding box center [470, 177] width 30 height 12
select select "25"
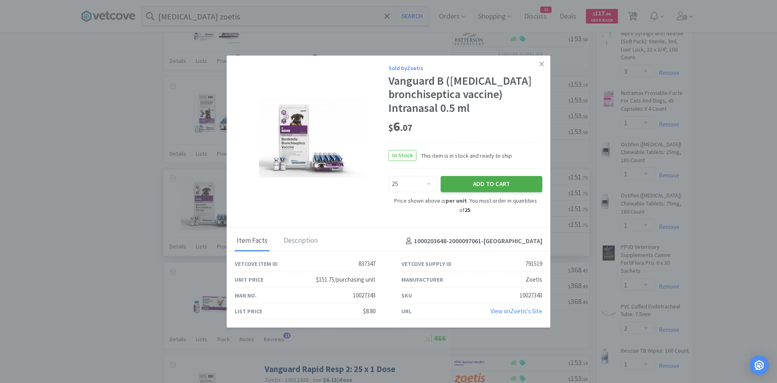
click at [466, 190] on button "Add to Cart" at bounding box center [492, 184] width 102 height 16
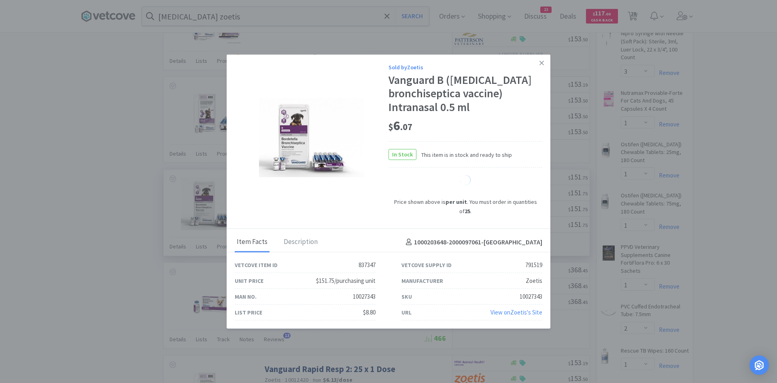
select select "1"
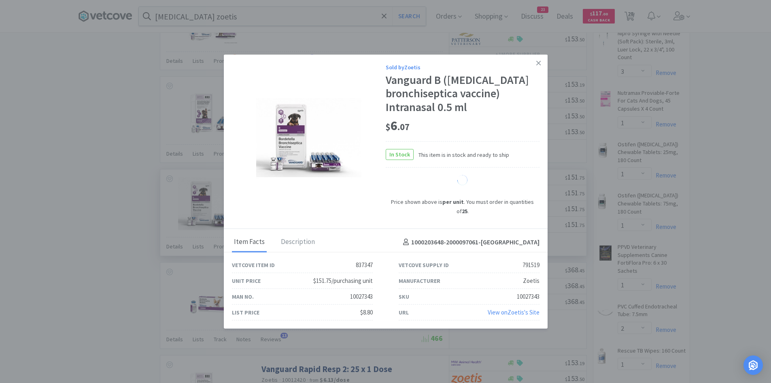
select select "25"
select select "2"
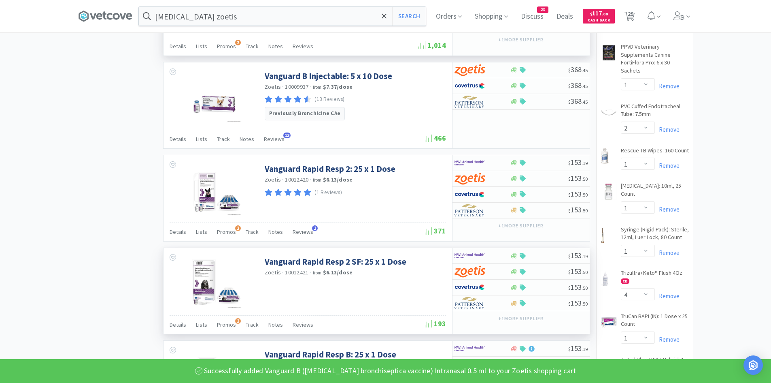
scroll to position [688, 0]
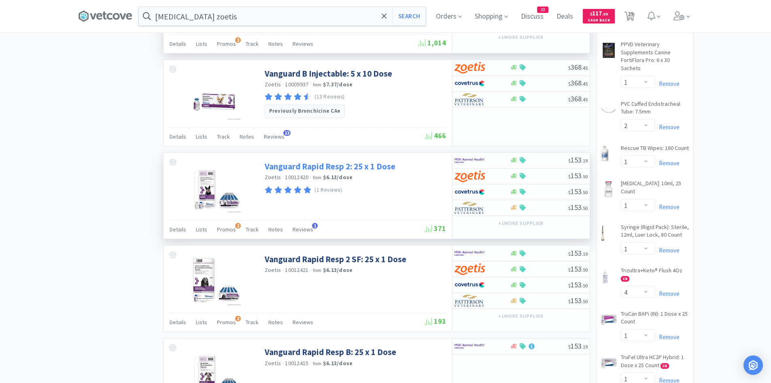
click at [365, 169] on link "Vanguard Rapid Resp 2: 25 x 1 Dose" at bounding box center [330, 166] width 131 height 11
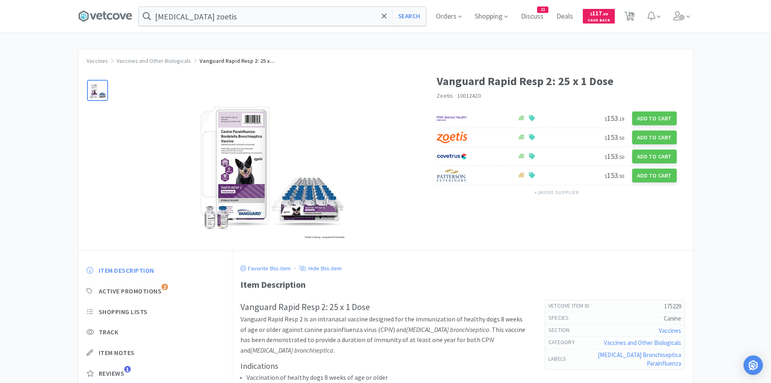
select select "3"
select select "1"
select select "2"
select select "3"
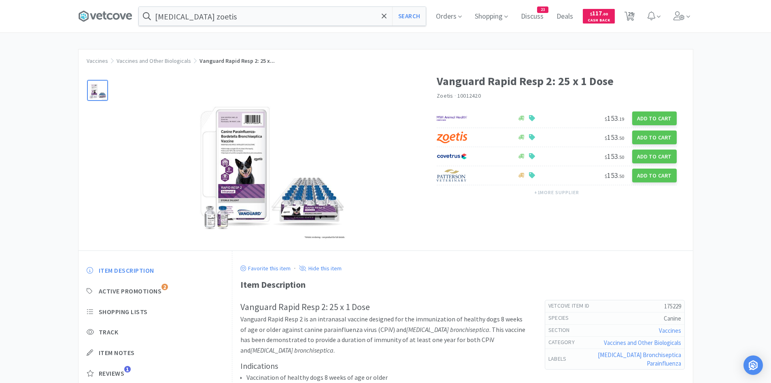
select select "1"
select select "4"
select select "1"
select select "2"
select select "3"
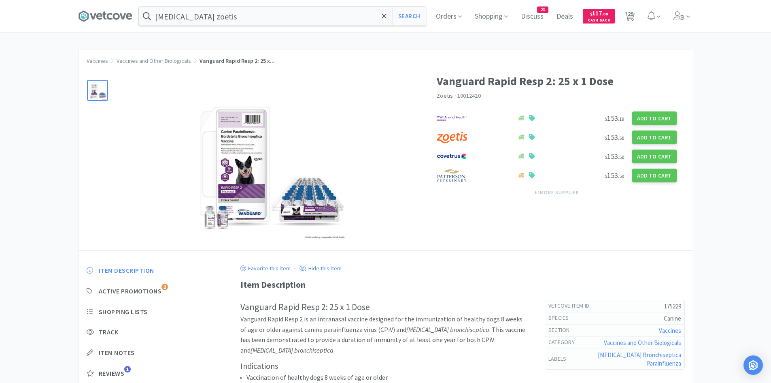
select select "1"
select select "2"
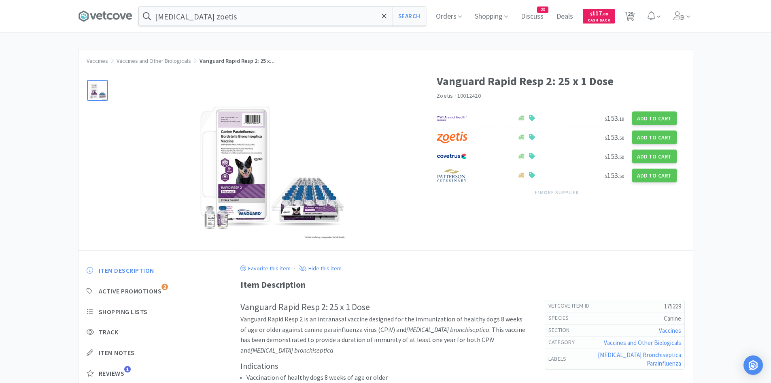
select select "1"
select select "4"
select select "1"
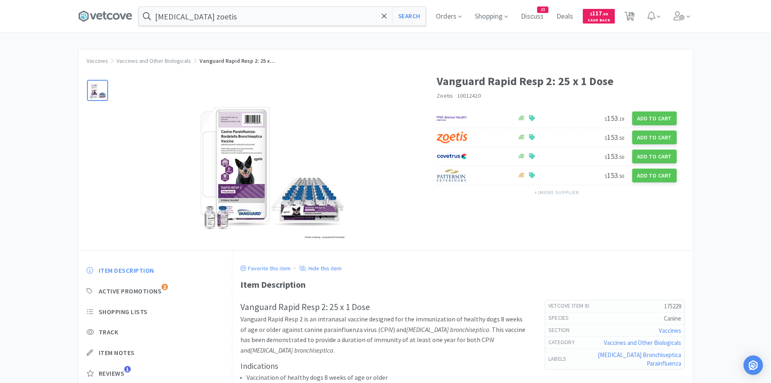
select select "1"
select select "2"
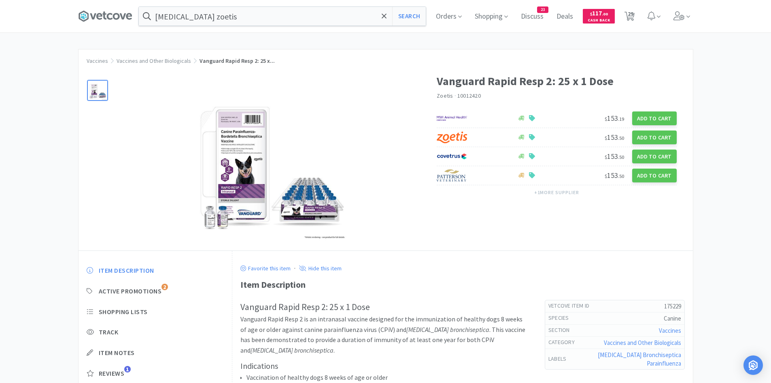
select select "25"
select select "1"
select select "2"
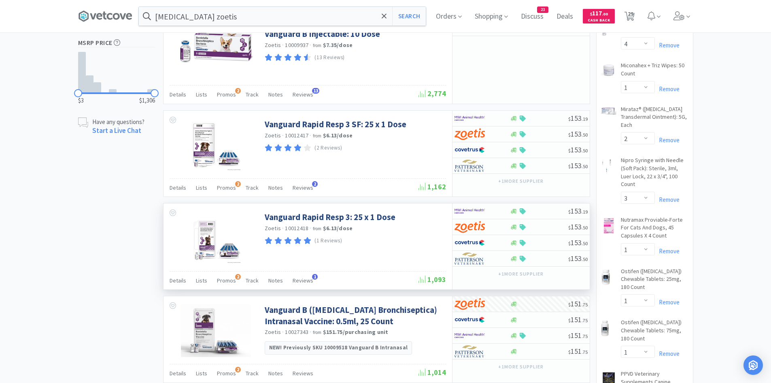
scroll to position [364, 0]
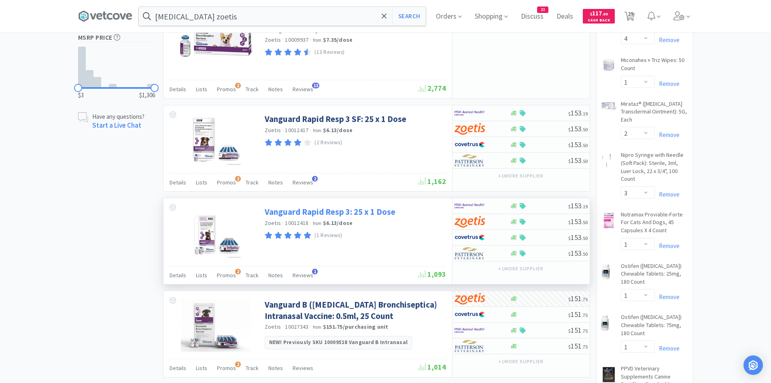
click at [346, 210] on link "Vanguard Rapid Resp 3: 25 x 1 Dose" at bounding box center [330, 211] width 131 height 11
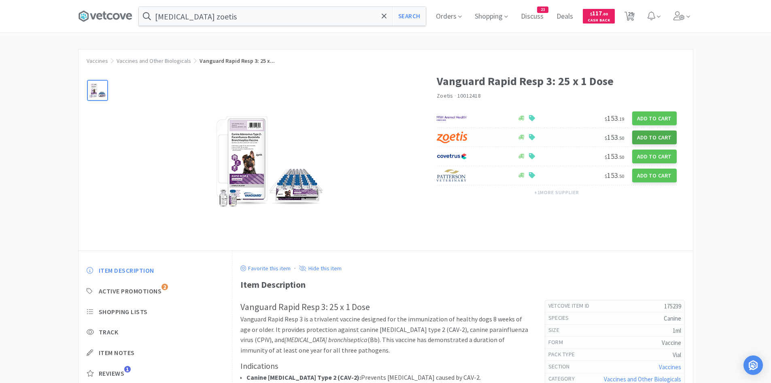
click at [655, 136] on button "Add to Cart" at bounding box center [655, 137] width 45 height 14
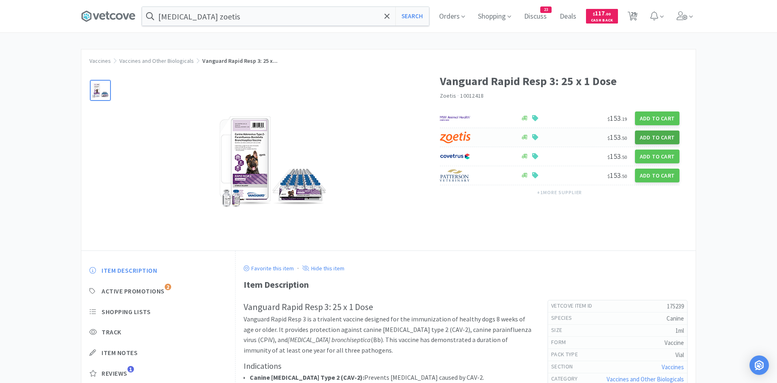
select select "25"
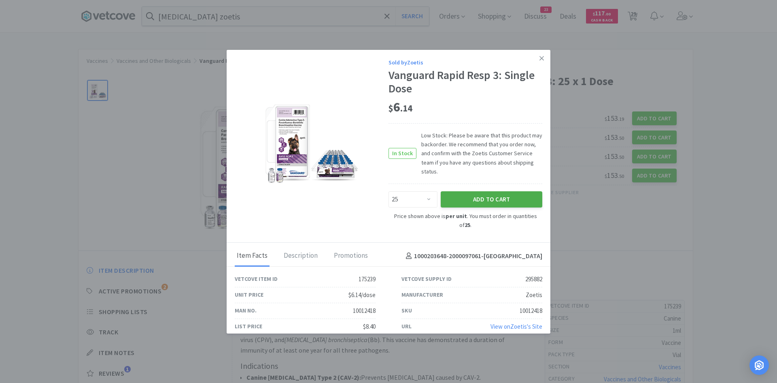
click at [478, 193] on button "Add to Cart" at bounding box center [492, 199] width 102 height 16
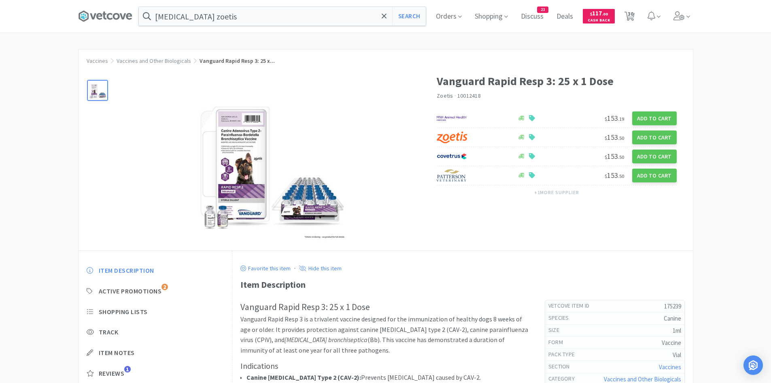
drag, startPoint x: 638, startPoint y: 19, endPoint x: 617, endPoint y: 36, distance: 27.1
click at [638, 19] on span "30" at bounding box center [630, 16] width 17 height 32
select select "2"
select select "25"
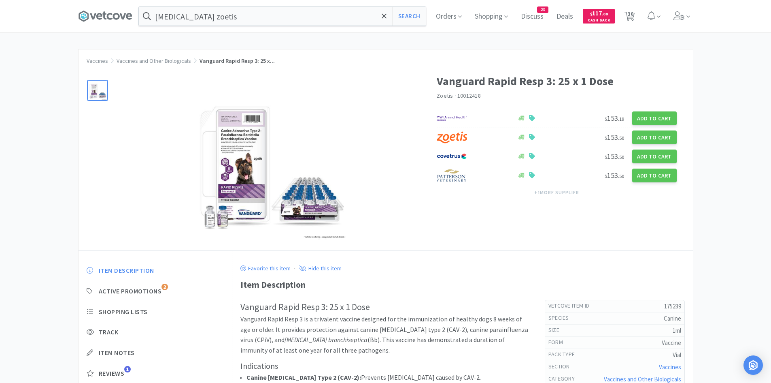
select select "25"
select select "1"
select select "2"
select select "1"
select select "2"
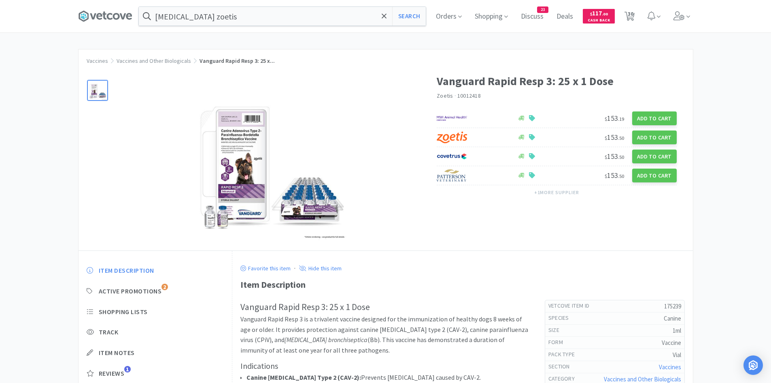
select select "3"
select select "1"
select select "2"
select select "3"
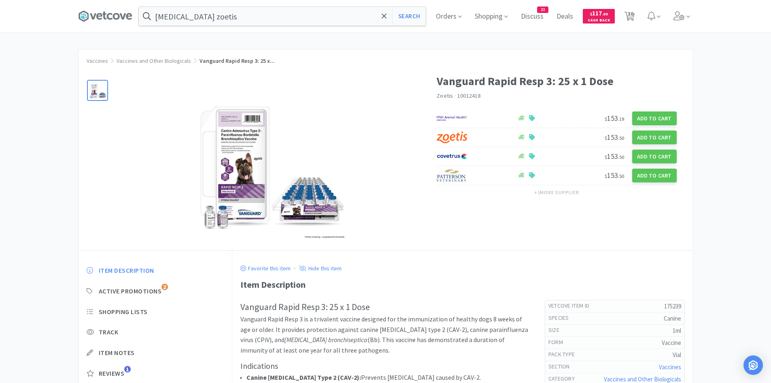
select select "1"
select select "4"
select select "1"
select select "2"
select select "3"
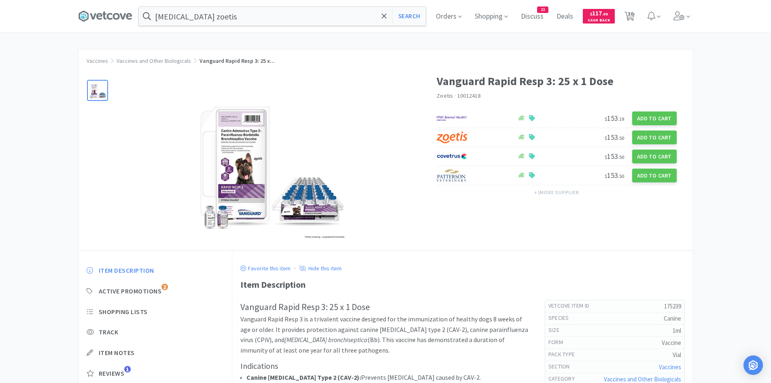
select select "1"
select select "2"
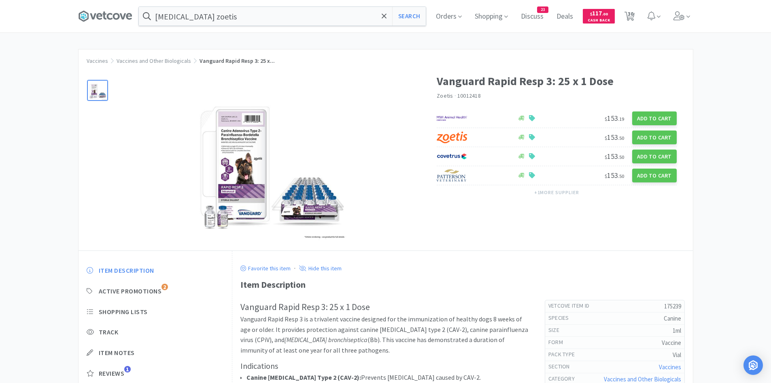
select select "1"
select select "4"
select select "1"
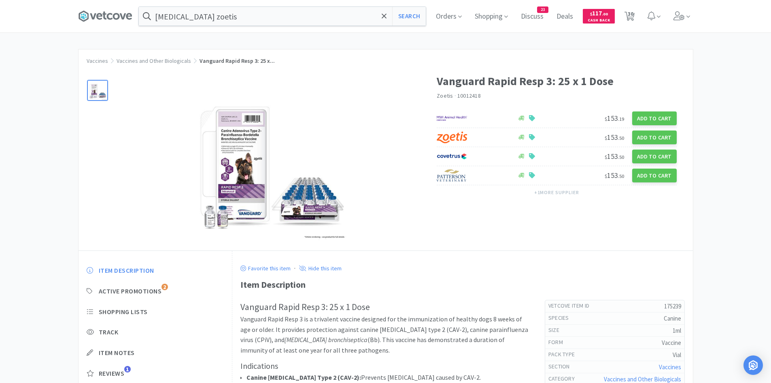
select select "1"
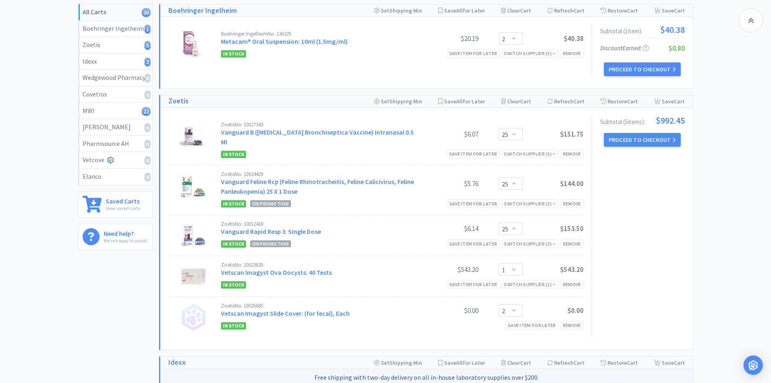
scroll to position [95, 0]
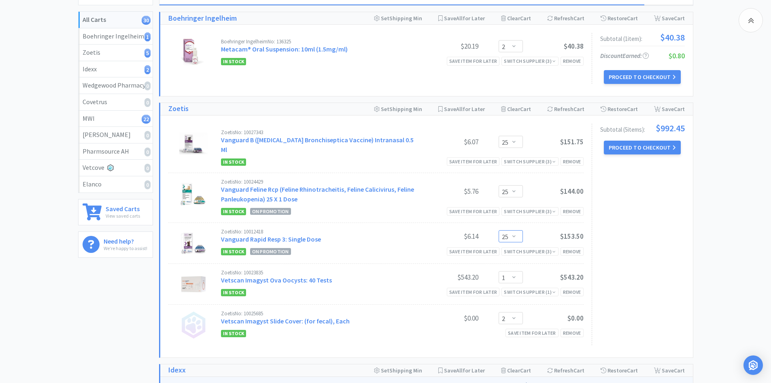
click at [518, 230] on select "Enter Quantity 25 50 75 100 125 150 175 200 225 250 275 300 325 350 375 400 425…" at bounding box center [511, 236] width 24 height 12
click at [691, 256] on div "Zoetis No: 10027343 Vanguard B (Bordetella Bronchiseptica Vaccine) Intranasal 0…" at bounding box center [426, 236] width 533 height 242
click at [572, 157] on div "Remove" at bounding box center [572, 161] width 23 height 9
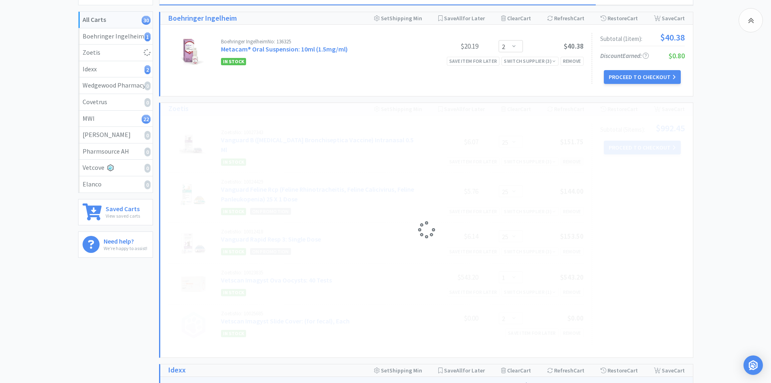
select select "2"
select select "1"
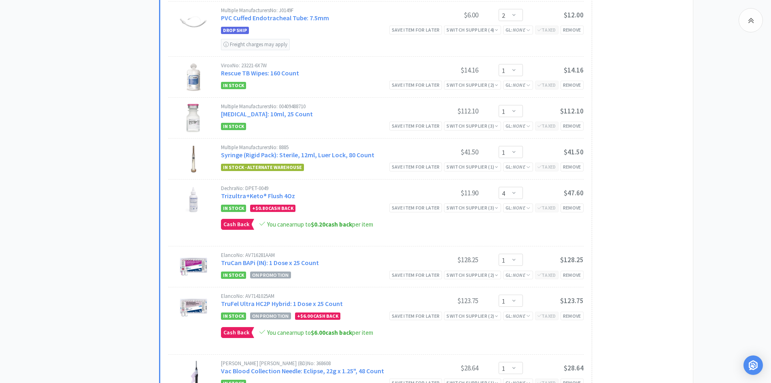
scroll to position [1323, 0]
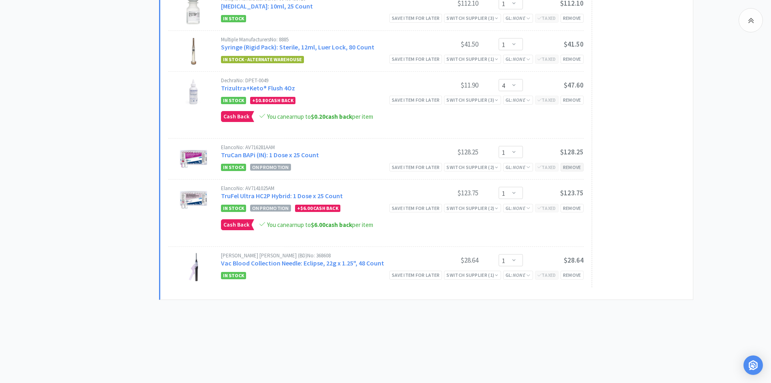
click at [574, 166] on div "Remove" at bounding box center [572, 167] width 23 height 9
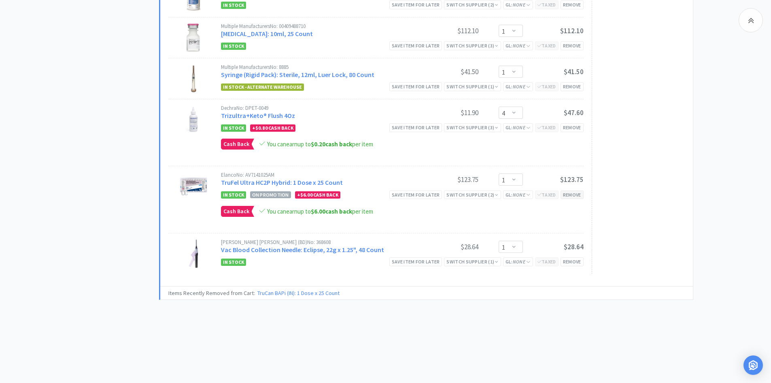
scroll to position [1295, 0]
click at [579, 196] on div "Remove" at bounding box center [572, 194] width 23 height 9
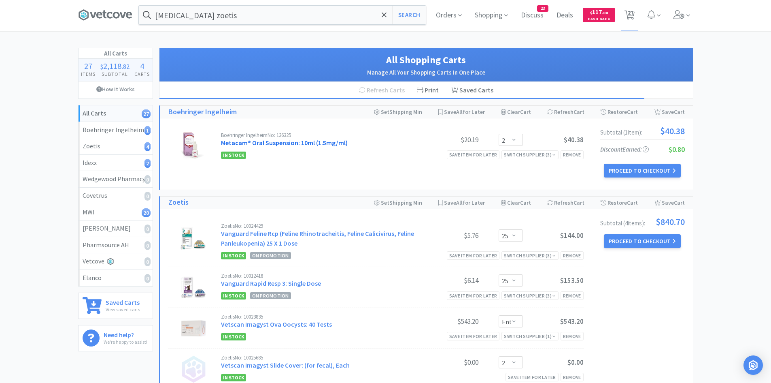
scroll to position [0, 0]
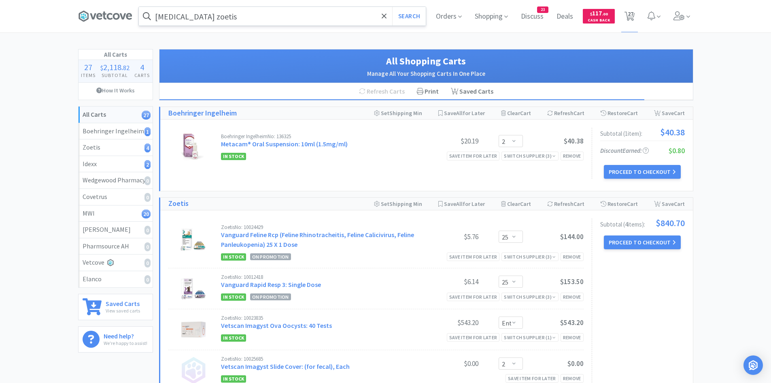
click at [255, 19] on input "bordetella zoetis" at bounding box center [282, 16] width 287 height 19
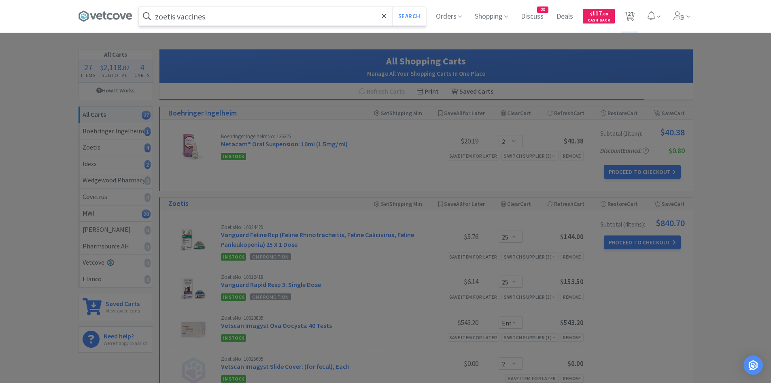
type input "zoetis vaccines"
click at [392, 7] on button "Search" at bounding box center [409, 16] width 34 height 19
select select "3"
select select "1"
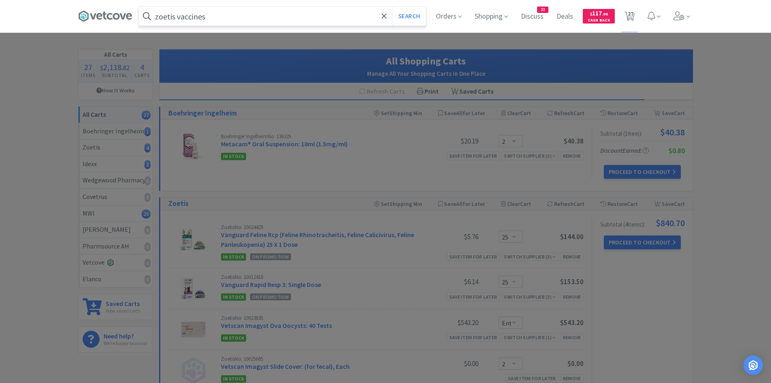
select select "2"
select select "3"
select select "1"
select select "4"
select select "1"
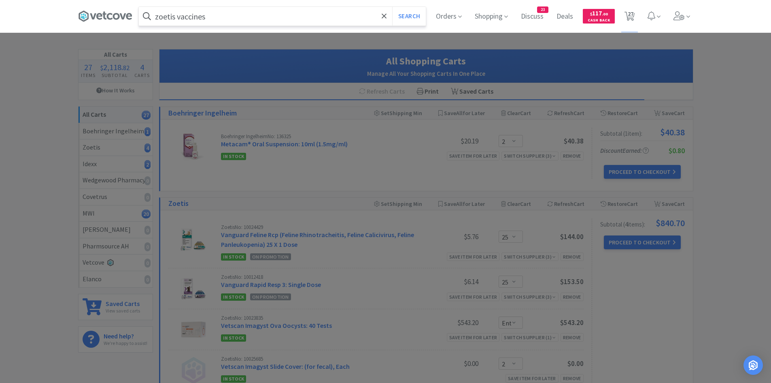
select select "2"
select select "3"
select select "1"
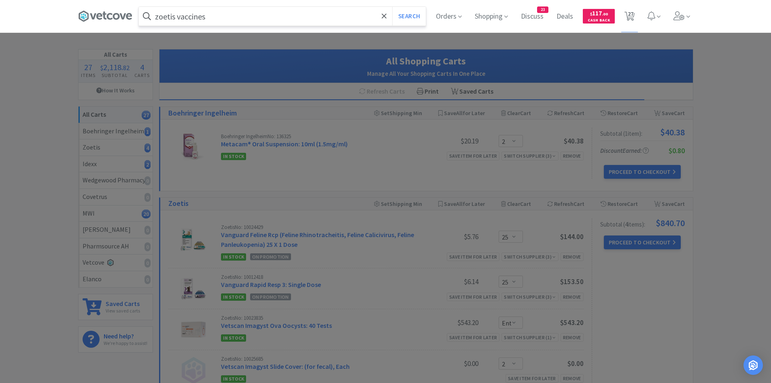
select select "1"
select select "2"
select select "1"
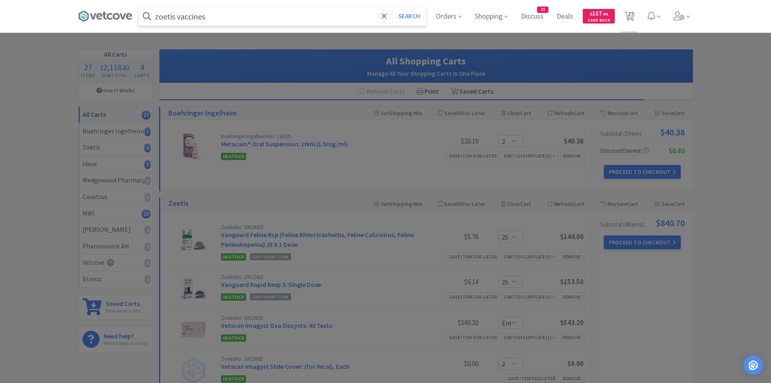
select select "4"
select select "1"
select select "2"
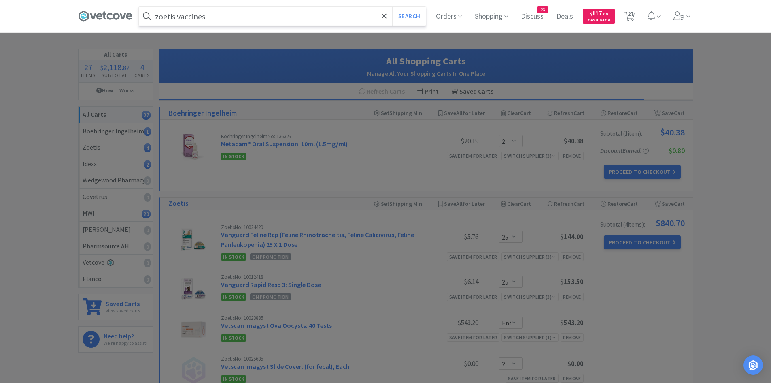
select select "25"
select select "1"
select select "2"
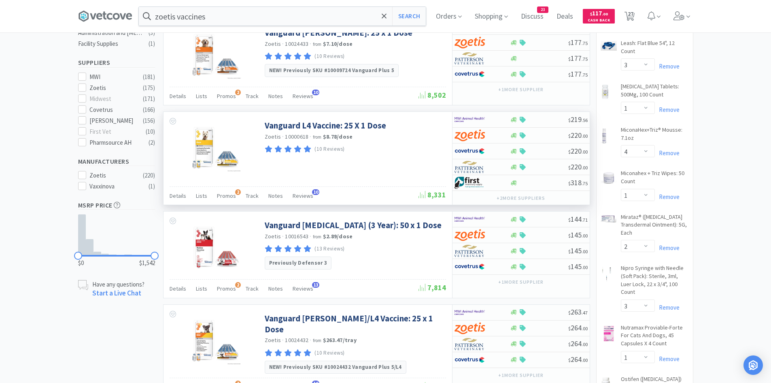
scroll to position [324, 0]
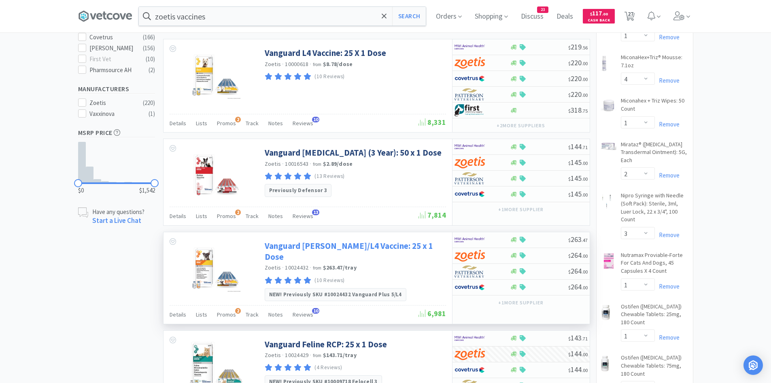
click at [323, 246] on link "Vanguard DAPP/L4 Vaccine: 25 x 1 Dose" at bounding box center [354, 251] width 179 height 22
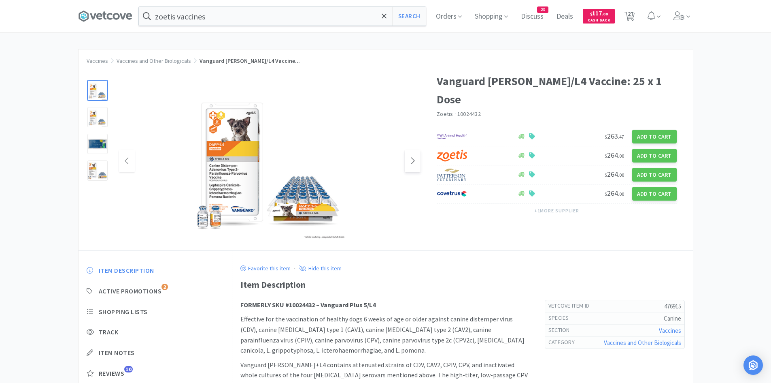
click at [411, 163] on icon at bounding box center [413, 161] width 6 height 10
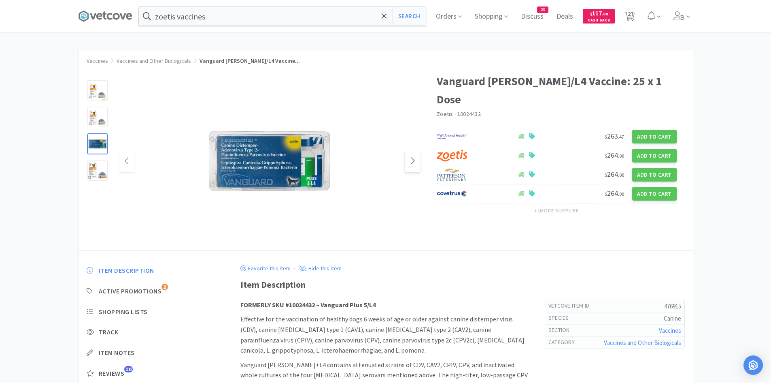
click at [411, 163] on icon at bounding box center [413, 161] width 6 height 10
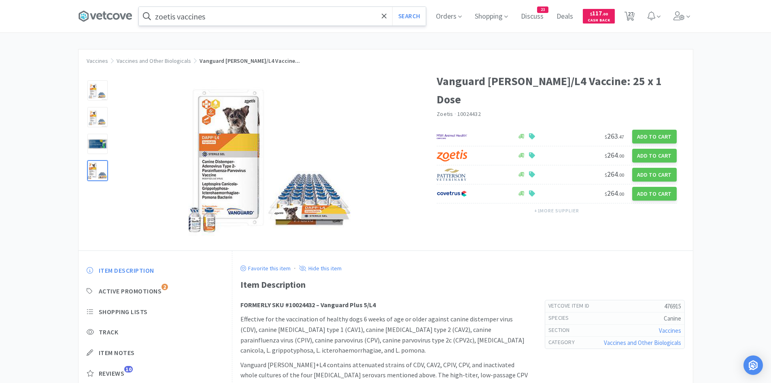
click at [217, 10] on input "zoetis vaccines" at bounding box center [282, 16] width 287 height 19
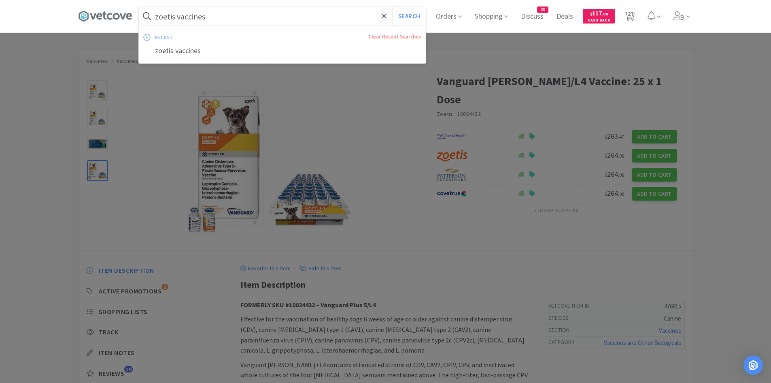
click at [370, 226] on div at bounding box center [385, 191] width 771 height 383
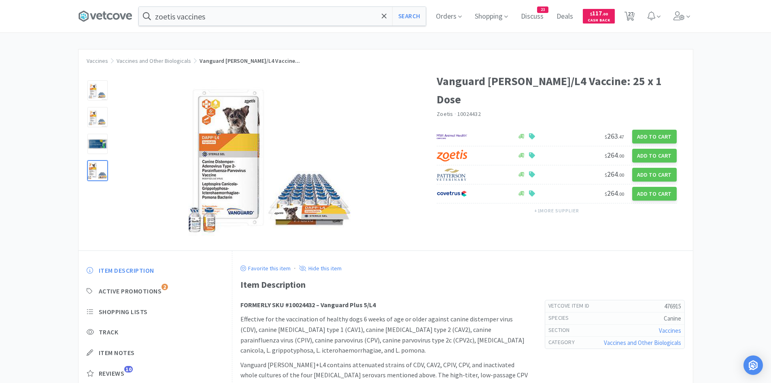
select select "3"
select select "1"
select select "2"
select select "3"
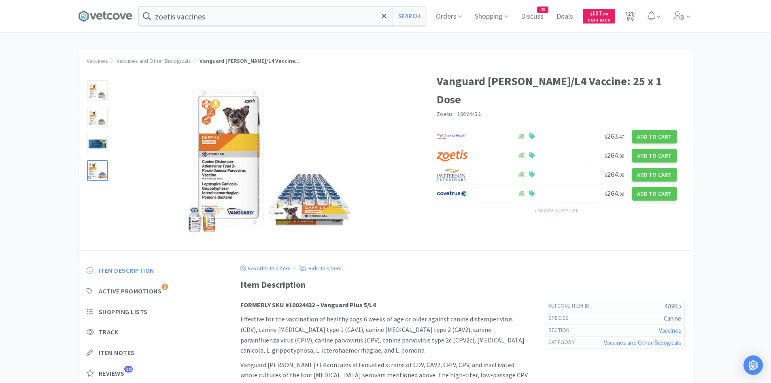
select select "1"
select select "4"
select select "1"
select select "2"
select select "3"
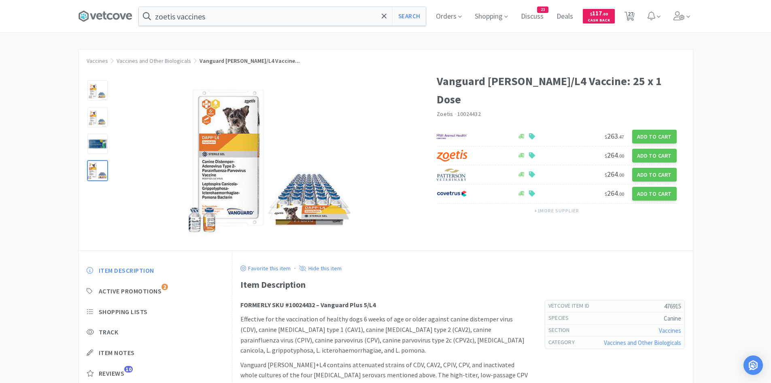
select select "1"
select select "2"
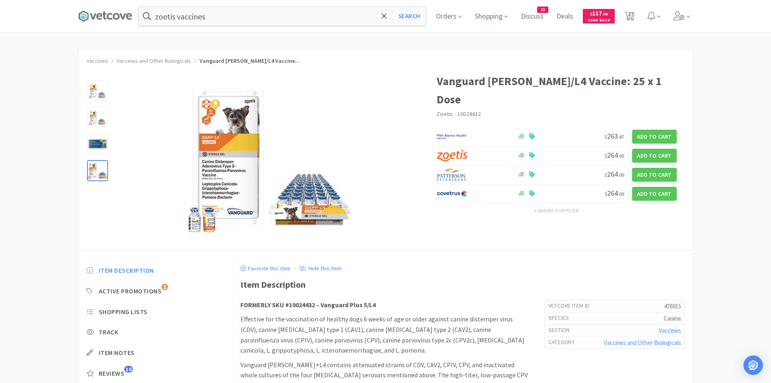
select select "1"
select select "4"
select select "1"
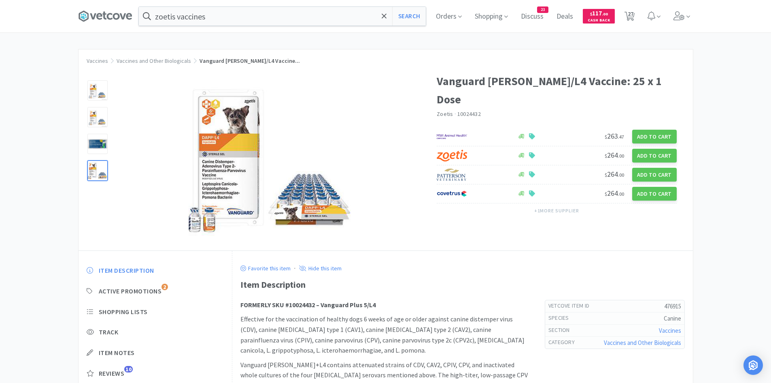
select select "1"
select select "2"
select select "25"
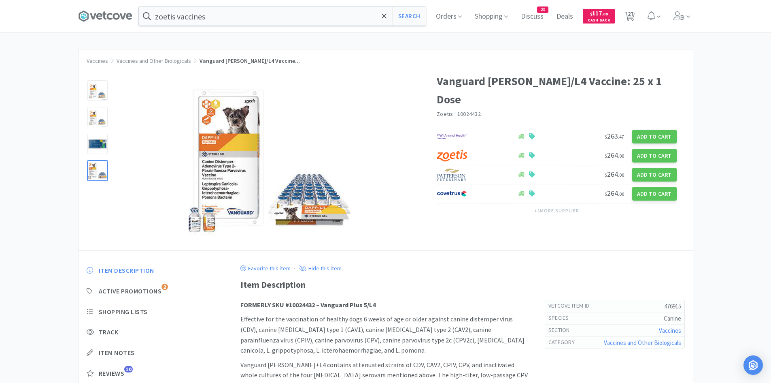
select select "1"
select select "2"
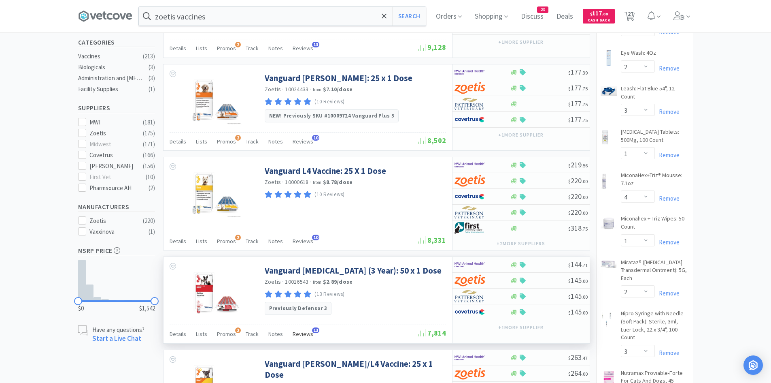
scroll to position [202, 0]
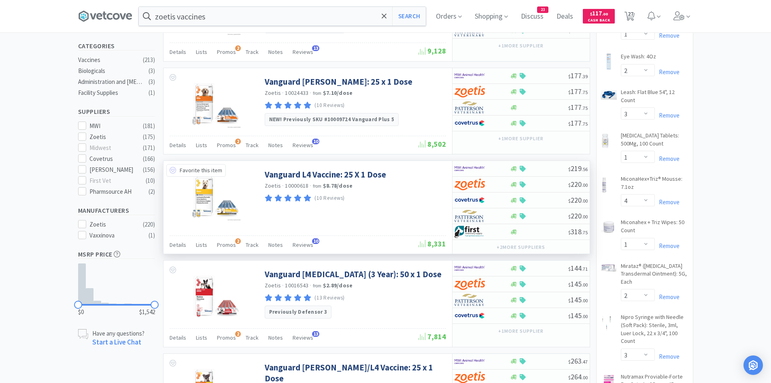
click at [172, 169] on icon at bounding box center [173, 170] width 6 height 6
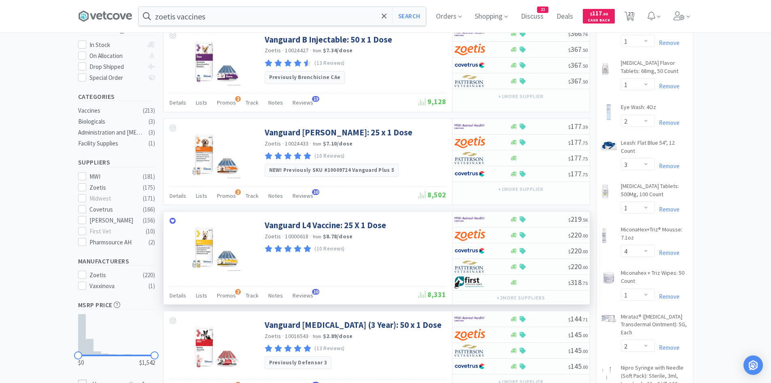
scroll to position [81, 0]
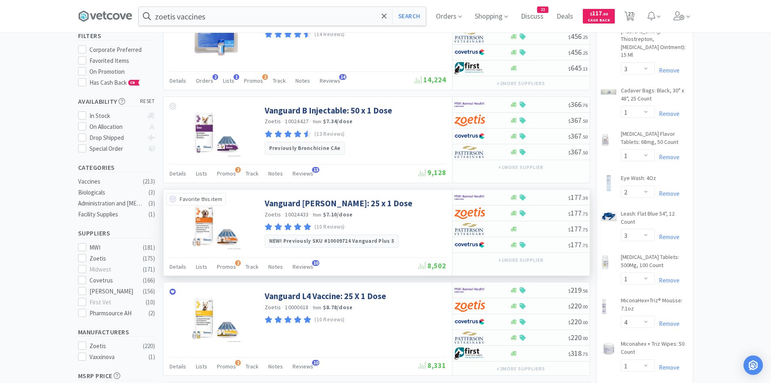
click at [172, 199] on icon at bounding box center [173, 199] width 6 height 6
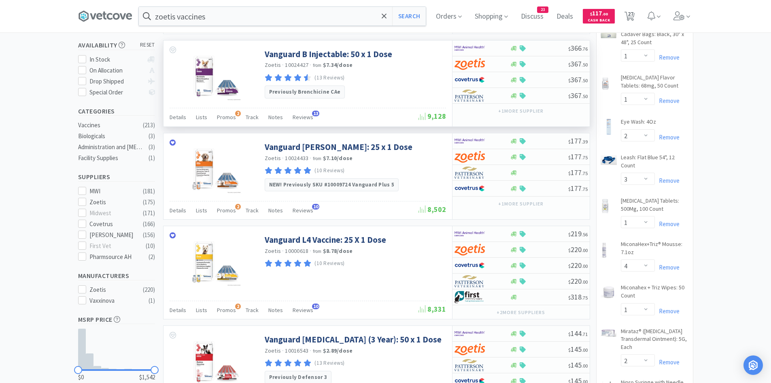
scroll to position [0, 0]
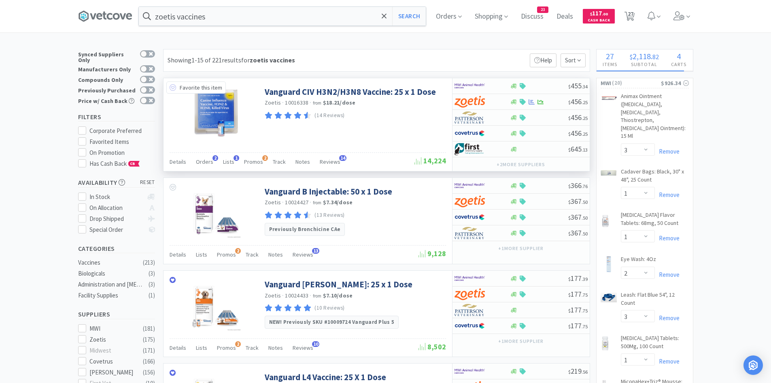
click at [173, 88] on icon at bounding box center [173, 87] width 6 height 6
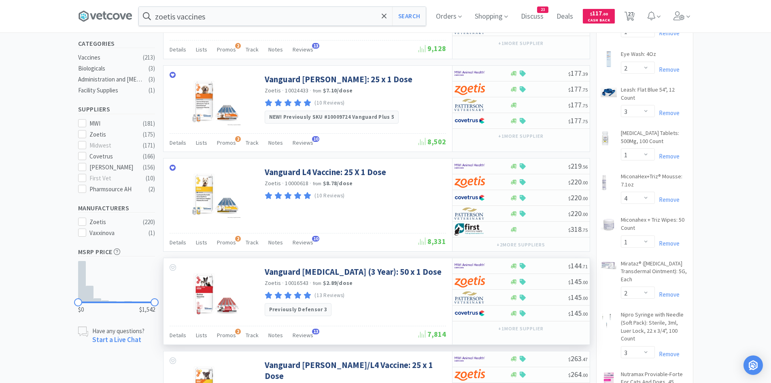
scroll to position [405, 0]
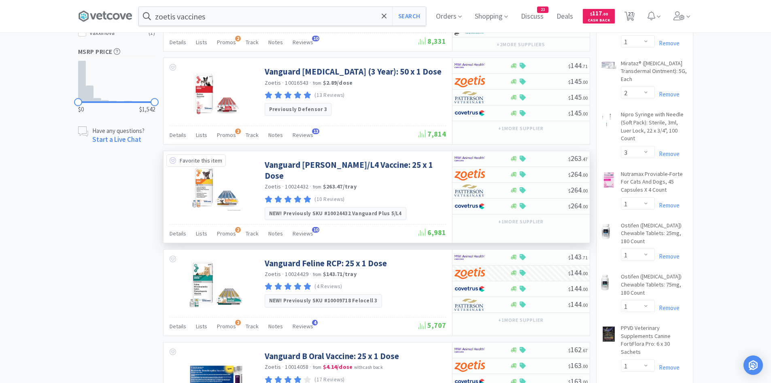
click at [174, 161] on icon at bounding box center [173, 160] width 6 height 6
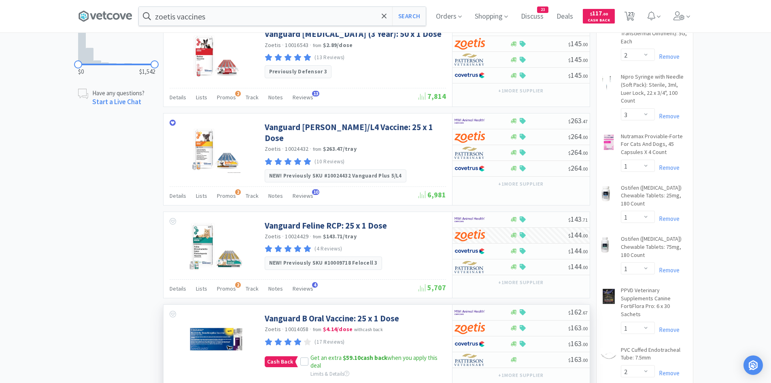
scroll to position [526, 0]
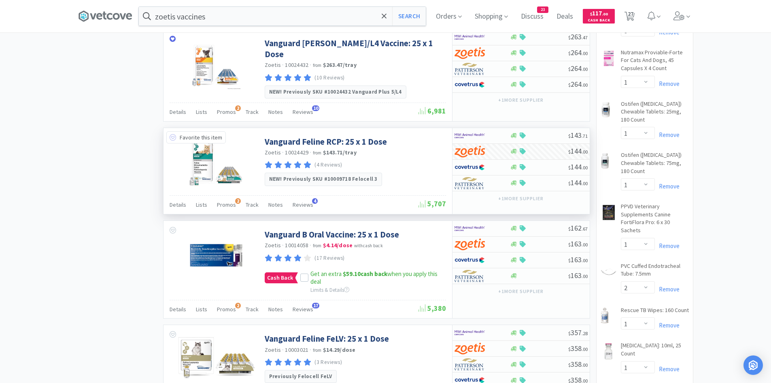
click at [173, 134] on icon at bounding box center [173, 137] width 6 height 6
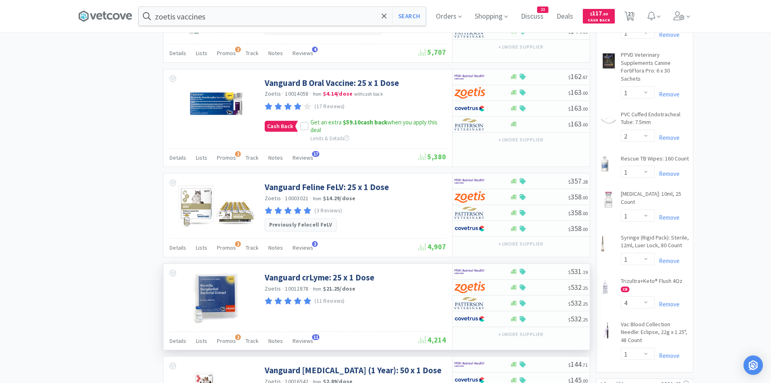
scroll to position [688, 0]
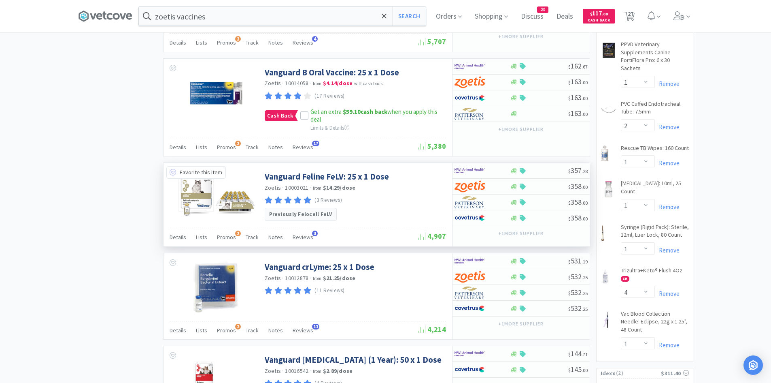
click at [171, 169] on icon at bounding box center [173, 172] width 6 height 6
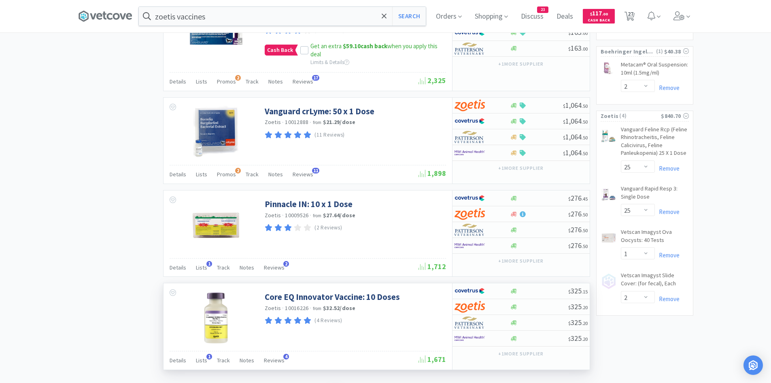
scroll to position [1191, 0]
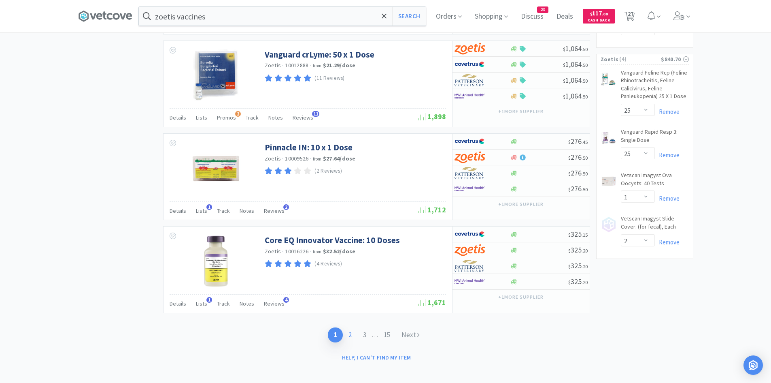
click at [348, 327] on link "2" at bounding box center [350, 334] width 15 height 15
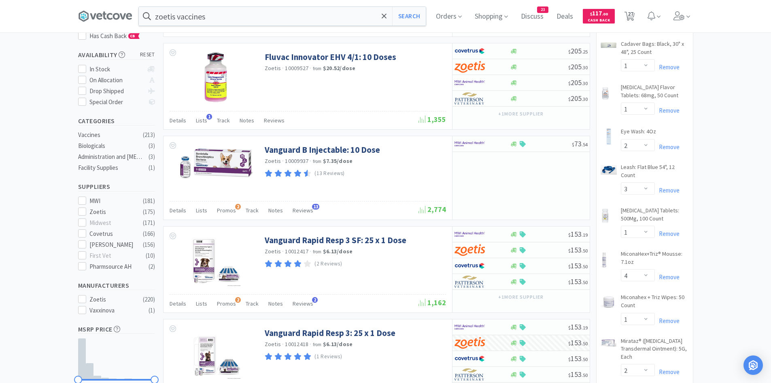
scroll to position [202, 0]
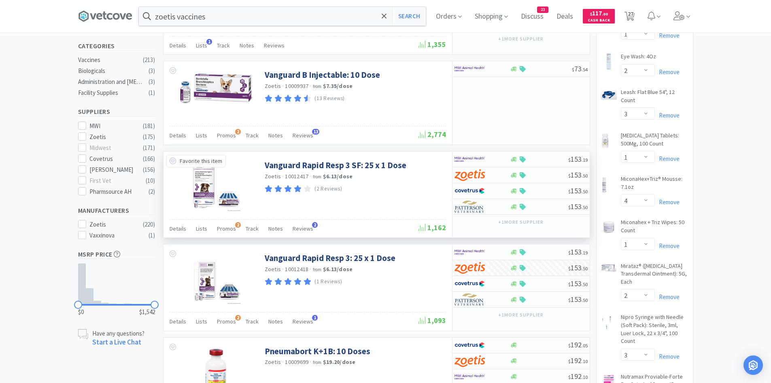
click at [174, 161] on icon at bounding box center [173, 161] width 6 height 6
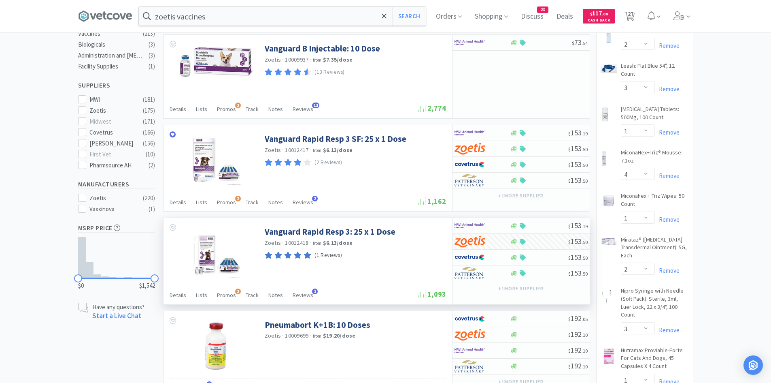
scroll to position [243, 0]
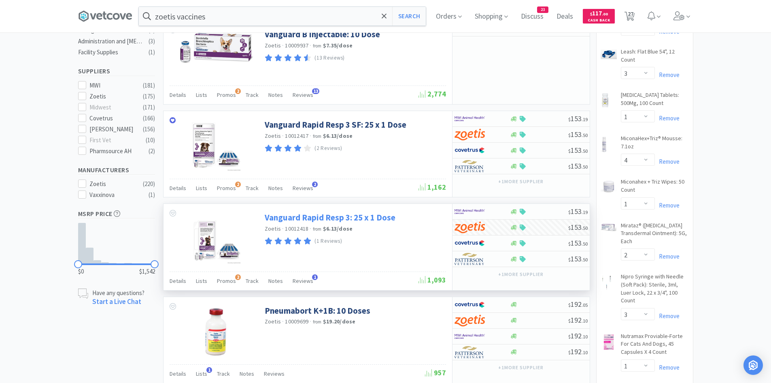
click at [324, 216] on link "Vanguard Rapid Resp 3: 25 x 1 Dose" at bounding box center [330, 217] width 131 height 11
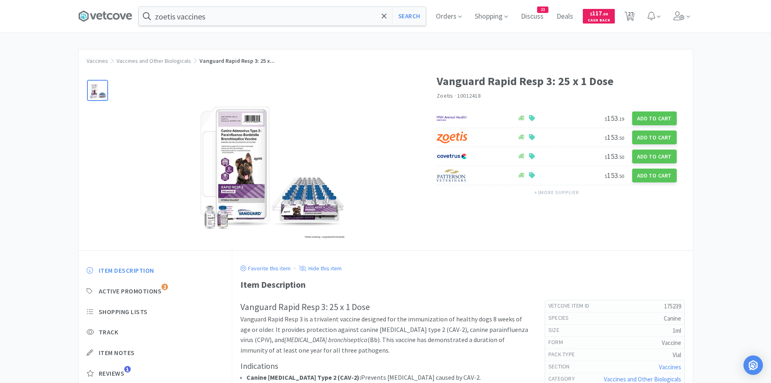
select select "3"
select select "1"
select select "2"
select select "3"
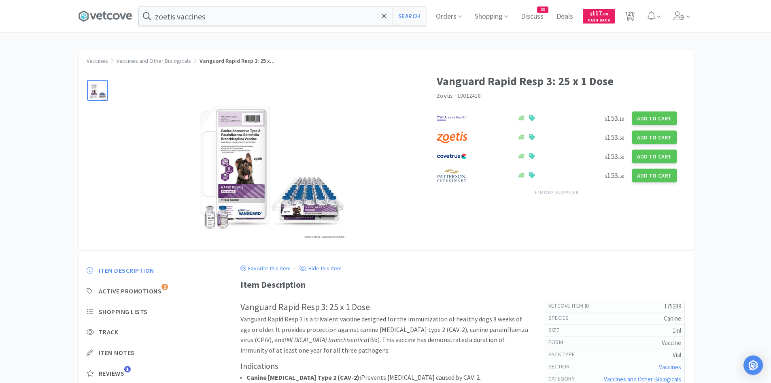
select select "1"
select select "4"
select select "1"
select select "2"
select select "3"
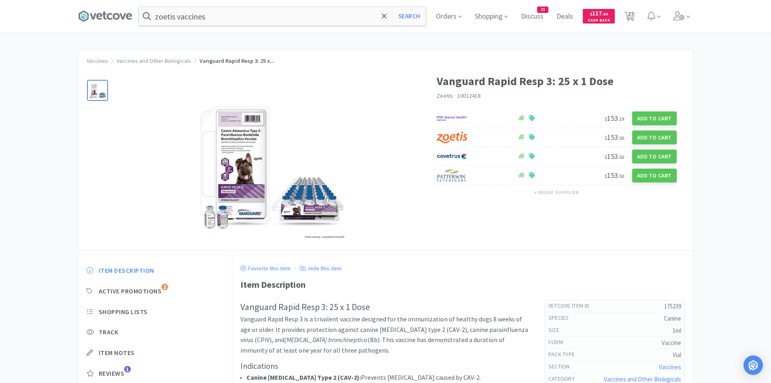
select select "1"
select select "2"
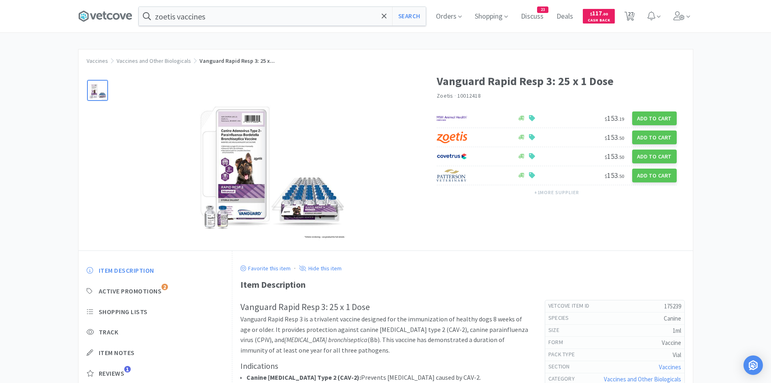
select select "1"
select select "4"
select select "1"
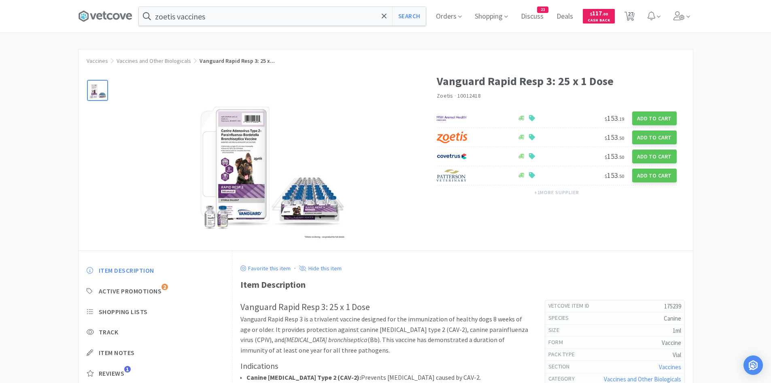
select select "1"
select select "2"
select select "25"
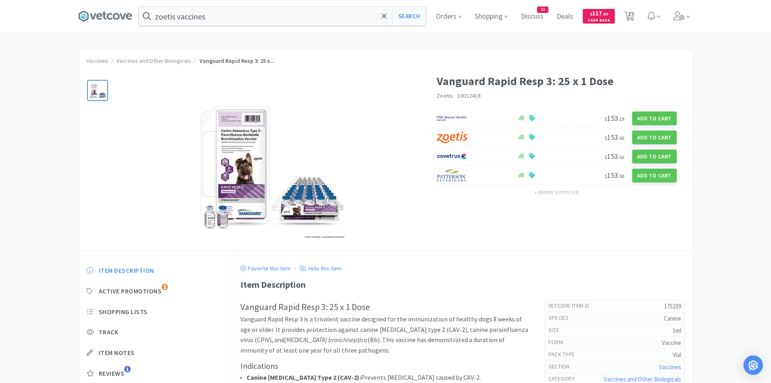
select select "1"
select select "2"
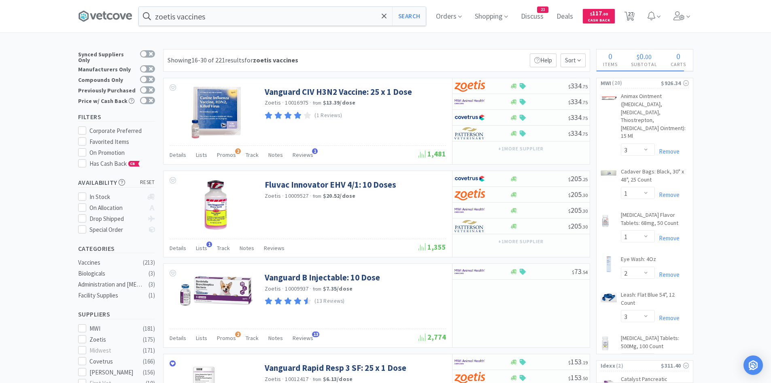
scroll to position [243, 0]
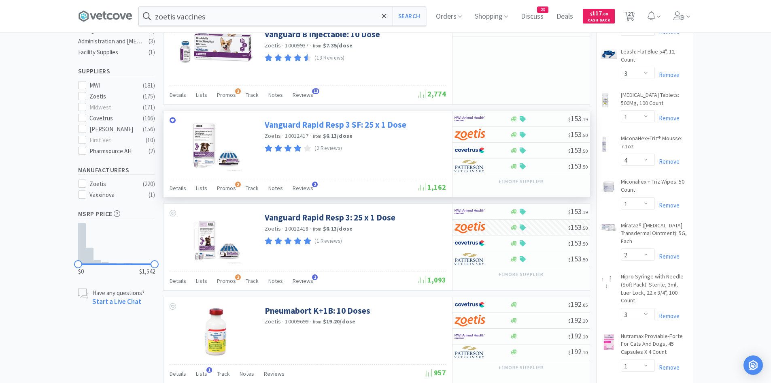
click at [286, 125] on link "Vanguard Rapid Resp 3 SF: 25 x 1 Dose" at bounding box center [336, 124] width 142 height 11
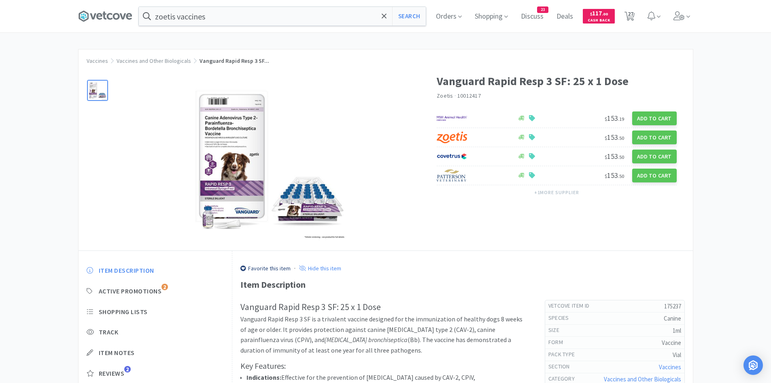
select select "3"
select select "1"
select select "2"
select select "3"
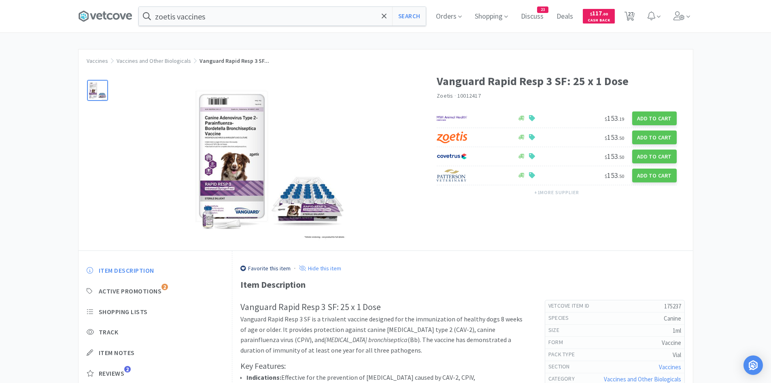
select select "1"
select select "4"
select select "1"
select select "2"
select select "3"
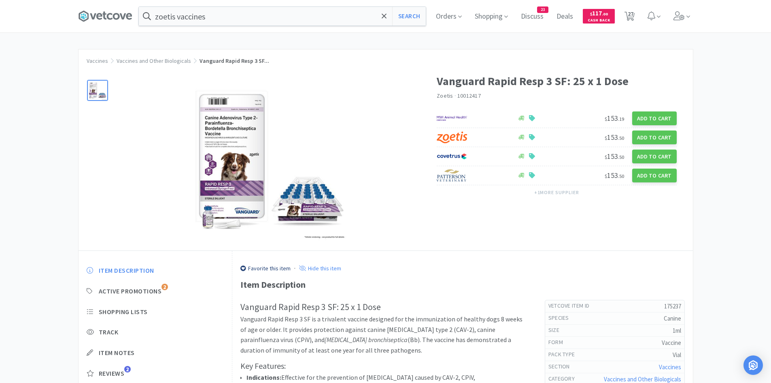
select select "1"
select select "2"
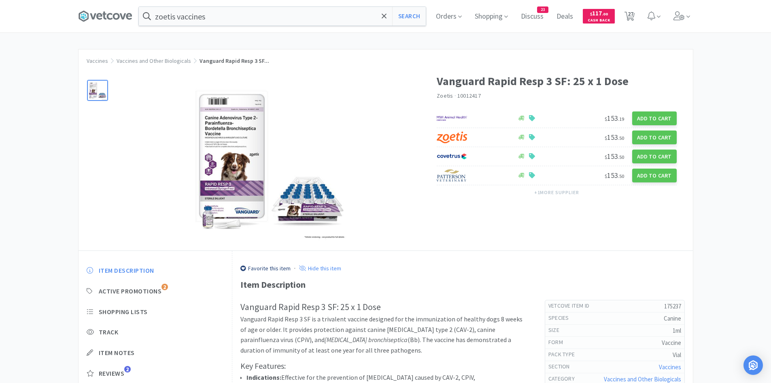
select select "1"
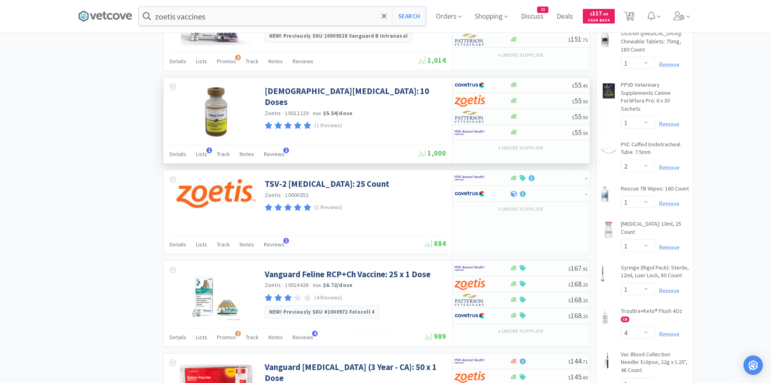
scroll to position [810, 0]
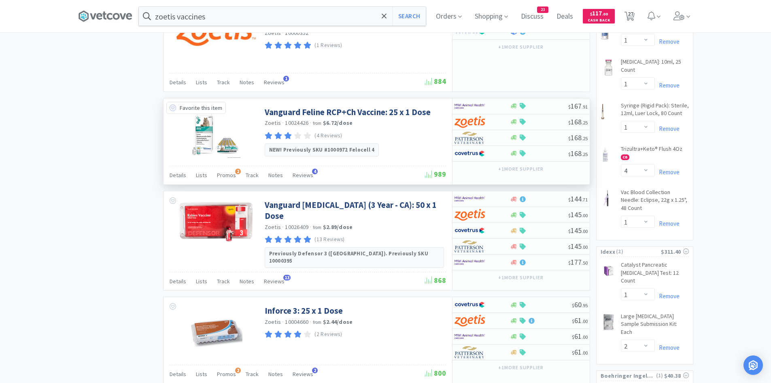
click at [174, 107] on icon at bounding box center [173, 107] width 6 height 6
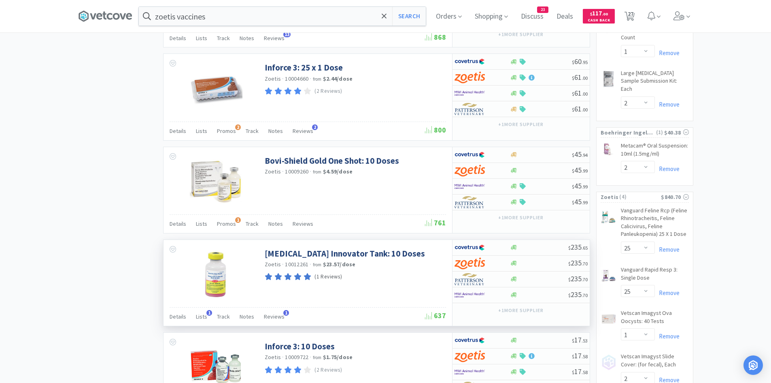
scroll to position [1158, 0]
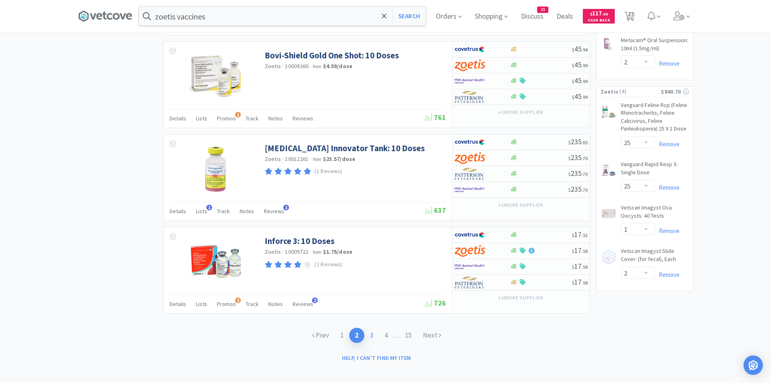
click at [373, 329] on link "3" at bounding box center [371, 335] width 15 height 15
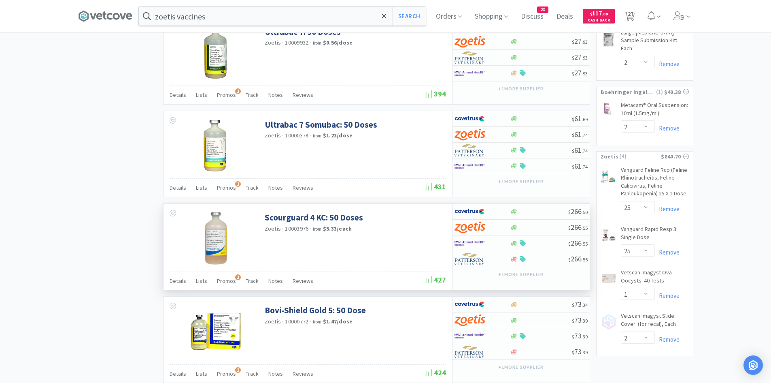
scroll to position [1163, 0]
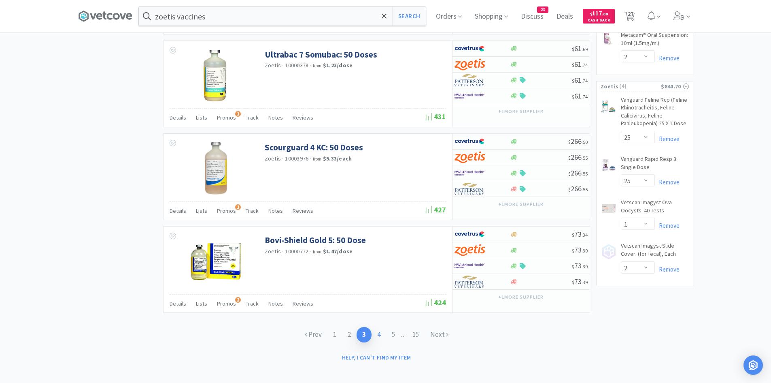
click at [374, 329] on link "4" at bounding box center [379, 334] width 15 height 15
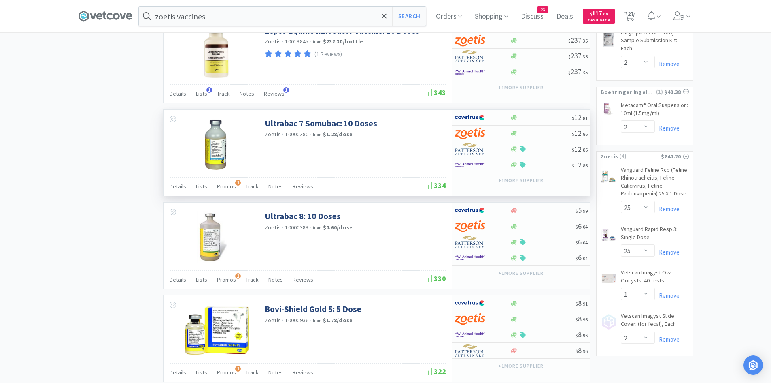
scroll to position [1156, 0]
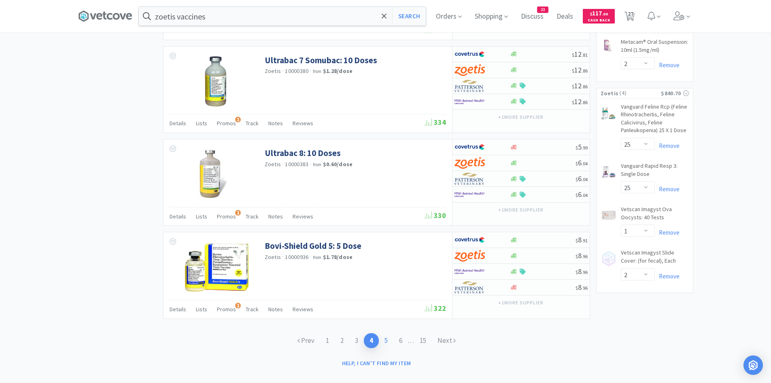
click at [385, 333] on link "5" at bounding box center [386, 340] width 15 height 15
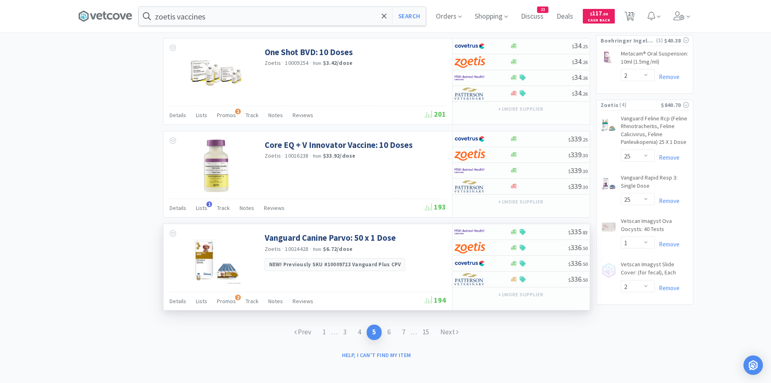
scroll to position [1148, 0]
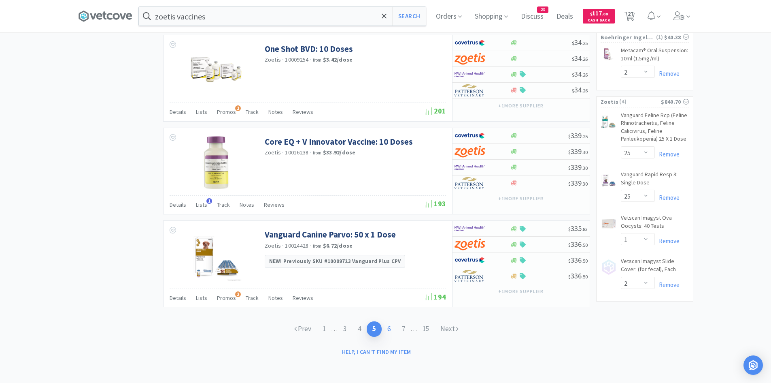
click at [390, 329] on link "6" at bounding box center [389, 328] width 15 height 15
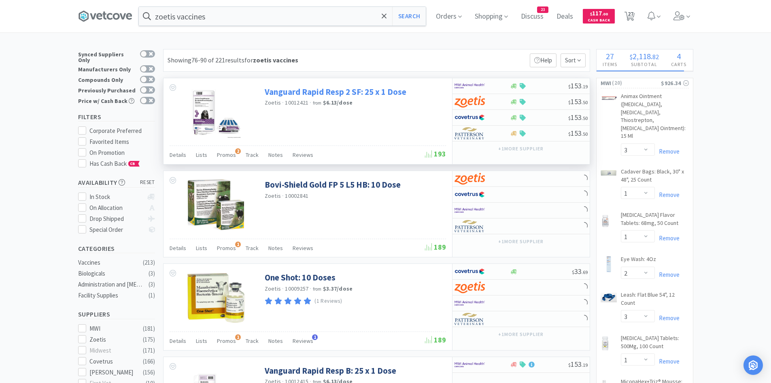
click at [357, 89] on link "Vanguard Rapid Resp 2 SF: 25 x 1 Dose" at bounding box center [336, 91] width 142 height 11
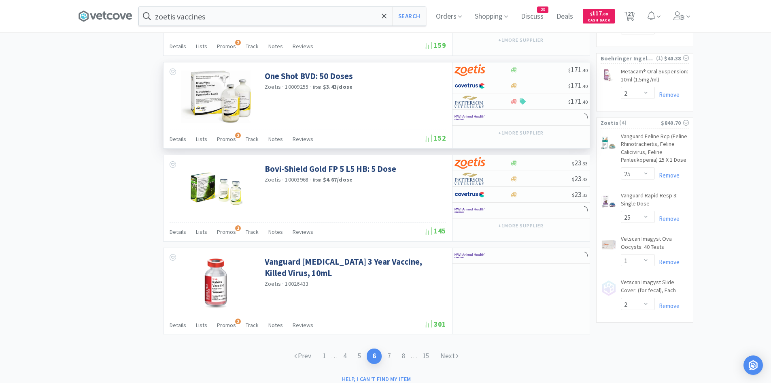
scroll to position [1134, 0]
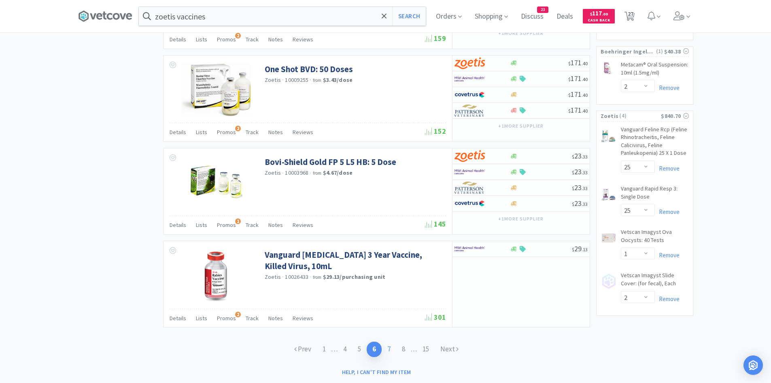
click at [392, 349] on link "7" at bounding box center [389, 348] width 15 height 15
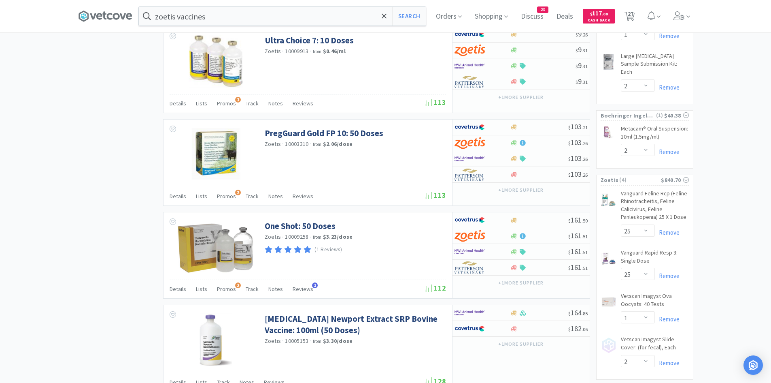
scroll to position [1154, 0]
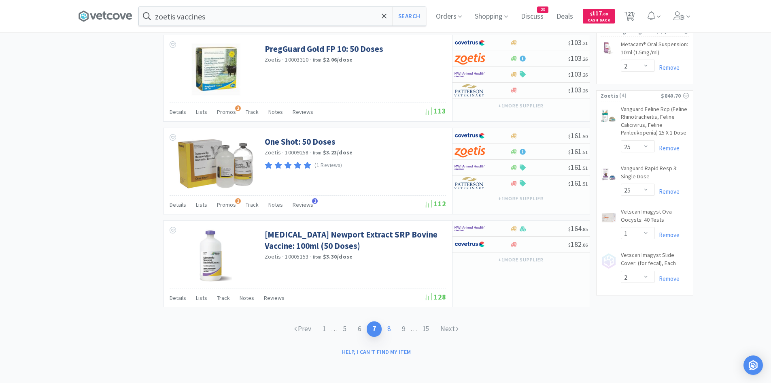
click at [390, 328] on link "8" at bounding box center [389, 328] width 15 height 15
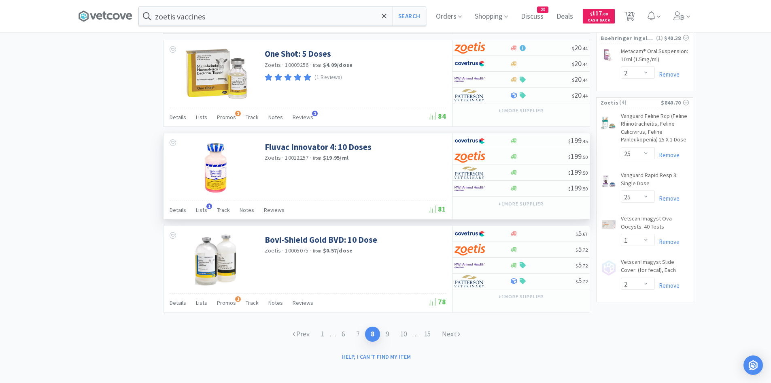
scroll to position [1152, 0]
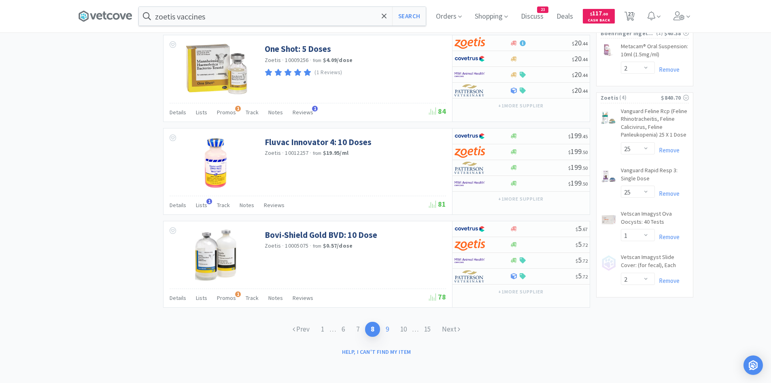
click at [389, 328] on link "9" at bounding box center [387, 329] width 15 height 15
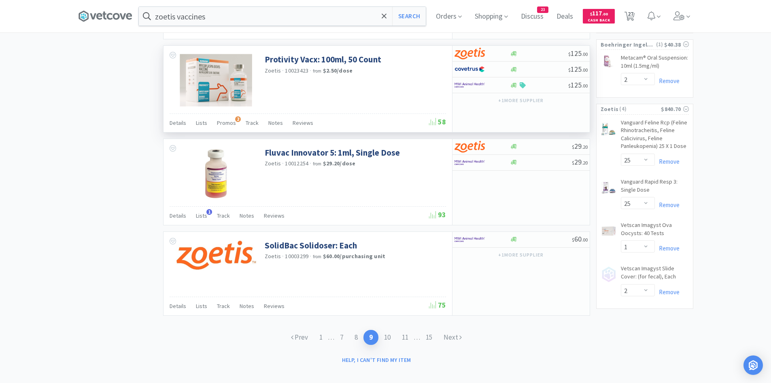
scroll to position [1149, 0]
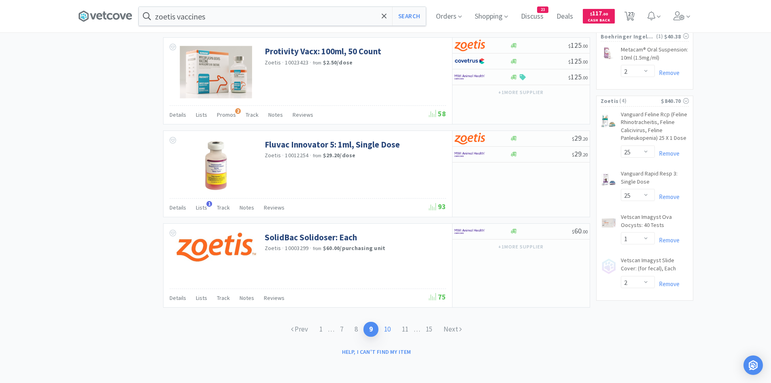
click at [388, 330] on link "10" at bounding box center [388, 329] width 18 height 15
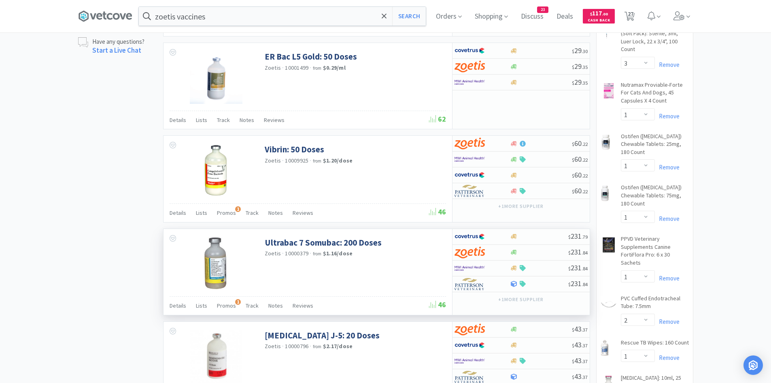
scroll to position [648, 0]
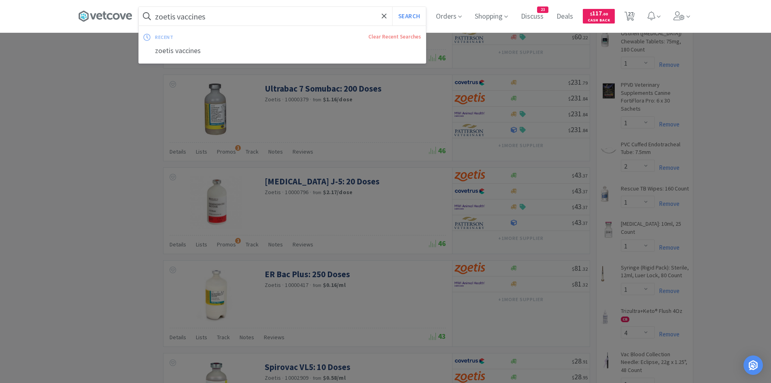
click at [230, 13] on input "zoetis vaccines" at bounding box center [282, 16] width 287 height 19
click at [231, 15] on input "zoetis vaccines" at bounding box center [282, 16] width 287 height 19
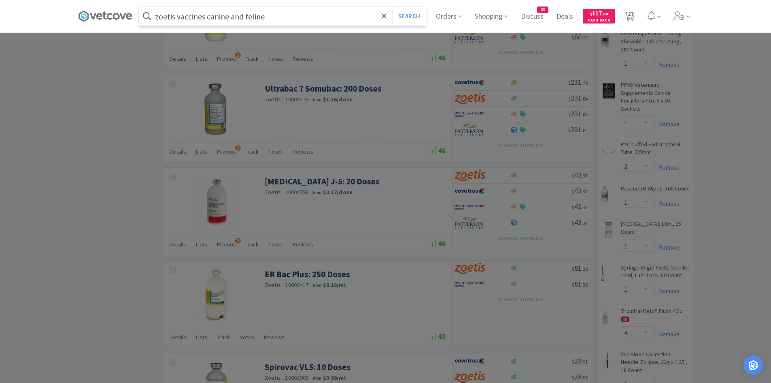
click at [392, 7] on button "Search" at bounding box center [409, 16] width 34 height 19
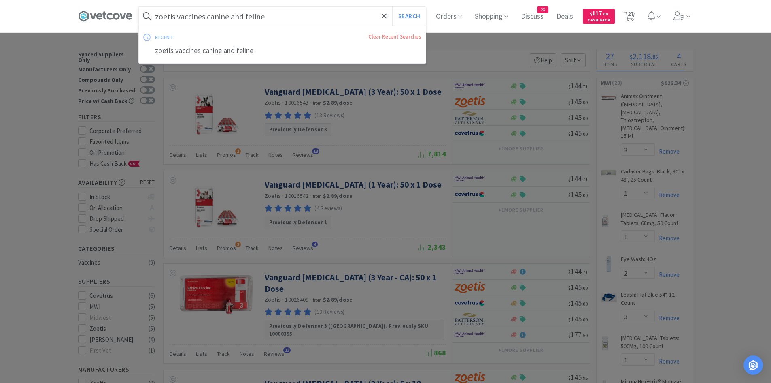
click at [270, 15] on input "zoetis vaccines canine and feline" at bounding box center [282, 16] width 287 height 19
drag, startPoint x: 273, startPoint y: 16, endPoint x: 235, endPoint y: 19, distance: 38.2
click at [235, 19] on input "zoetis vaccines canine and feline" at bounding box center [282, 16] width 287 height 19
click at [392, 7] on button "Search" at bounding box center [409, 16] width 34 height 19
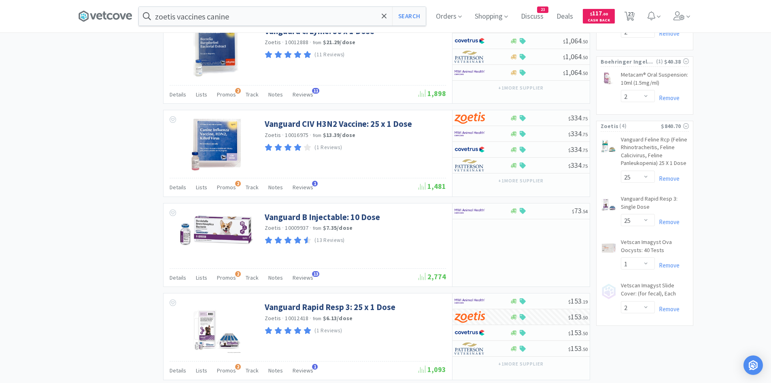
scroll to position [1191, 0]
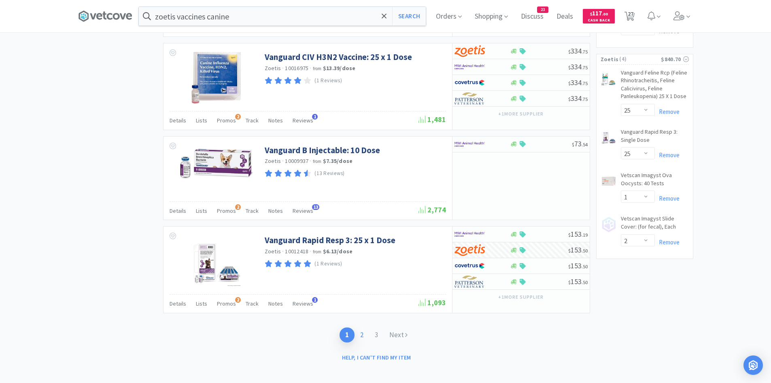
click at [362, 327] on link "2" at bounding box center [362, 334] width 15 height 15
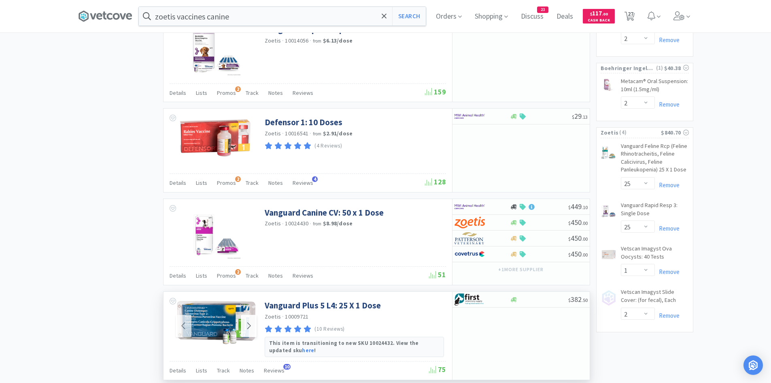
scroll to position [1167, 0]
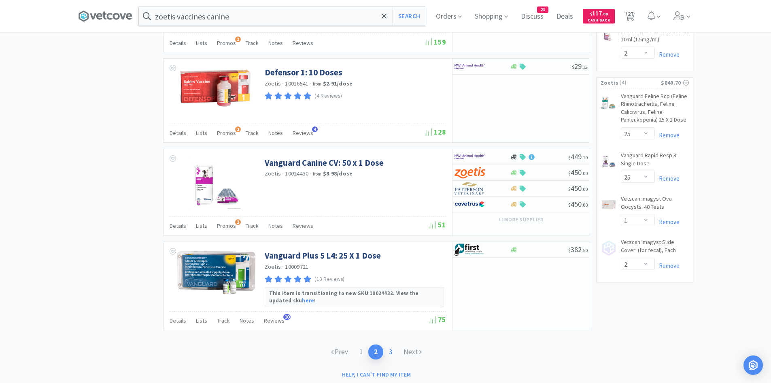
click at [388, 344] on link "3" at bounding box center [390, 351] width 15 height 15
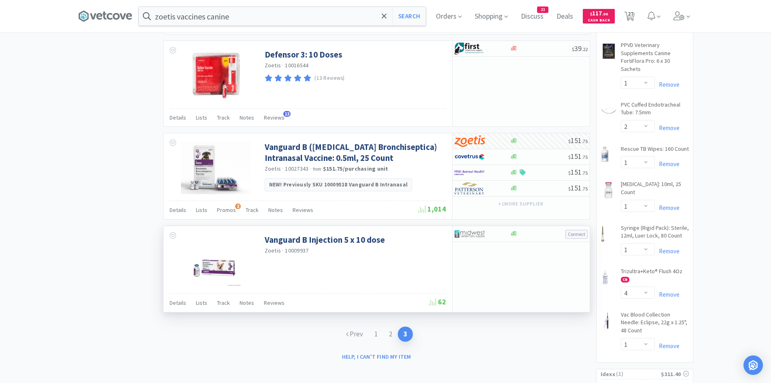
scroll to position [688, 0]
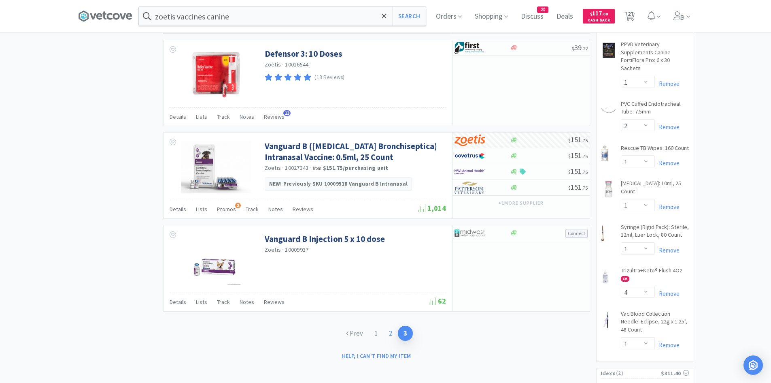
click at [391, 328] on link "2" at bounding box center [390, 333] width 15 height 15
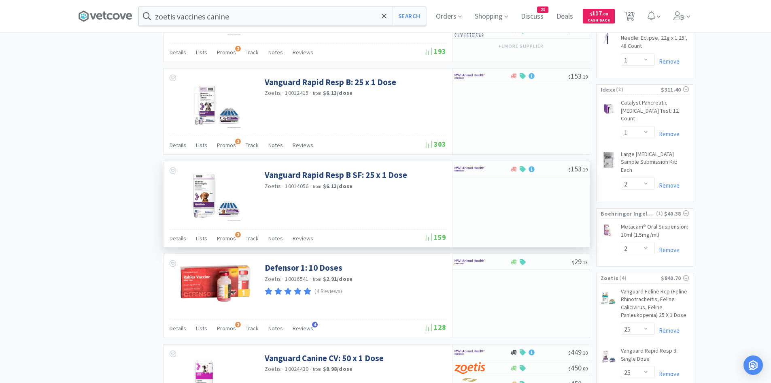
scroll to position [1167, 0]
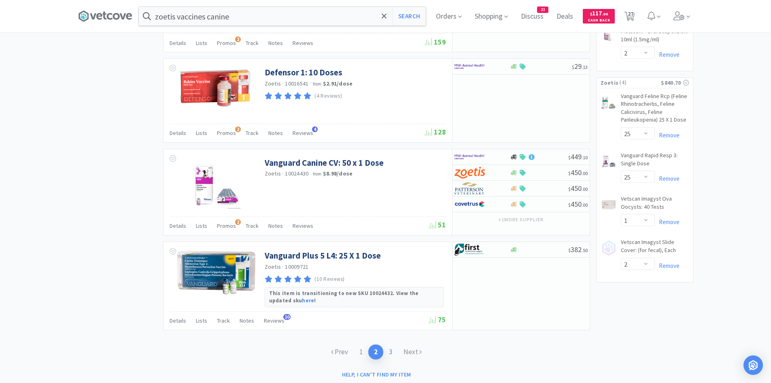
click at [390, 344] on link "3" at bounding box center [390, 351] width 15 height 15
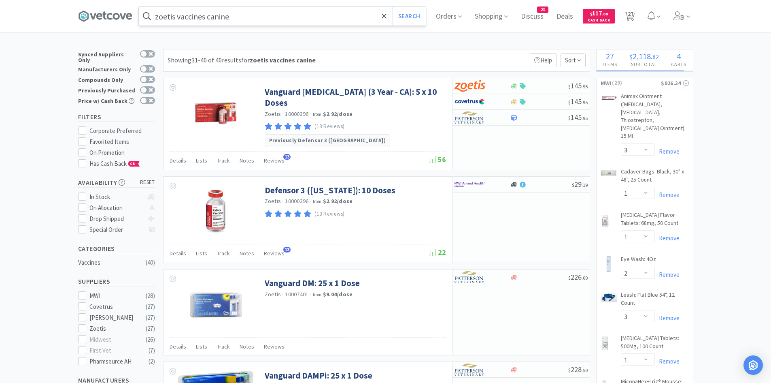
click at [245, 19] on input "zoetis vaccines canine" at bounding box center [282, 16] width 287 height 19
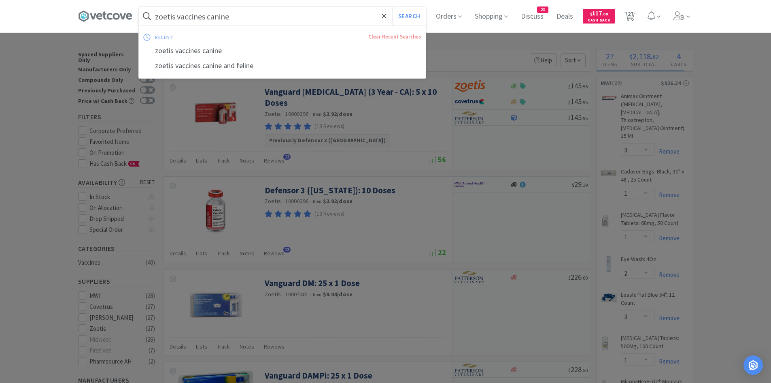
click at [264, 9] on input "zoetis vaccines canine" at bounding box center [282, 16] width 287 height 19
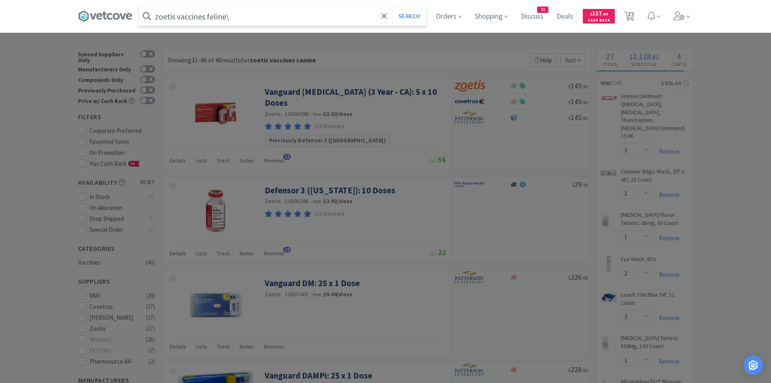
click at [392, 7] on button "Search" at bounding box center [409, 16] width 34 height 19
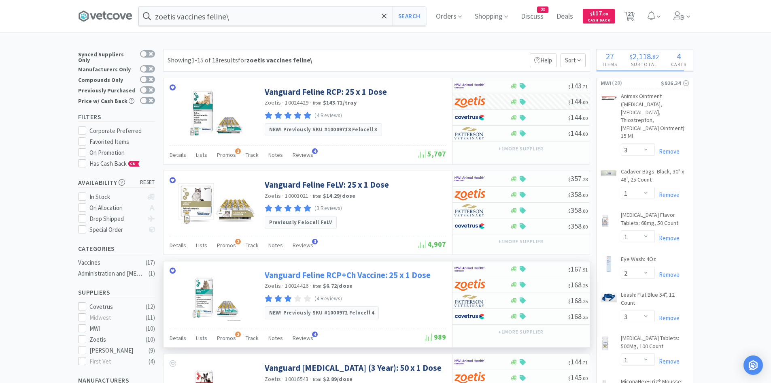
click at [300, 275] on link "Vanguard Feline RCP+Ch Vaccine: 25 x 1 Dose" at bounding box center [348, 274] width 166 height 11
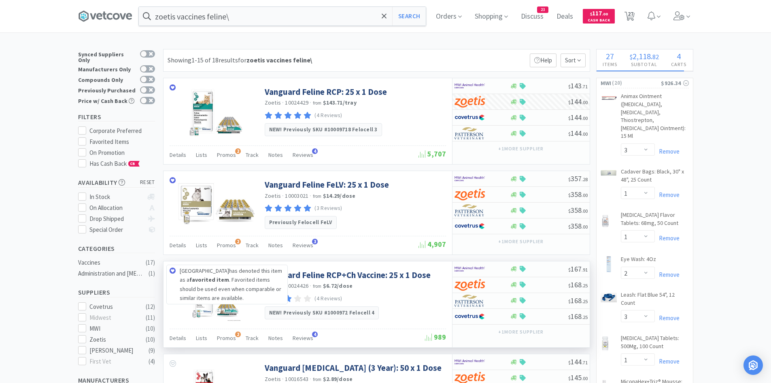
click at [174, 269] on icon at bounding box center [173, 270] width 6 height 6
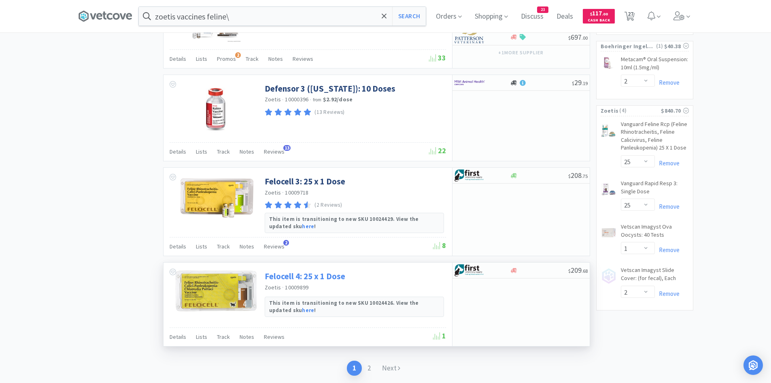
scroll to position [1155, 0]
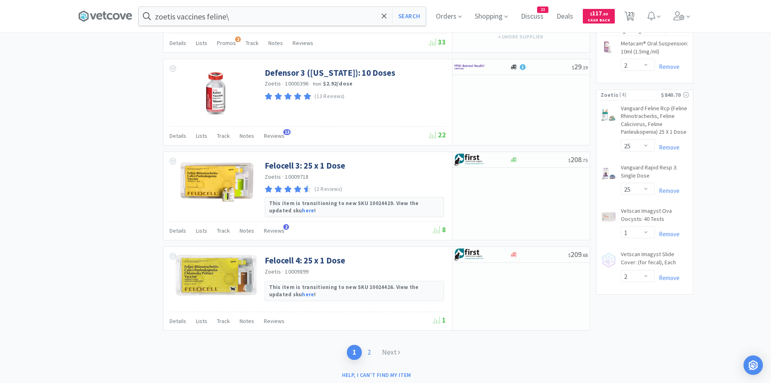
click at [367, 345] on link "2" at bounding box center [369, 352] width 15 height 15
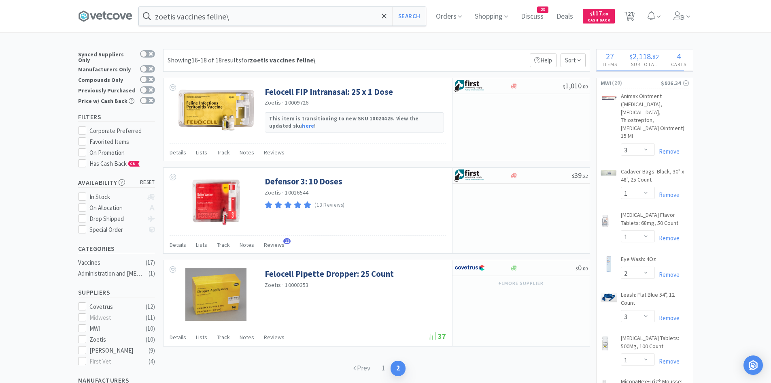
scroll to position [202, 0]
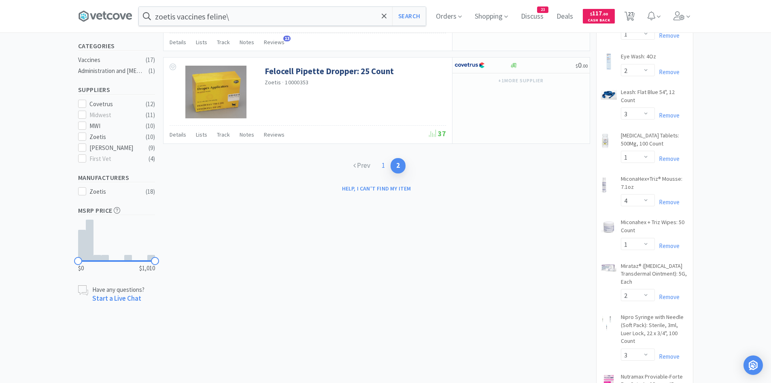
click at [385, 164] on link "1" at bounding box center [383, 165] width 15 height 15
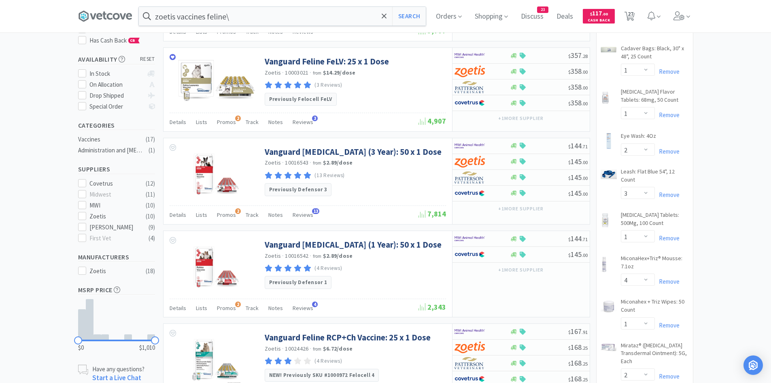
scroll to position [40, 0]
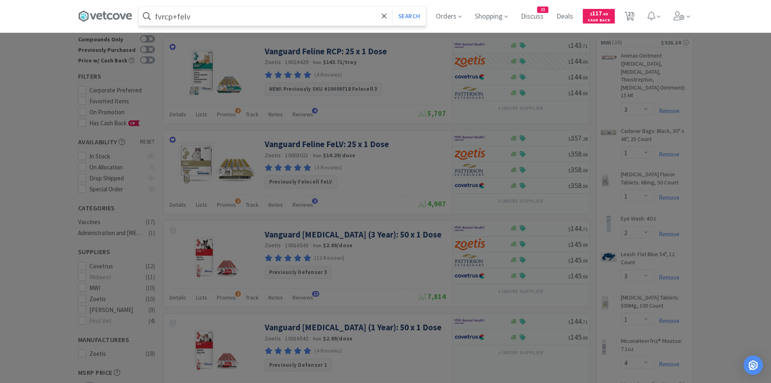
click at [392, 7] on button "Search" at bounding box center [409, 16] width 34 height 19
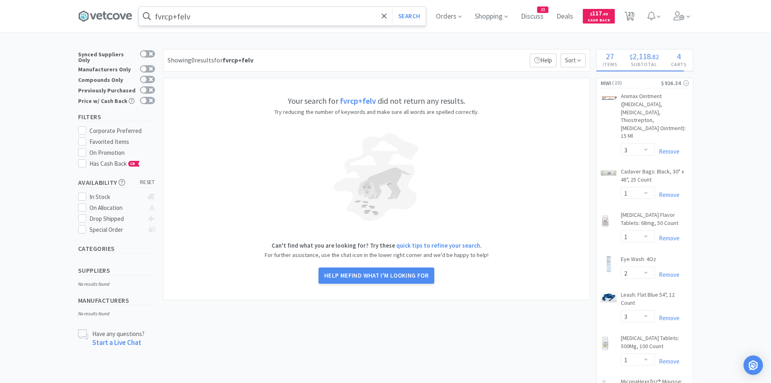
click at [199, 15] on input "fvrcp+felv" at bounding box center [282, 16] width 287 height 19
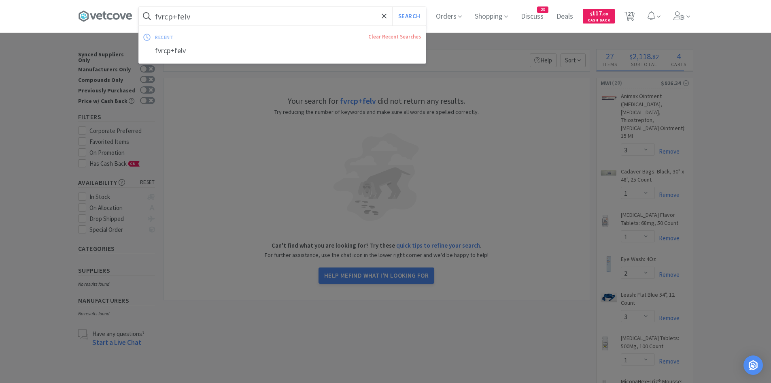
click at [200, 17] on input "fvrcp+felv" at bounding box center [282, 16] width 287 height 19
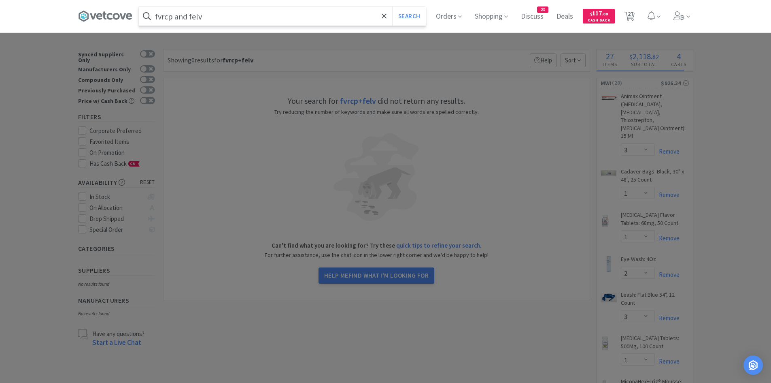
click at [392, 7] on button "Search" at bounding box center [409, 16] width 34 height 19
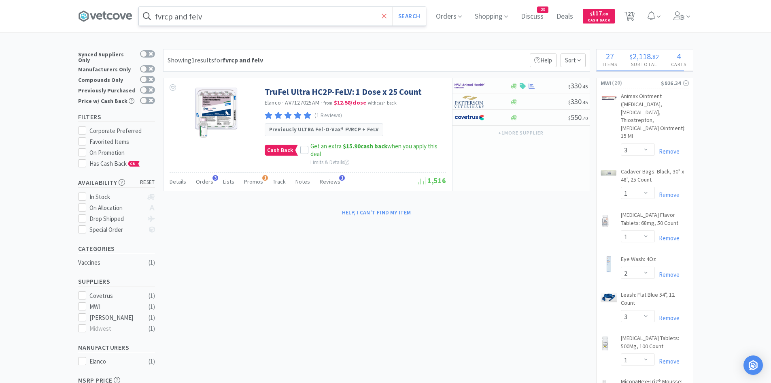
click at [387, 13] on icon at bounding box center [384, 16] width 5 height 8
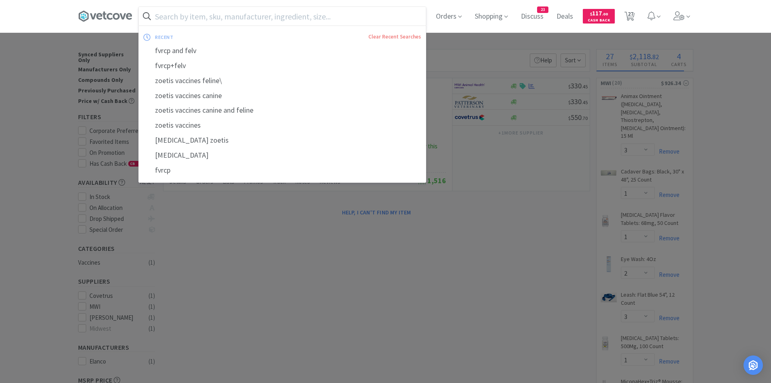
click at [214, 247] on div at bounding box center [385, 191] width 771 height 383
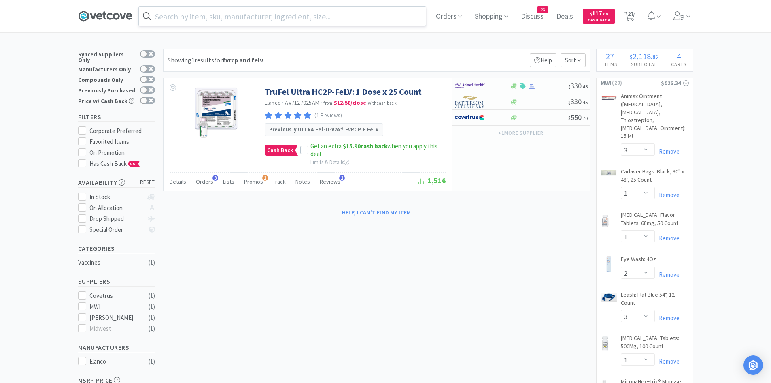
click at [96, 13] on icon at bounding box center [105, 16] width 54 height 12
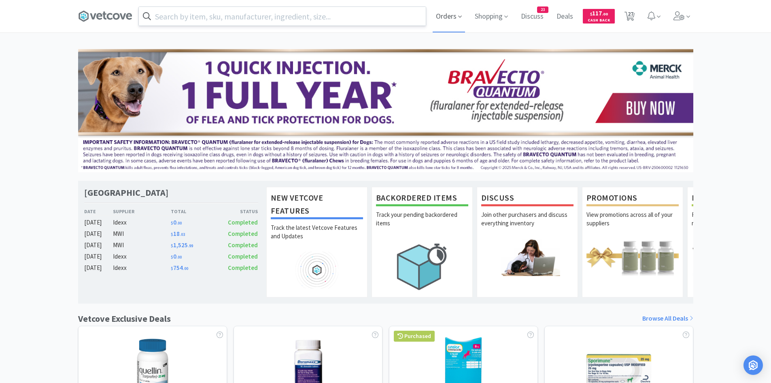
click at [452, 19] on span "Orders" at bounding box center [449, 16] width 32 height 32
